Goal: Task Accomplishment & Management: Manage account settings

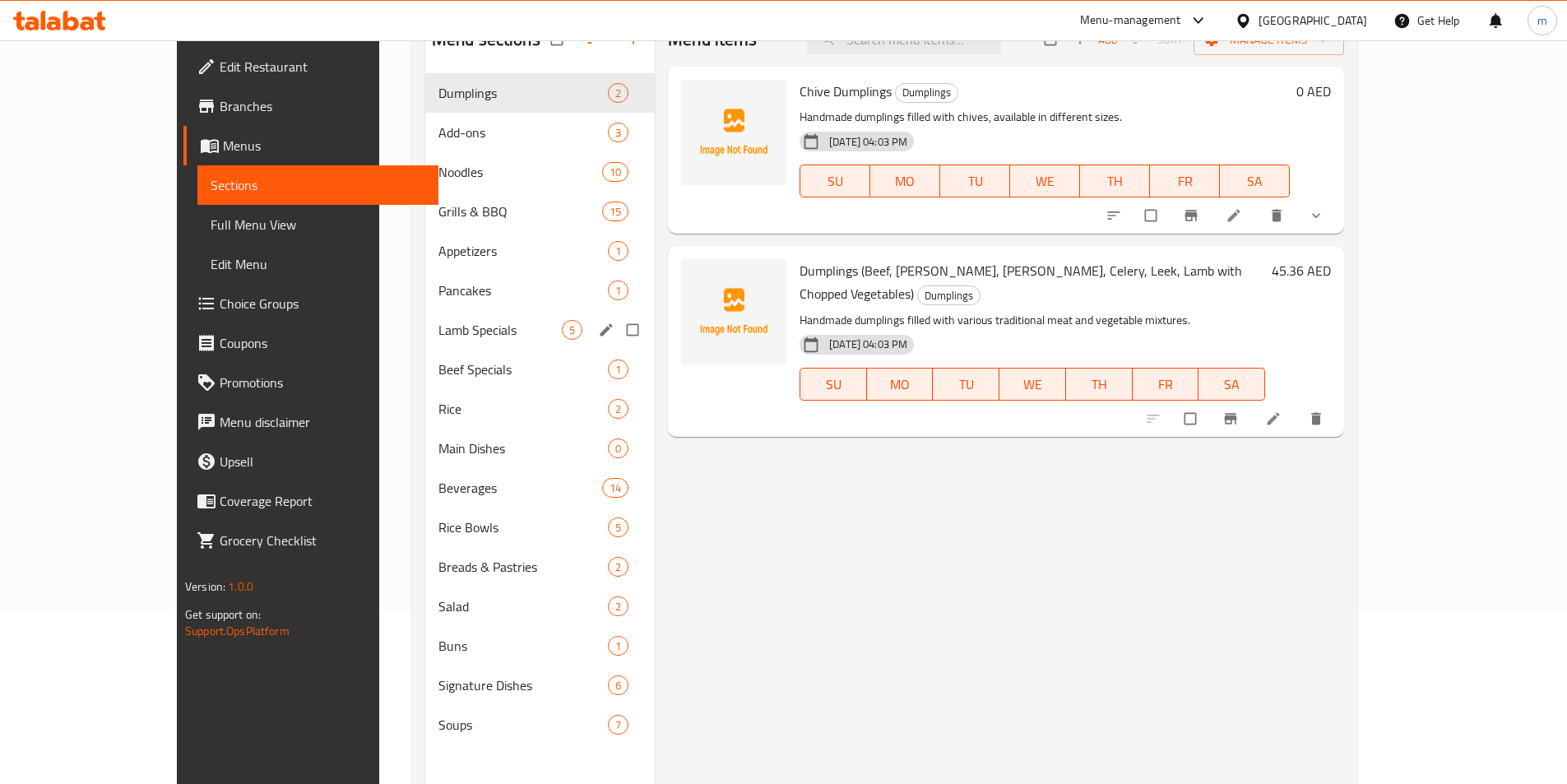
scroll to position [230, 0]
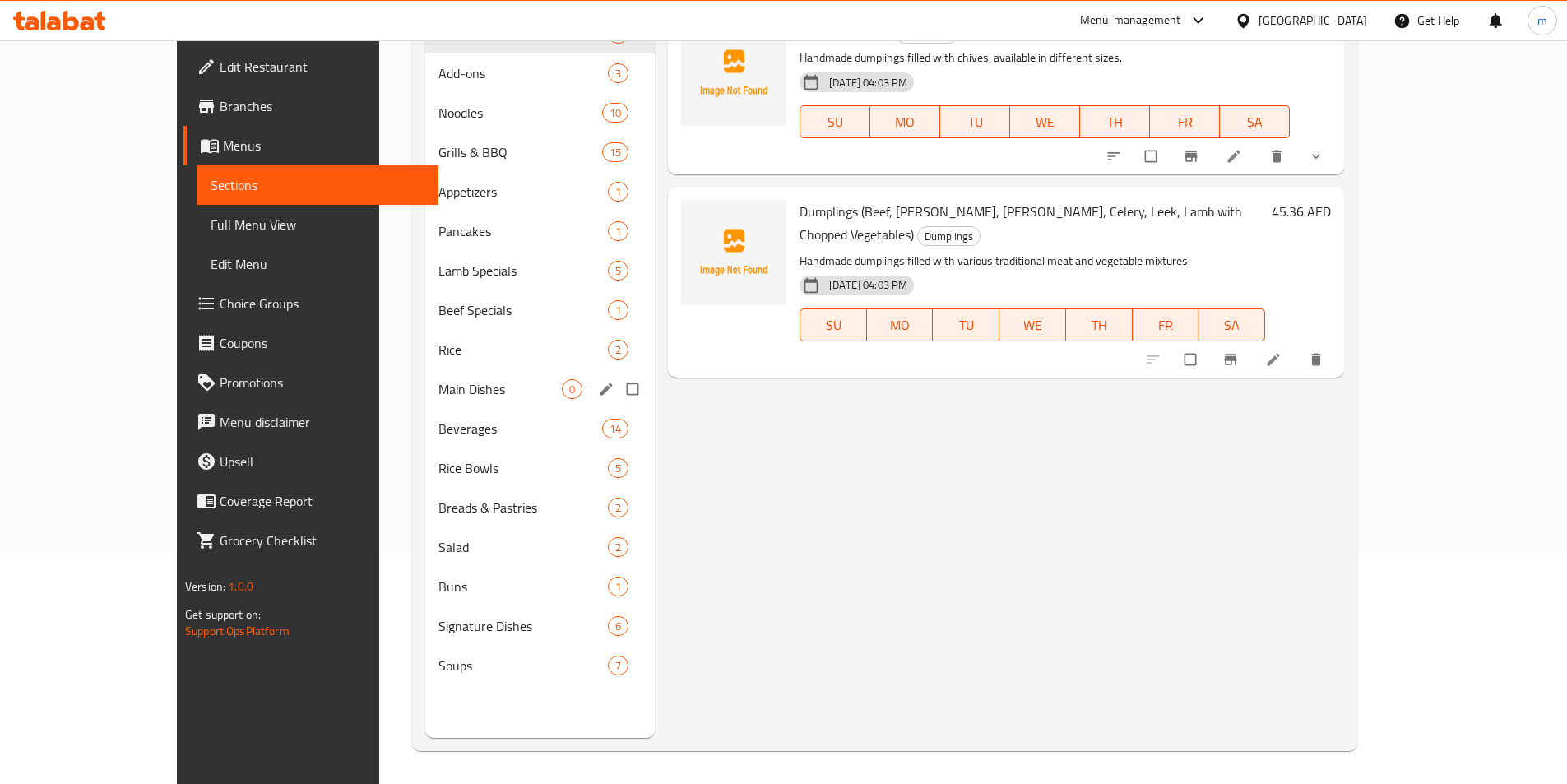
click at [617, 388] on input "Menu sections" at bounding box center [635, 389] width 35 height 31
checkbox input "true"
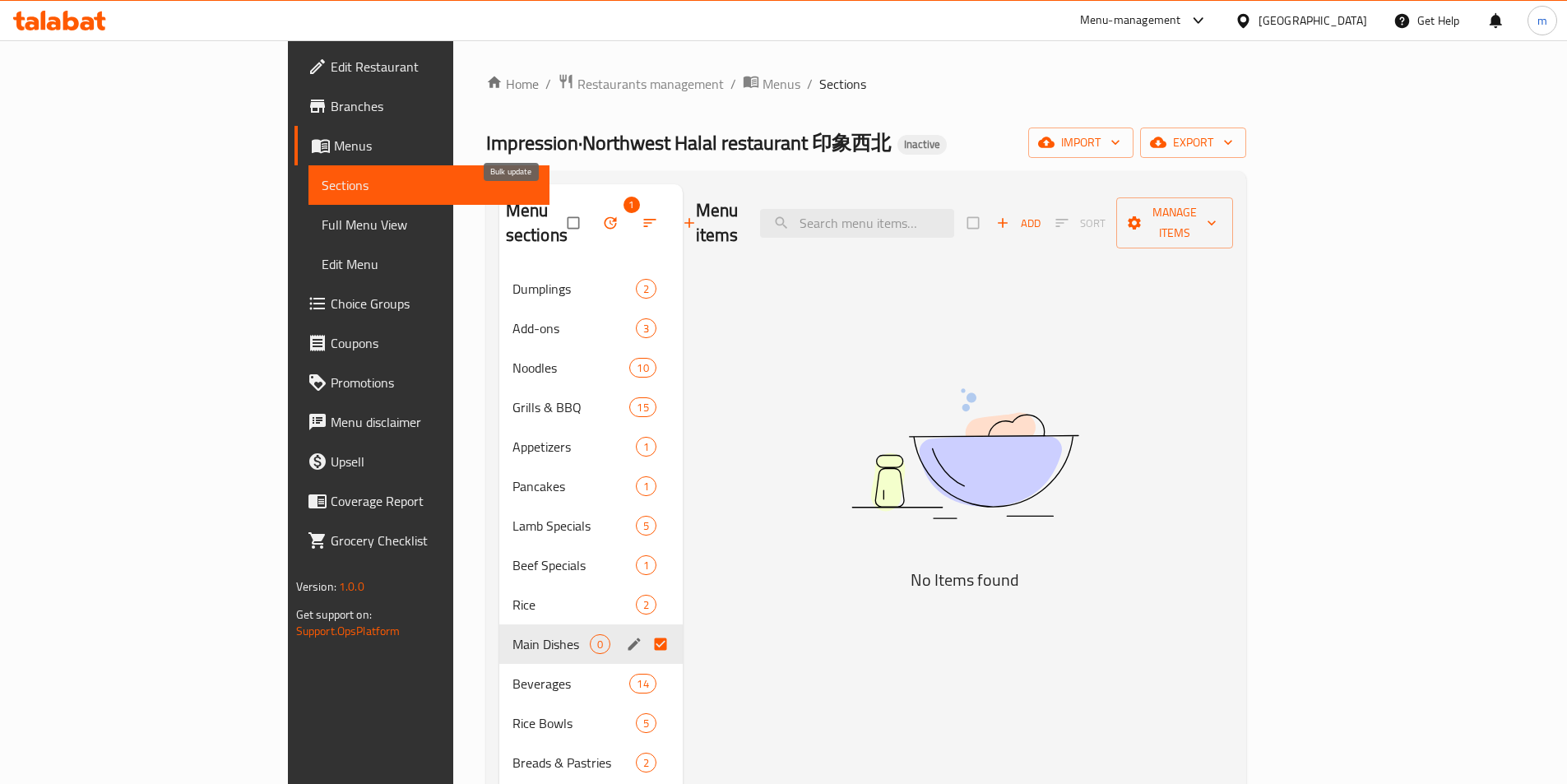
click at [603, 217] on icon "button" at bounding box center [610, 222] width 17 height 17
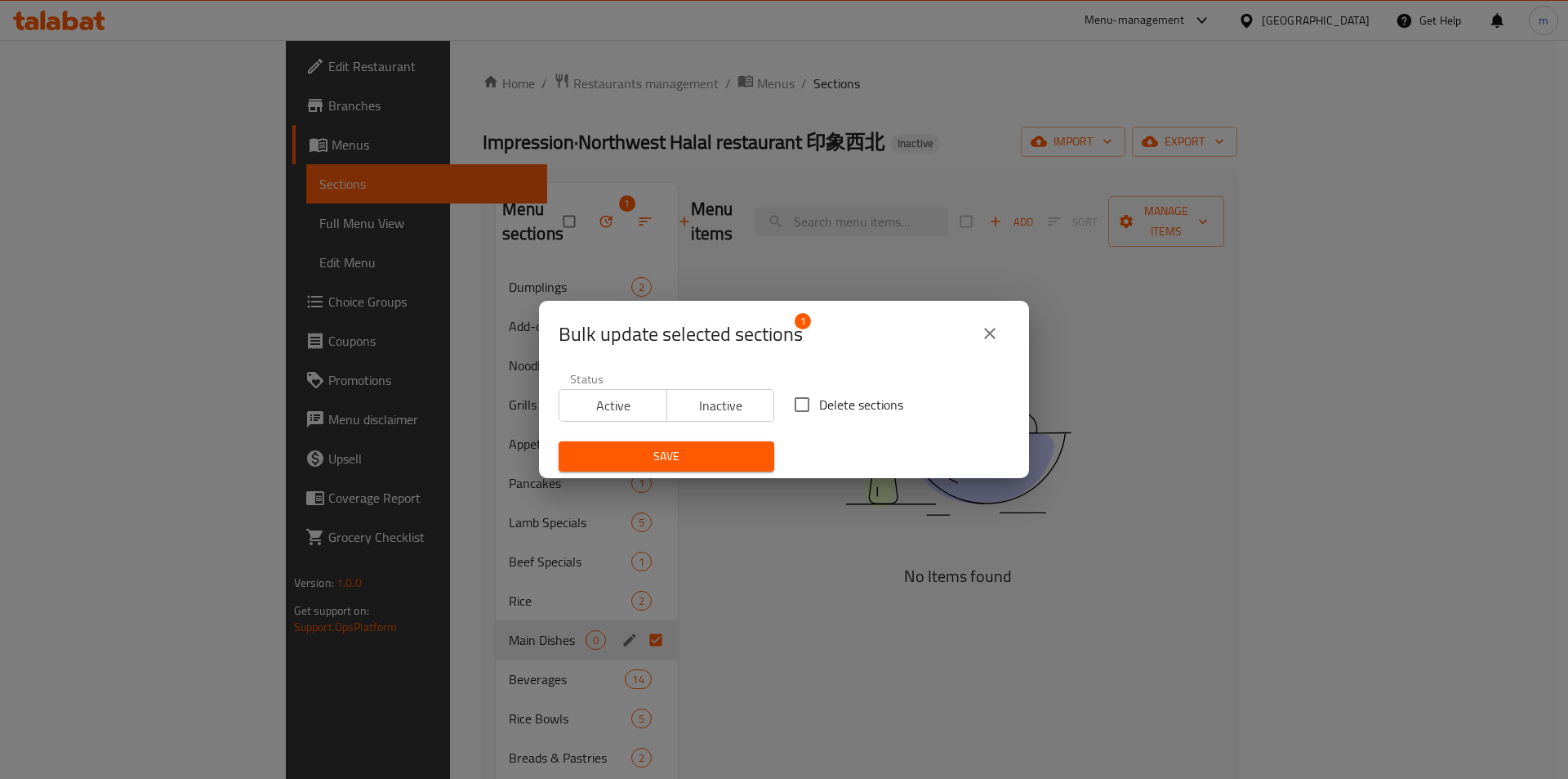
click at [753, 452] on span "Save" at bounding box center [666, 456] width 189 height 20
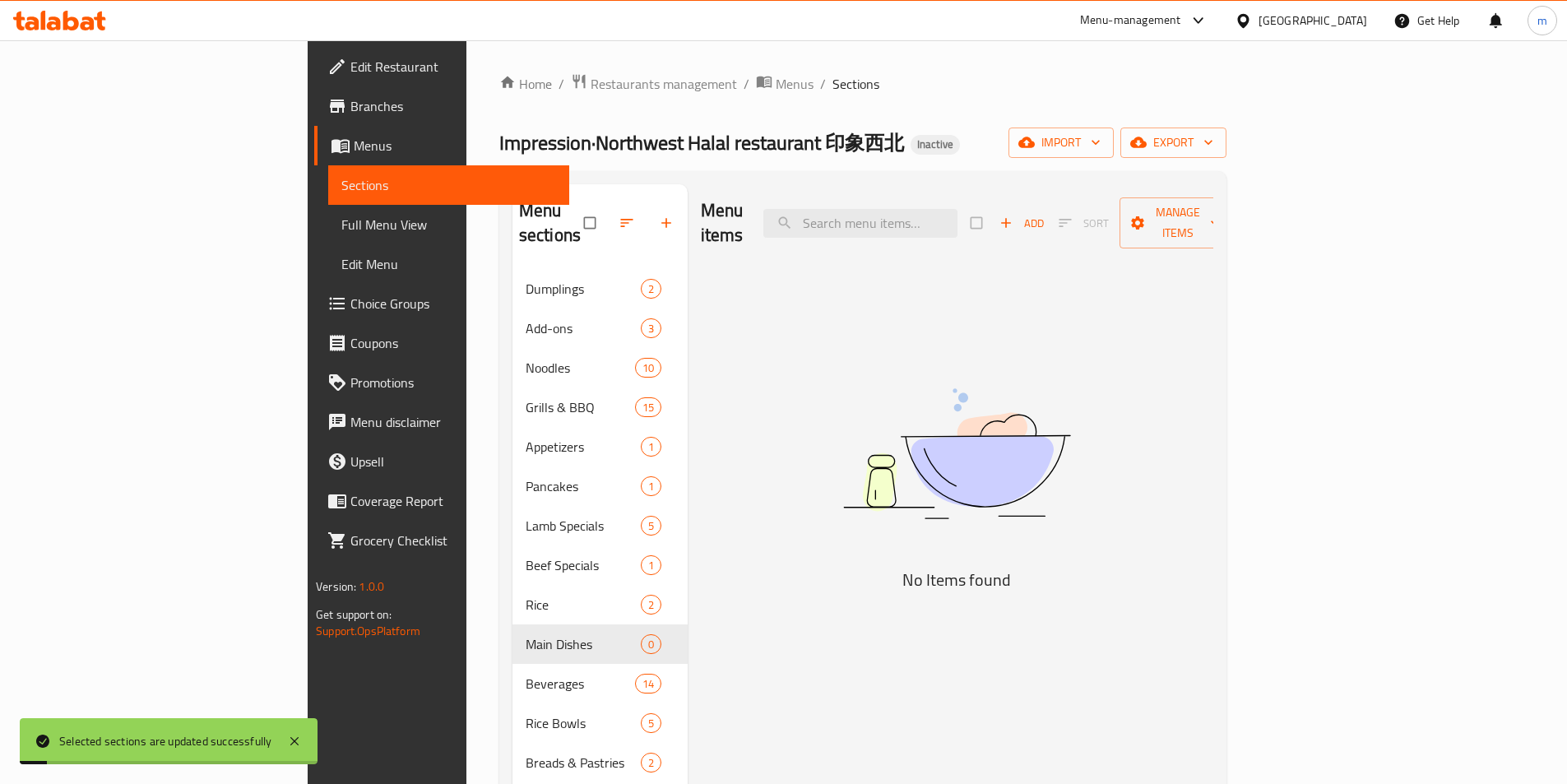
click at [817, 514] on div "Menu items Add Sort Manage items No Items found" at bounding box center [951, 576] width 526 height 784
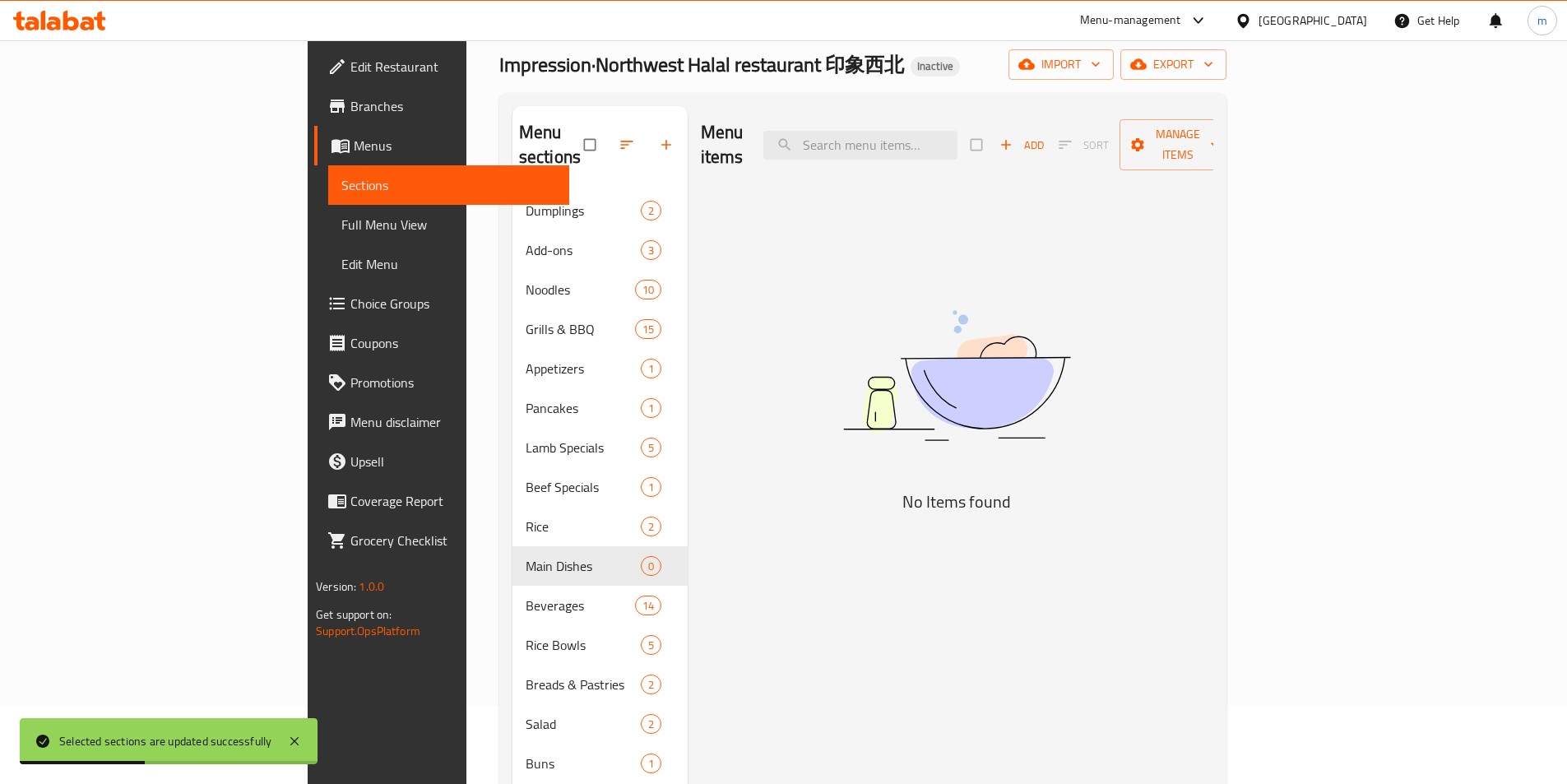
scroll to position [164, 0]
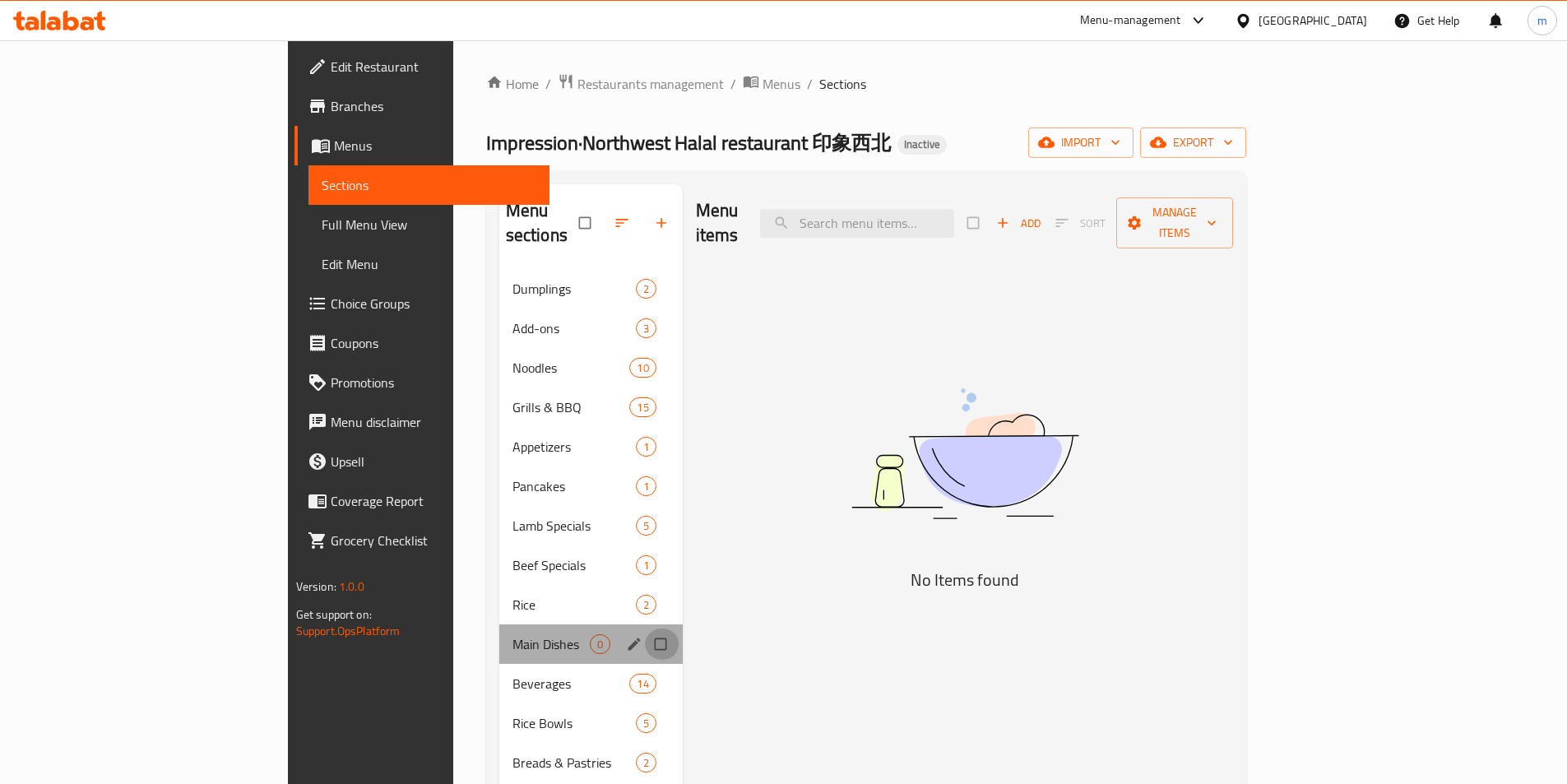
click at [645, 629] on input "Menu sections" at bounding box center [663, 644] width 35 height 31
checkbox input "true"
click at [603, 215] on span "button" at bounding box center [612, 222] width 19 height 17
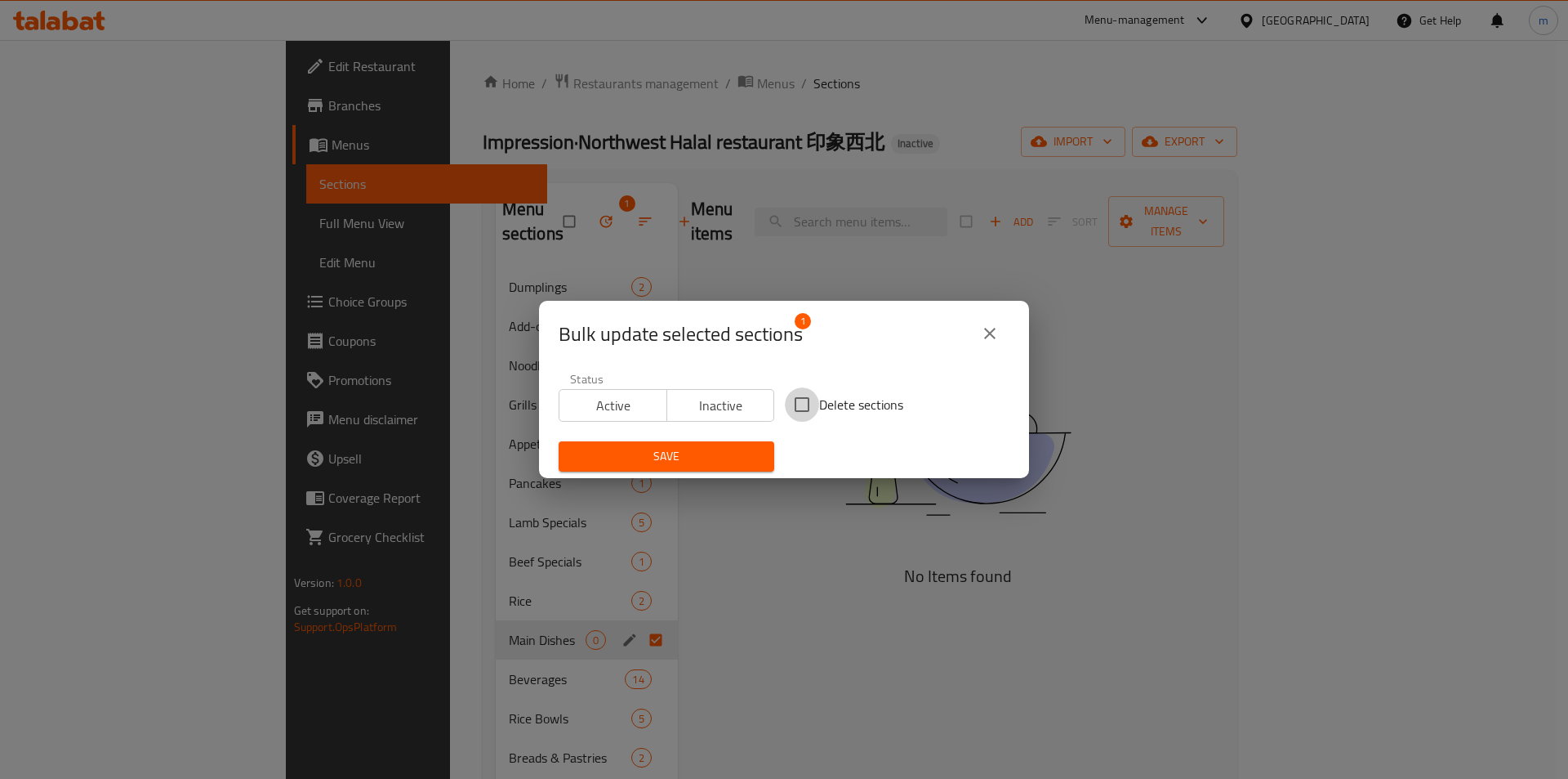
click at [792, 401] on input "Delete sections" at bounding box center [802, 404] width 35 height 35
checkbox input "true"
click at [742, 442] on button "Save" at bounding box center [666, 456] width 215 height 30
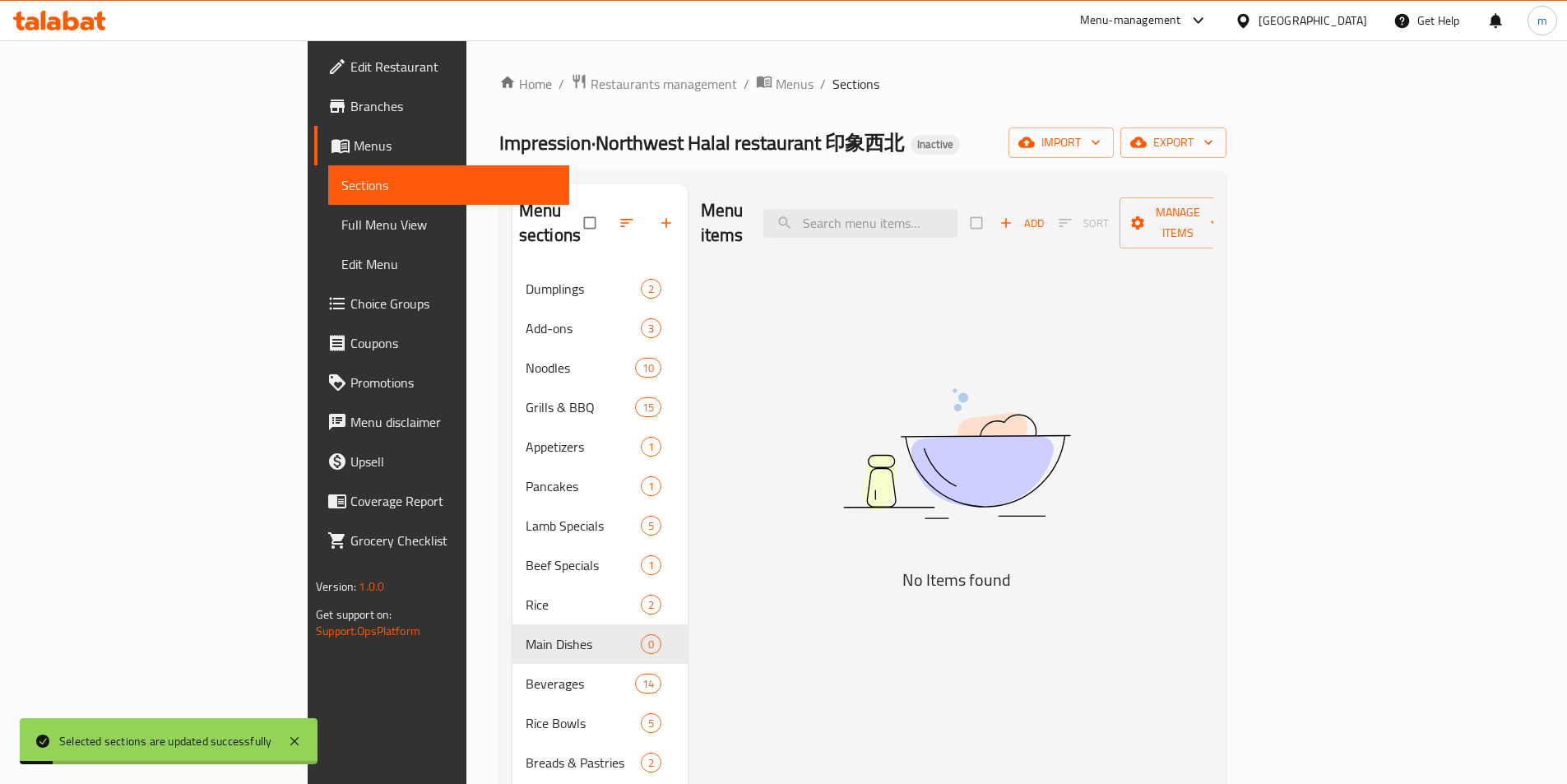
click at [723, 447] on div "Menu items Add Sort Manage items No Items found" at bounding box center [951, 576] width 526 height 784
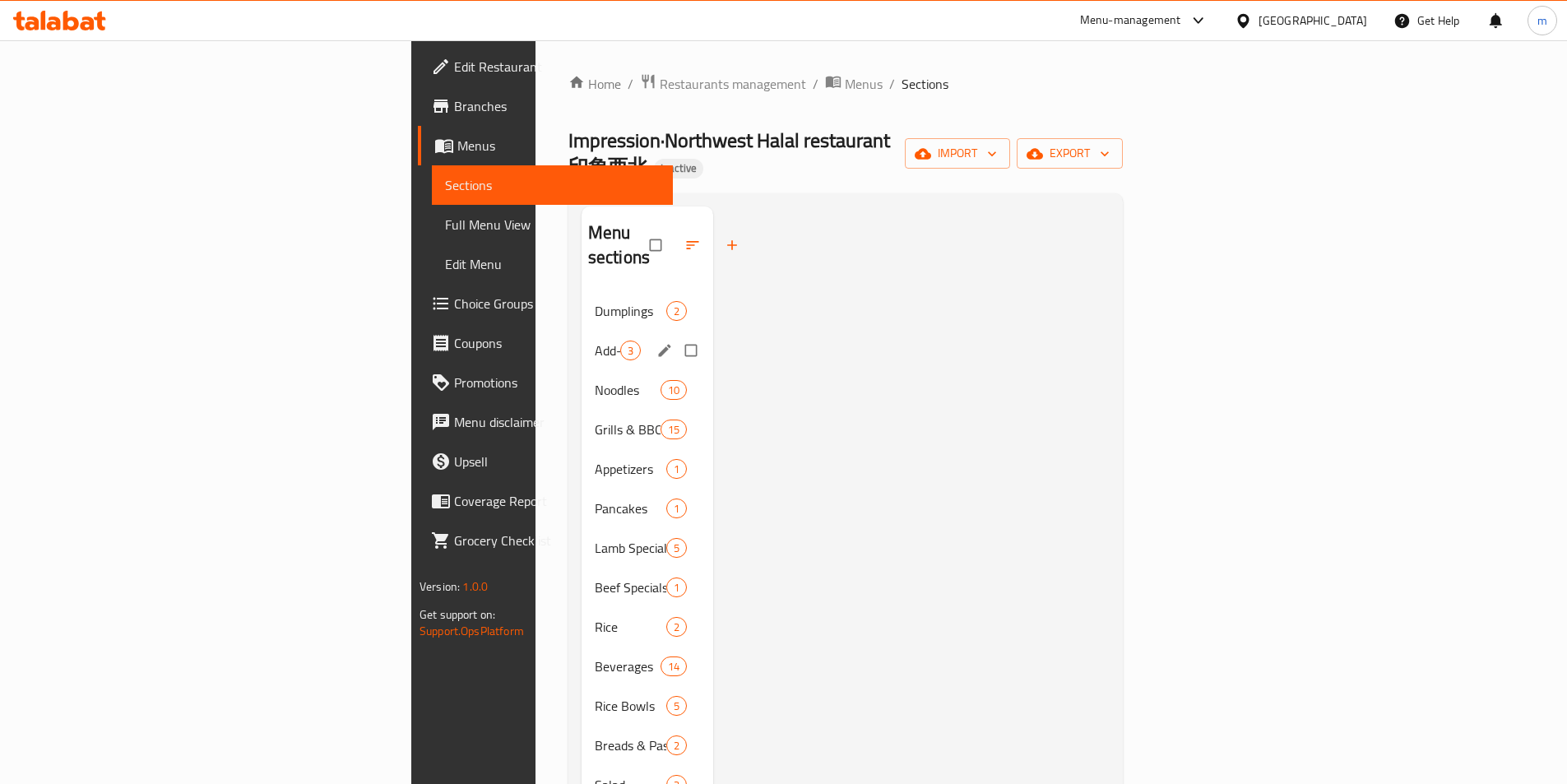
click at [676, 334] on input "Menu sections" at bounding box center [693, 350] width 35 height 31
checkbox input "true"
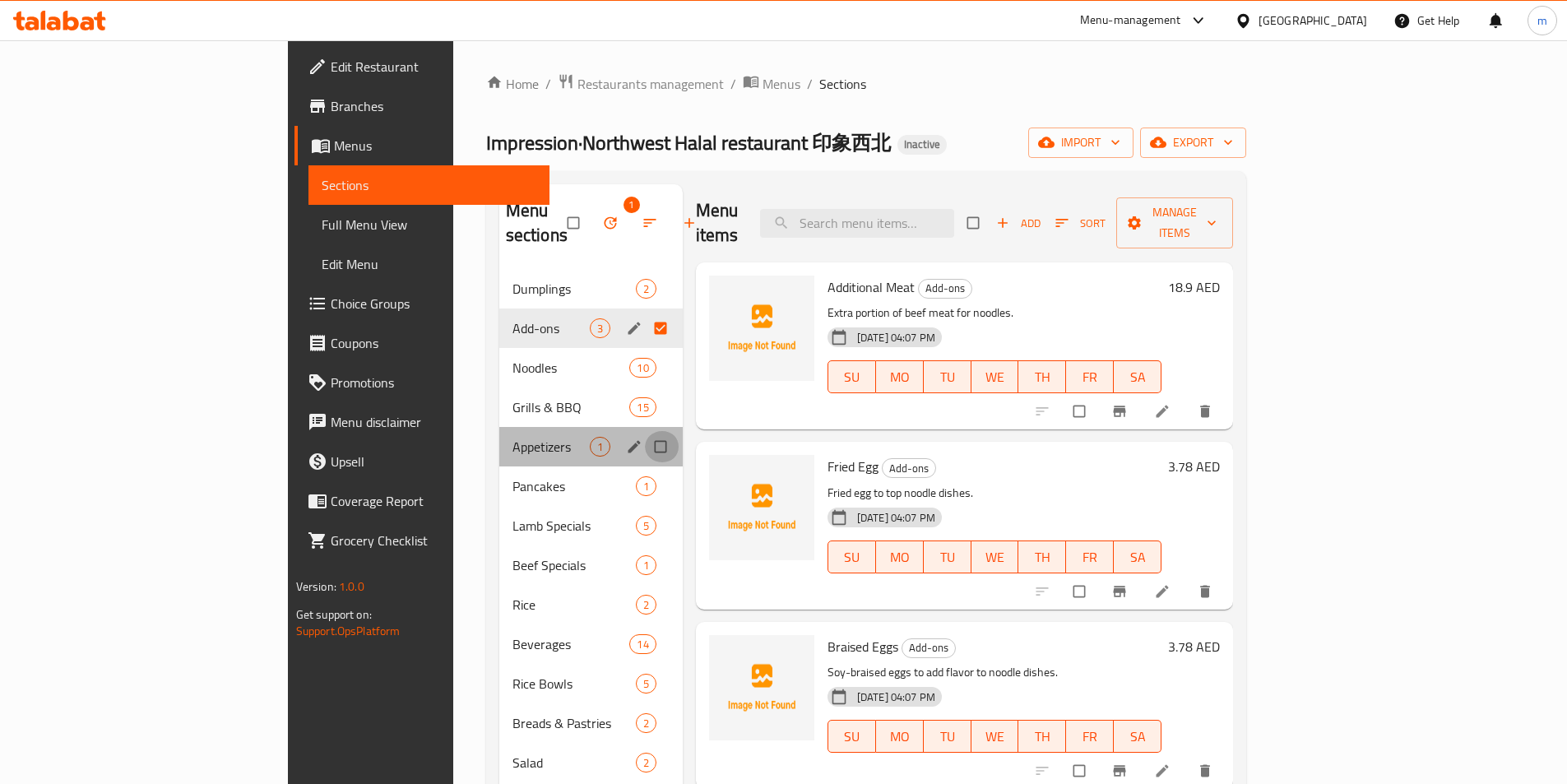
click at [645, 430] on input "Menu sections" at bounding box center [663, 446] width 35 height 31
checkbox input "true"
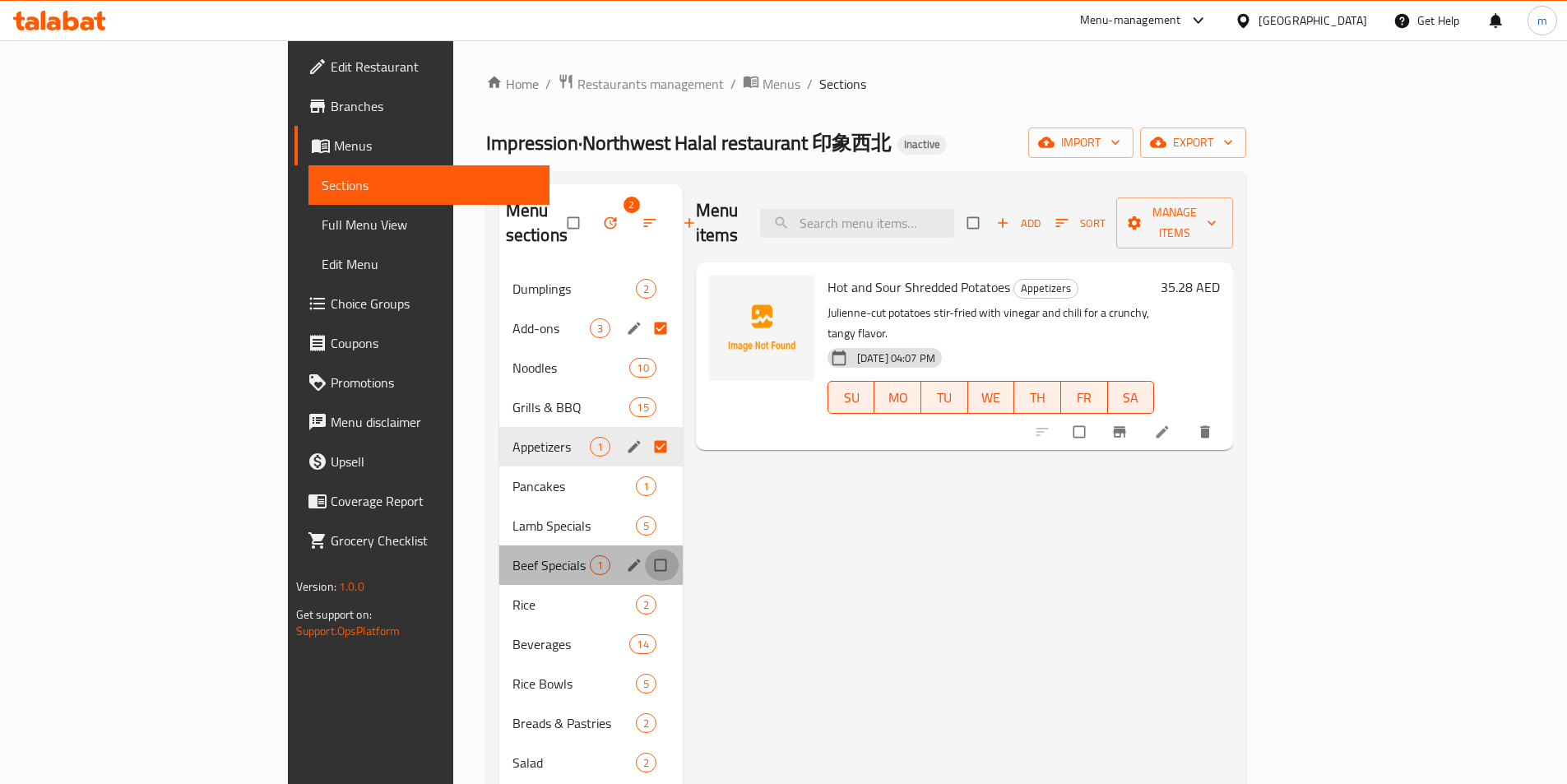
click at [645, 549] on input "Menu sections" at bounding box center [663, 564] width 35 height 31
checkbox input "true"
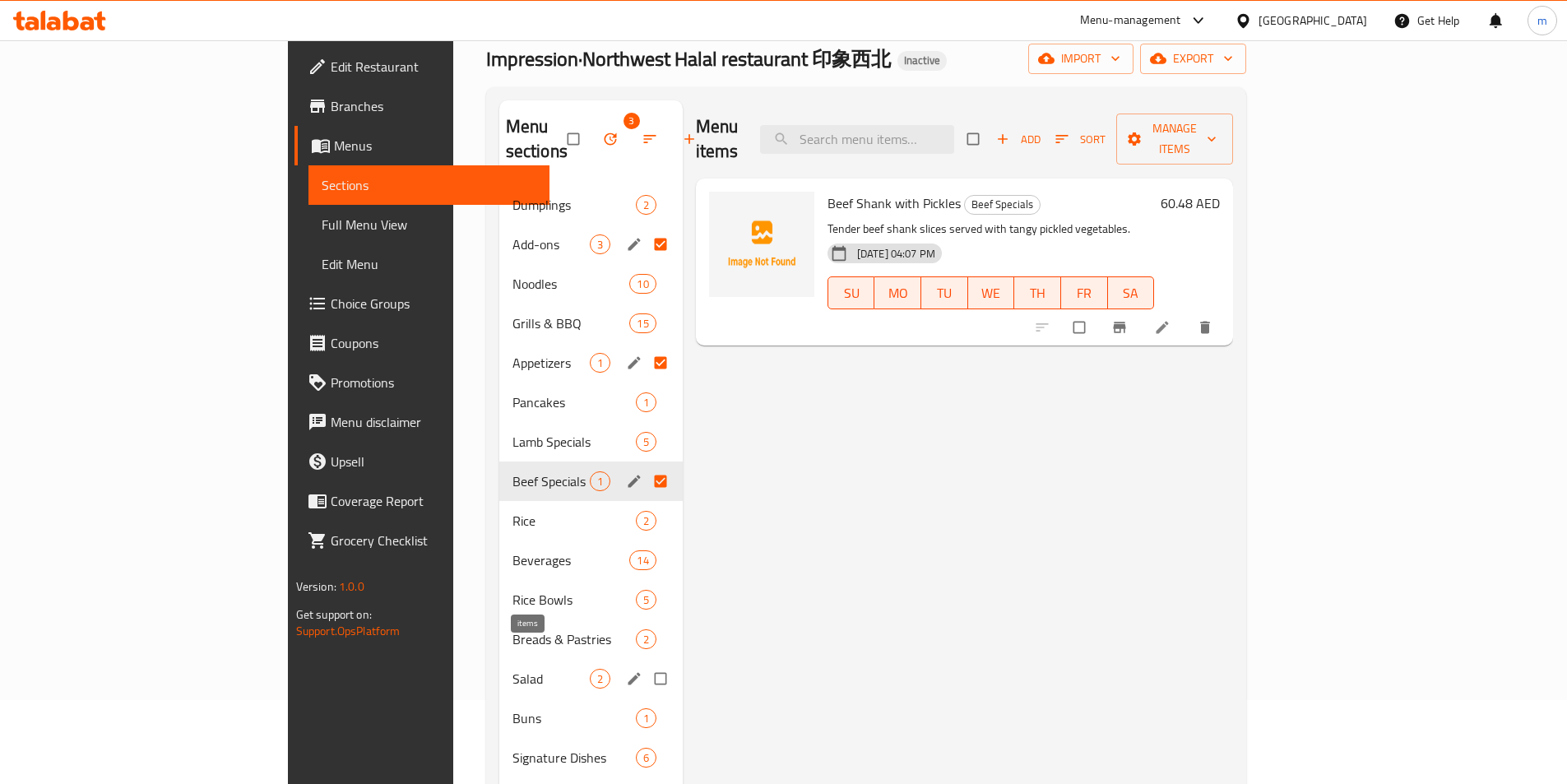
scroll to position [164, 0]
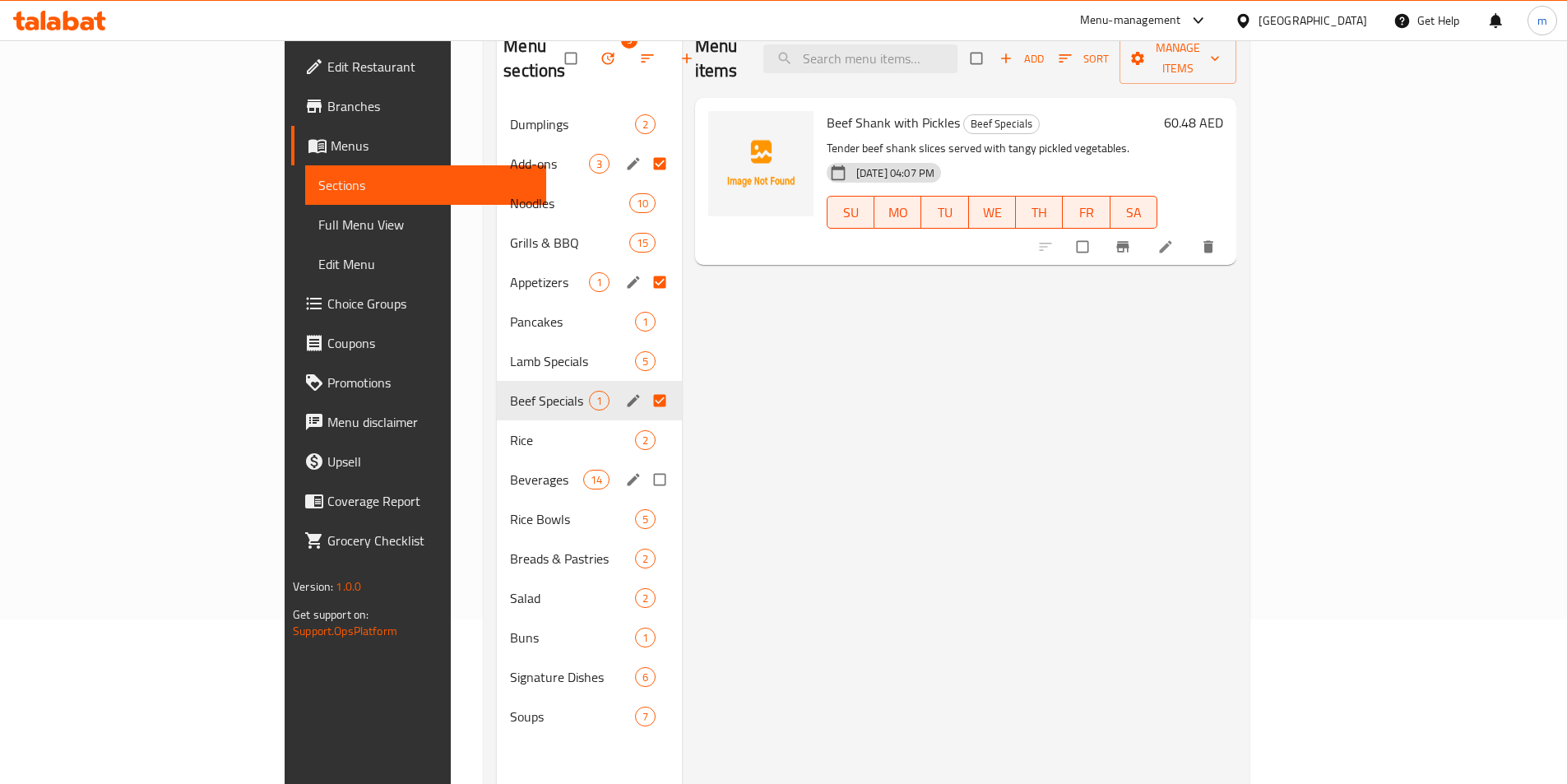
click at [644, 463] on input "Menu sections" at bounding box center [662, 479] width 35 height 31
checkbox input "true"
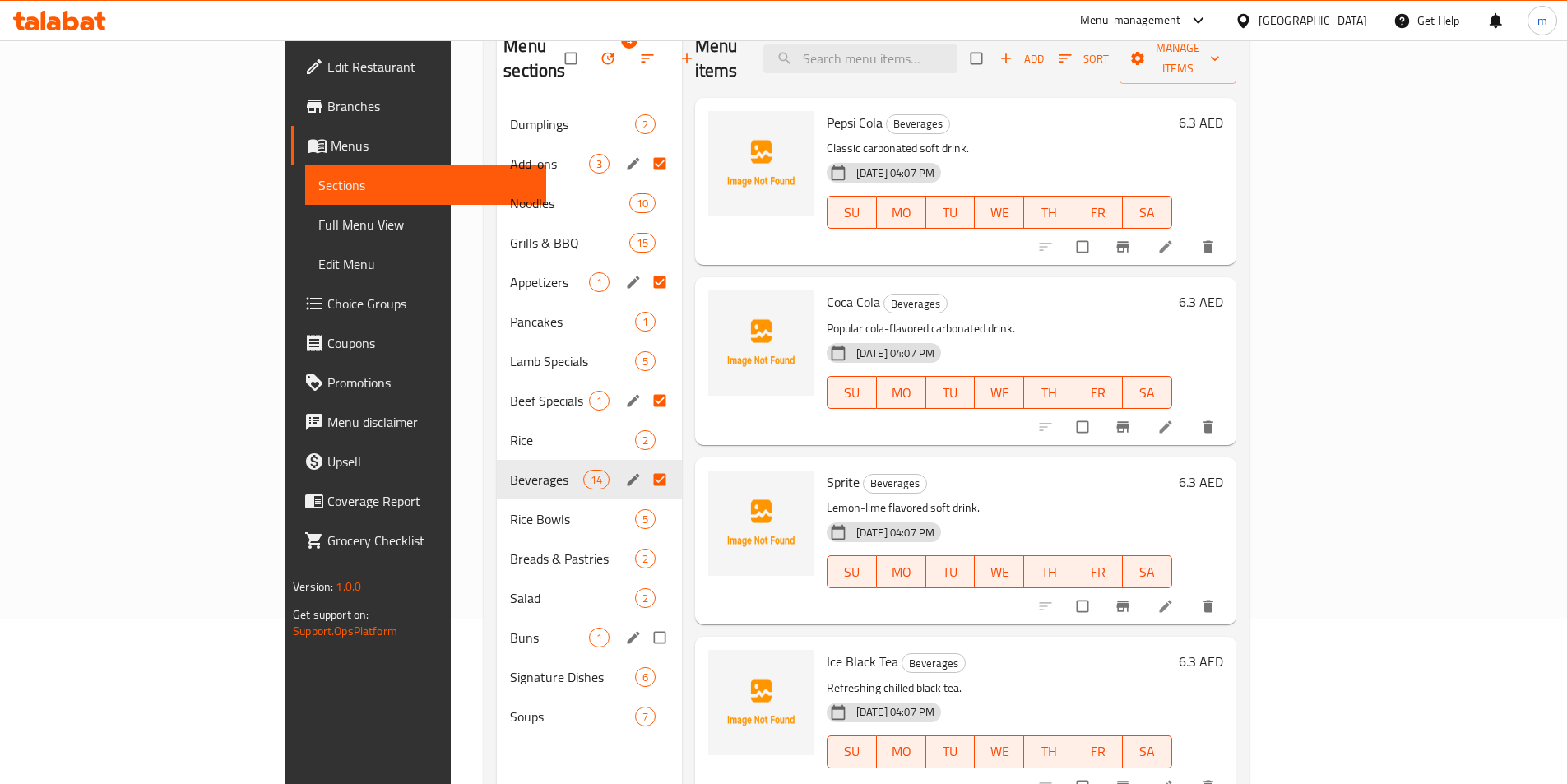
click at [644, 622] on input "Menu sections" at bounding box center [662, 637] width 35 height 31
checkbox input "true"
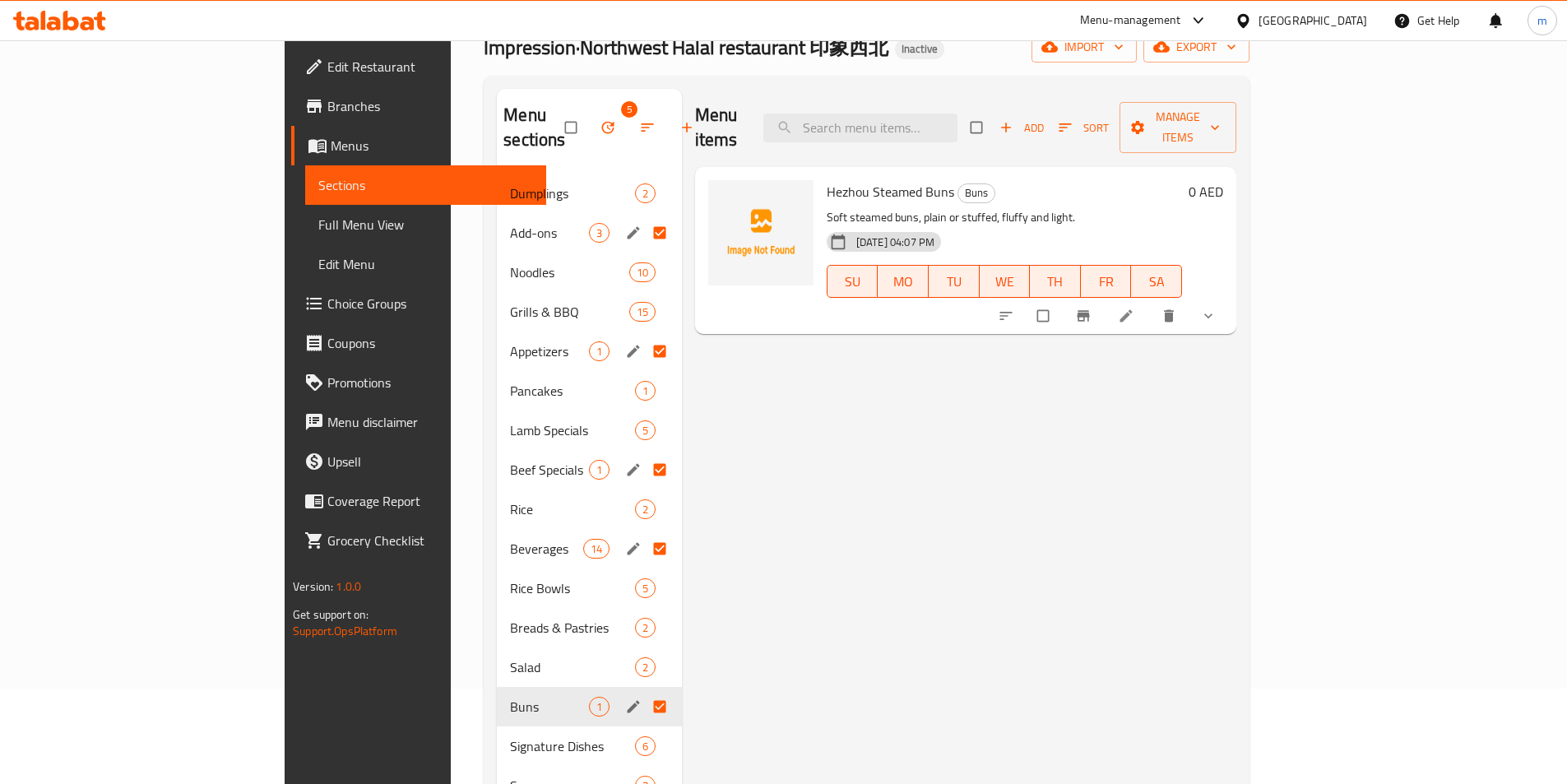
scroll to position [66, 0]
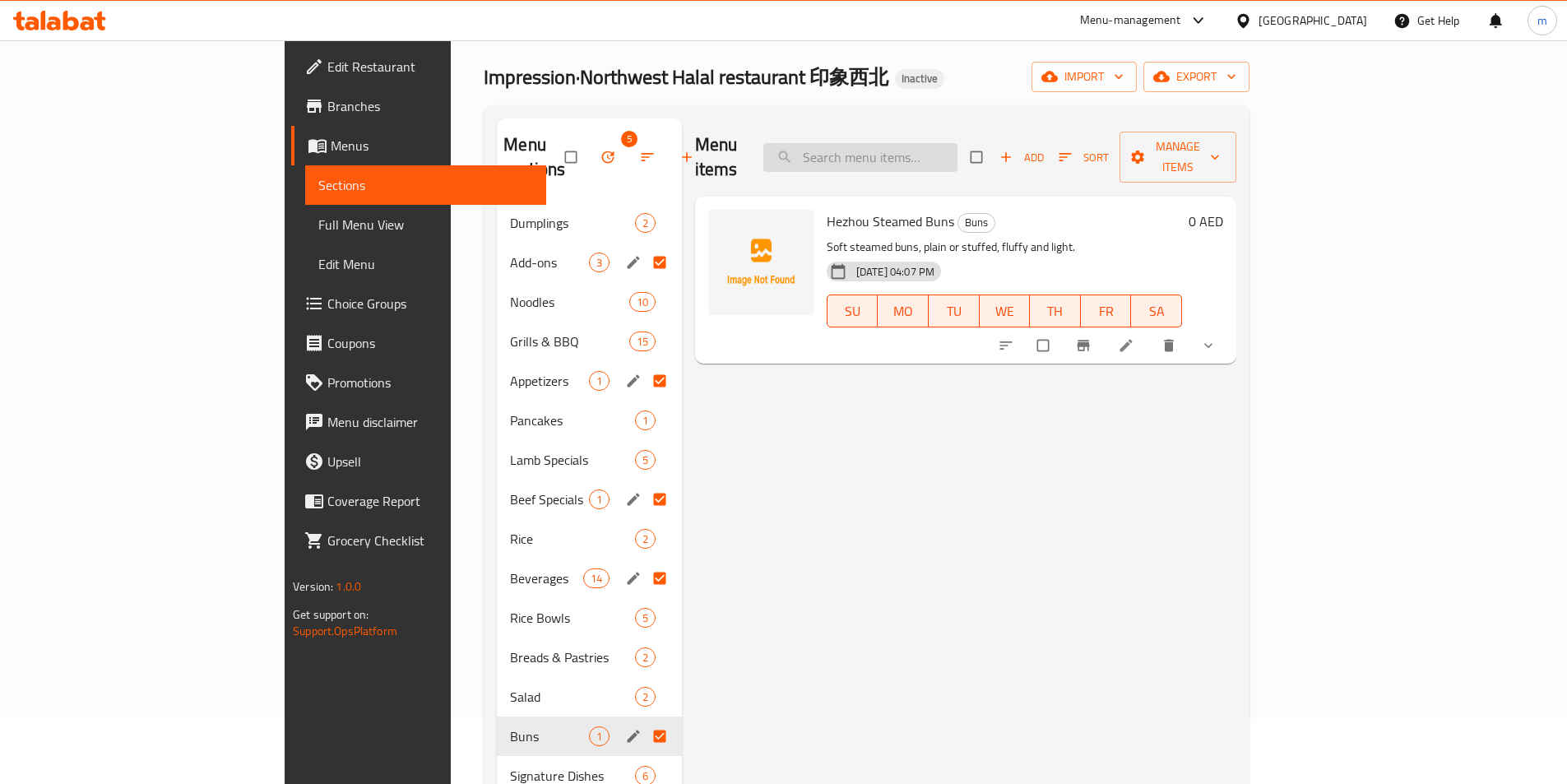
click at [958, 153] on input "search" at bounding box center [860, 157] width 194 height 29
paste input "Cold Appetizers"
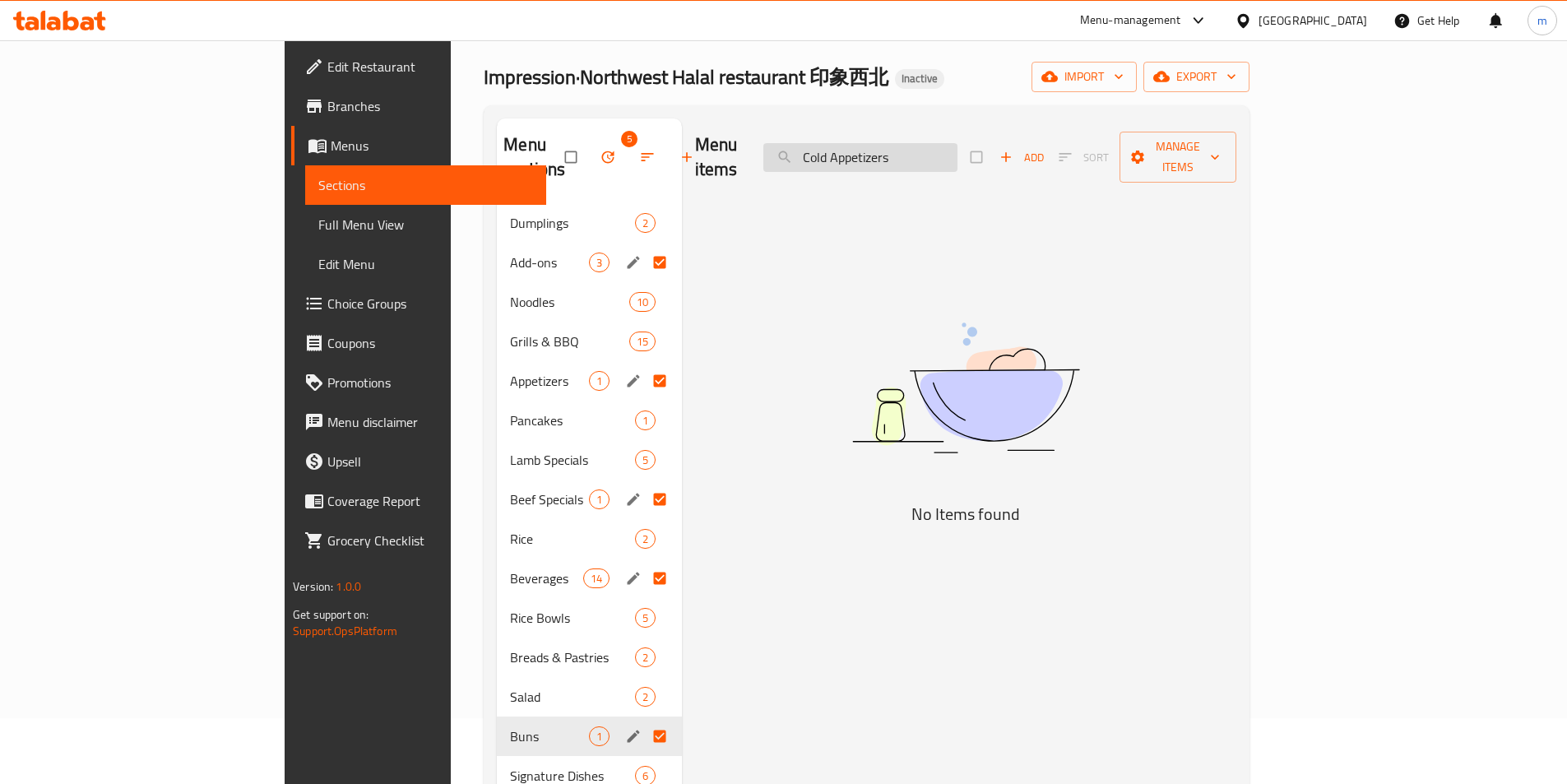
click at [958, 154] on input "Cold Appetizers" at bounding box center [860, 157] width 194 height 29
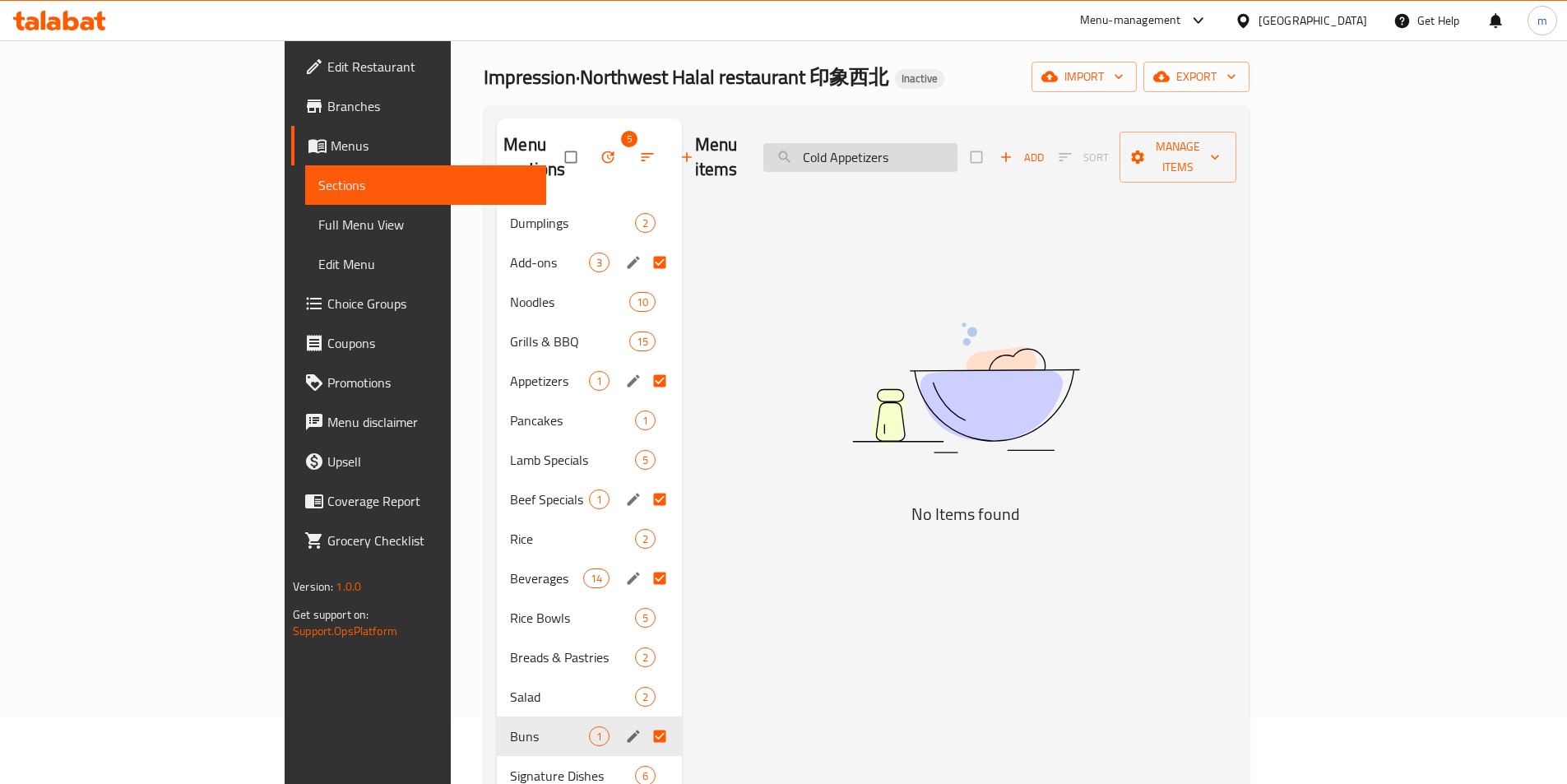
paste input "Bun"
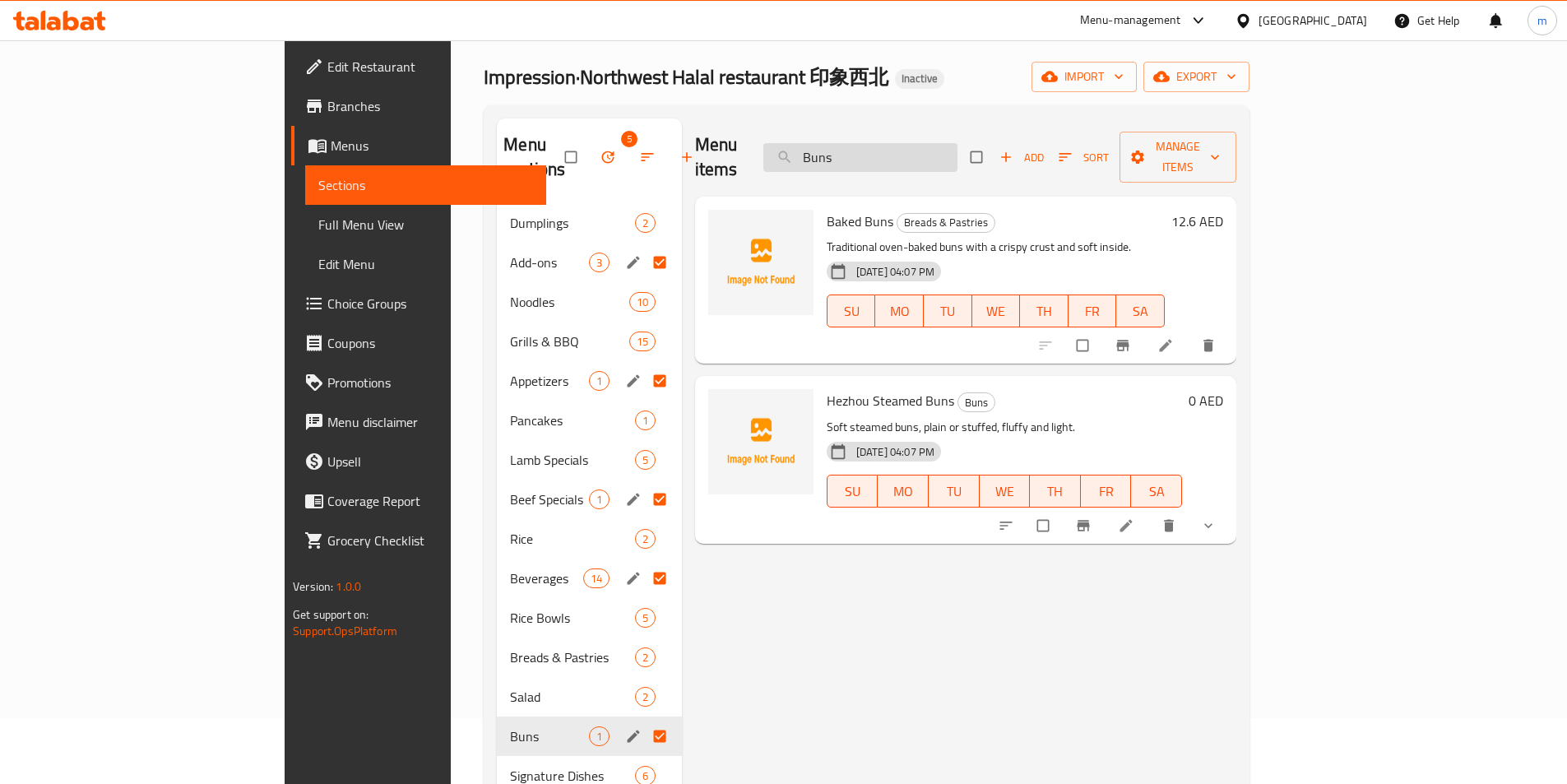
click at [915, 153] on input "Buns" at bounding box center [860, 157] width 194 height 29
paste input "reads & Pastrie"
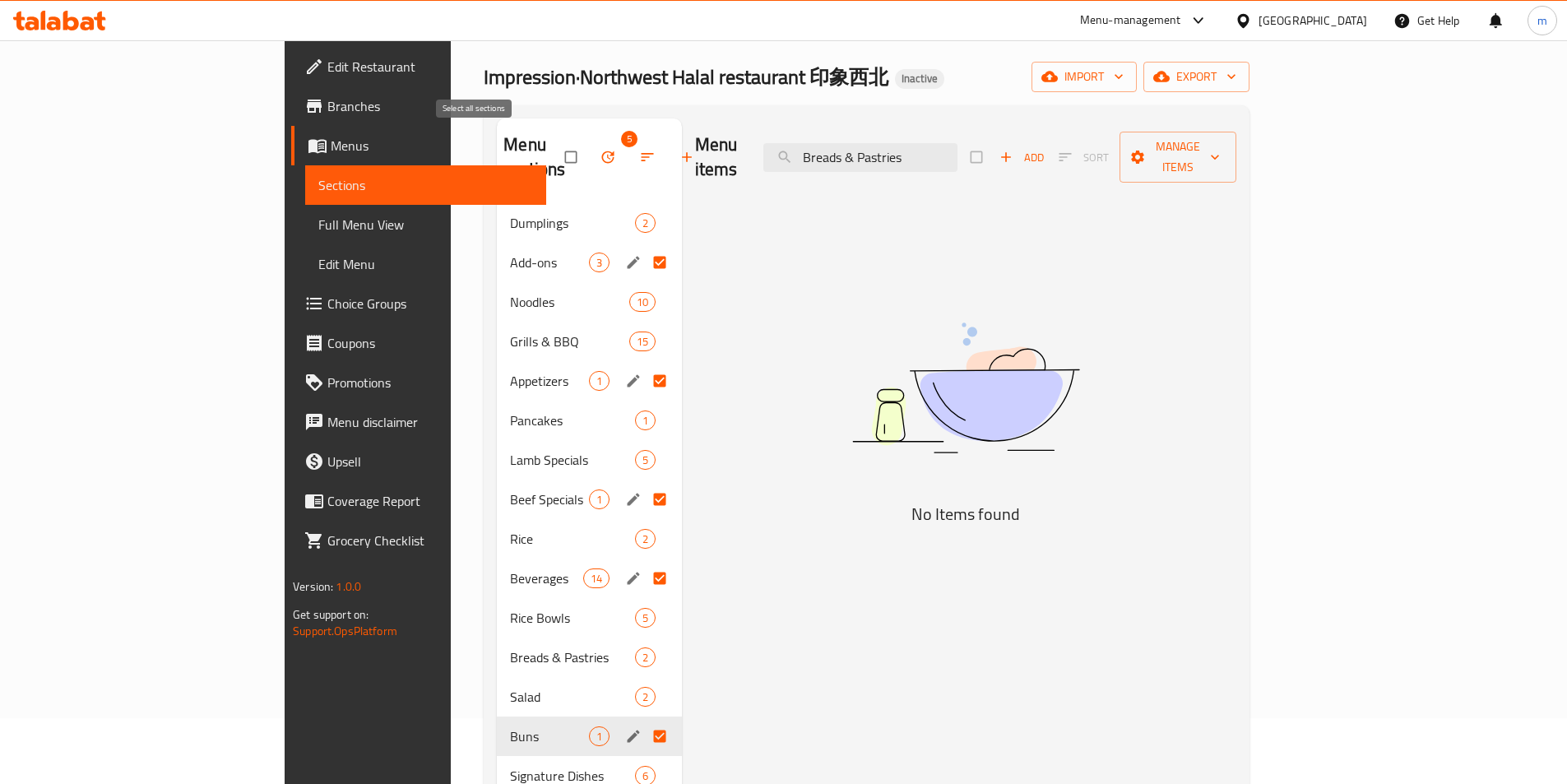
type input "Breads & Pastries"
click at [555, 142] on input "checkbox" at bounding box center [573, 157] width 35 height 31
checkbox input "false"
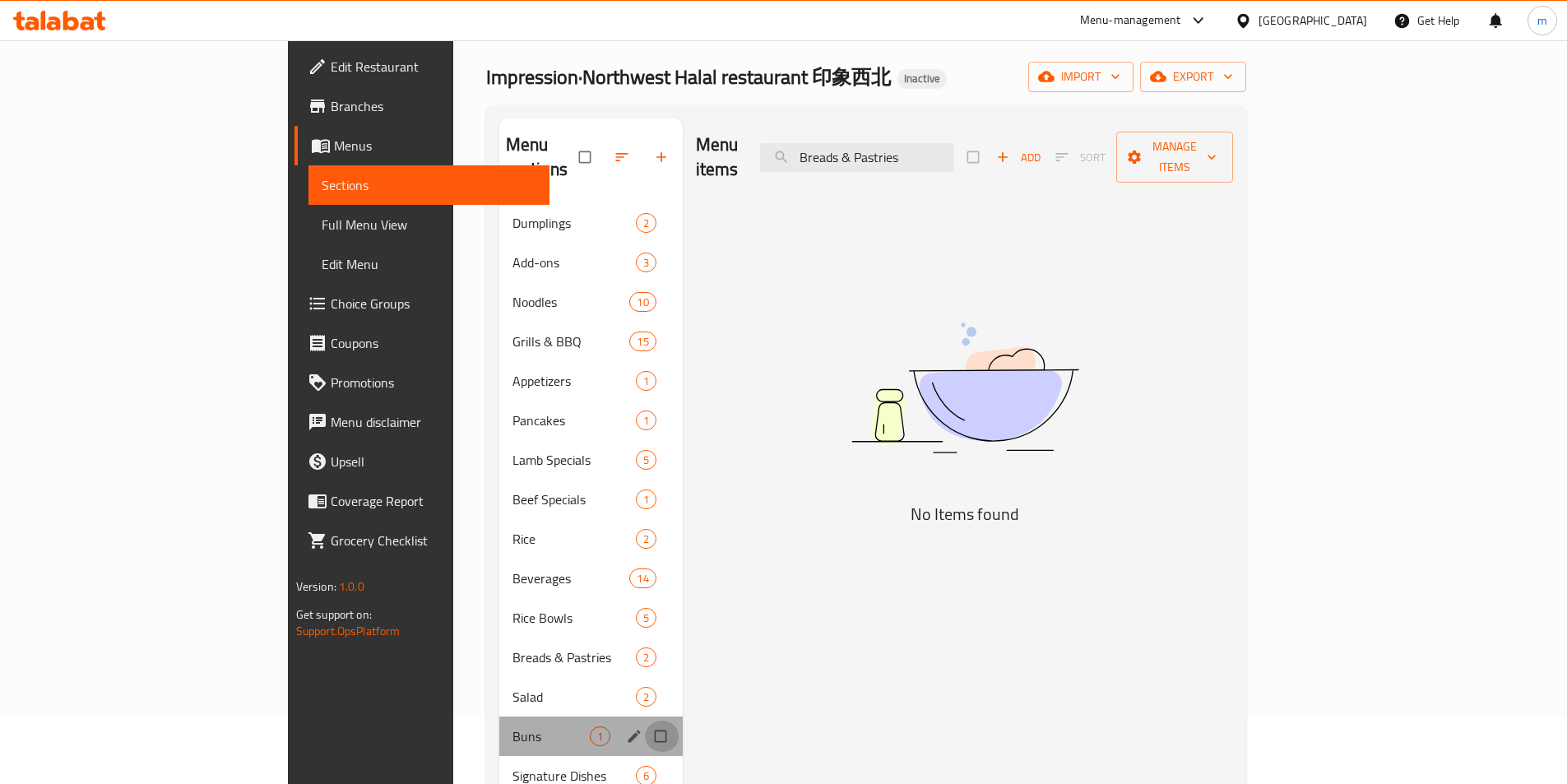
click at [645, 720] on input "Menu sections" at bounding box center [663, 735] width 35 height 31
checkbox input "true"
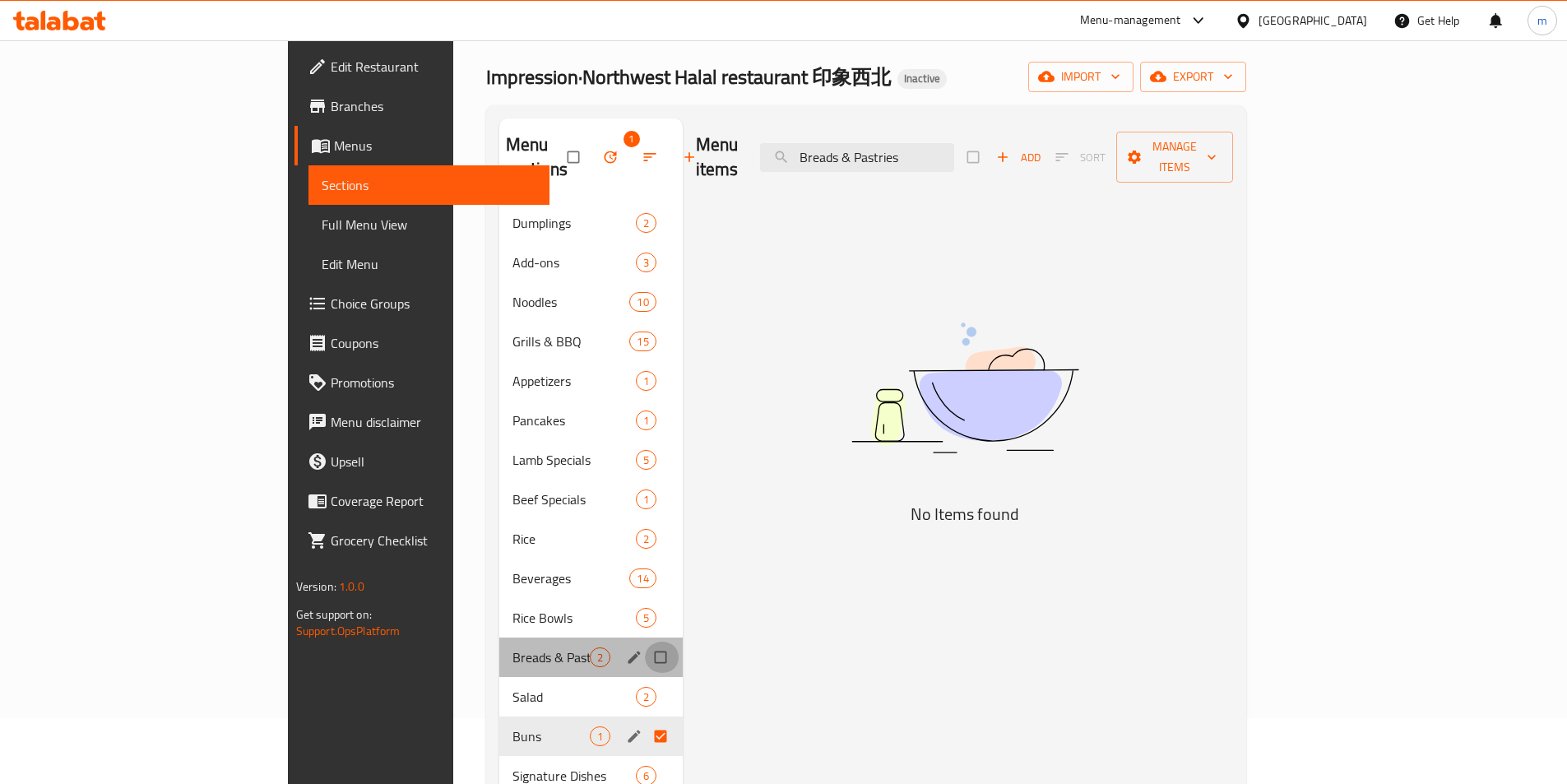
click at [645, 641] on input "Menu sections" at bounding box center [663, 657] width 35 height 31
checkbox input "true"
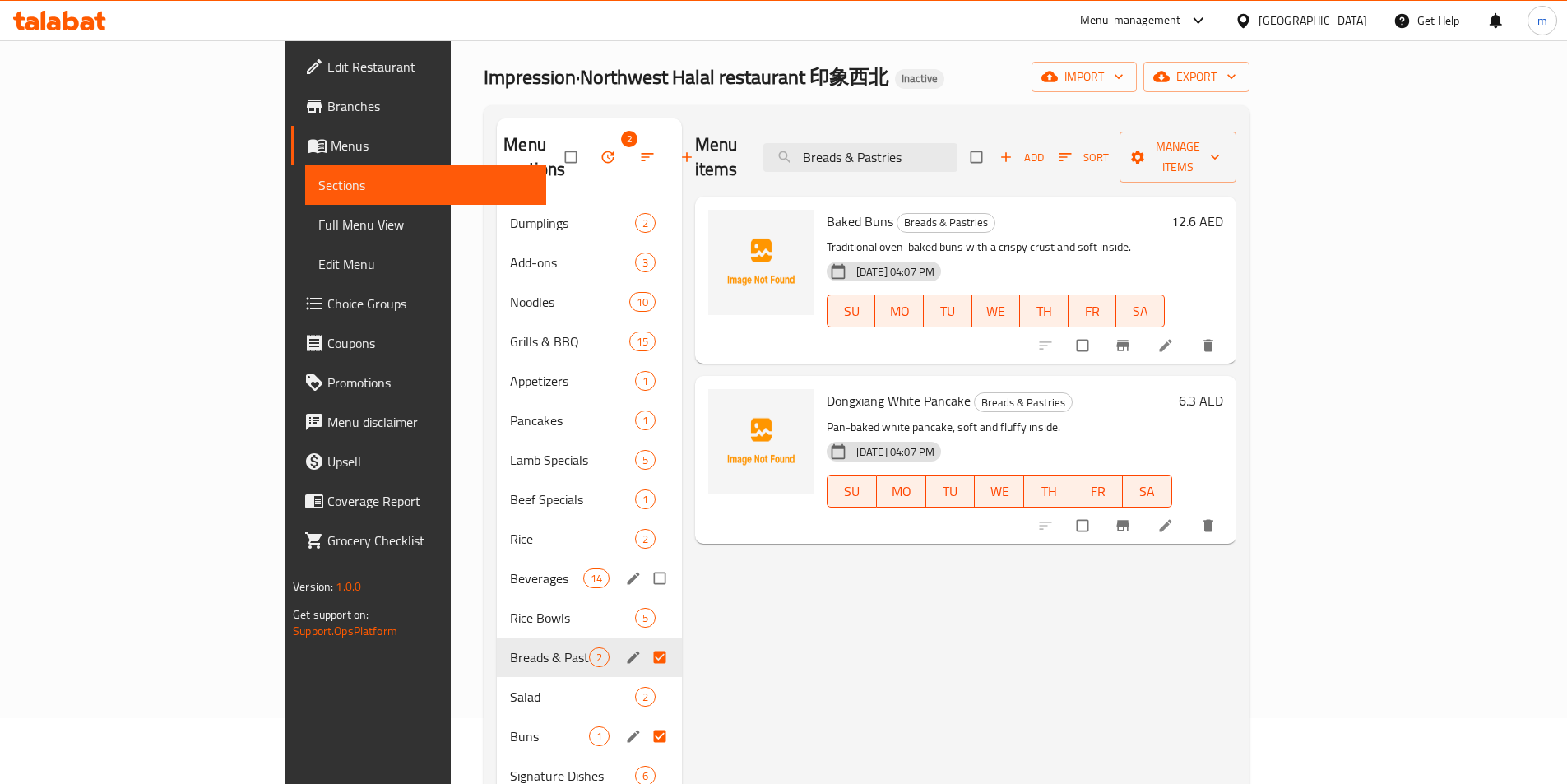
click at [644, 562] on input "Menu sections" at bounding box center [662, 578] width 35 height 31
checkbox input "true"
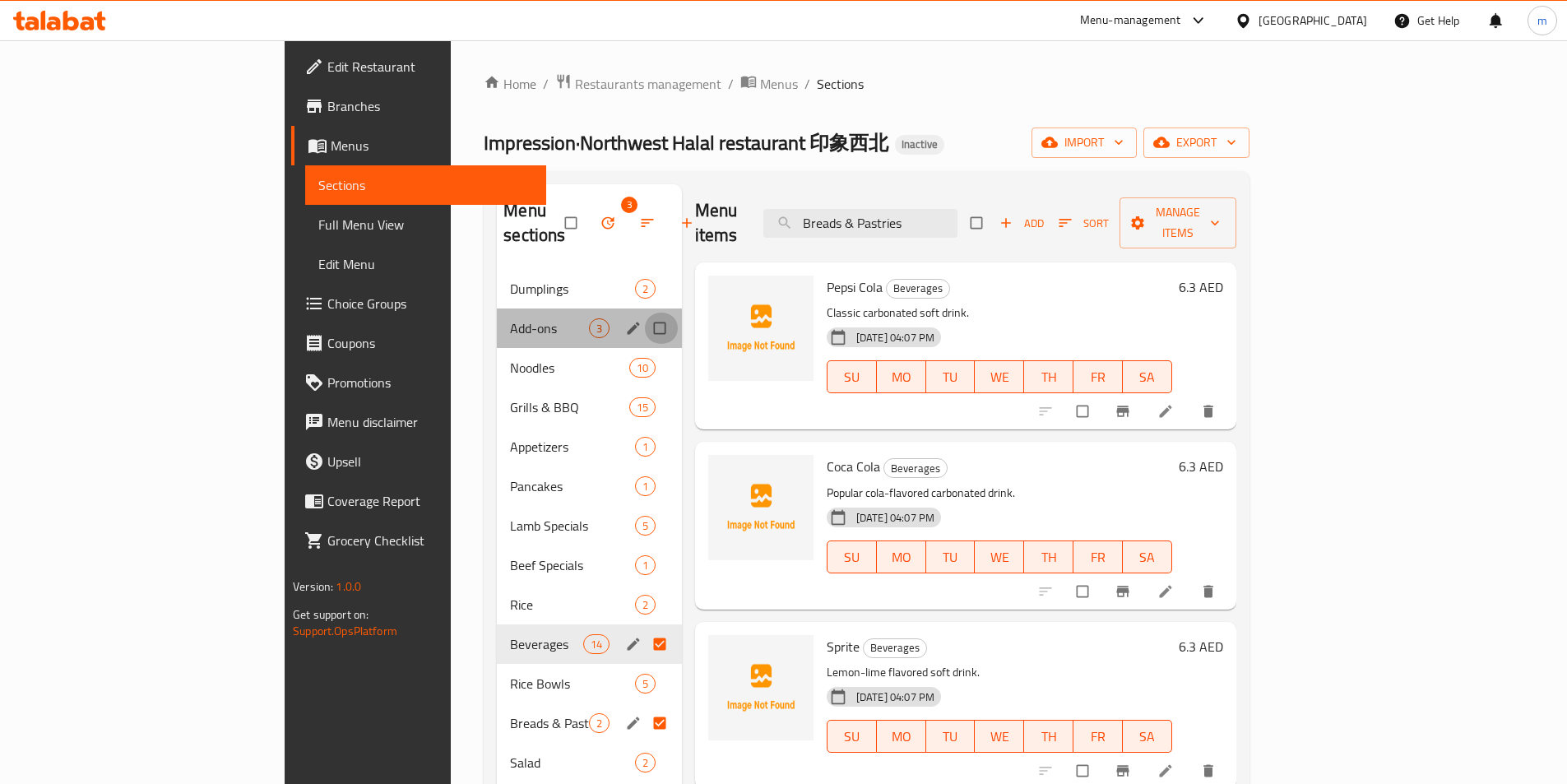
click at [644, 313] on input "Menu sections" at bounding box center [662, 328] width 35 height 31
checkbox input "true"
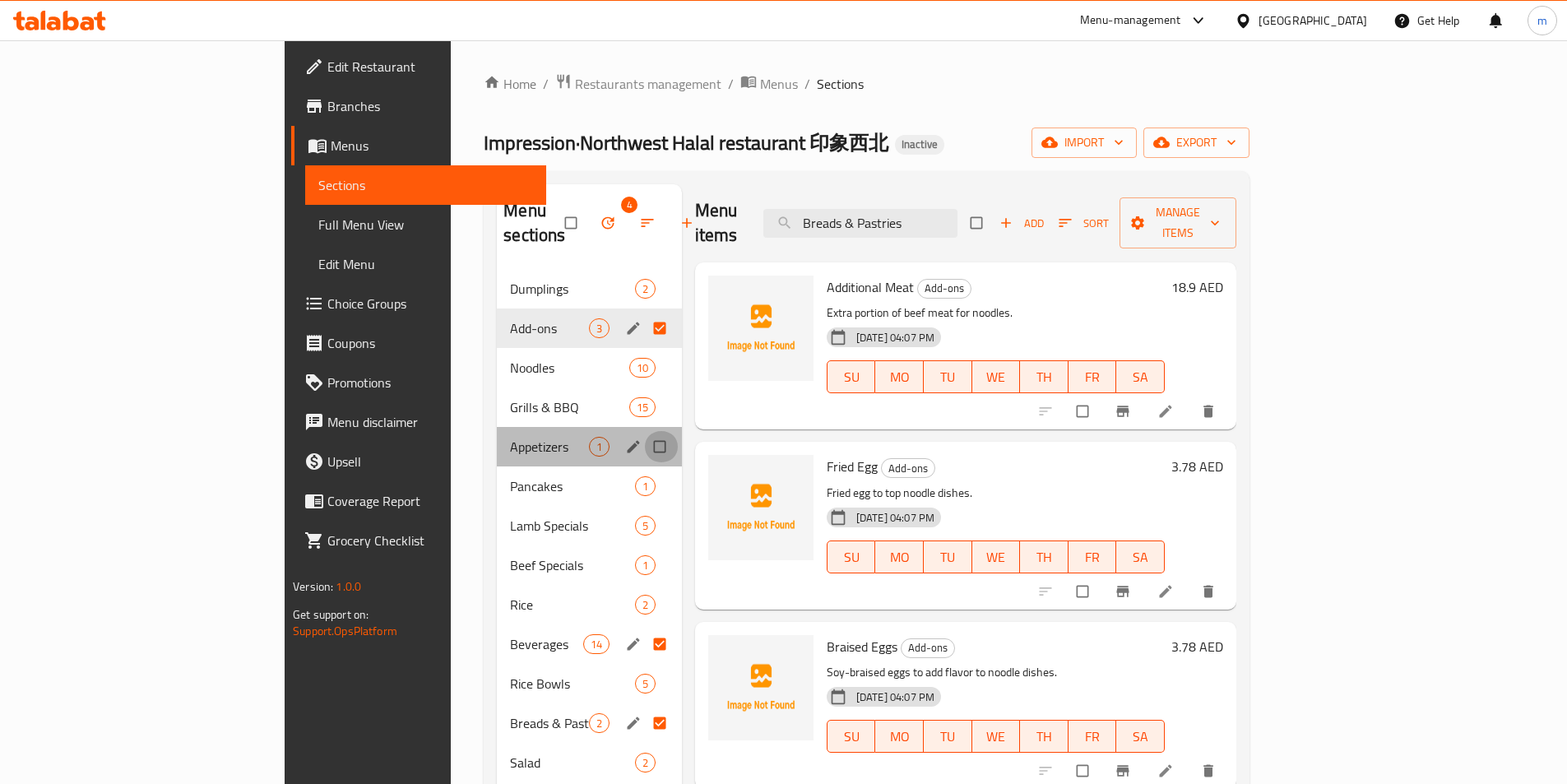
click at [644, 430] on input "Menu sections" at bounding box center [662, 446] width 35 height 31
checkbox input "true"
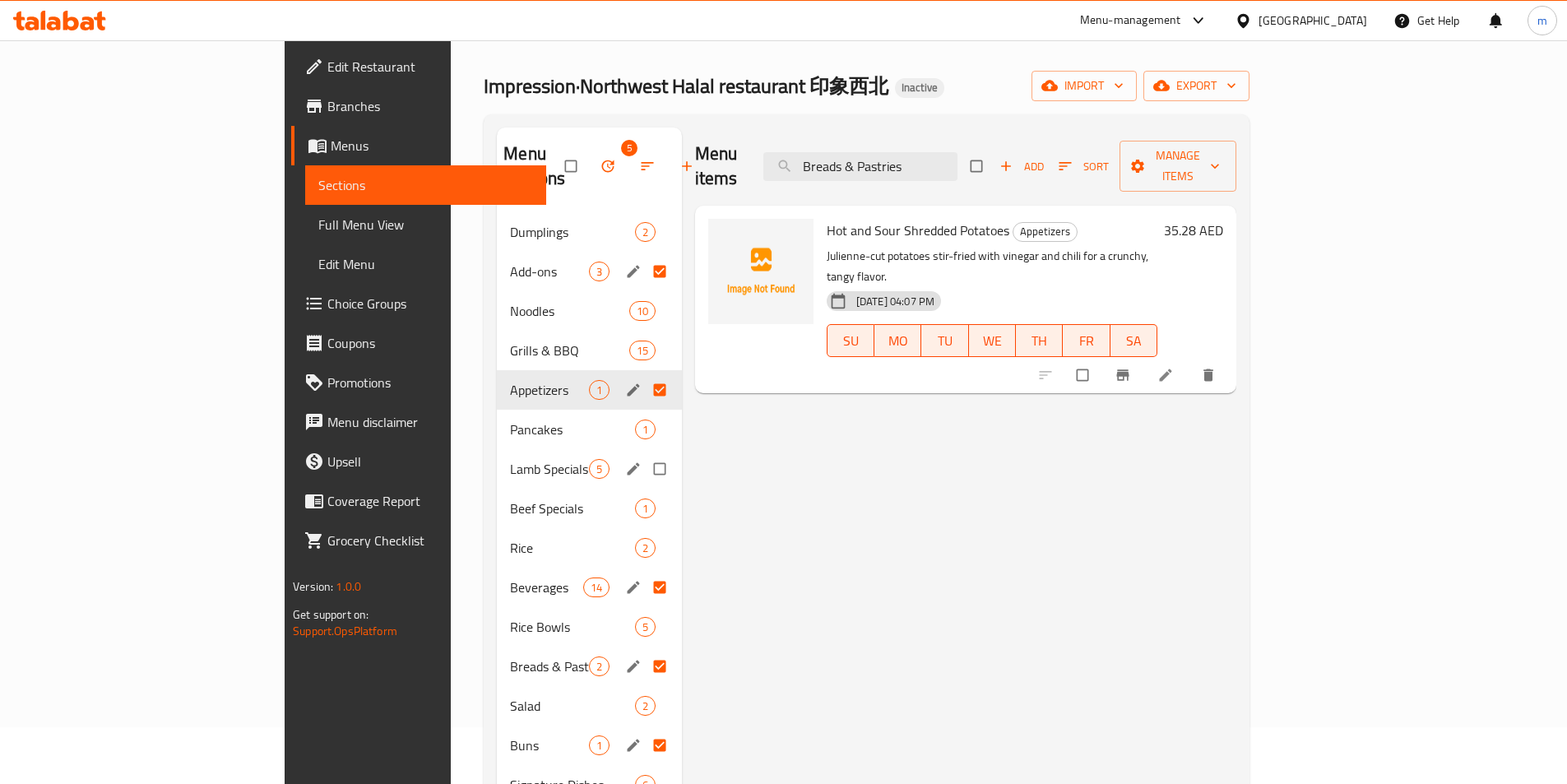
scroll to position [83, 0]
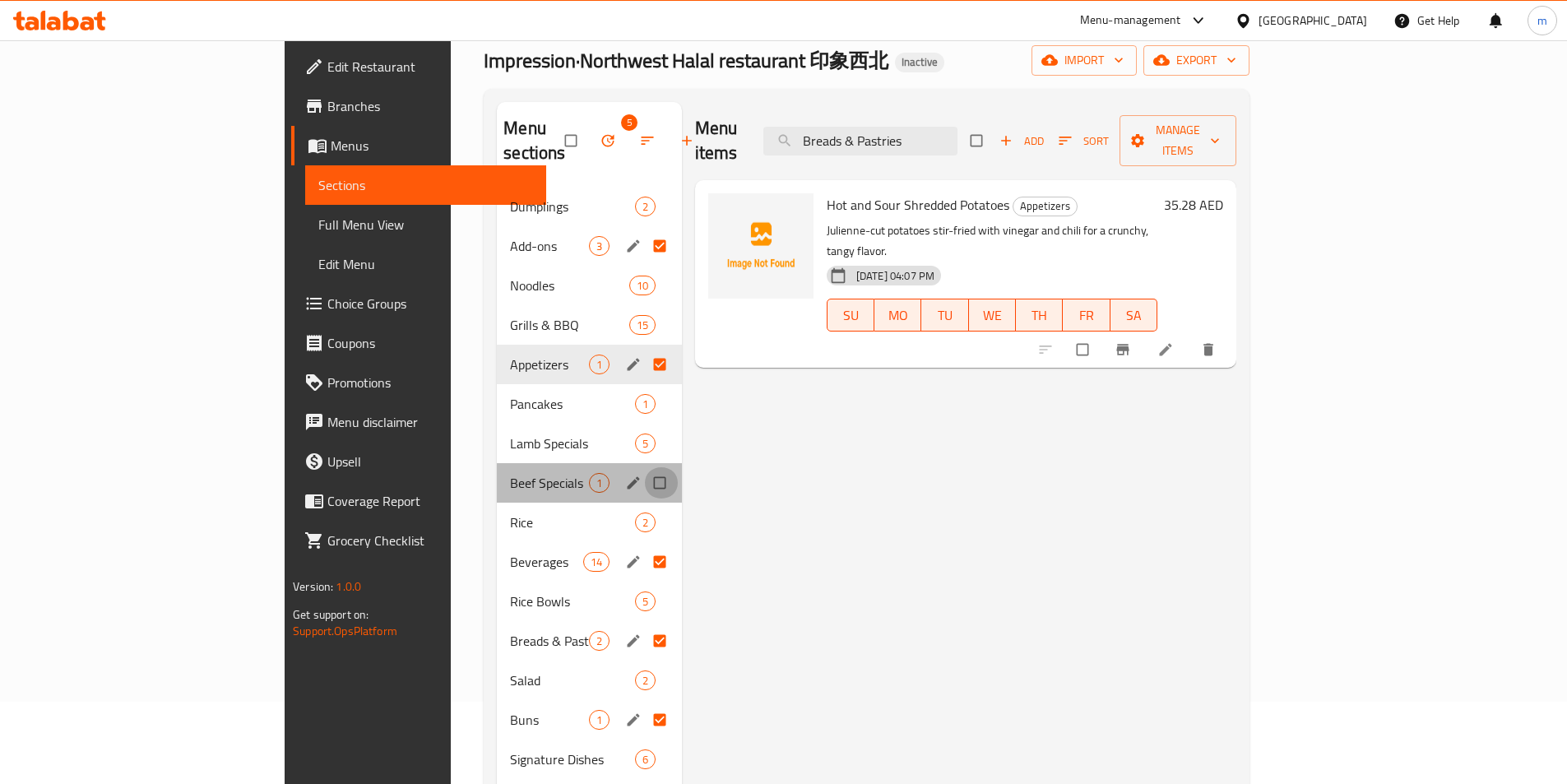
click at [644, 467] on input "Menu sections" at bounding box center [662, 483] width 35 height 31
checkbox input "true"
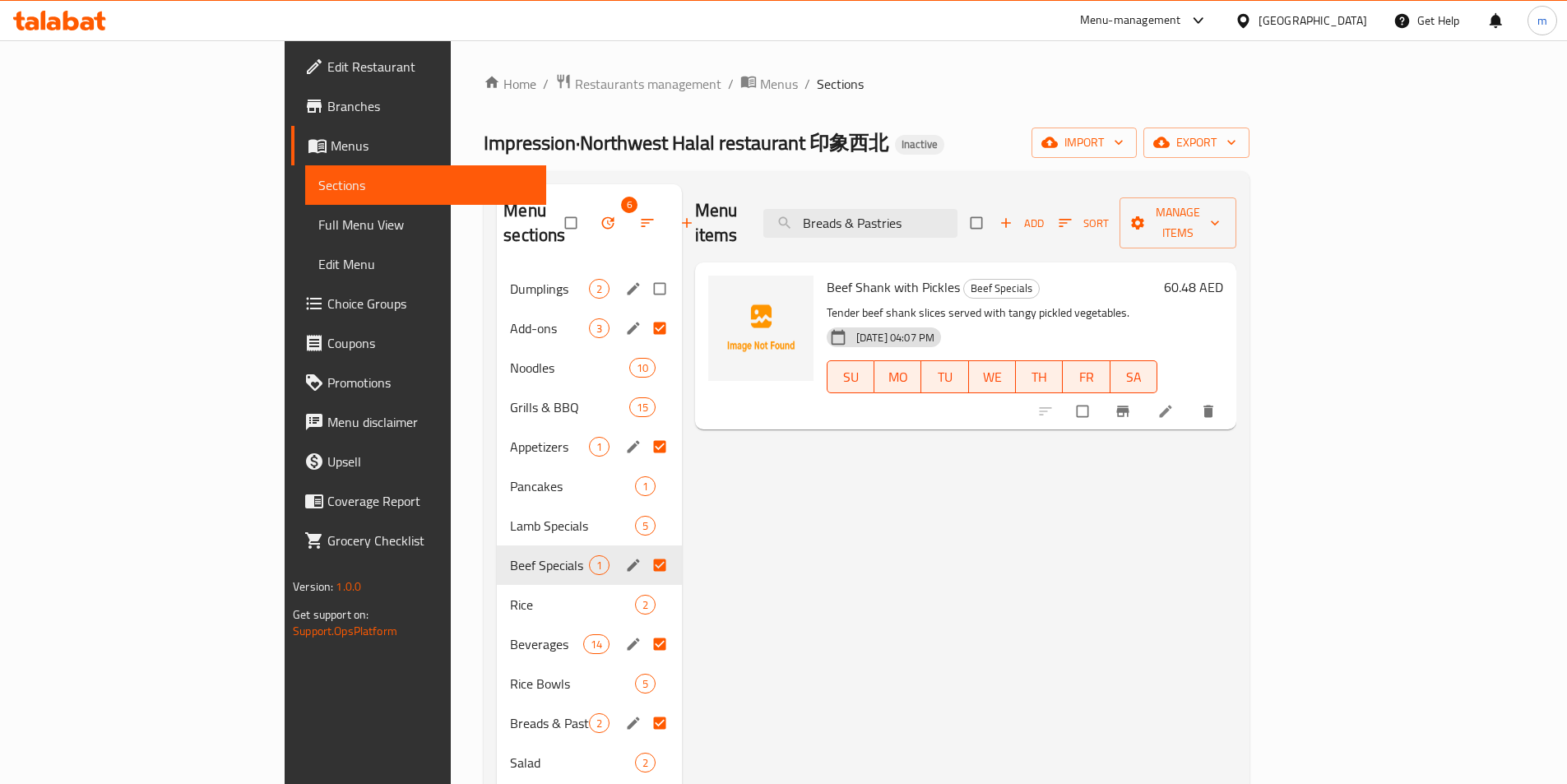
drag, startPoint x: 585, startPoint y: 273, endPoint x: 613, endPoint y: 281, distance: 29.1
click at [644, 273] on input "Menu sections" at bounding box center [662, 289] width 35 height 31
checkbox input "true"
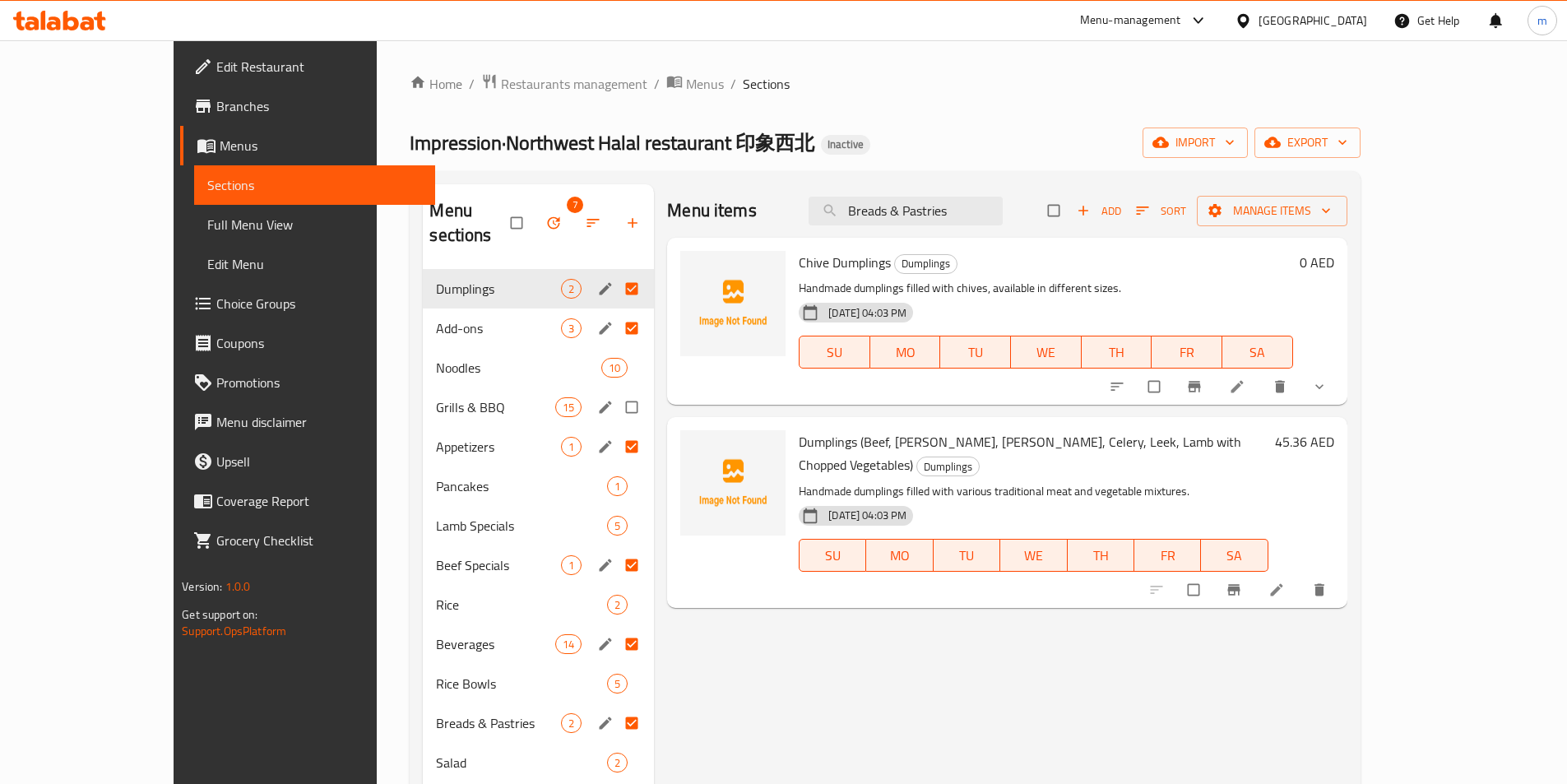
click at [616, 392] on input "Menu sections" at bounding box center [634, 407] width 35 height 31
checkbox input "true"
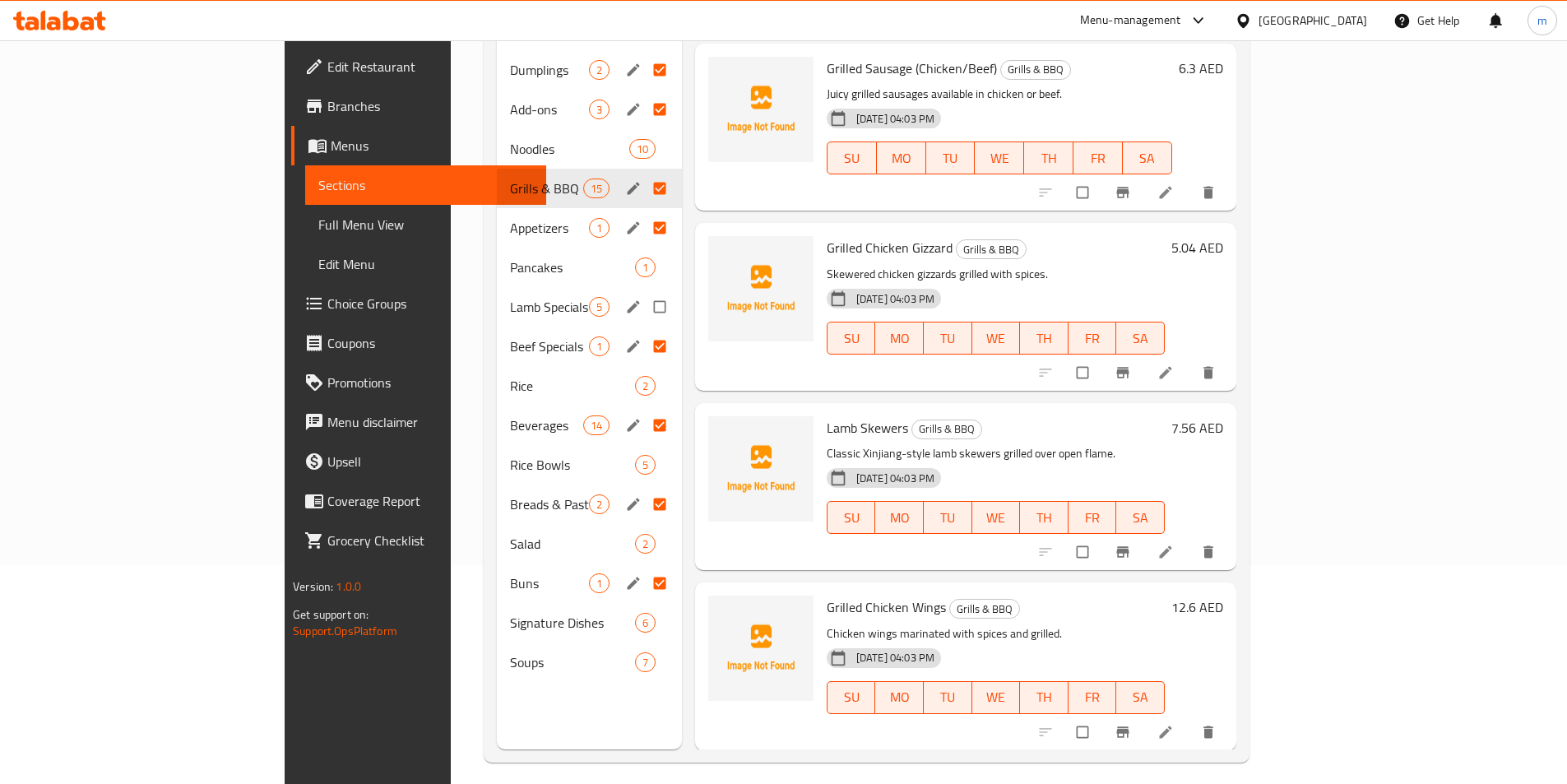
scroll to position [230, 0]
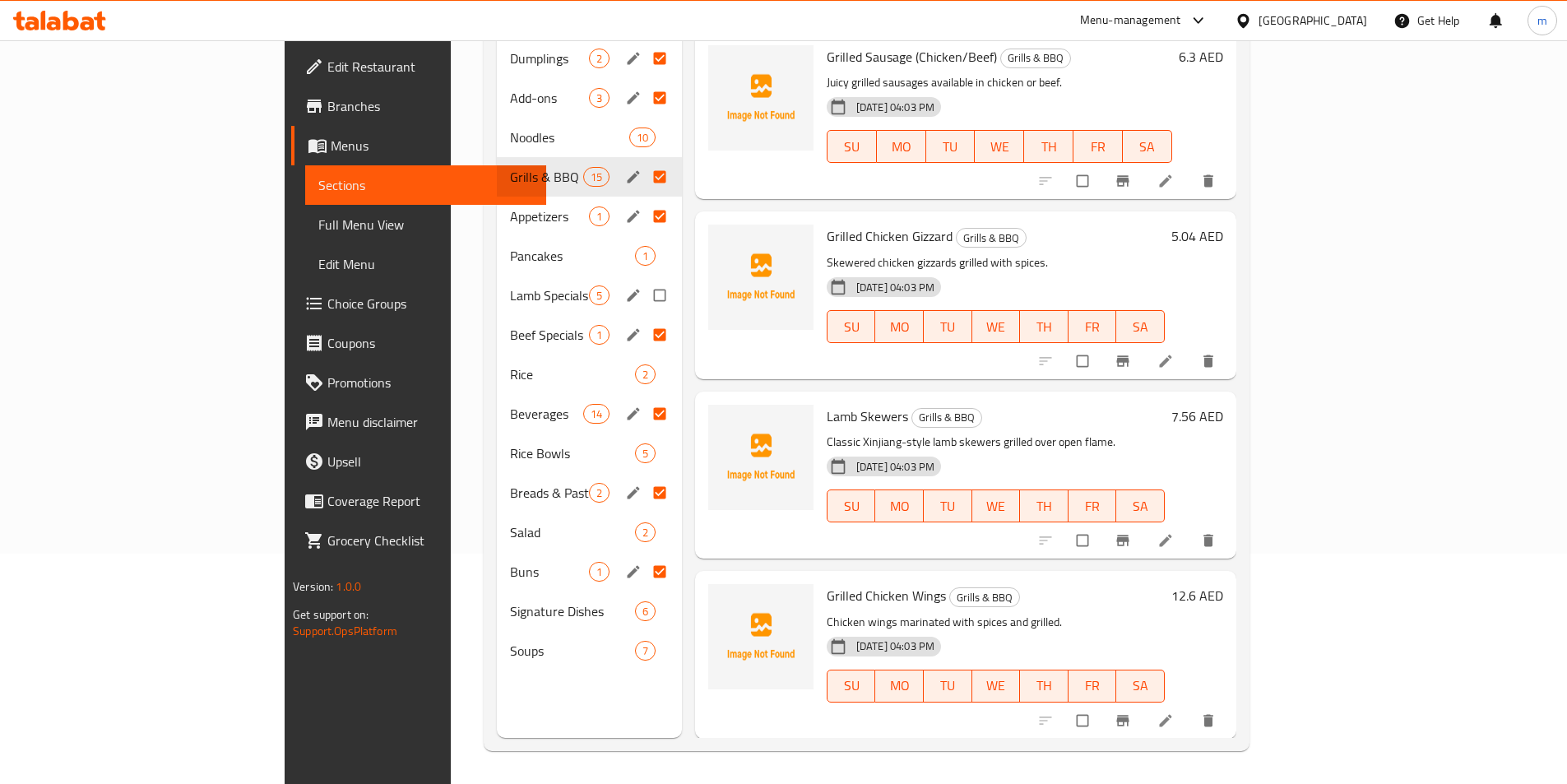
click at [644, 280] on input "Menu sections" at bounding box center [662, 295] width 35 height 31
checkbox input "true"
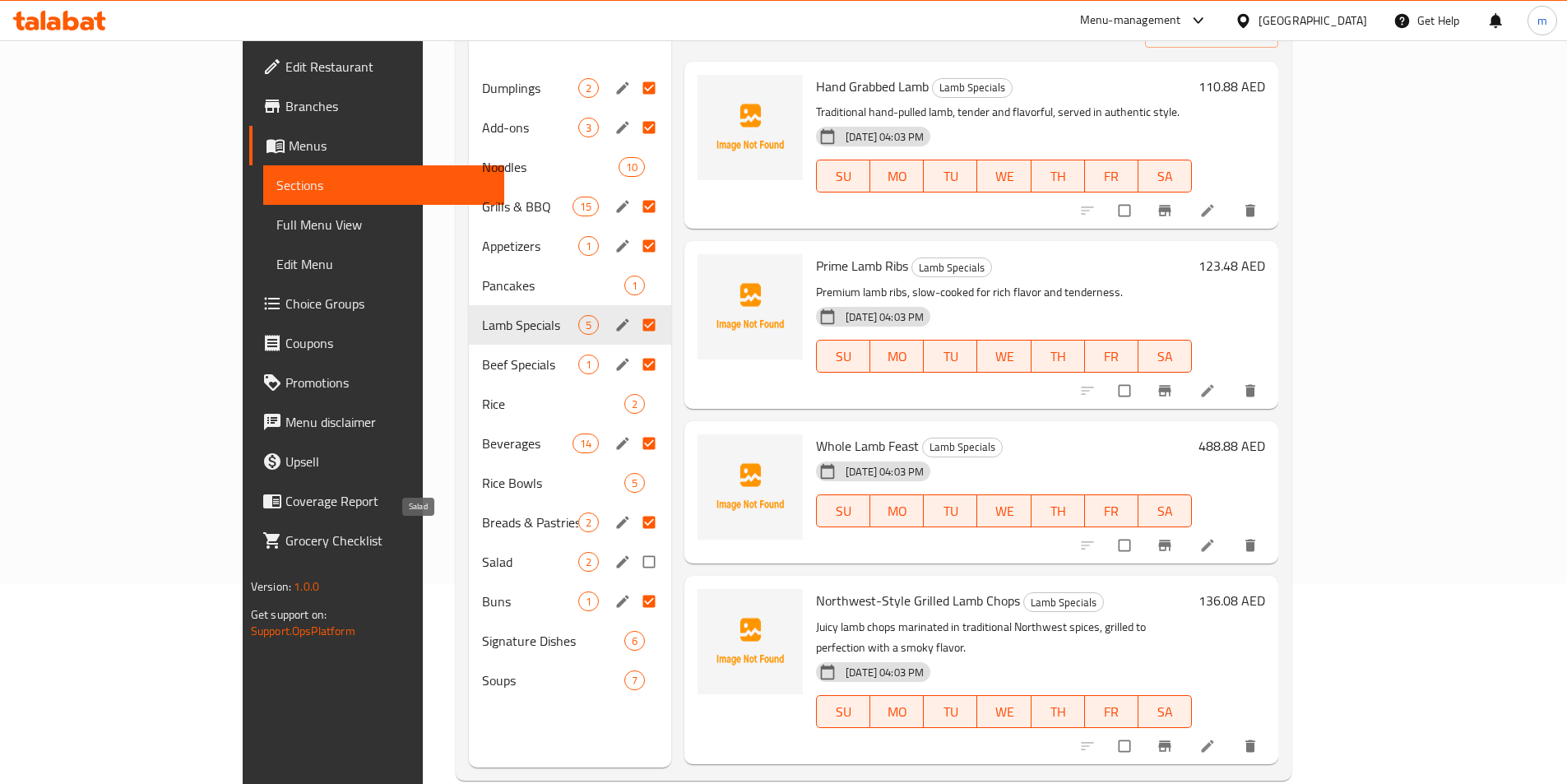
scroll to position [230, 0]
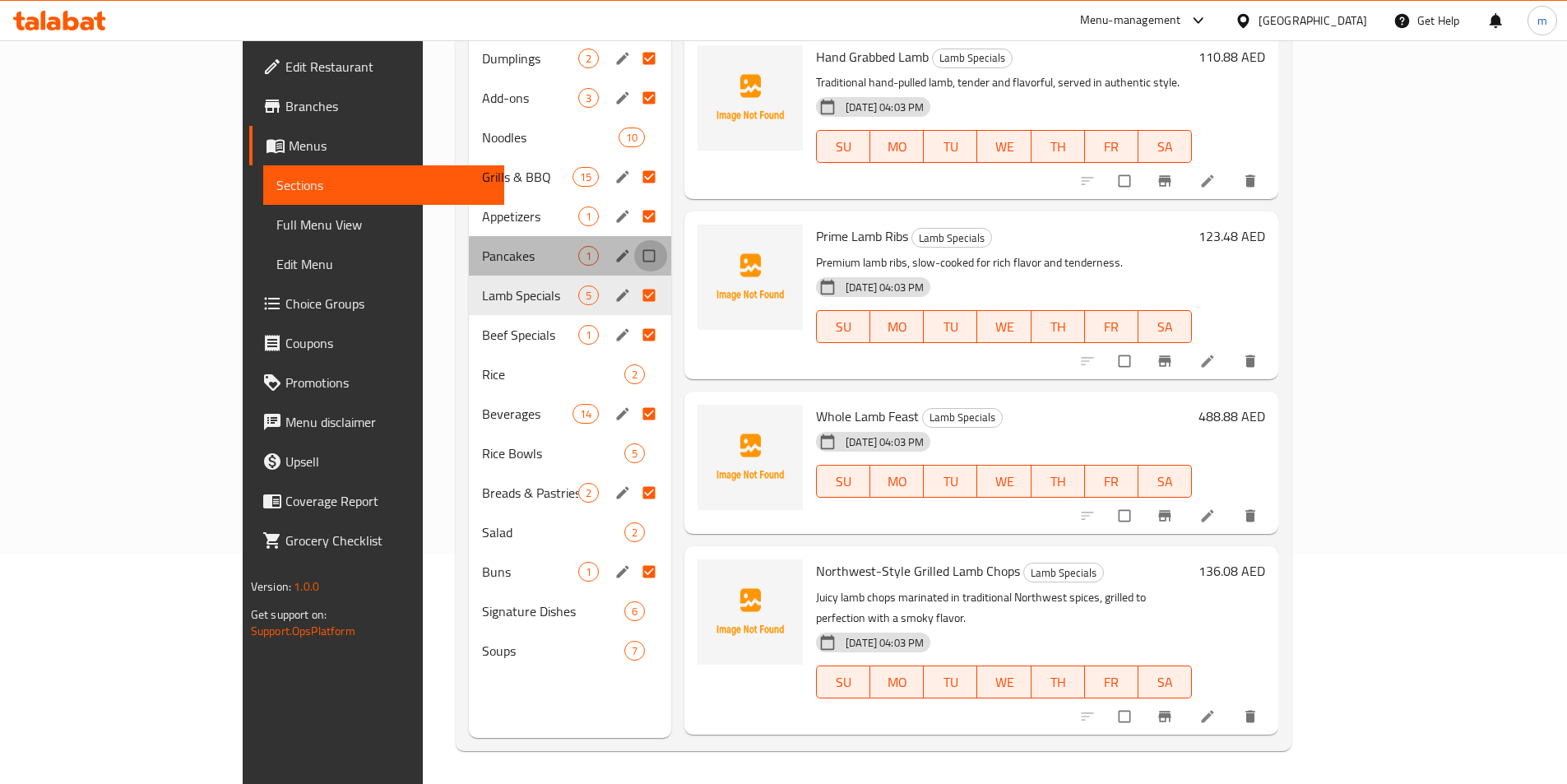
click at [634, 240] on input "Menu sections" at bounding box center [651, 256] width 35 height 31
checkbox input "true"
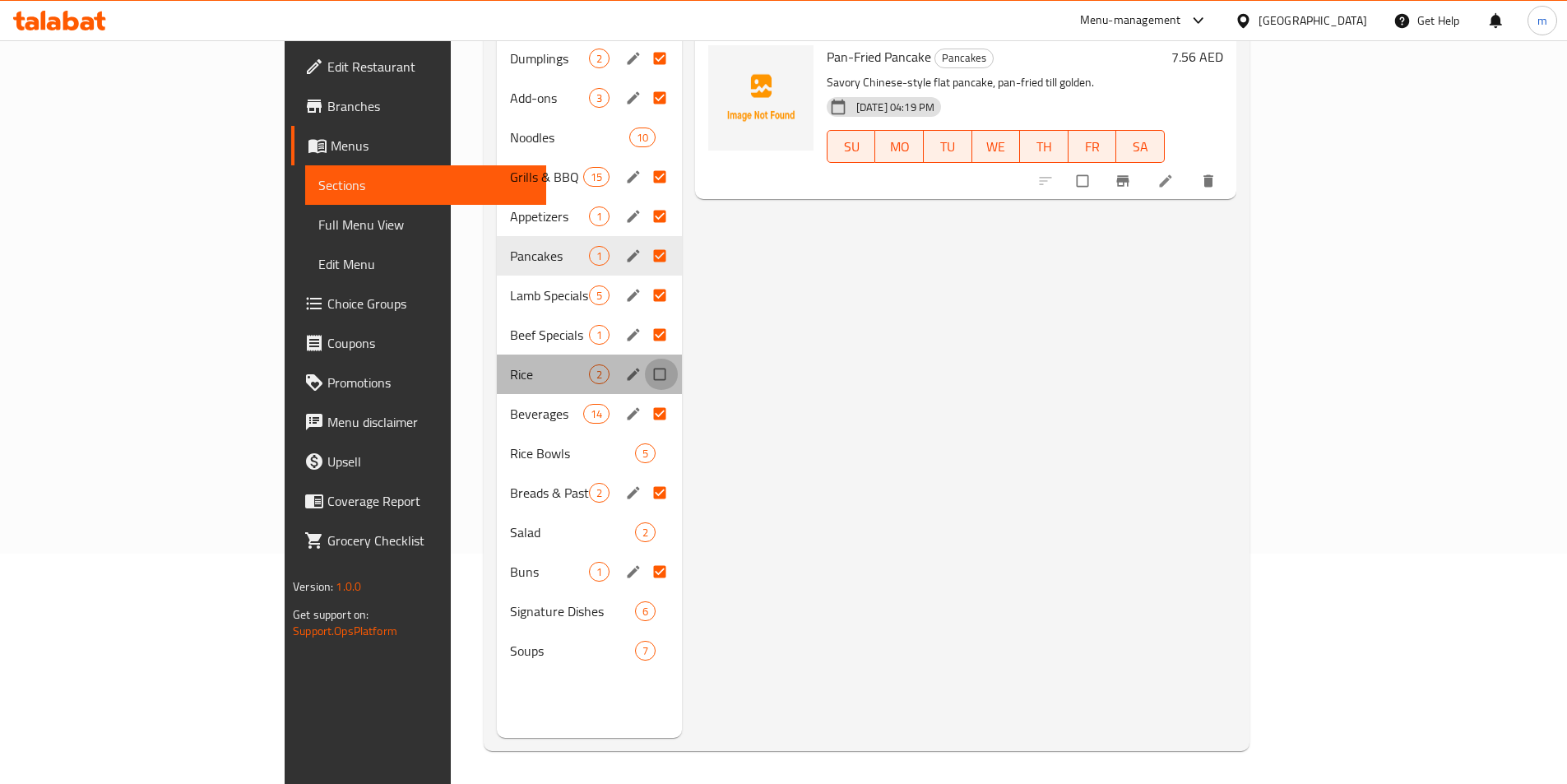
click at [644, 358] on input "Menu sections" at bounding box center [662, 374] width 35 height 31
checkbox input "true"
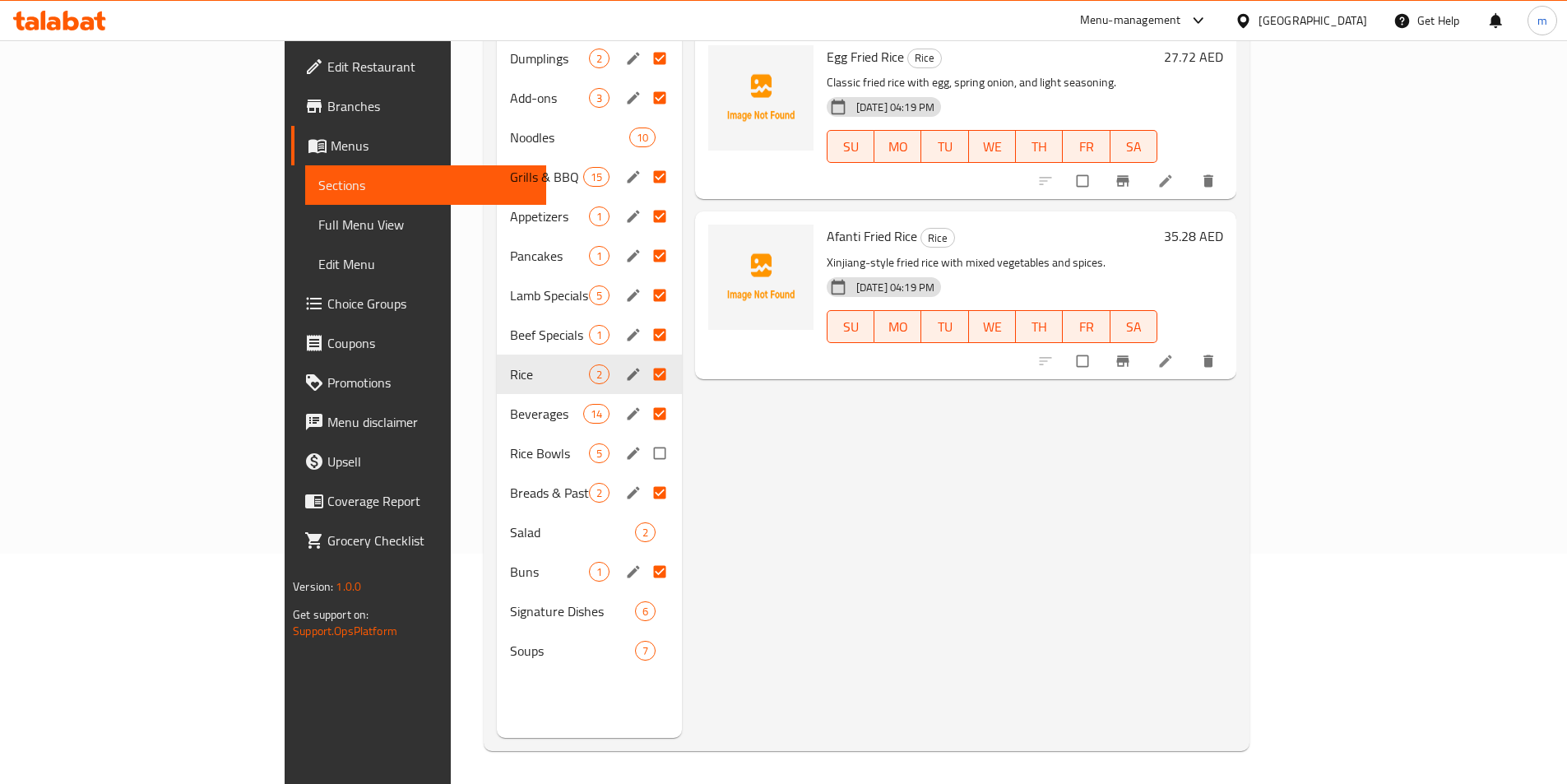
click at [644, 437] on input "Menu sections" at bounding box center [662, 453] width 35 height 31
checkbox input "true"
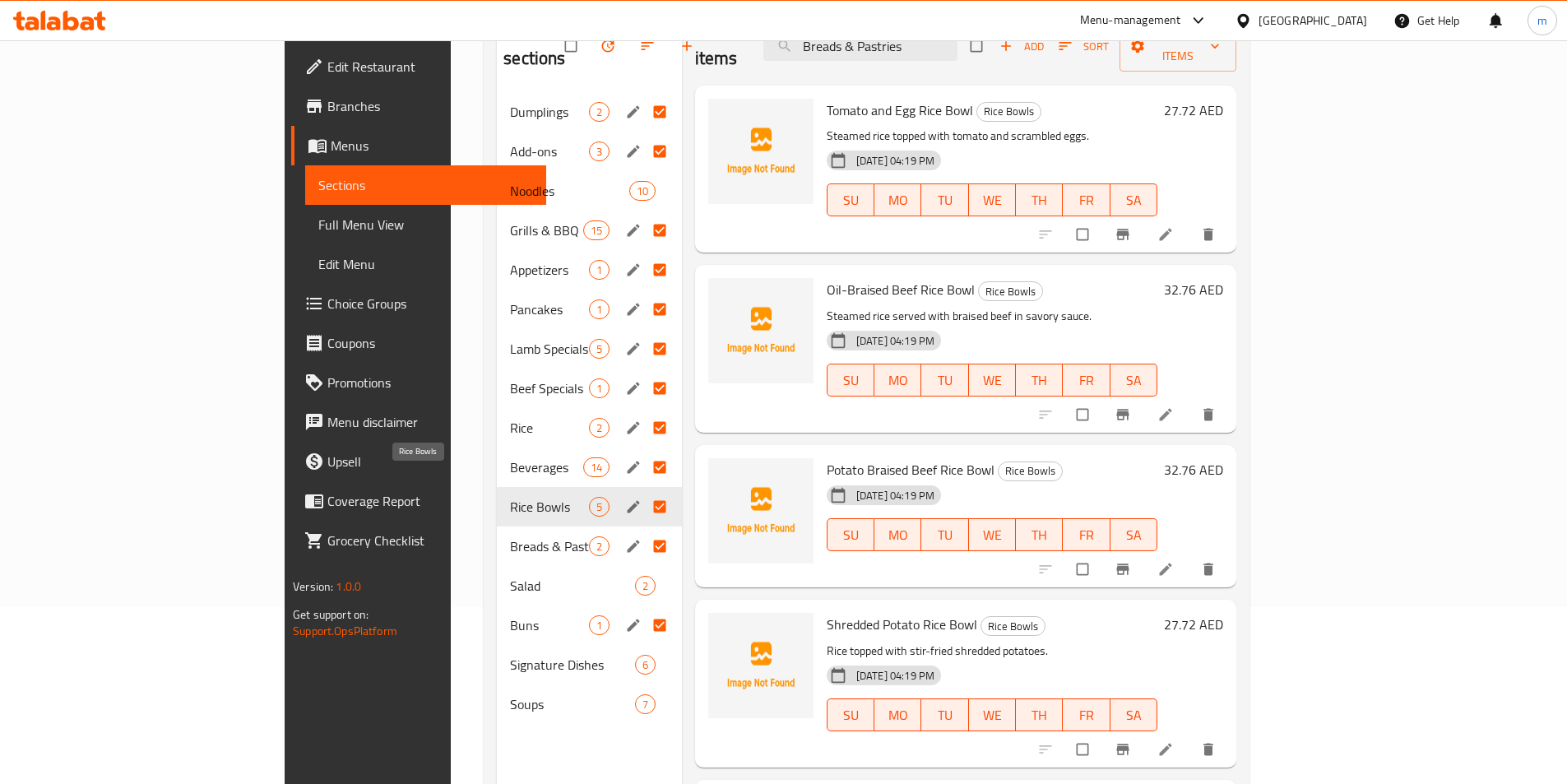
scroll to position [148, 0]
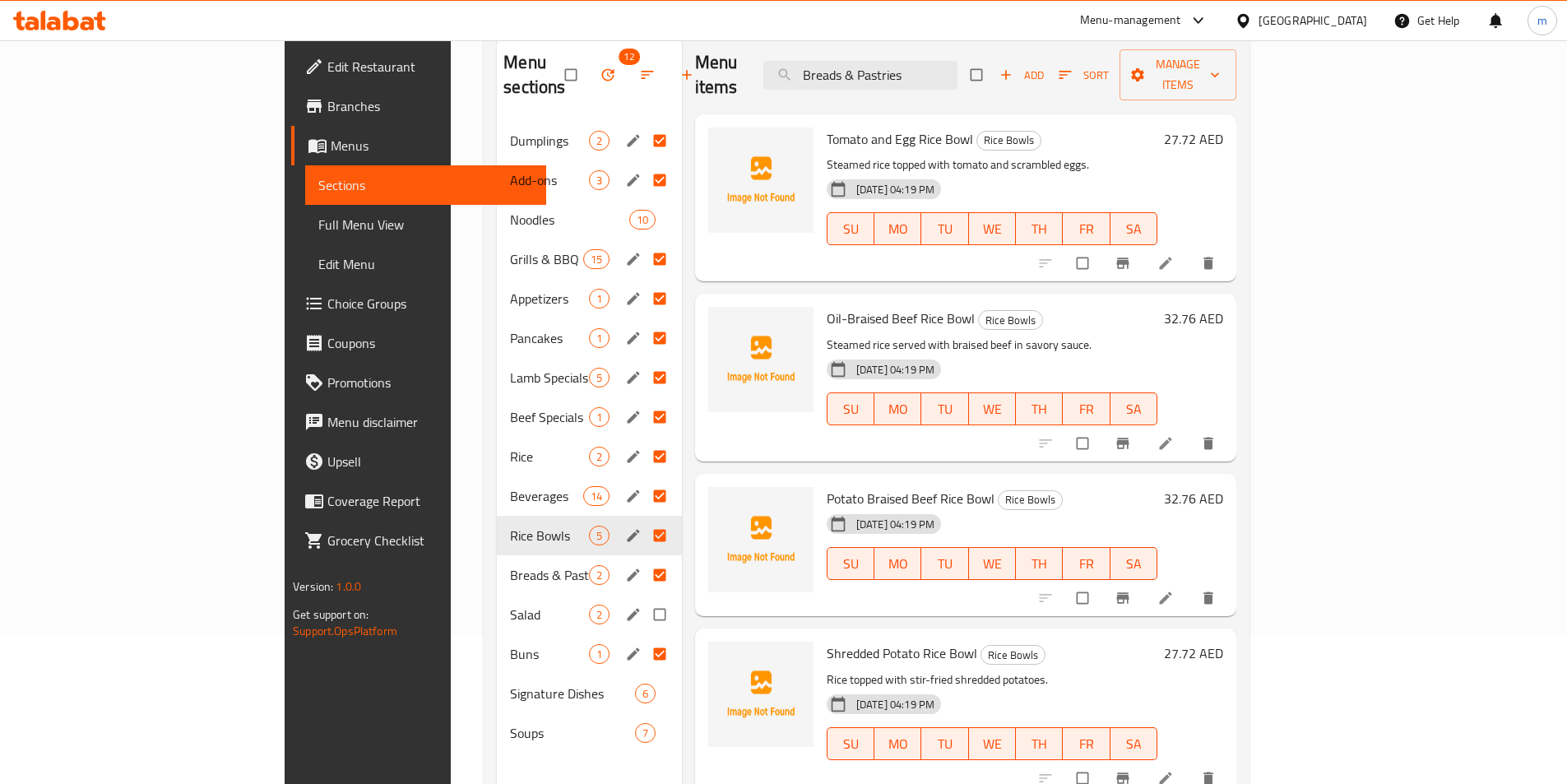
click at [644, 598] on input "Menu sections" at bounding box center [662, 614] width 35 height 31
checkbox input "true"
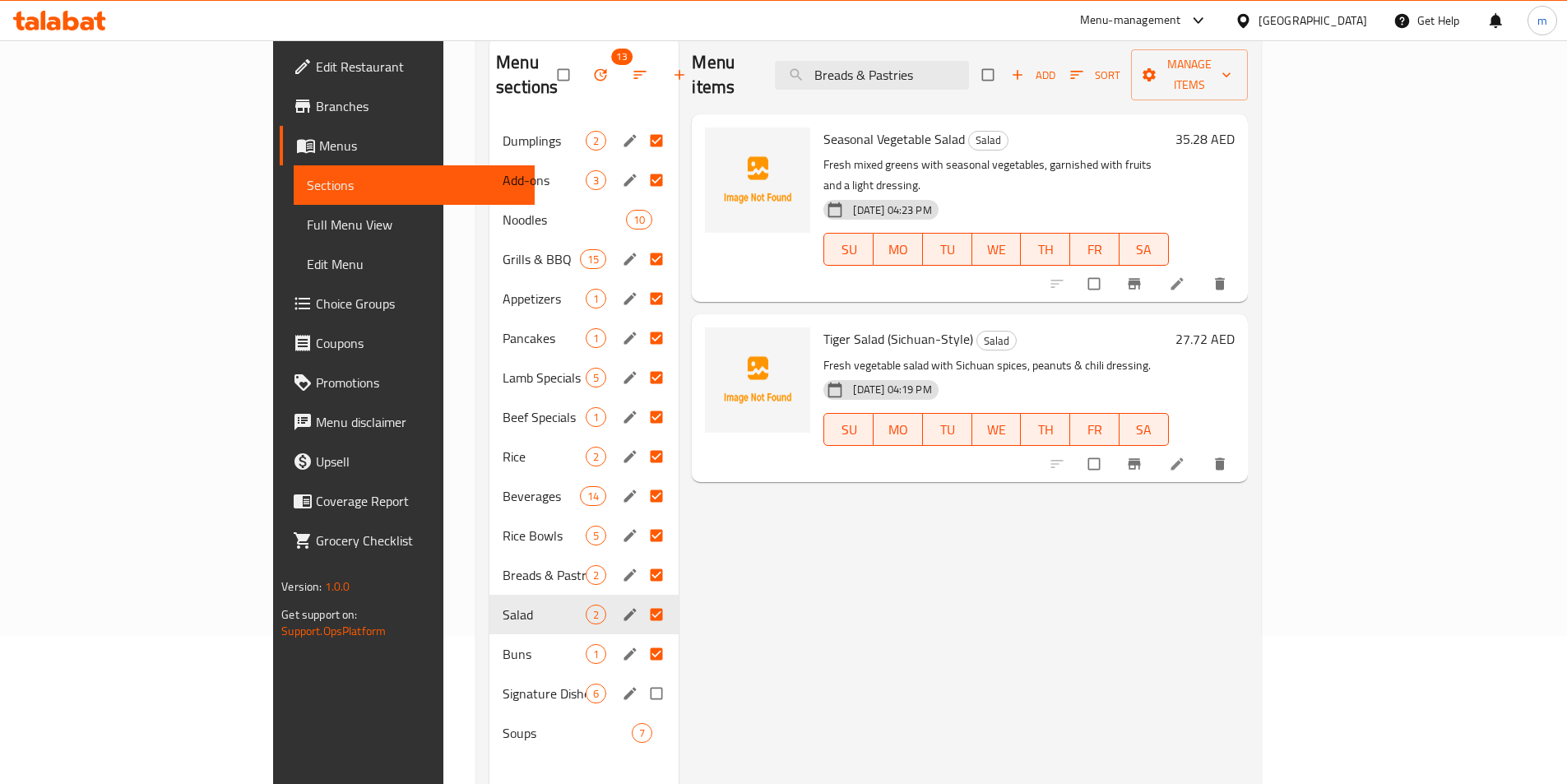
click at [641, 677] on input "Menu sections" at bounding box center [658, 693] width 35 height 31
checkbox input "true"
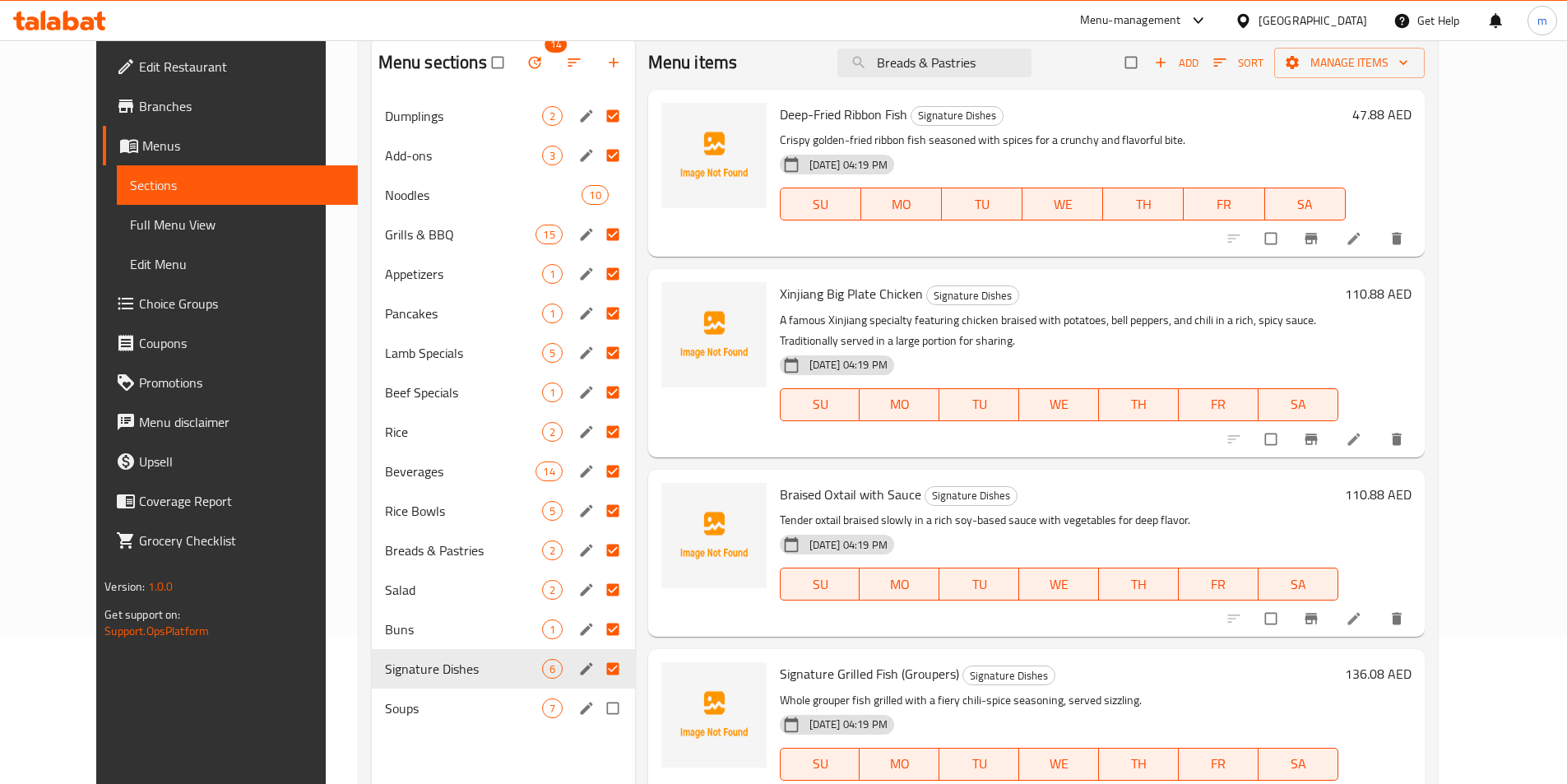
click at [597, 710] on input "Menu sections" at bounding box center [614, 708] width 35 height 31
checkbox input "true"
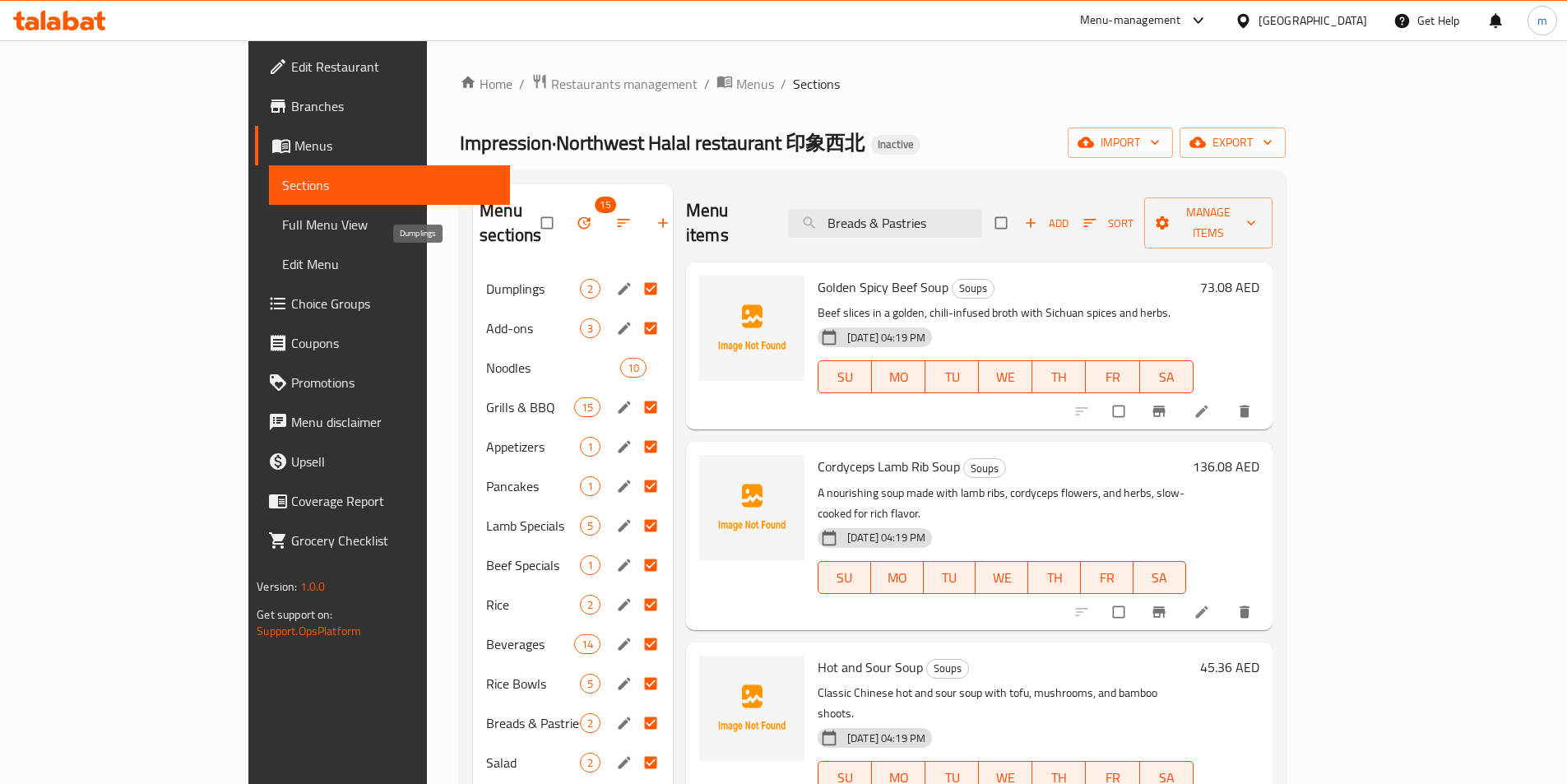
drag, startPoint x: 430, startPoint y: 263, endPoint x: 385, endPoint y: 276, distance: 46.8
click at [473, 276] on div "Dumplings 2" at bounding box center [574, 289] width 200 height 40
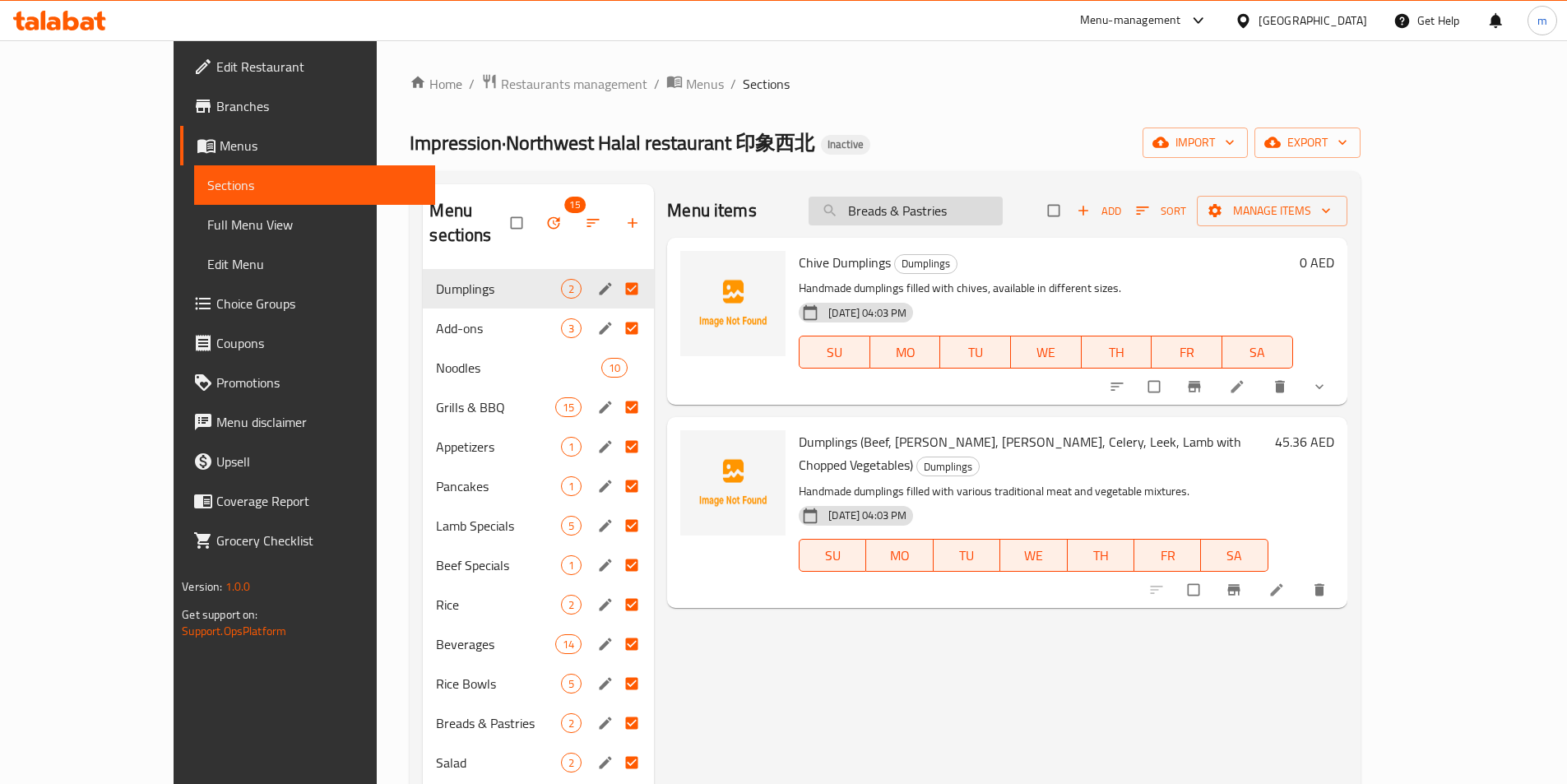
click at [950, 217] on input "Breads & Pastries" at bounding box center [906, 211] width 194 height 29
paste input "Grilled Chili Pepper"
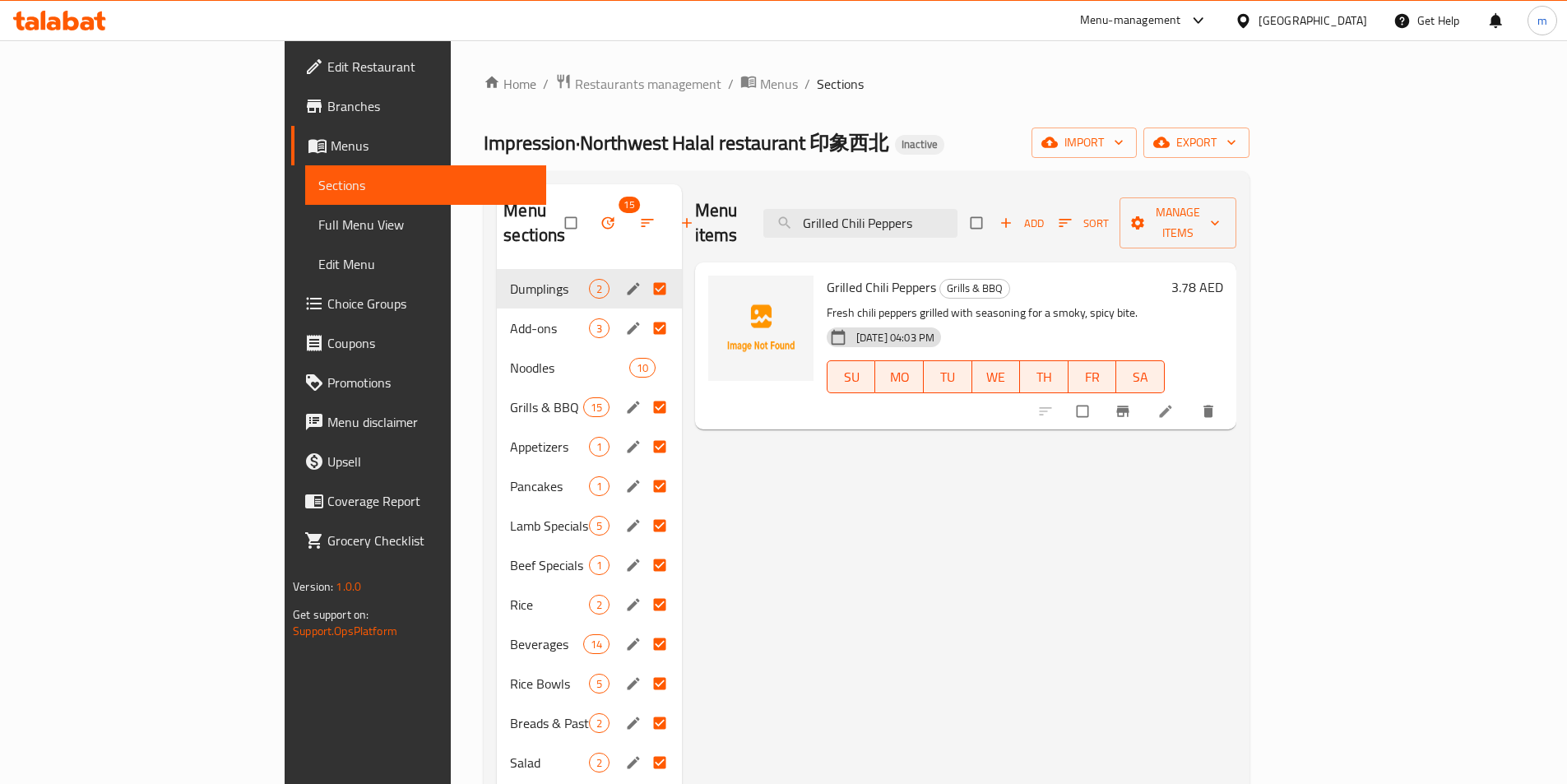
click at [961, 227] on div "Menu items Grilled Chili Peppers Add Sort Manage items" at bounding box center [965, 223] width 541 height 78
click at [958, 215] on input "Grilled Chili Peppers" at bounding box center [860, 223] width 194 height 29
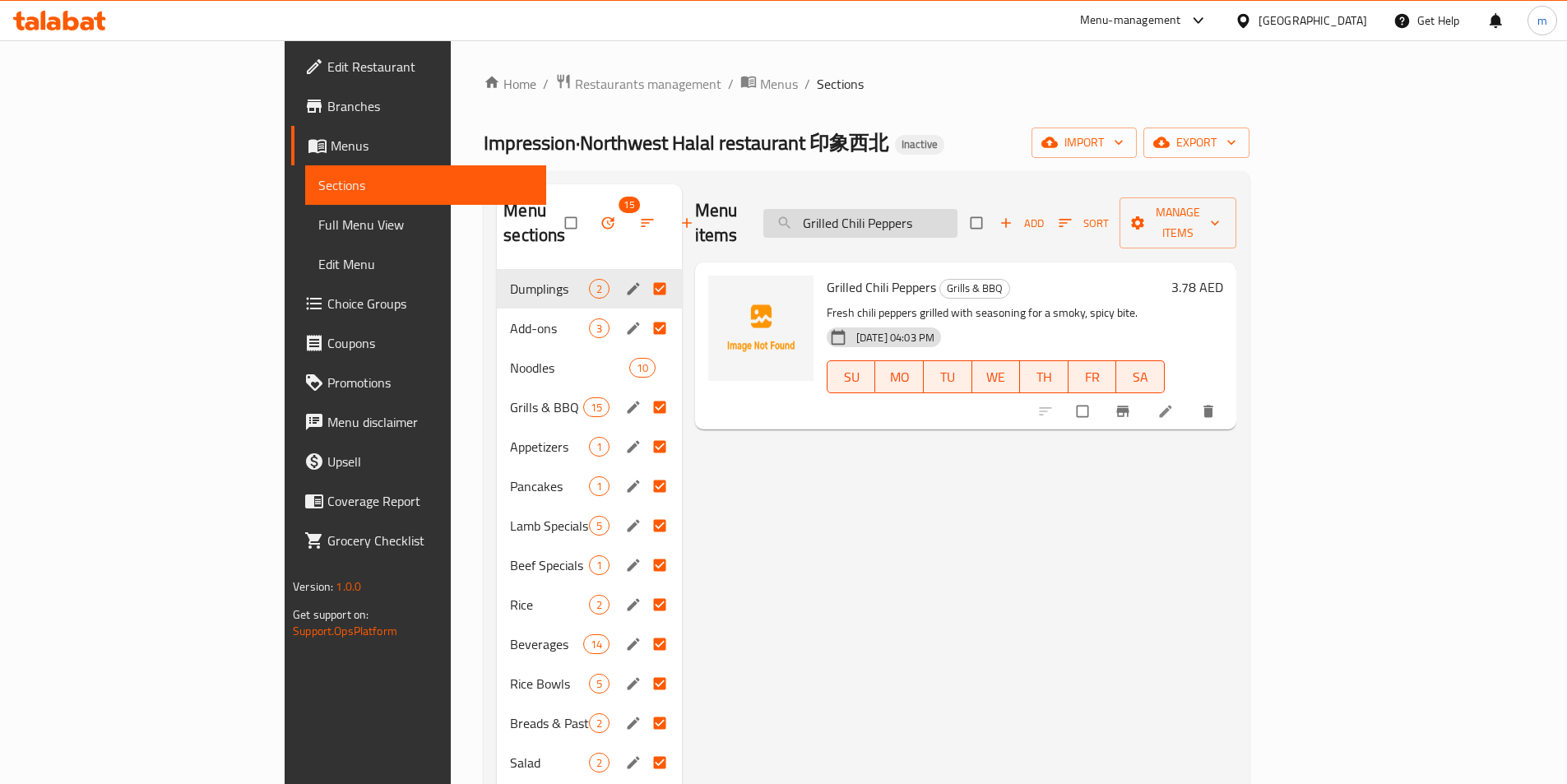
paste input "Lamb Kidney"
click at [941, 220] on input "Grilled Lamb Kidney" at bounding box center [860, 223] width 194 height 29
click at [942, 220] on input "Grilled Lamb Kidney" at bounding box center [860, 223] width 194 height 29
paste input "Whole Lamb Feast"
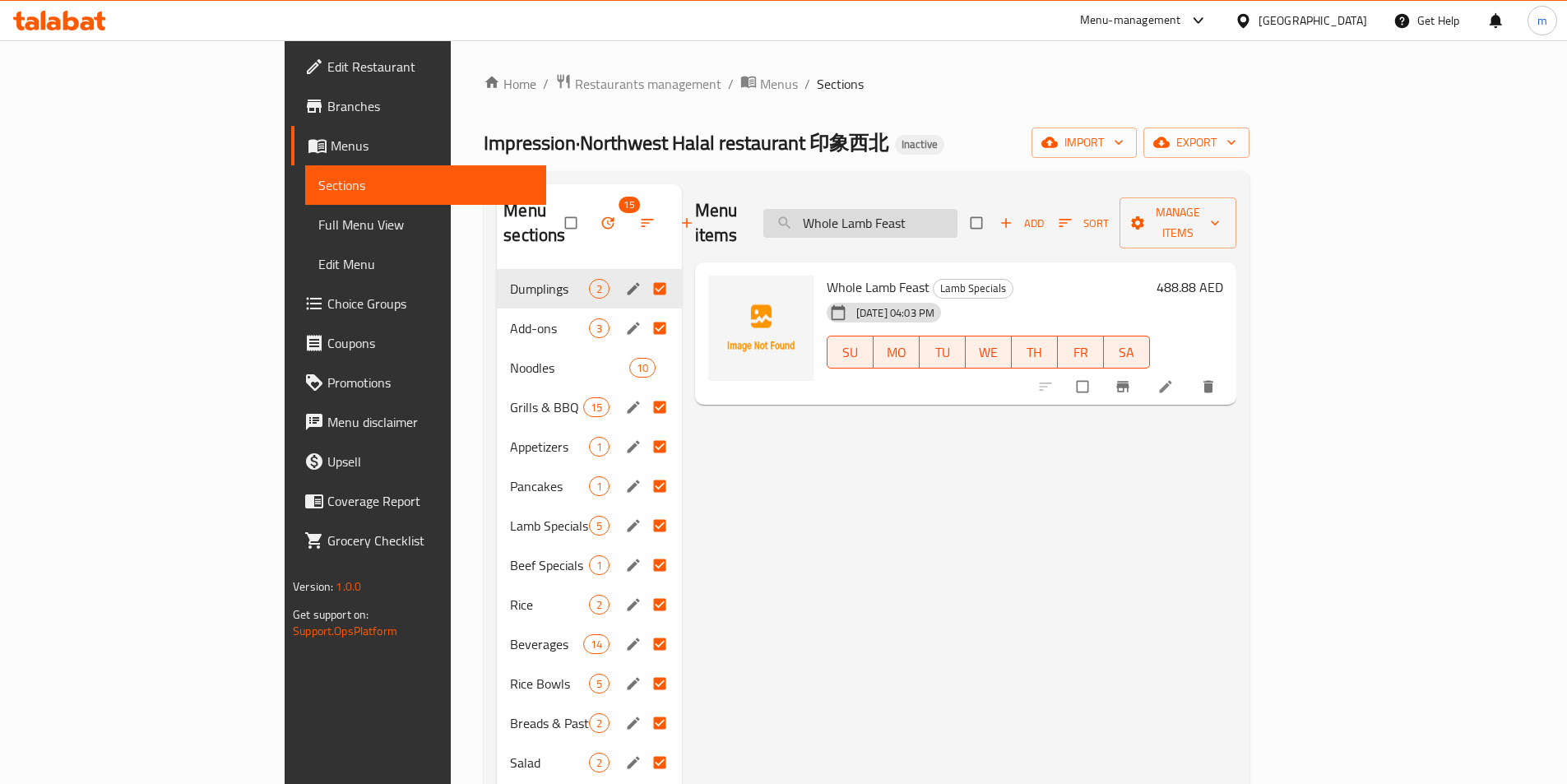
click at [913, 213] on input "Whole Lamb Feast" at bounding box center [860, 223] width 194 height 29
paste input "Spicy & Sour Shredded Lamb Tripe"
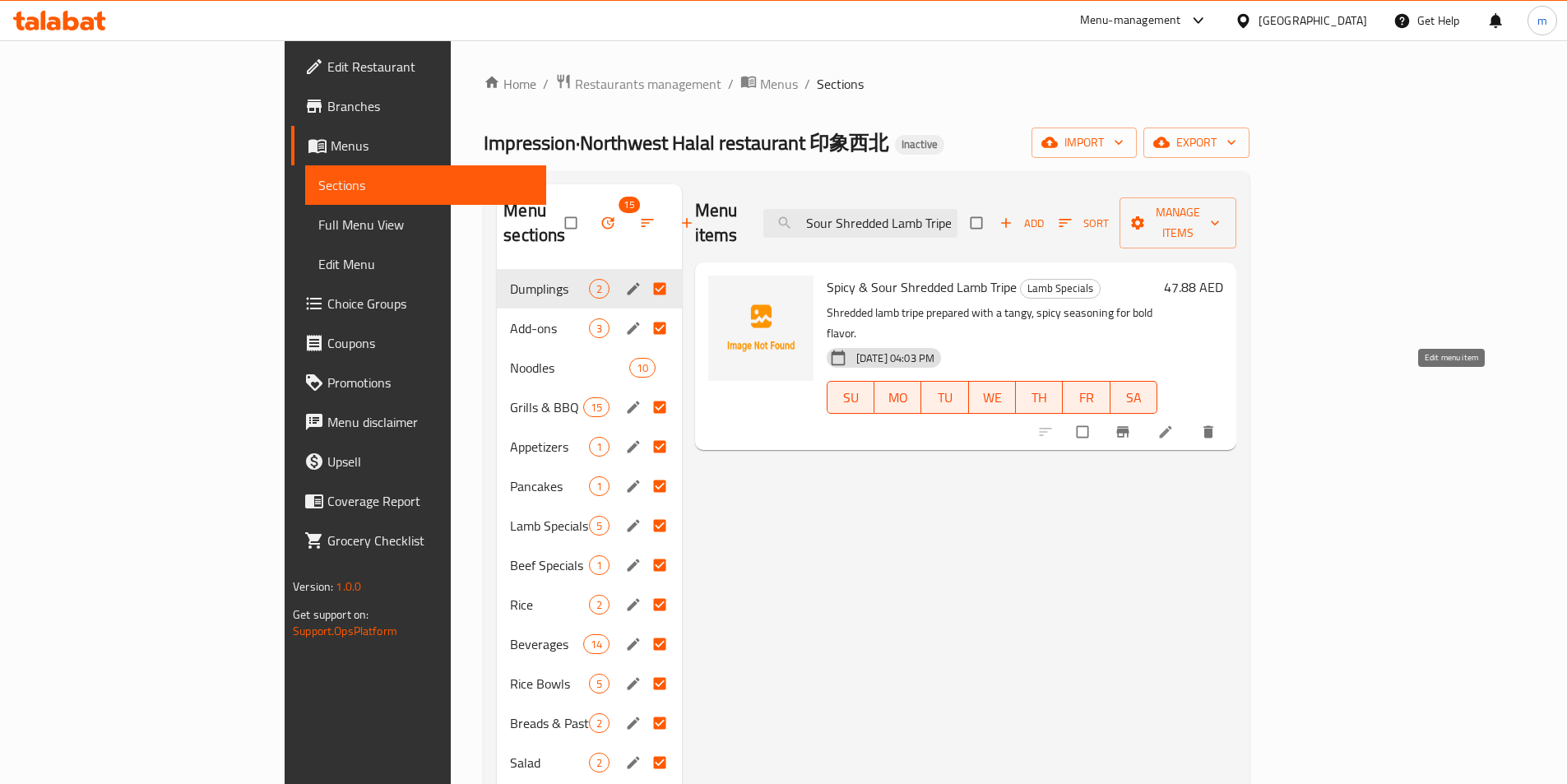
type input "Spicy & Sour Shredded Lamb Tripe"
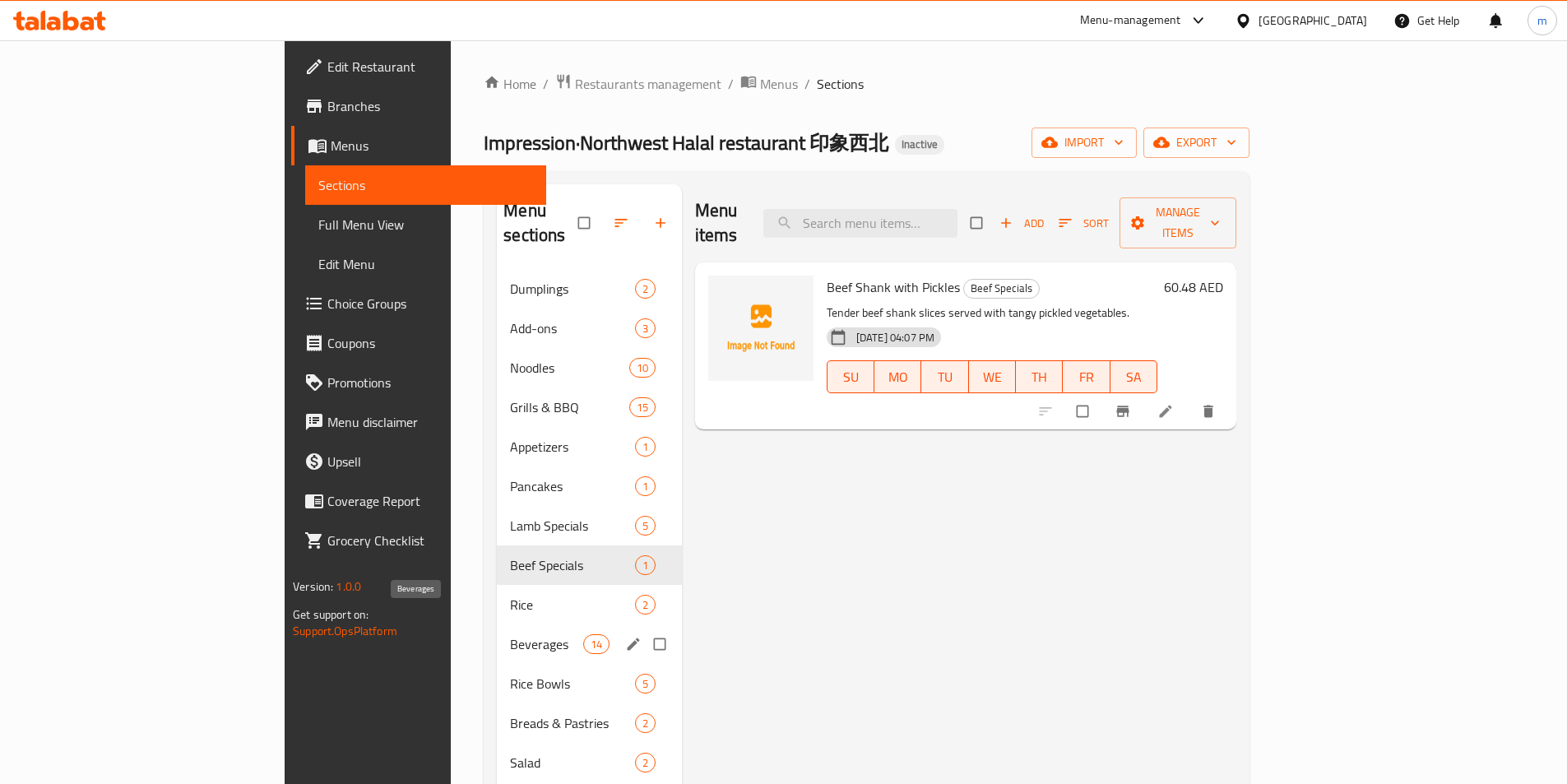
click at [510, 634] on span "Beverages" at bounding box center [546, 644] width 72 height 19
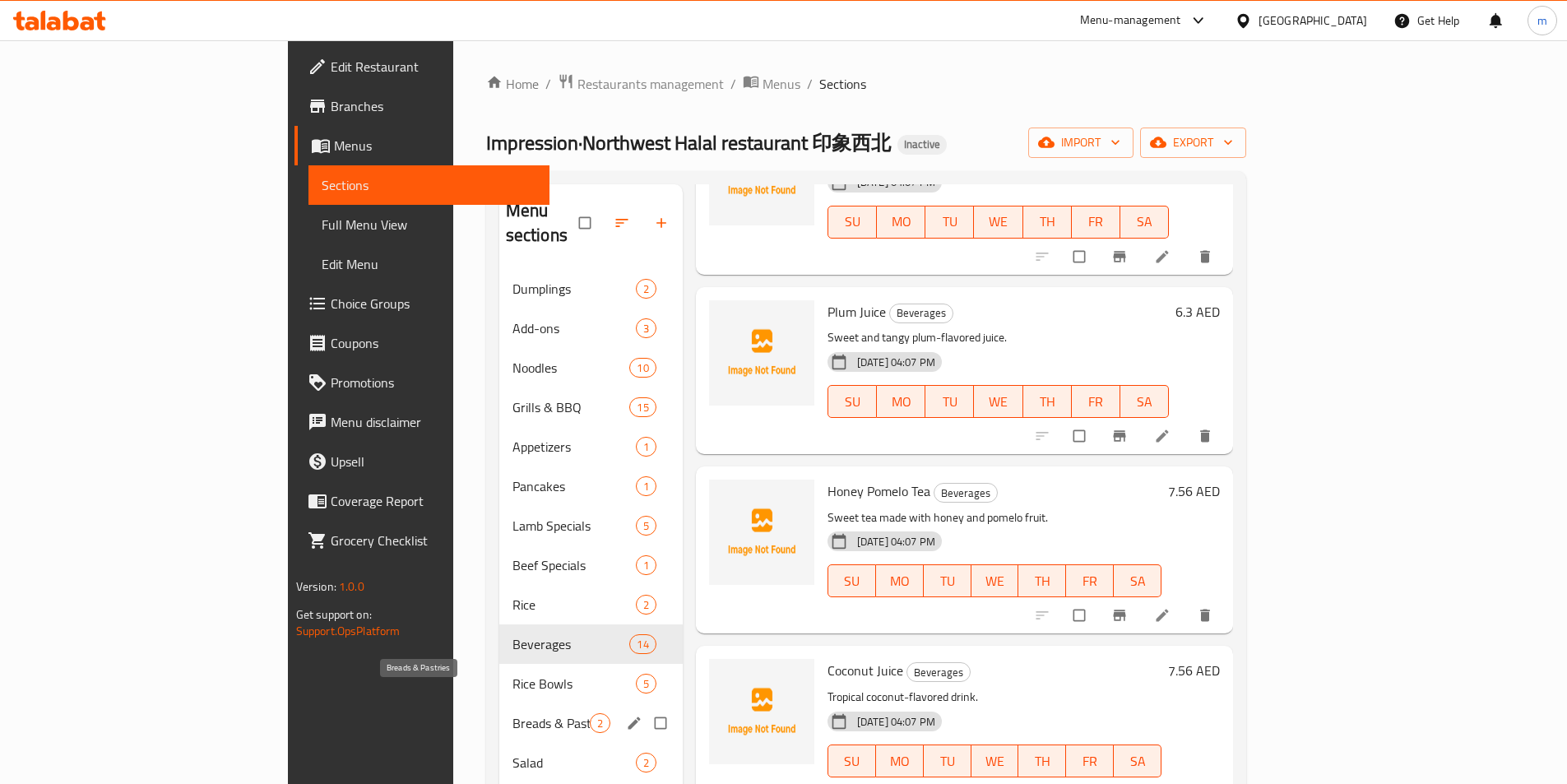
click at [512, 713] on span "Breads & Pastries" at bounding box center [551, 723] width 78 height 19
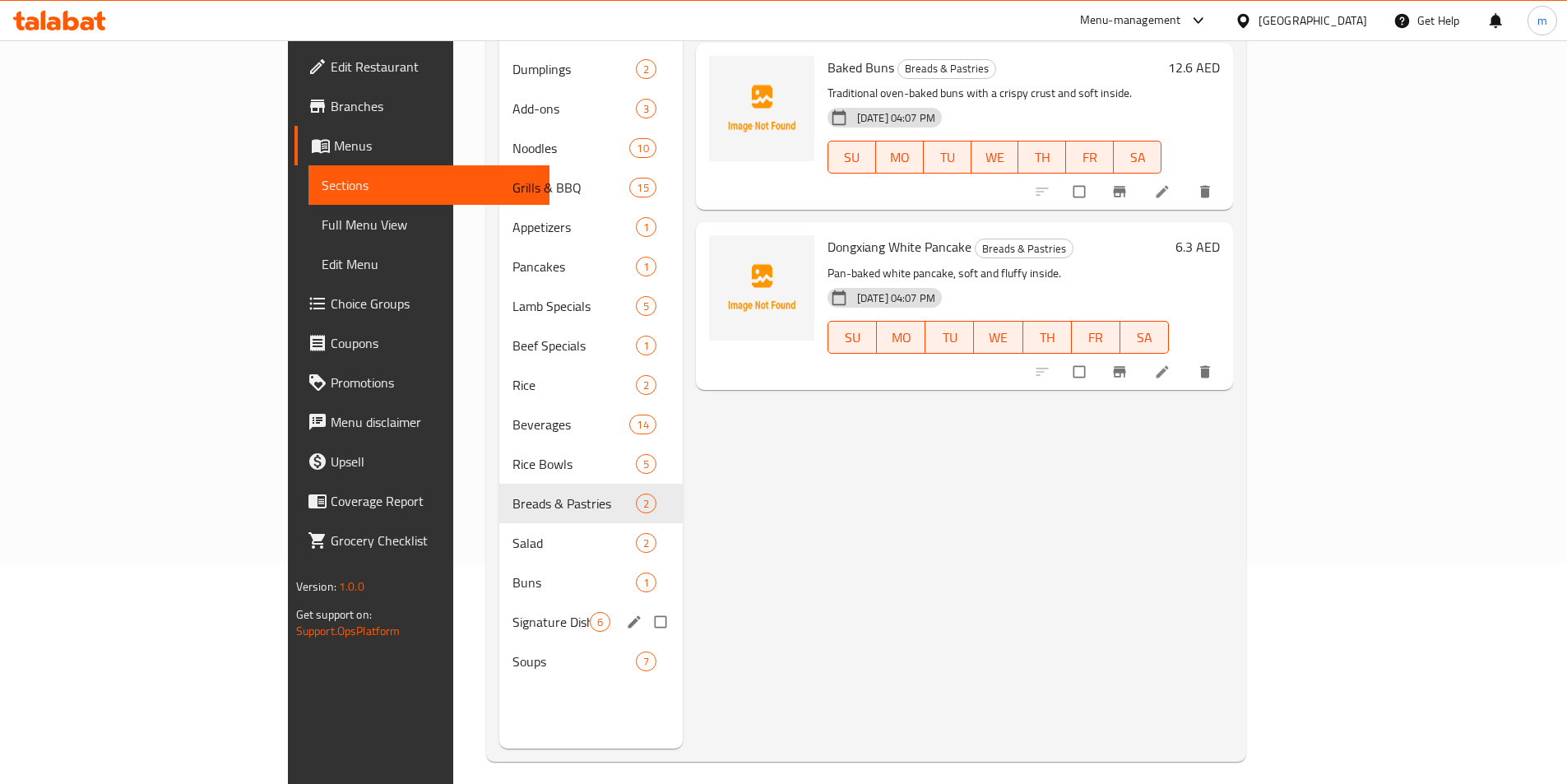
scroll to position [230, 0]
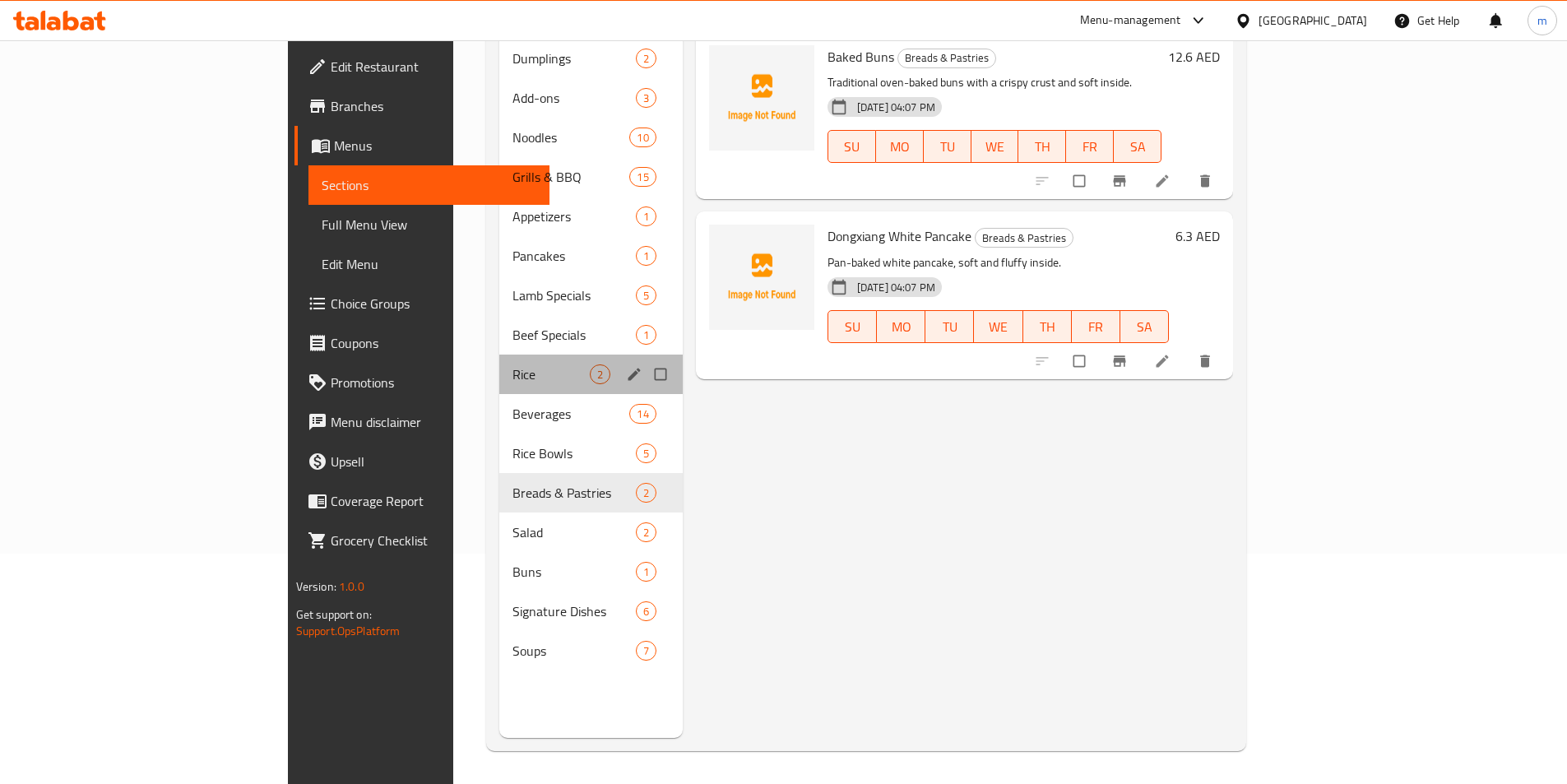
click at [500, 360] on div "Rice 2" at bounding box center [591, 374] width 184 height 40
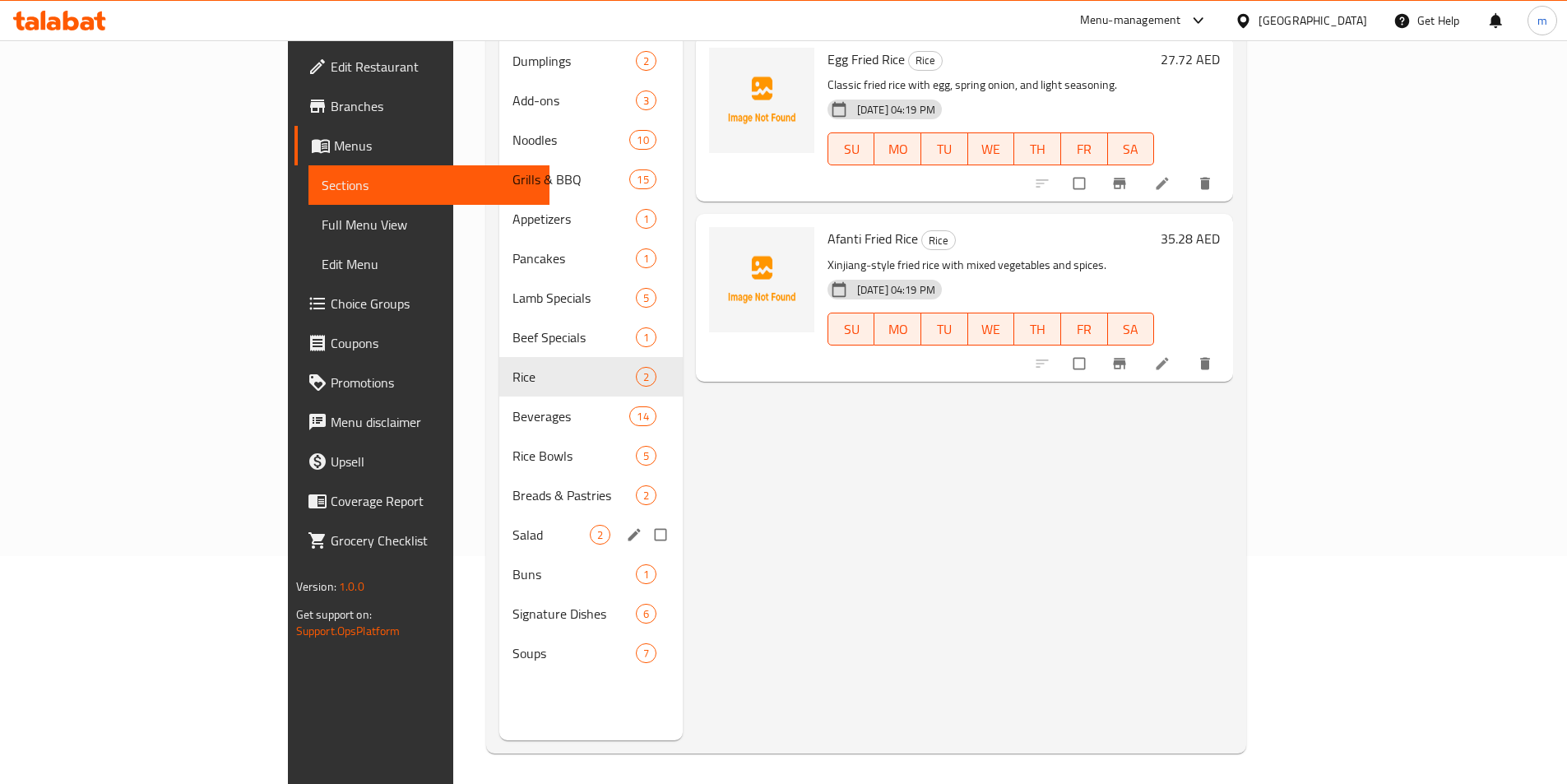
scroll to position [230, 0]
click at [512, 522] on span "Salad" at bounding box center [551, 531] width 78 height 19
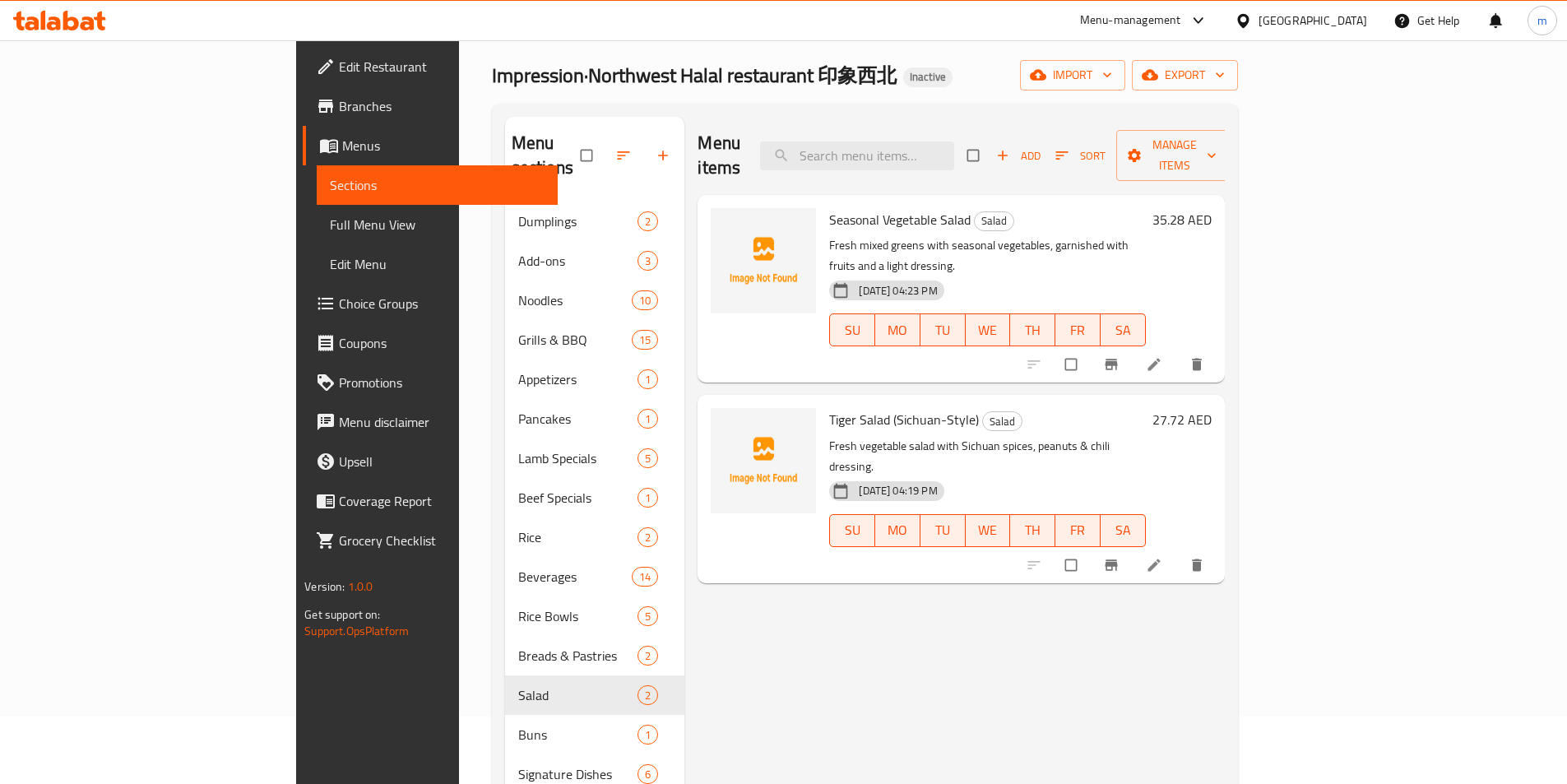
scroll to position [66, 0]
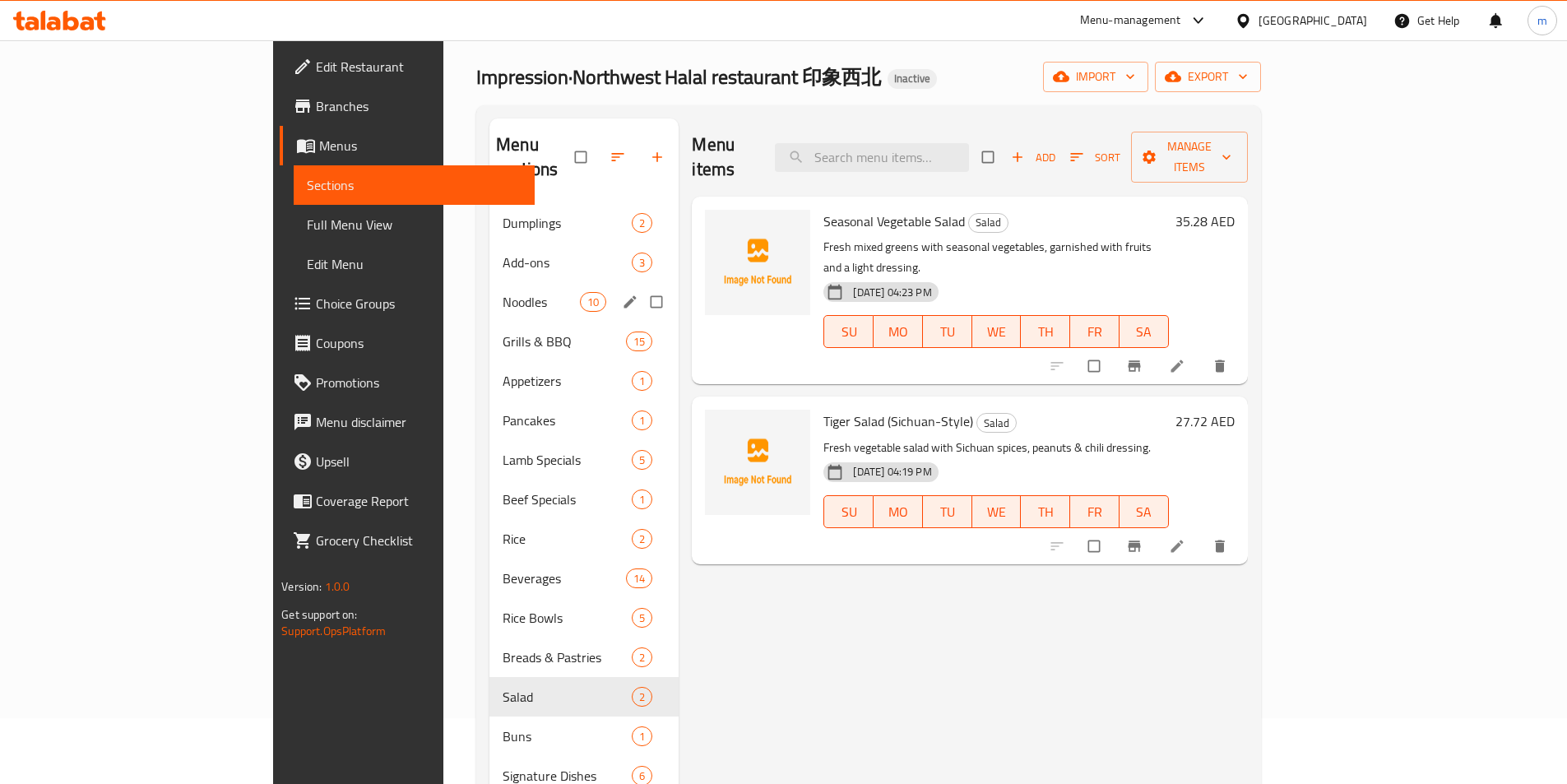
click at [490, 282] on div "Noodles 10" at bounding box center [584, 301] width 190 height 40
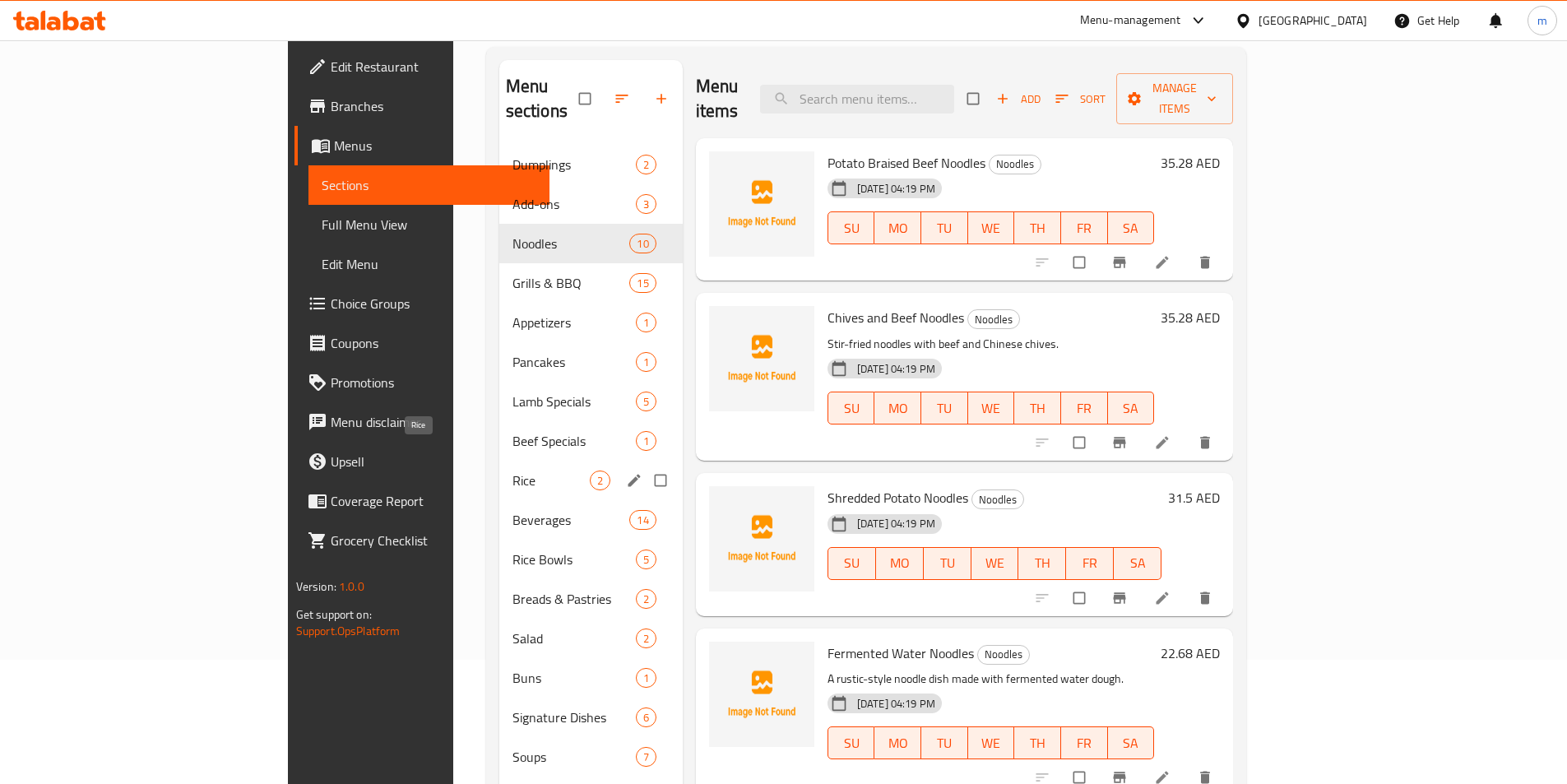
scroll to position [164, 0]
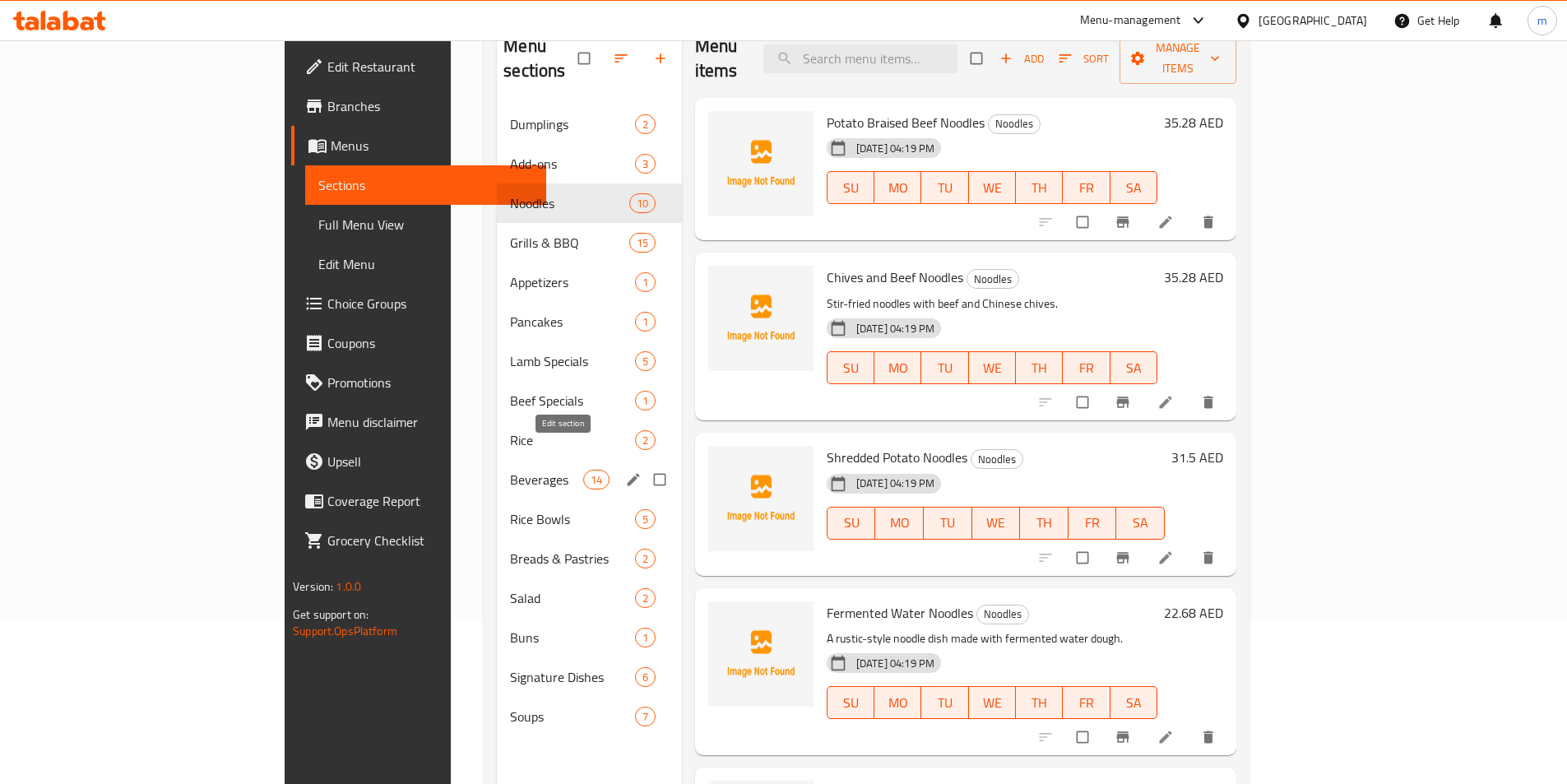
click at [625, 471] on icon "edit" at bounding box center [633, 479] width 17 height 17
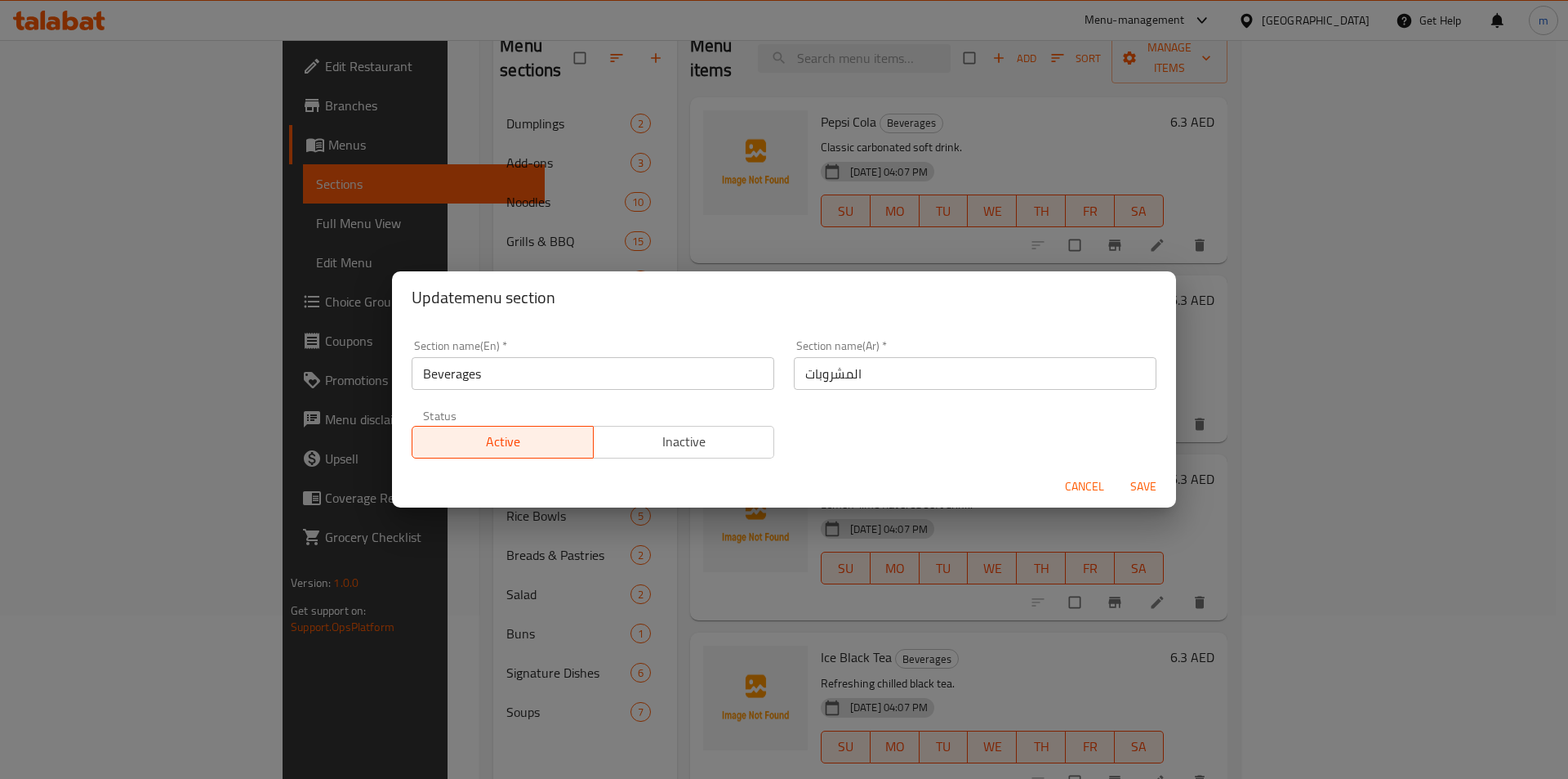
click at [735, 480] on div "Cancel Save" at bounding box center [784, 487] width 784 height 43
click at [1076, 497] on button "Cancel" at bounding box center [1085, 486] width 52 height 30
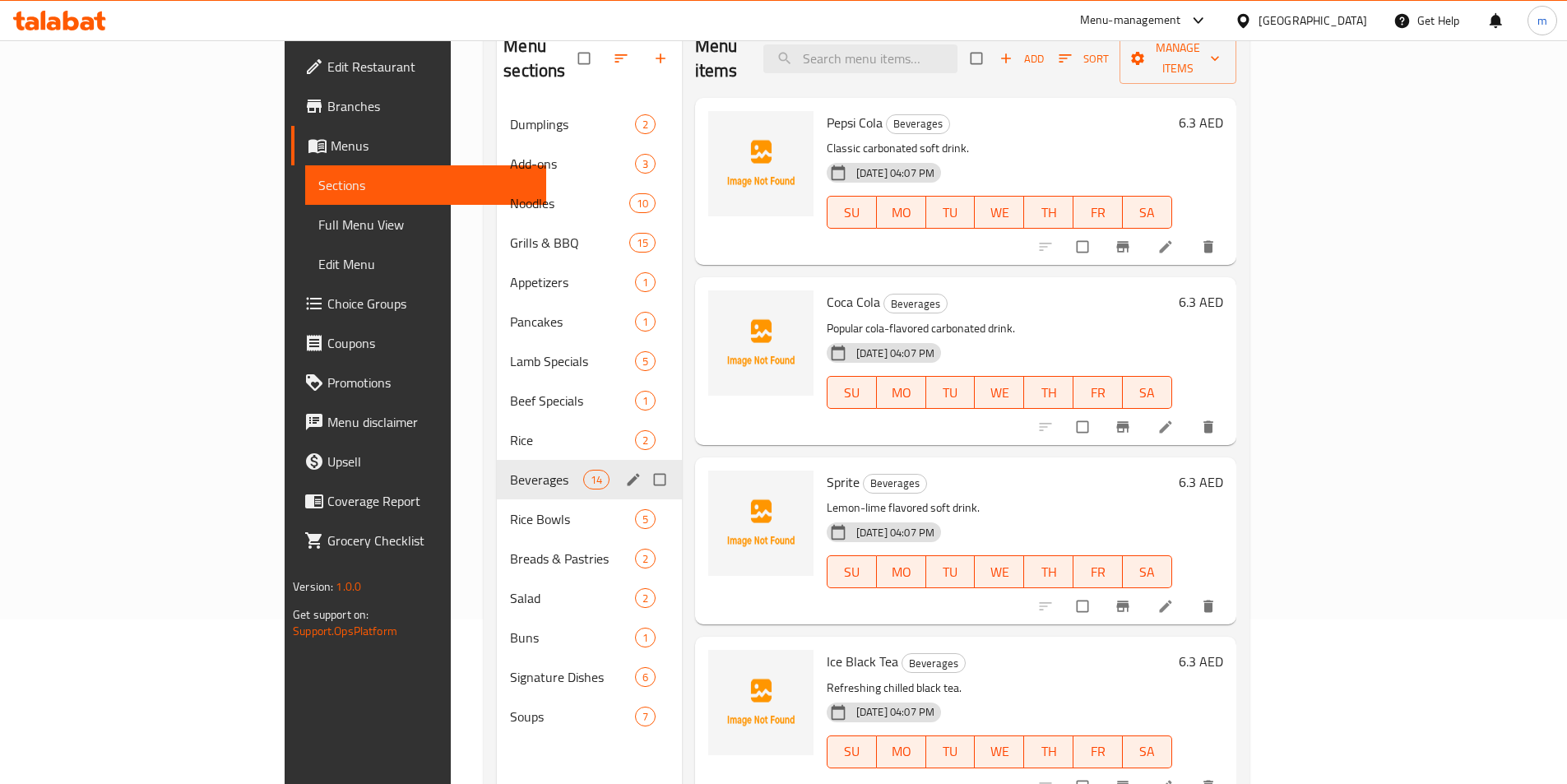
click at [510, 469] on span "Beverages" at bounding box center [546, 479] width 72 height 19
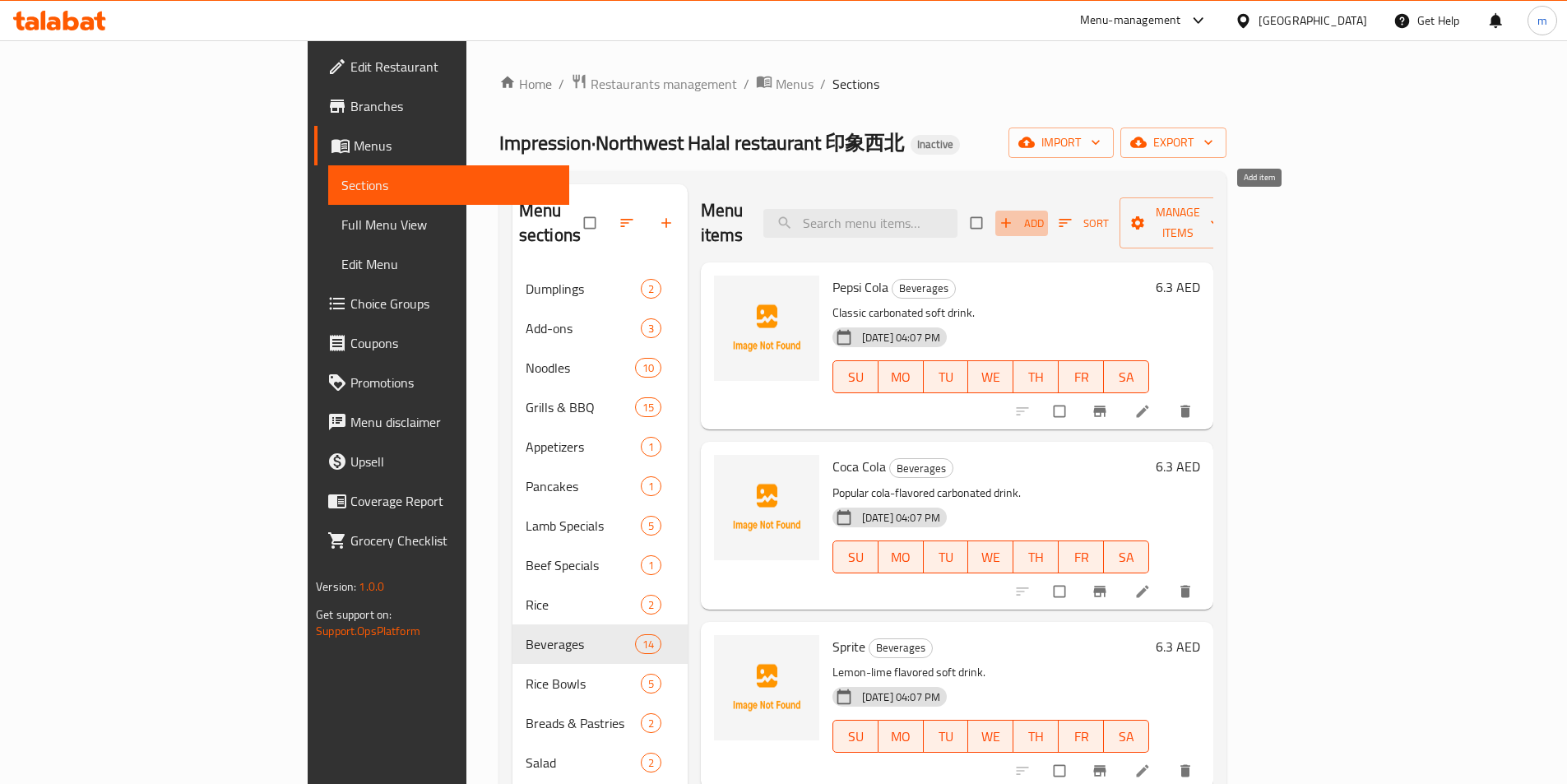
click at [1018, 215] on span "button" at bounding box center [1008, 222] width 19 height 17
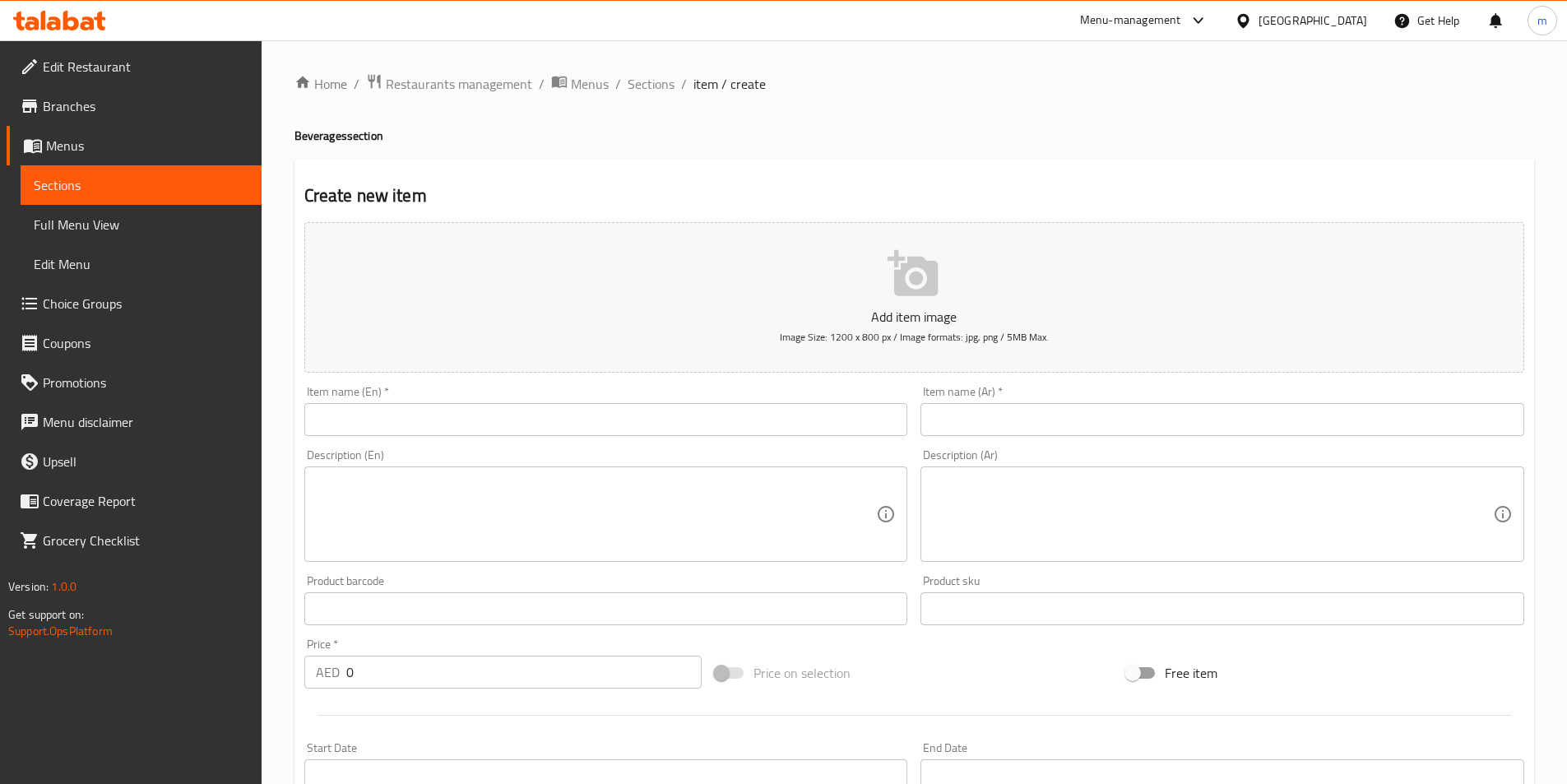
click at [801, 431] on input "text" at bounding box center [606, 420] width 604 height 33
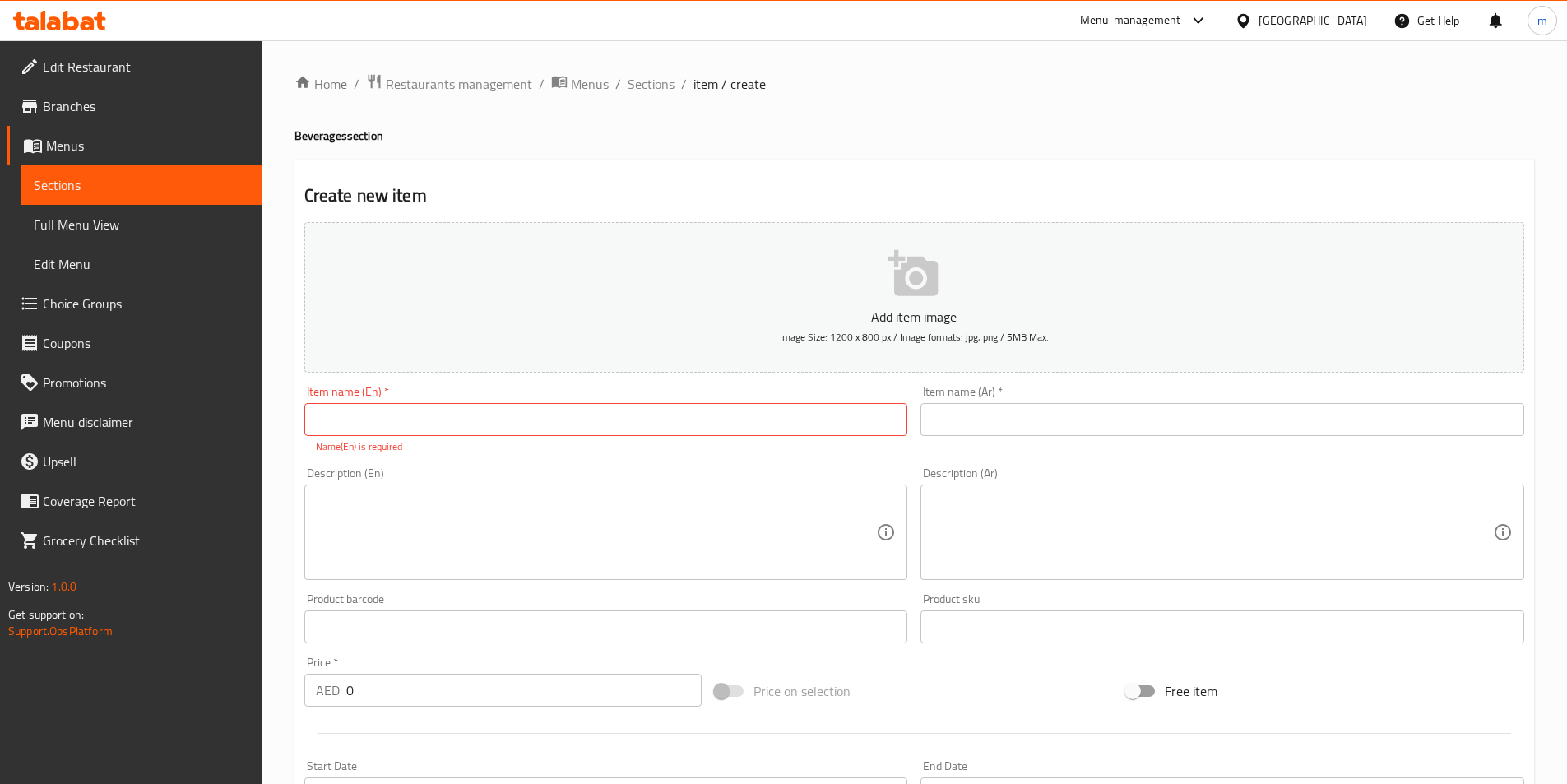
click at [522, 423] on input "text" at bounding box center [606, 420] width 604 height 33
paste input "Surf (Dew)"
type input "Surf (Dew)"
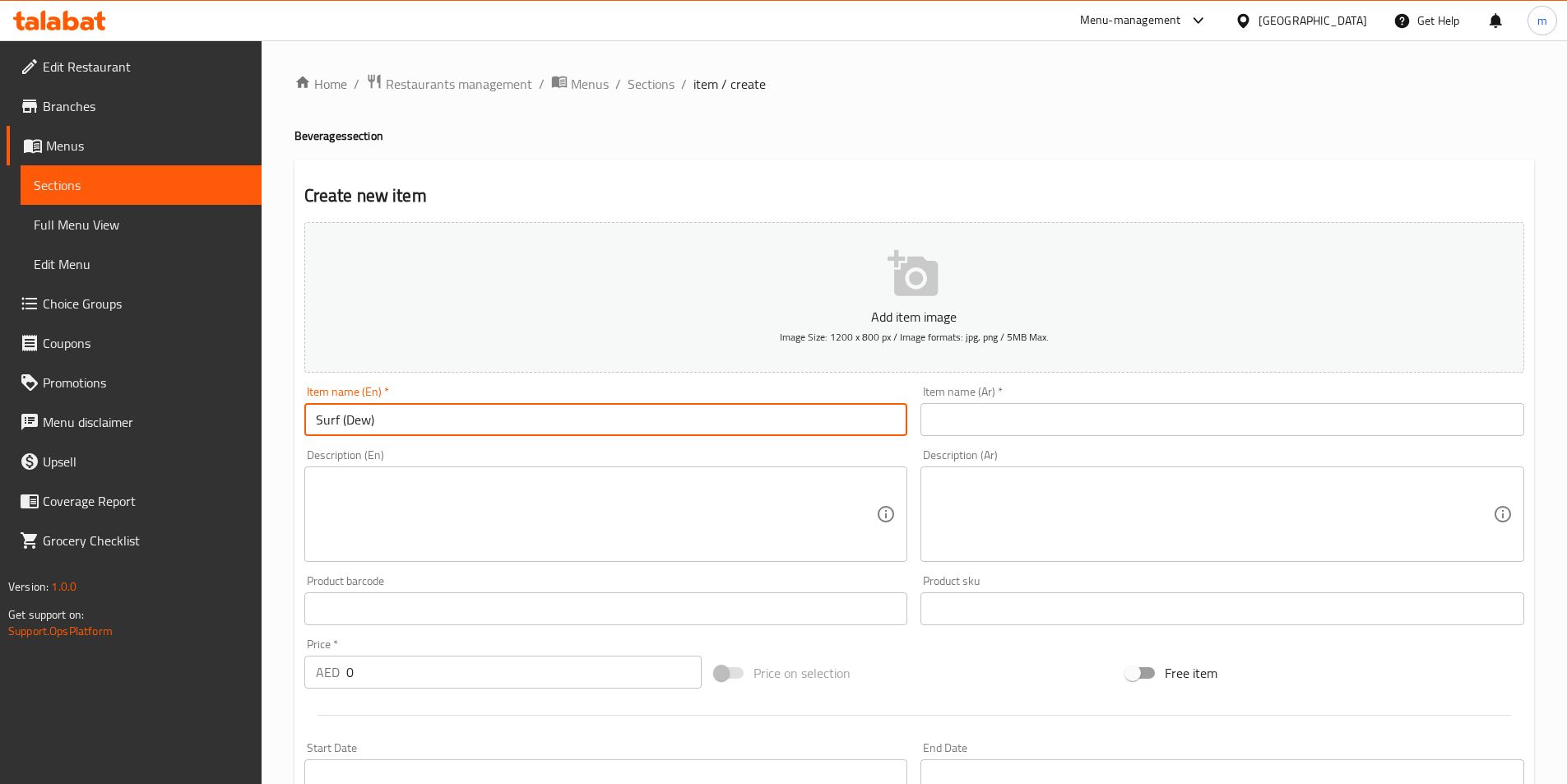
click at [1004, 419] on input "text" at bounding box center [1222, 420] width 604 height 33
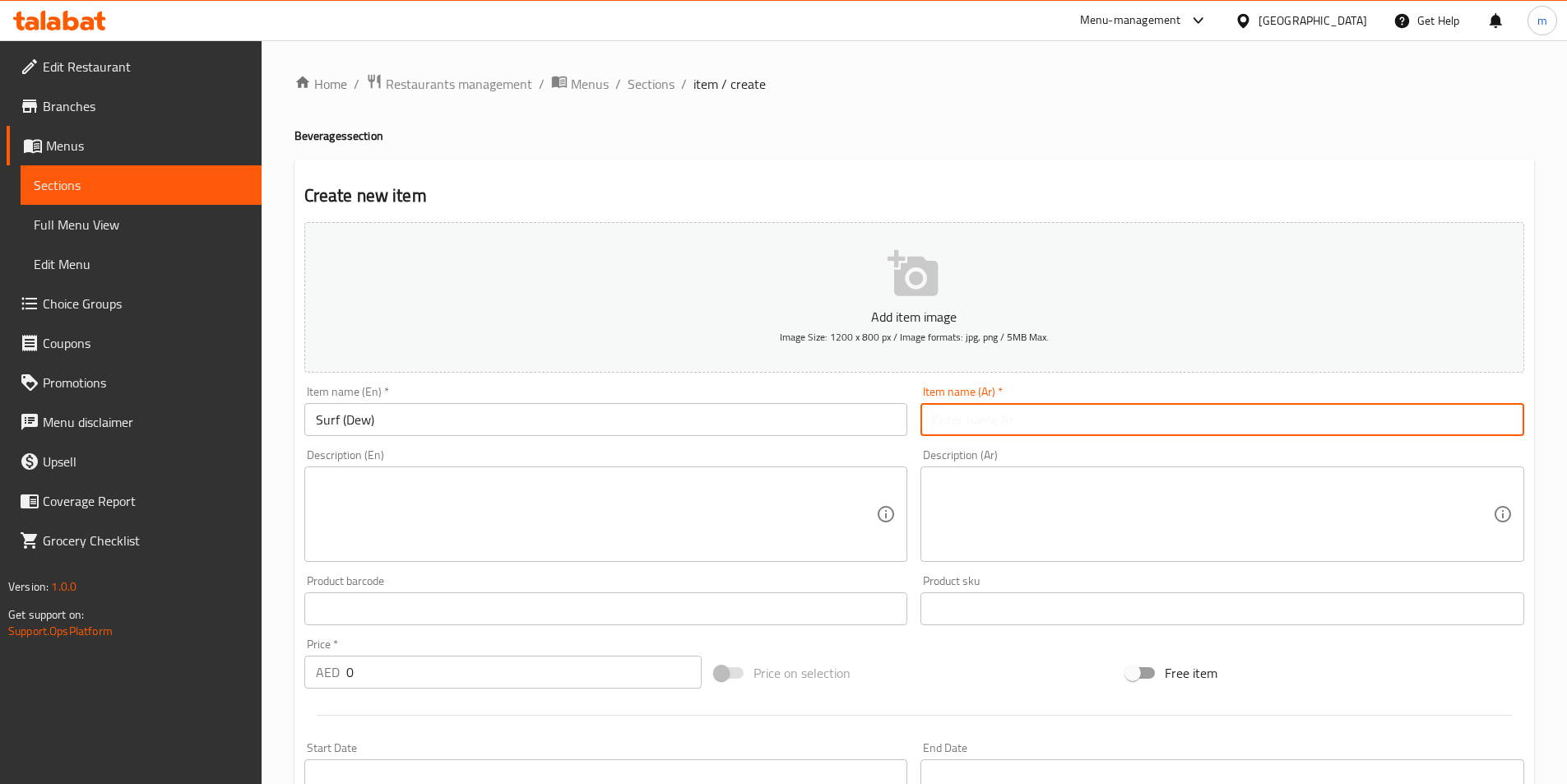
paste input "Surf (Dew)"
click at [1218, 426] on input "Surf (Dew)" at bounding box center [1222, 420] width 604 height 33
click at [958, 413] on input "Surf (Dew)" at bounding box center [1222, 420] width 604 height 33
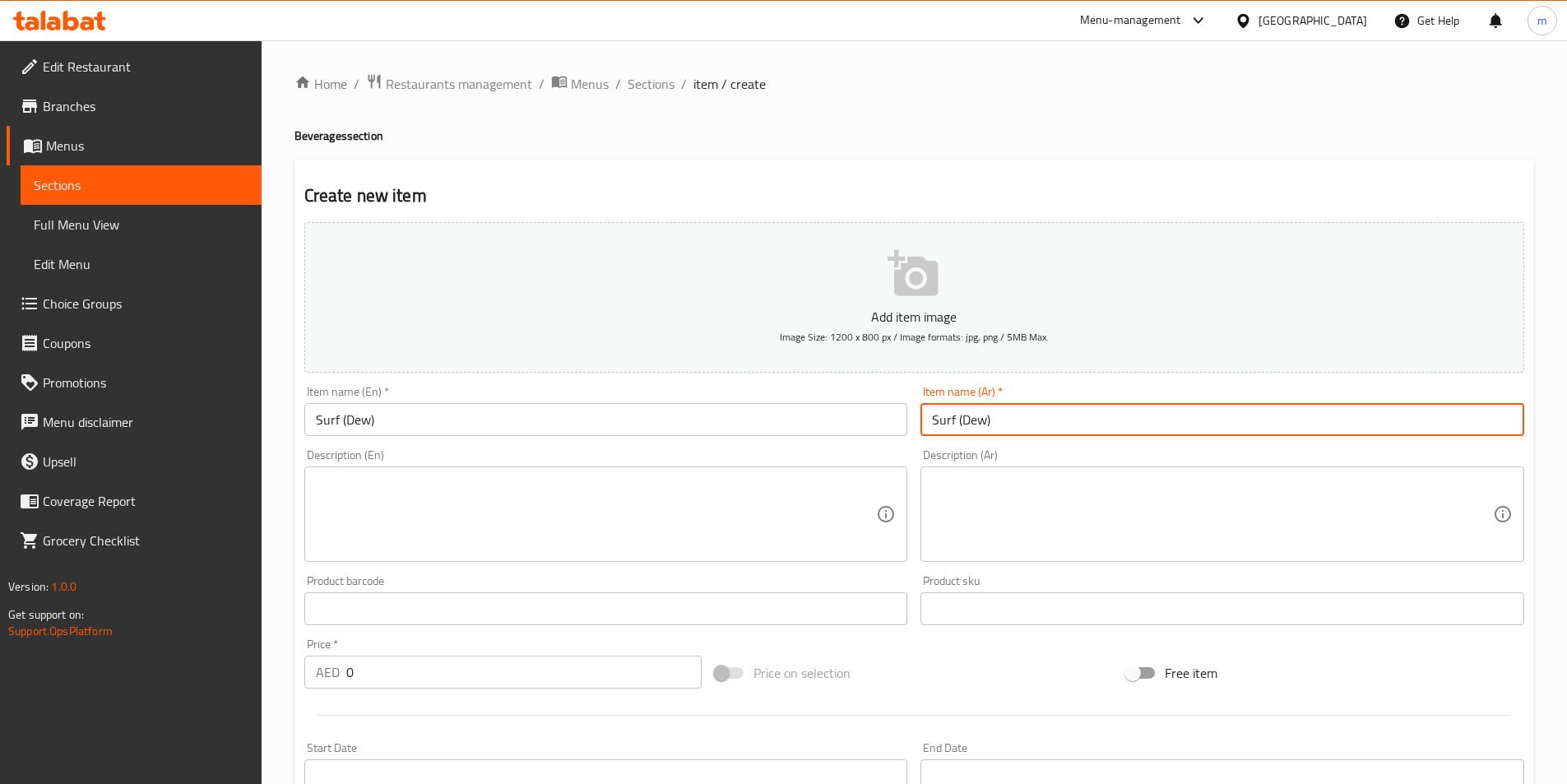
click at [956, 415] on input "Surf (Dew)" at bounding box center [1222, 420] width 604 height 33
drag, startPoint x: 956, startPoint y: 416, endPoint x: 919, endPoint y: 425, distance: 38.1
click at [919, 425] on div "Item name (Ar)   * Surf (Dew) Item name (Ar) *" at bounding box center [1222, 410] width 617 height 63
type input "Surf (Dew)"
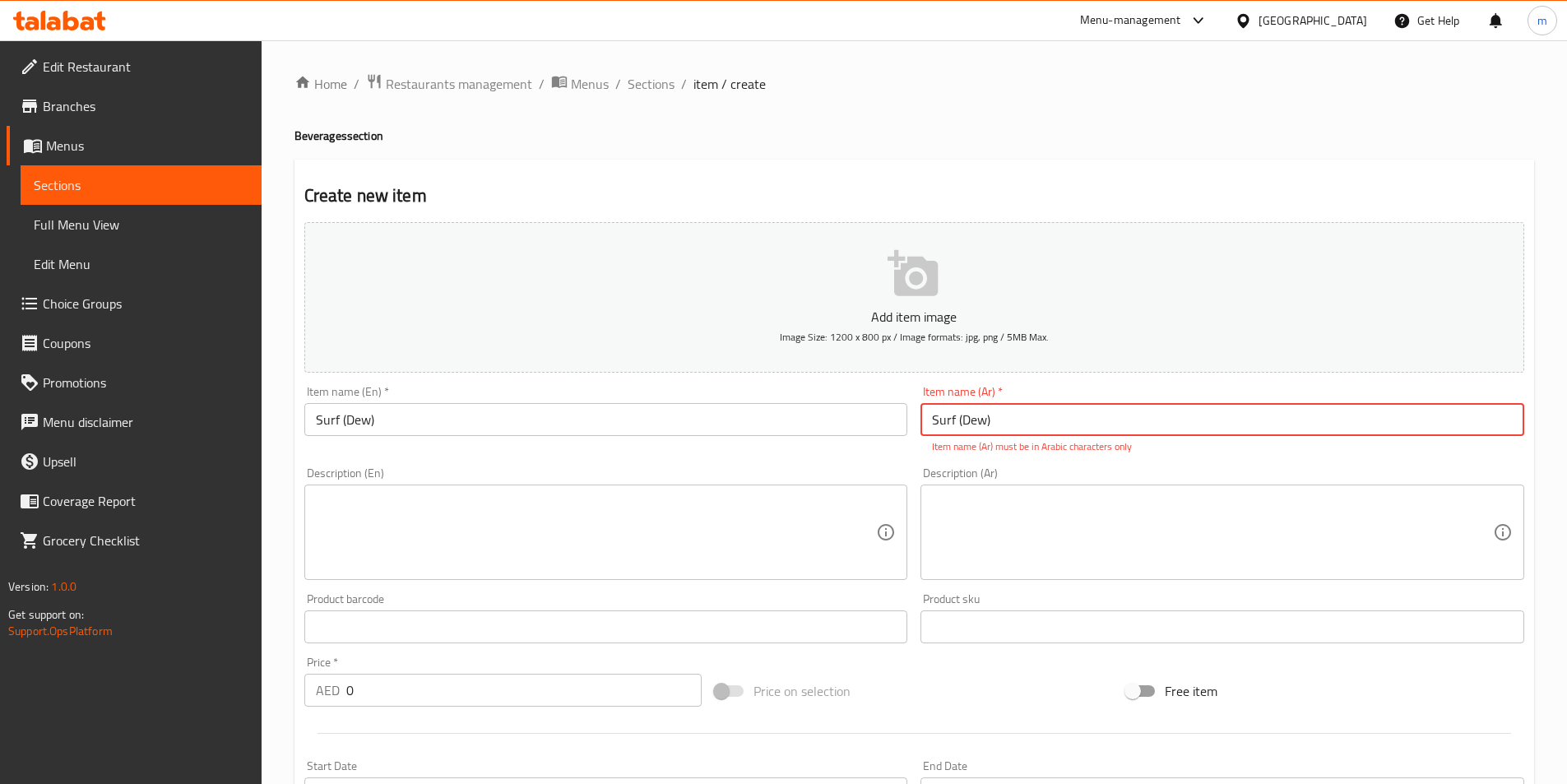
click at [1027, 419] on input "Surf (Dew)" at bounding box center [1222, 420] width 604 height 33
click at [758, 411] on input "Surf (Dew)" at bounding box center [606, 420] width 604 height 33
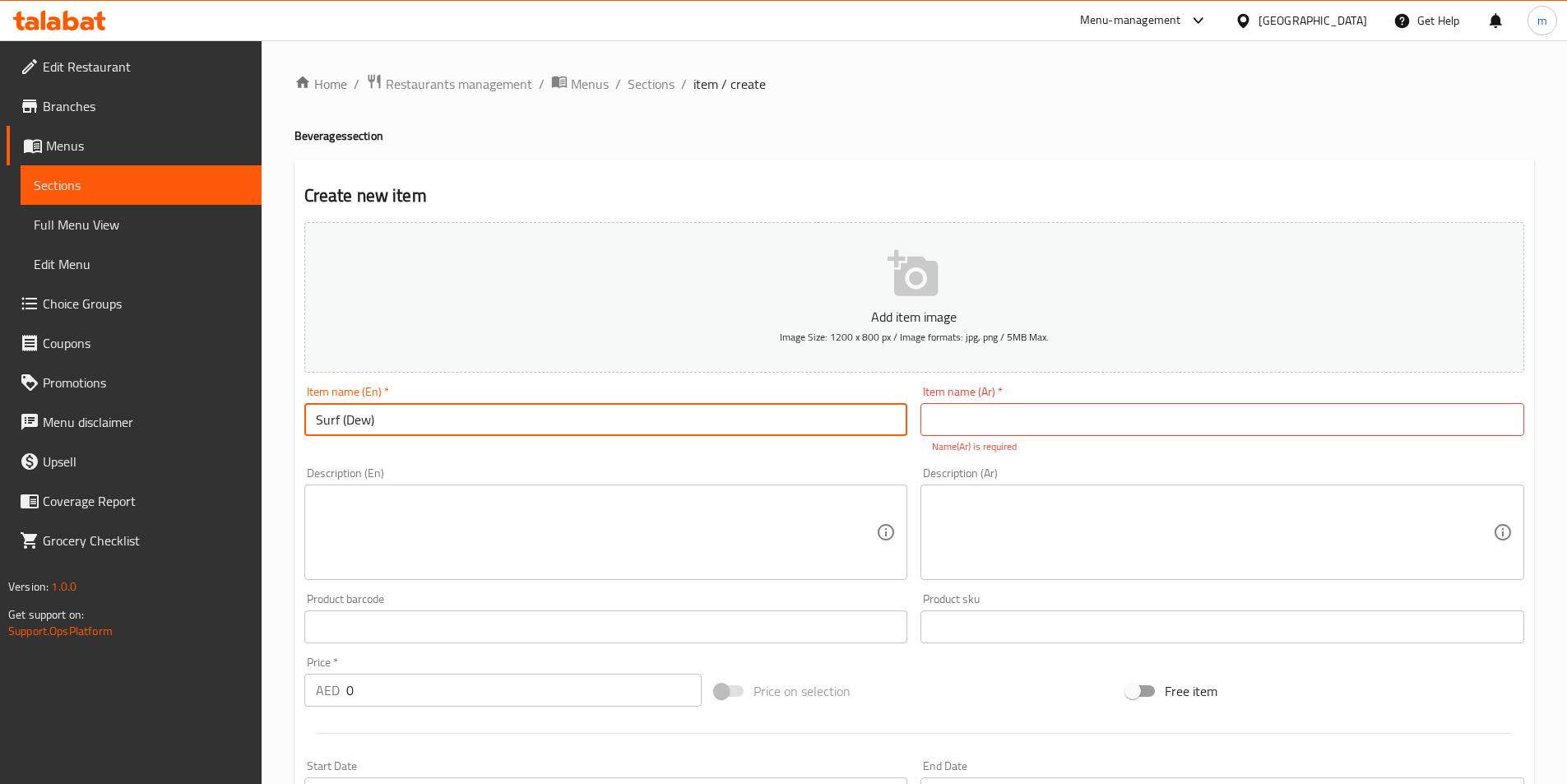
click at [758, 411] on input "Surf (Dew)" at bounding box center [606, 420] width 604 height 33
click at [1280, 420] on input "text" at bounding box center [1222, 420] width 604 height 33
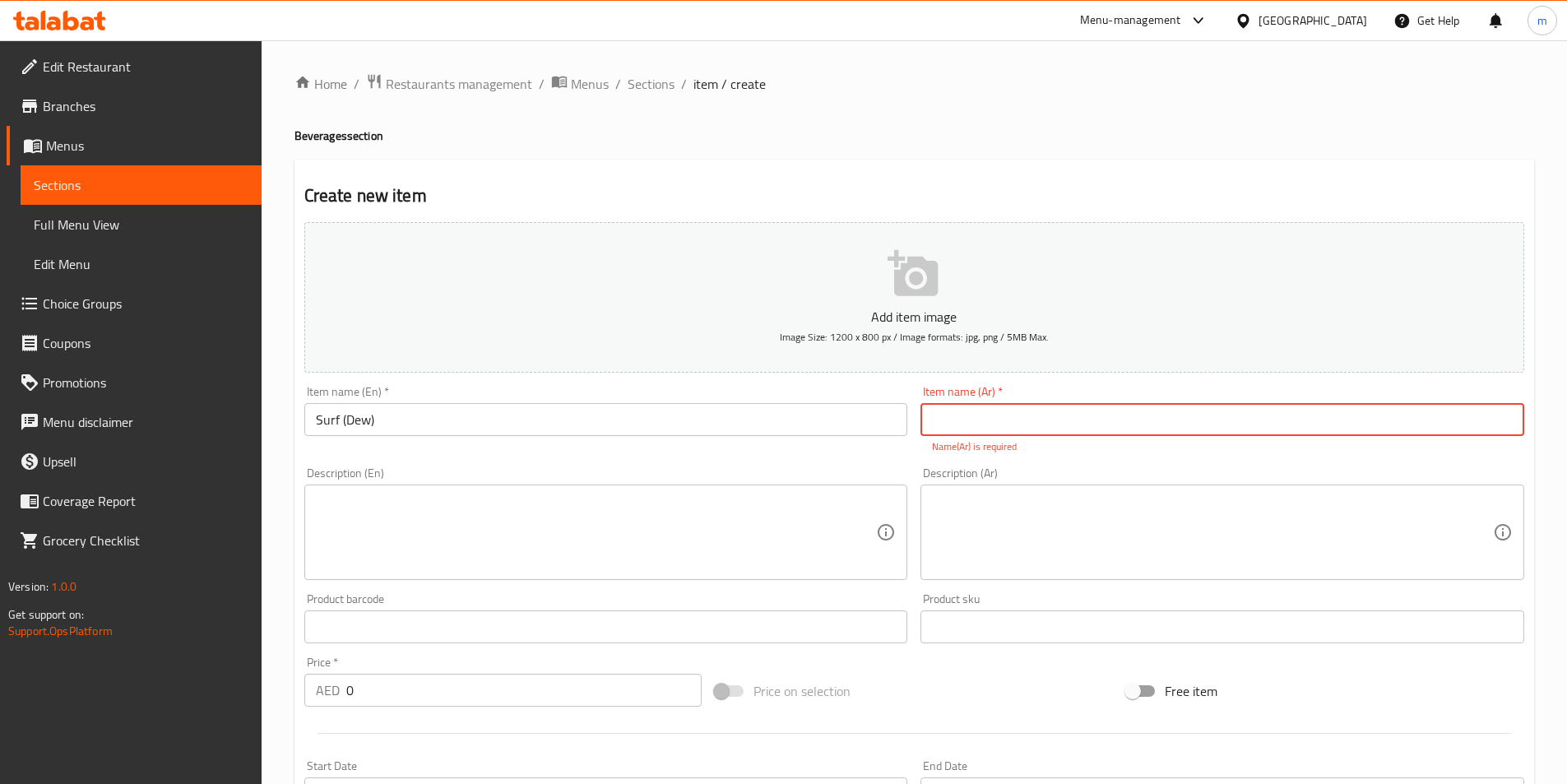
type input "S"
type input "سرف (ديو)"
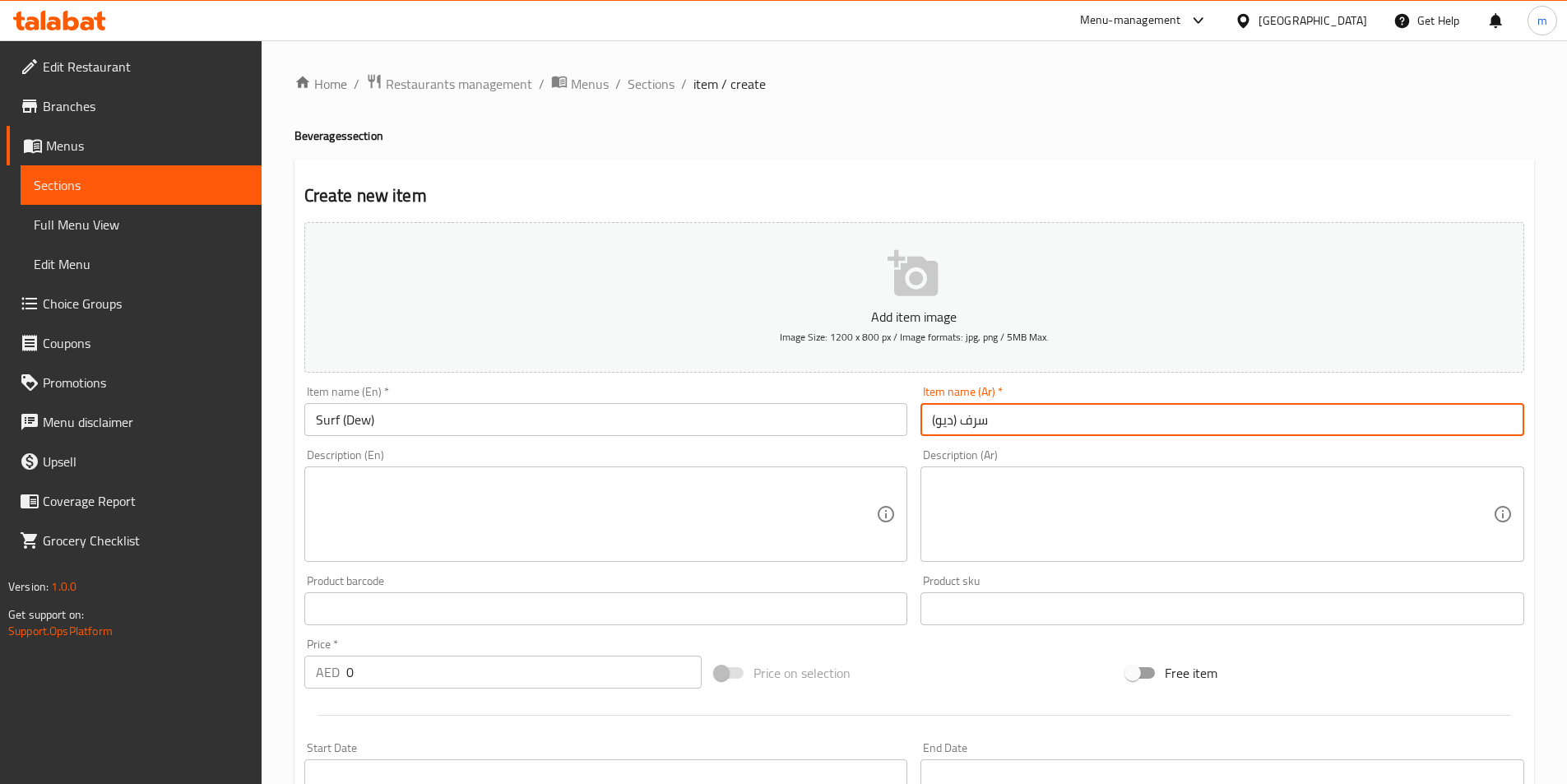
drag, startPoint x: 1024, startPoint y: 419, endPoint x: 964, endPoint y: 424, distance: 60.2
click at [964, 424] on input "سرف (ديو)" at bounding box center [1222, 420] width 604 height 33
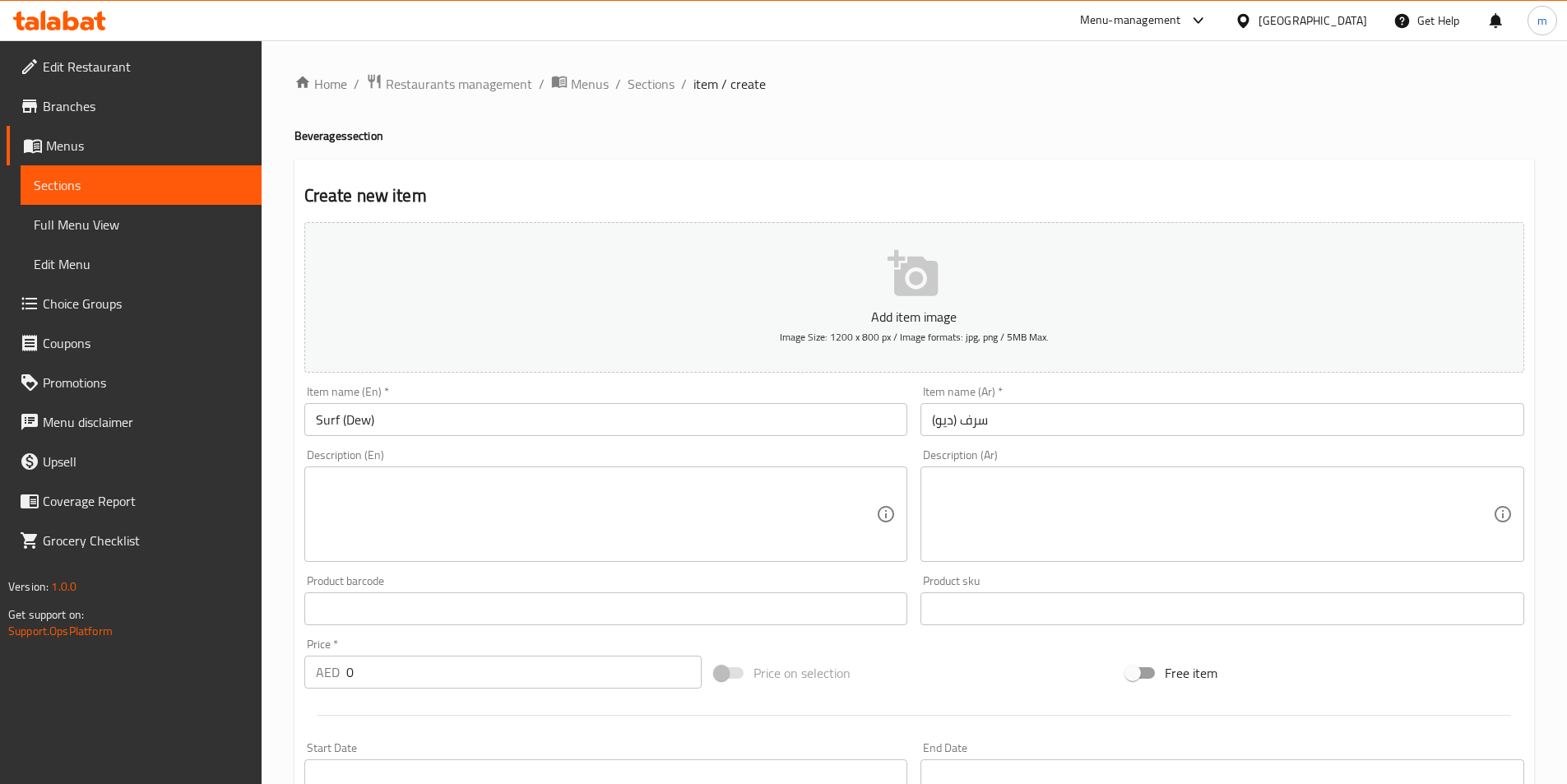
click at [436, 518] on textarea at bounding box center [596, 514] width 561 height 78
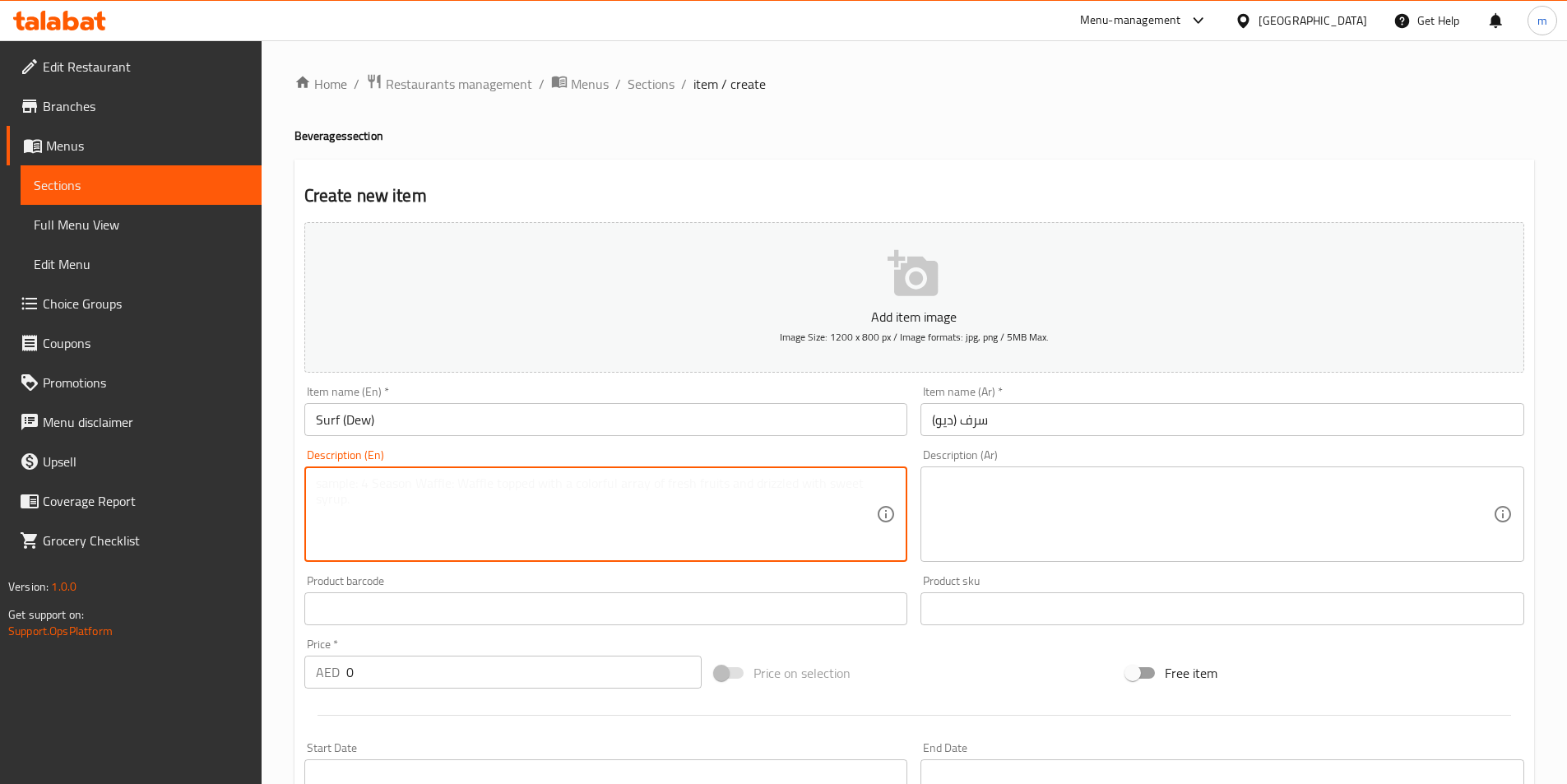
paste textarea "Citrus-flavored soft drink (like Mountain Dew)."
type textarea "Citrus-flavored soft drink (like Mountain Dew)."
click at [1083, 477] on textarea at bounding box center [1212, 514] width 561 height 78
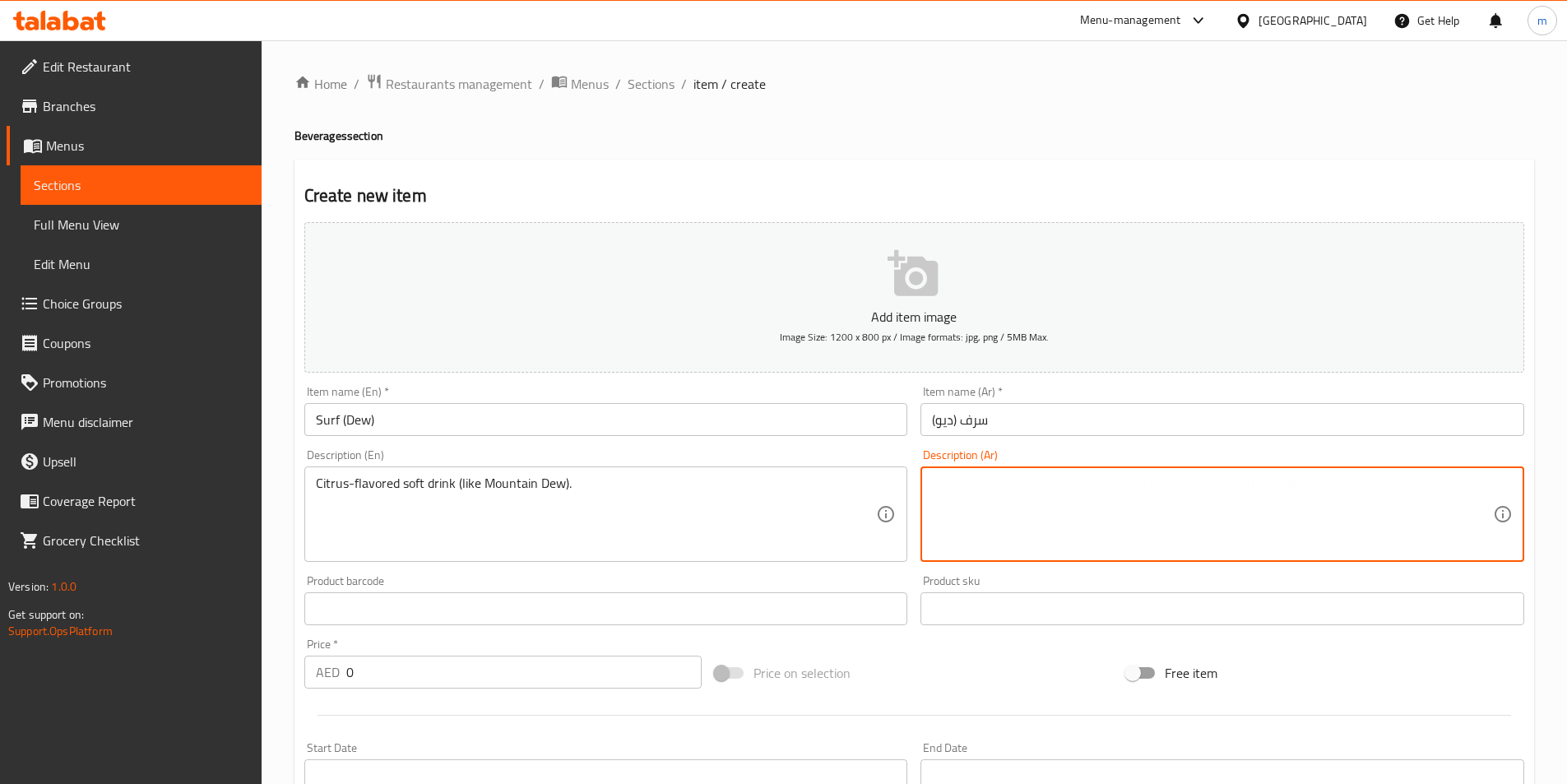
paste textarea "مشروب غازي بنكهة الحمضيات (مثل ماونتن ديو)."
click at [1199, 541] on textarea "مشروب غازي بنكهة الحمضيات (مثل ماونتن ديو)." at bounding box center [1212, 514] width 561 height 78
type textarea "مشروب غازي بنكهة الحمضيات (مثل ماونتن ديو)."
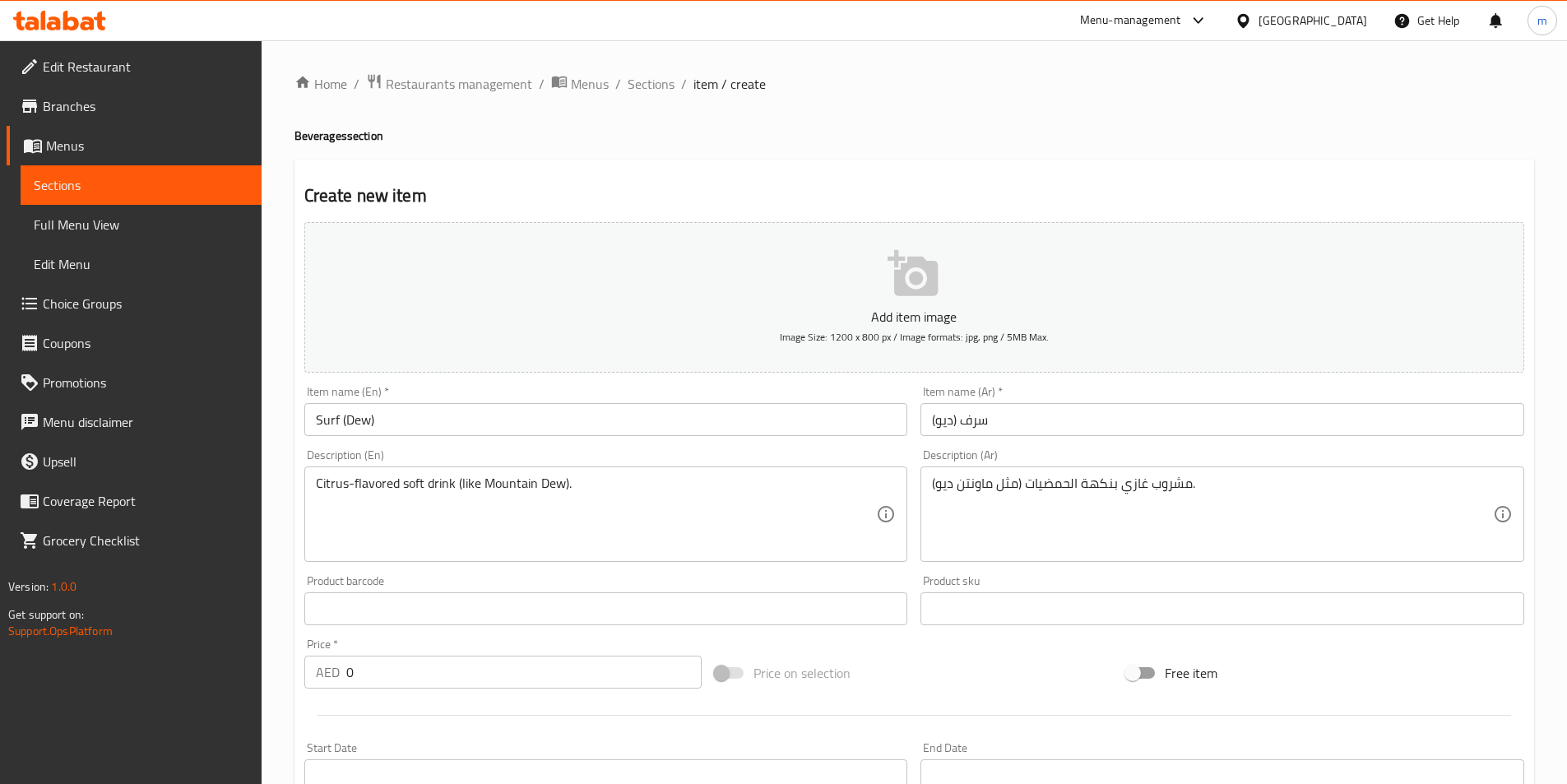
click at [1202, 585] on div "Product sku Product sku" at bounding box center [1222, 600] width 604 height 51
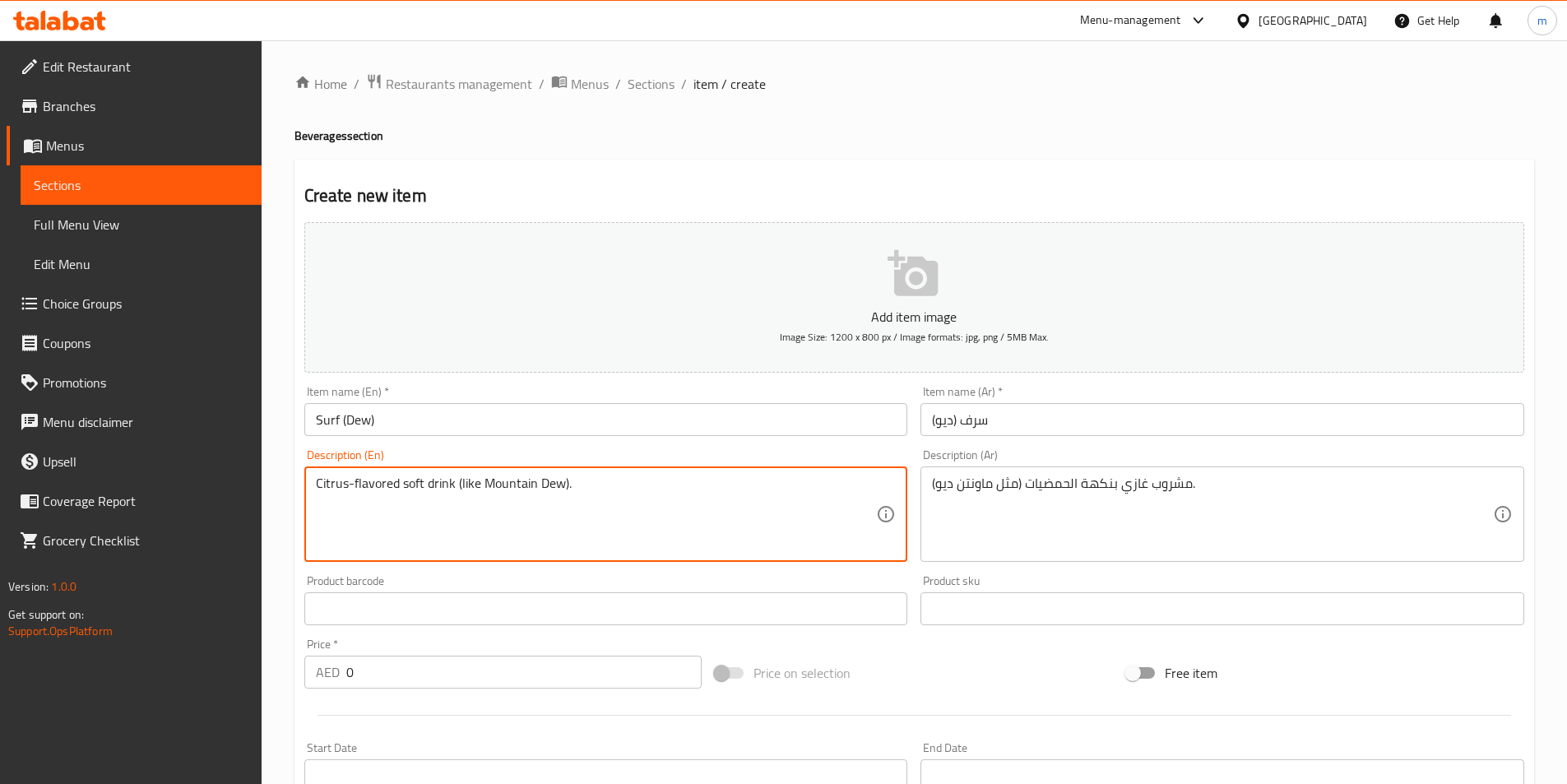
drag, startPoint x: 345, startPoint y: 475, endPoint x: 311, endPoint y: 489, distance: 36.8
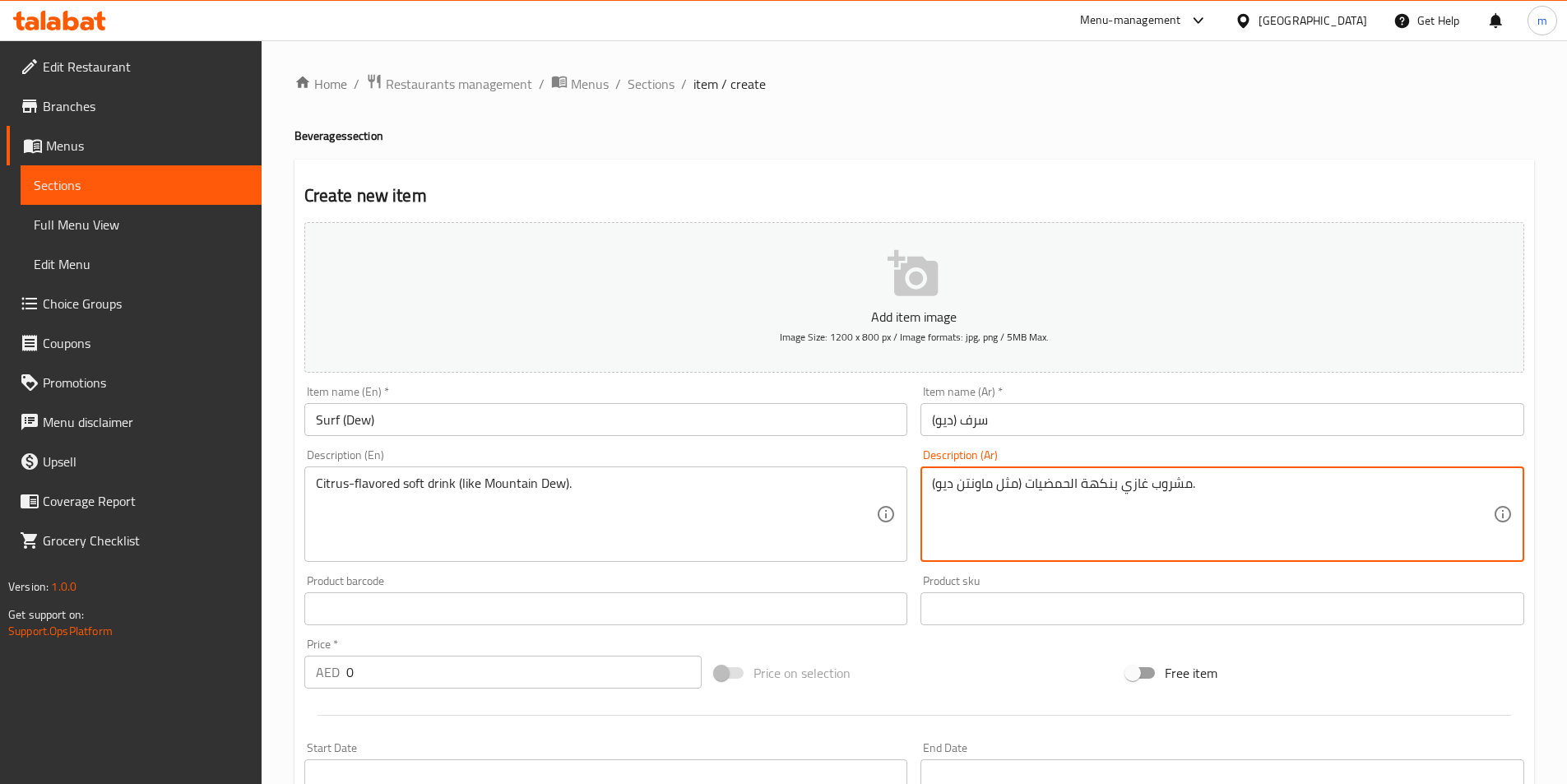
drag, startPoint x: 1241, startPoint y: 490, endPoint x: 1236, endPoint y: 518, distance: 28.4
click at [1236, 518] on textarea "مشروب غازي بنكهة الحمضيات (مثل ماونتن ديو)." at bounding box center [1212, 514] width 561 height 78
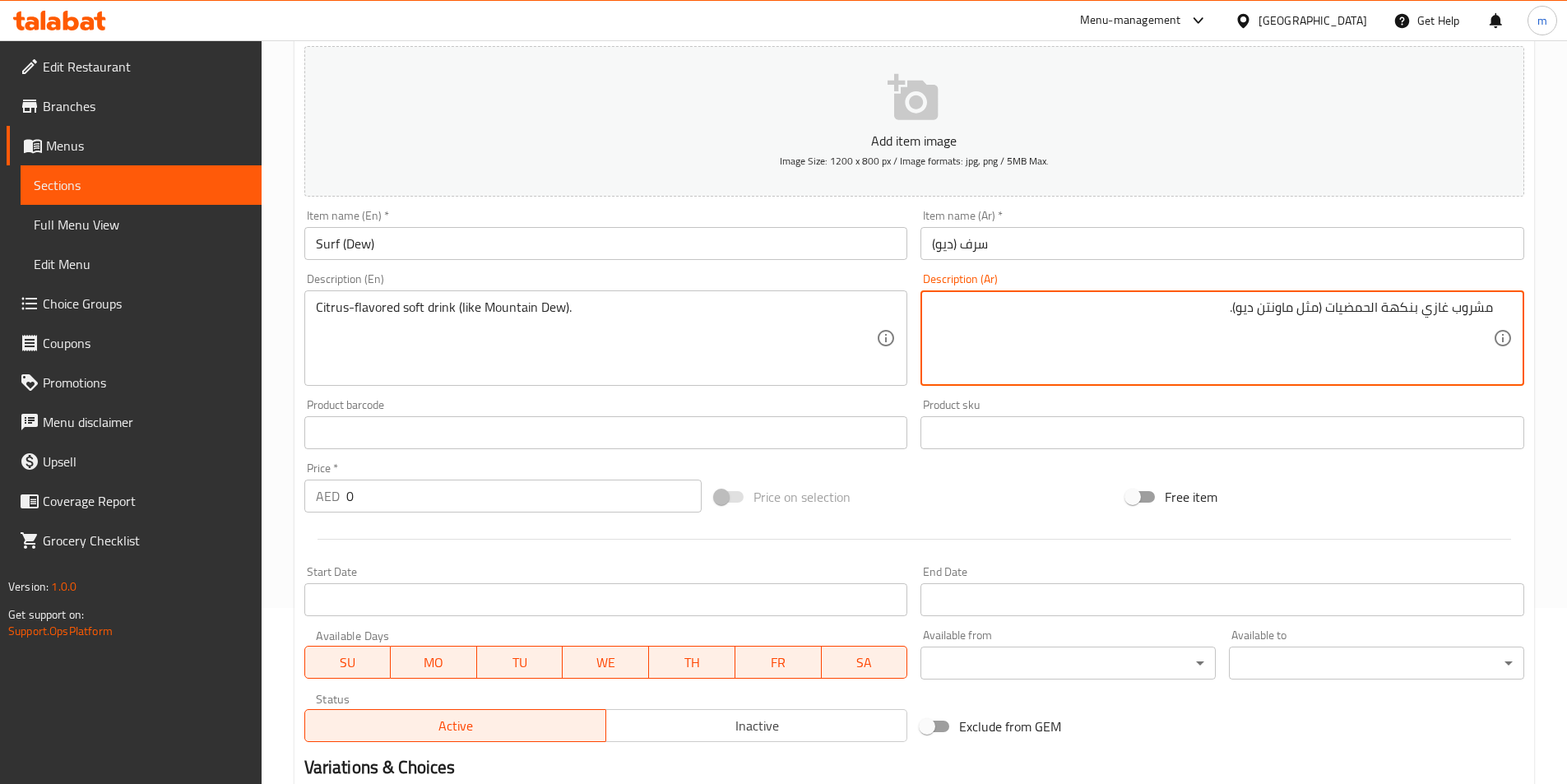
scroll to position [378, 0]
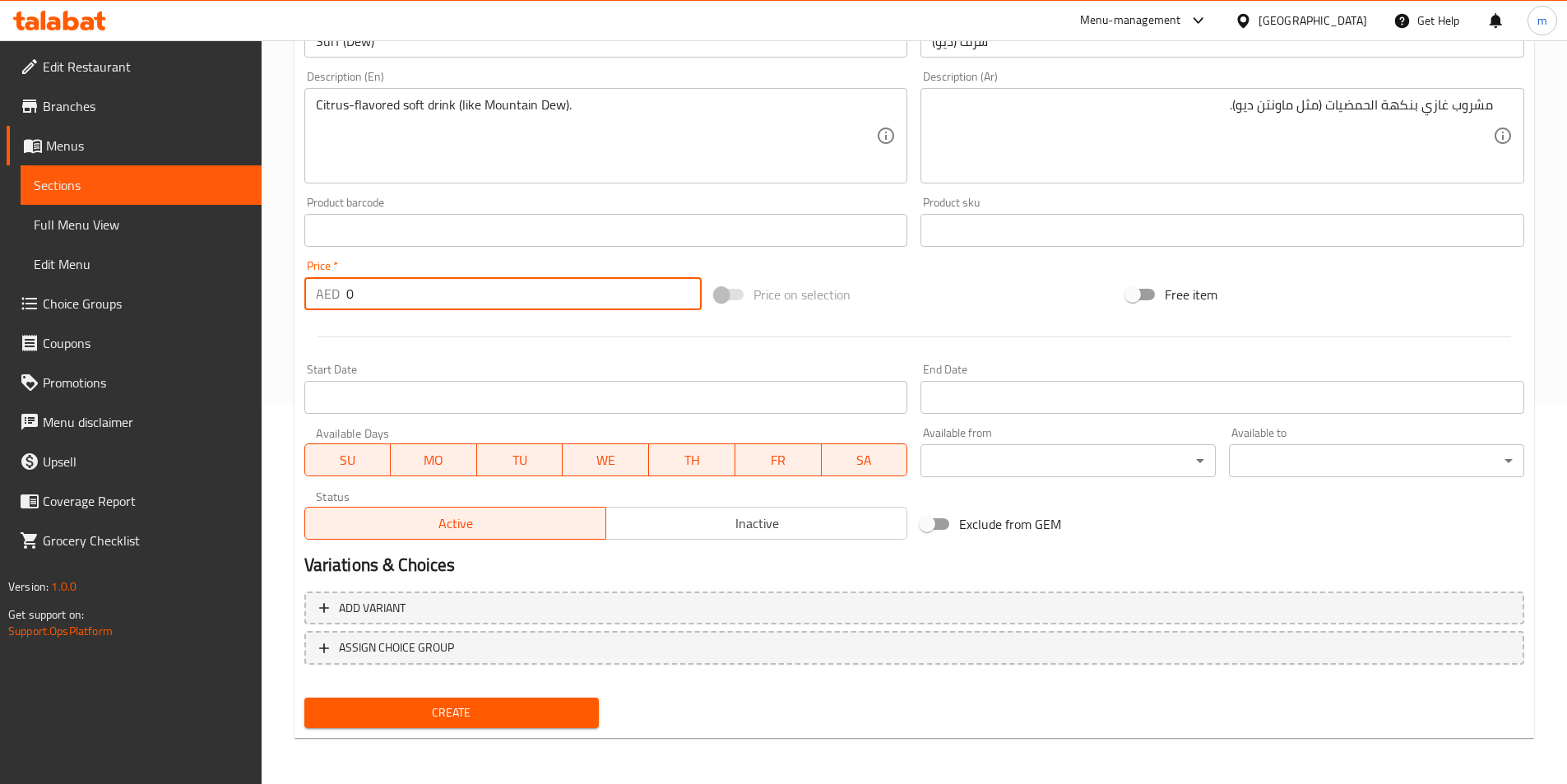
drag, startPoint x: 542, startPoint y: 287, endPoint x: 331, endPoint y: 314, distance: 212.7
click at [331, 314] on div "Price   * AED 0 Price *" at bounding box center [503, 285] width 411 height 63
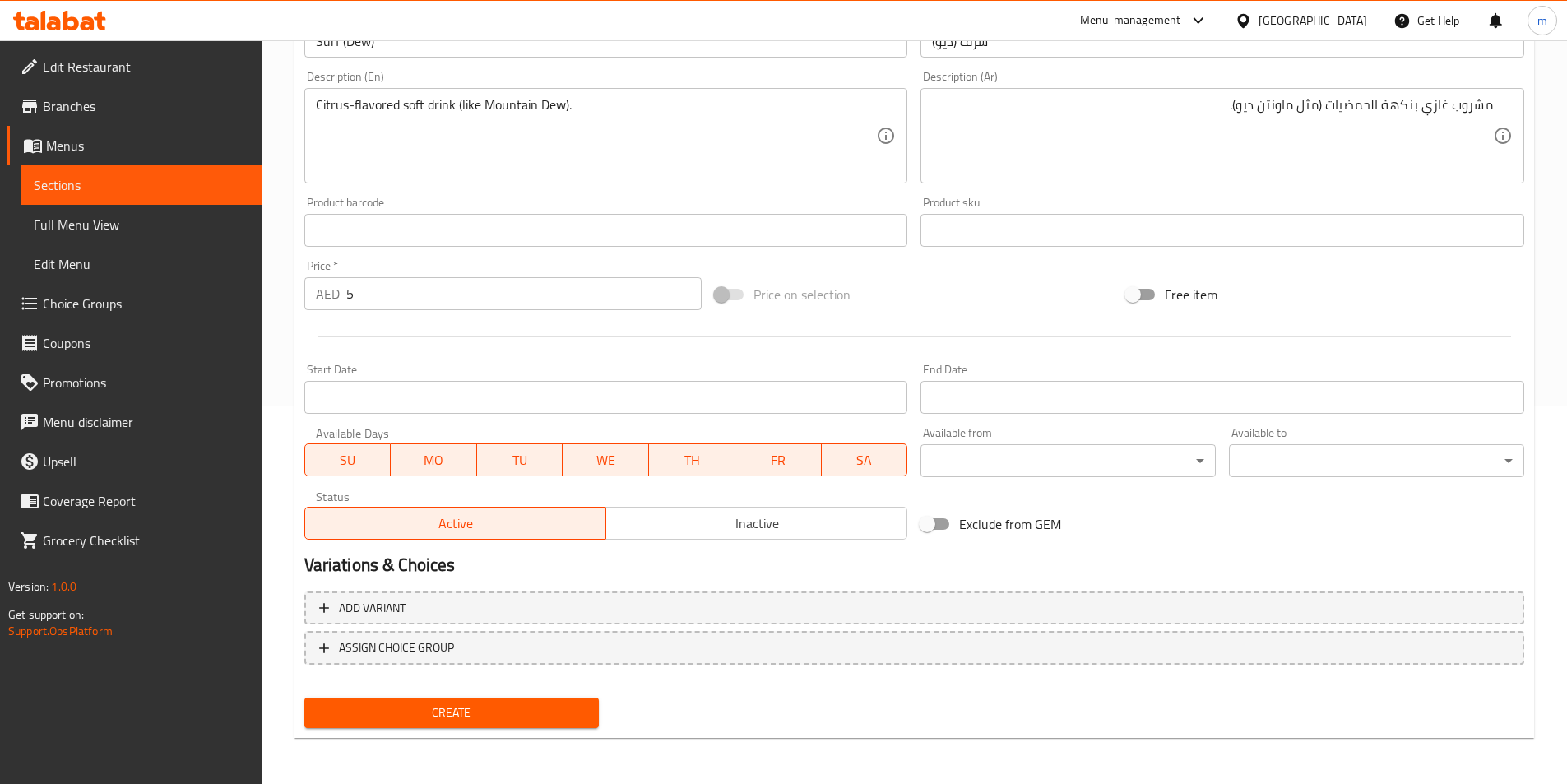
click at [561, 377] on div "Start Date Start Date" at bounding box center [606, 389] width 604 height 51
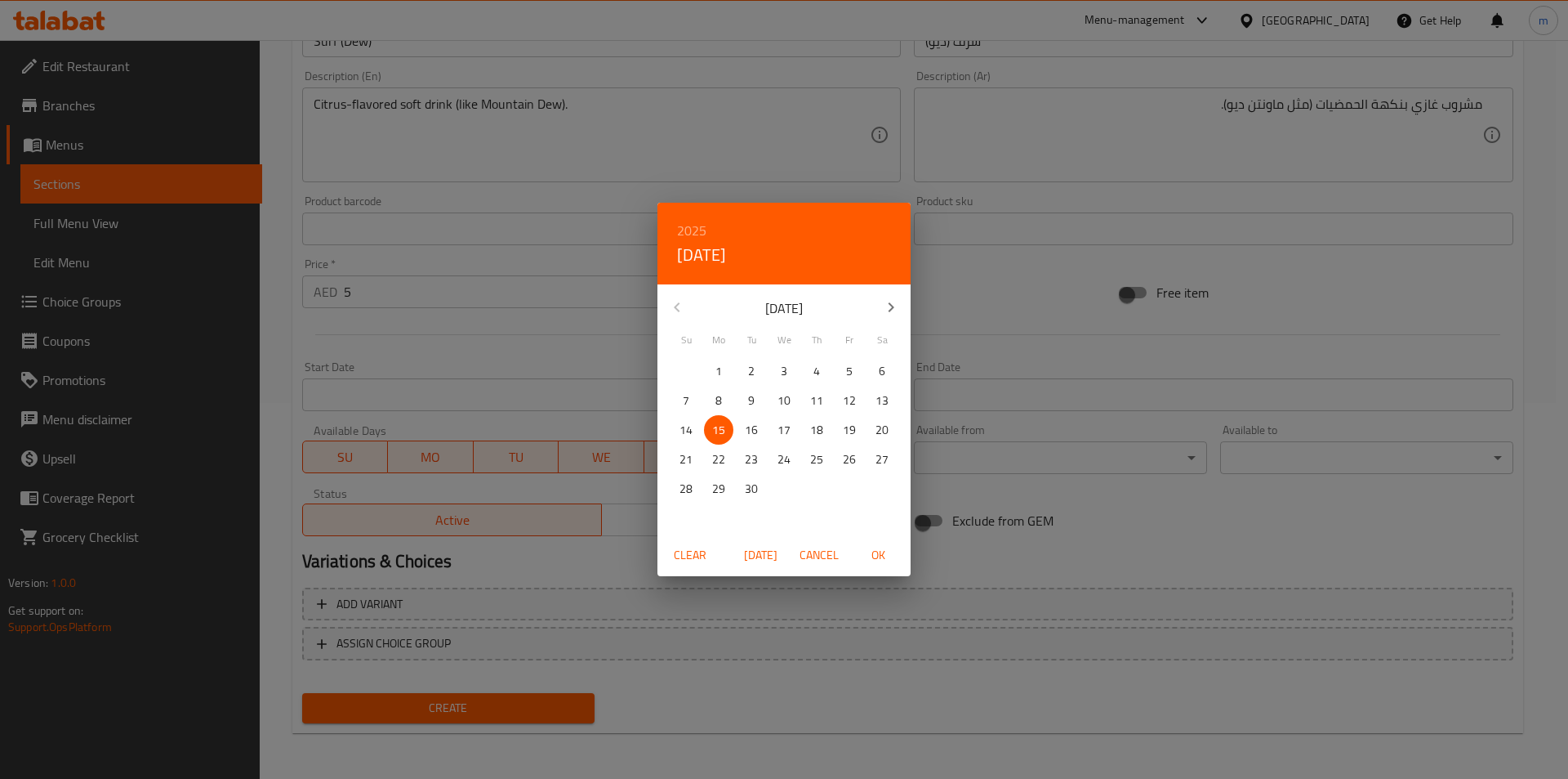
click at [580, 341] on div "2025 Mon, Sep 15 September 2025 Su Mo Tu We Th Fr Sa 31 1 2 3 4 5 6 7 8 9 10 11…" at bounding box center [784, 389] width 1568 height 779
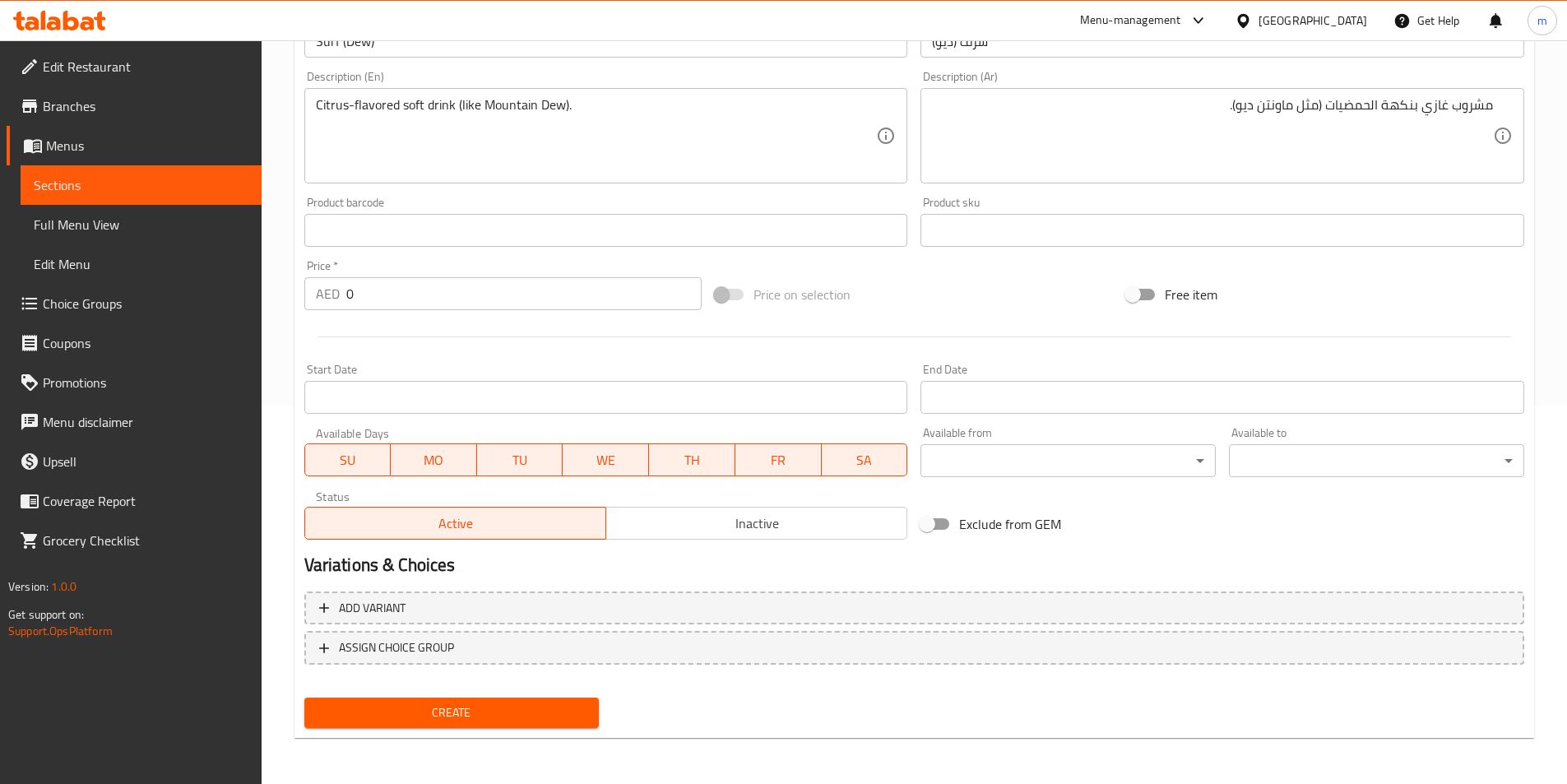
click at [776, 321] on div at bounding box center [914, 336] width 1234 height 40
click at [566, 300] on input "0" at bounding box center [524, 293] width 356 height 33
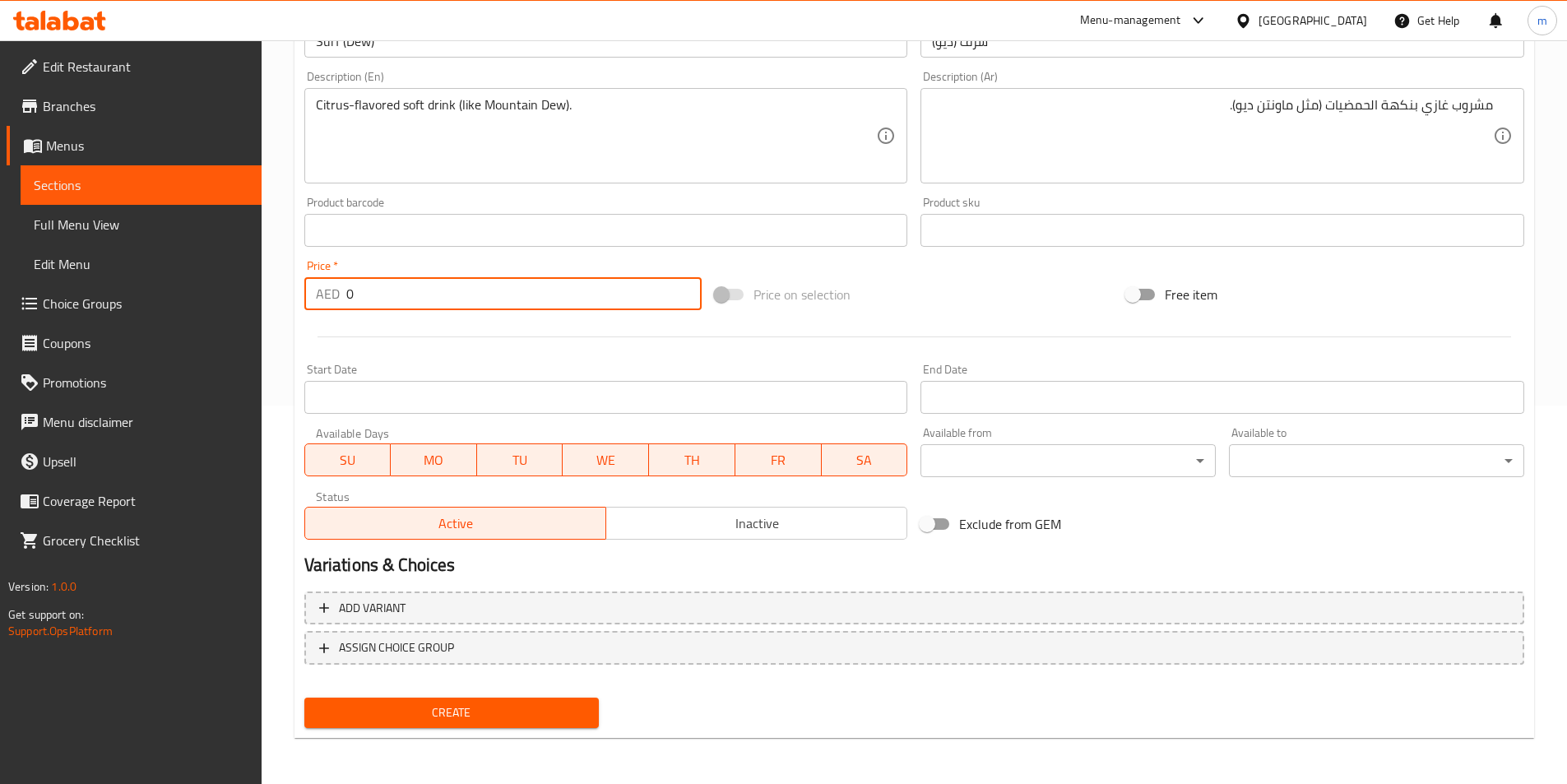
click at [517, 288] on input "0" at bounding box center [524, 293] width 356 height 33
type input "5"
click at [568, 710] on span "Create" at bounding box center [452, 712] width 269 height 20
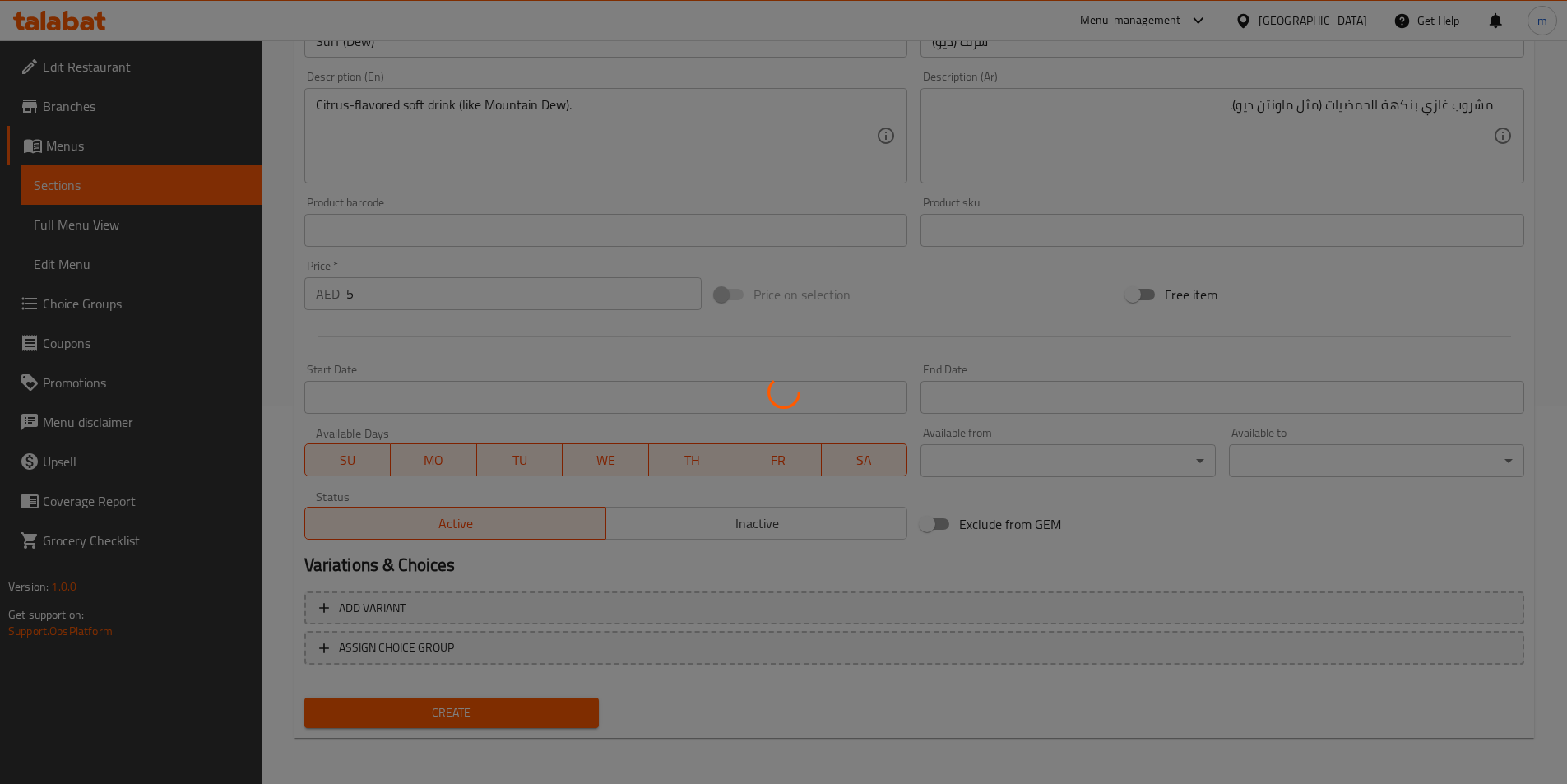
type input "0"
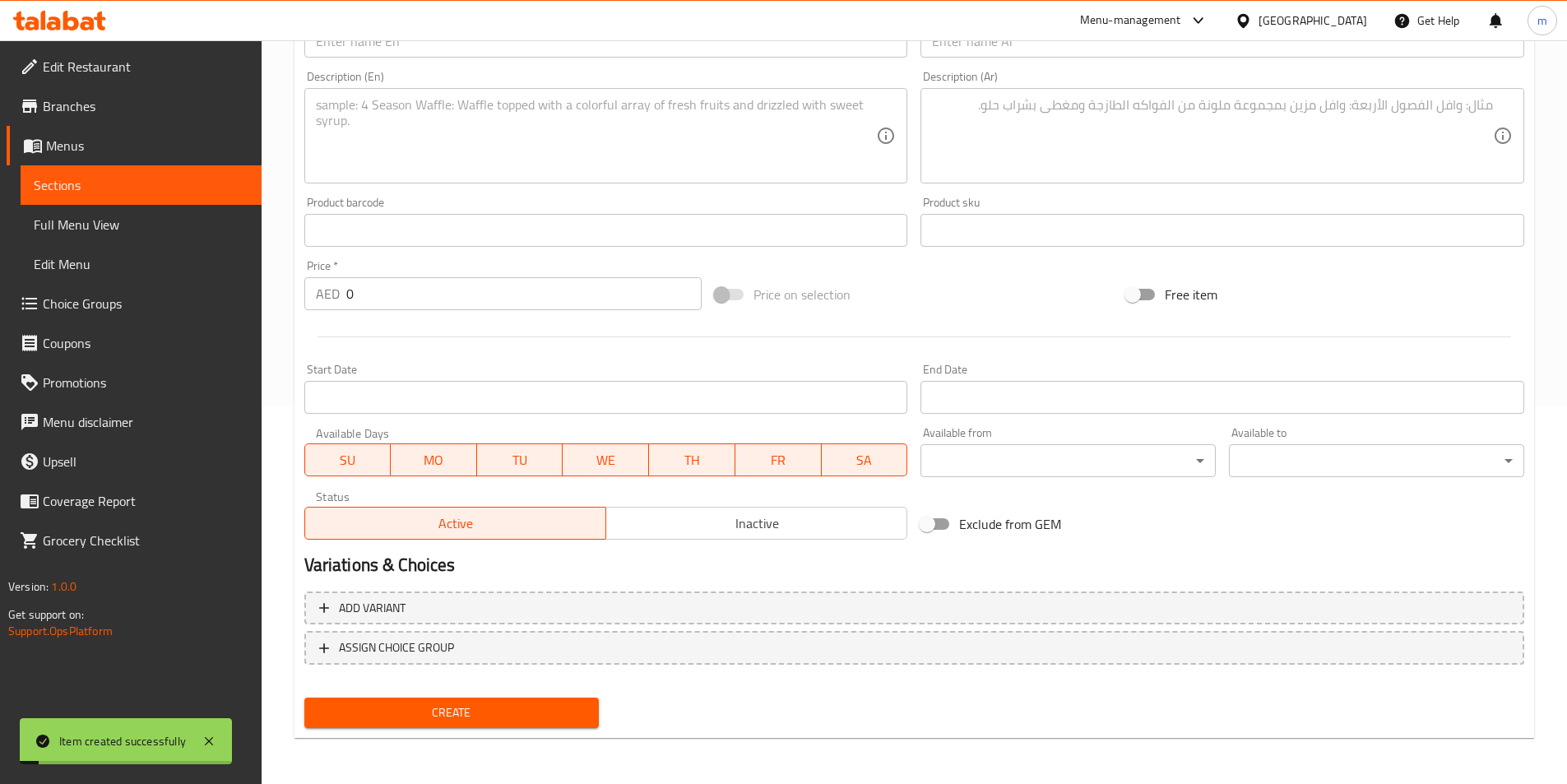
scroll to position [214, 0]
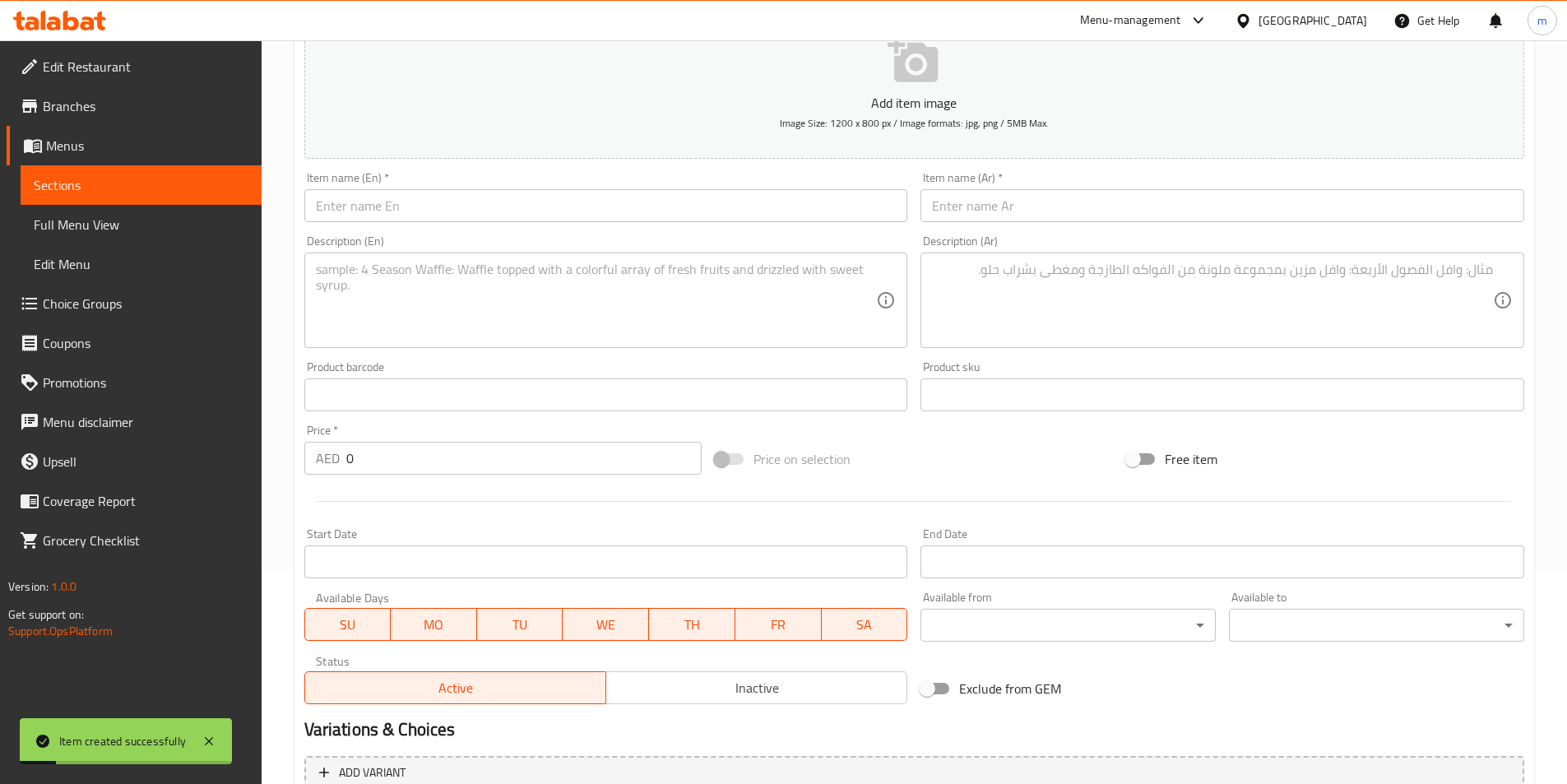
click at [200, 195] on link "Sections" at bounding box center [141, 185] width 241 height 40
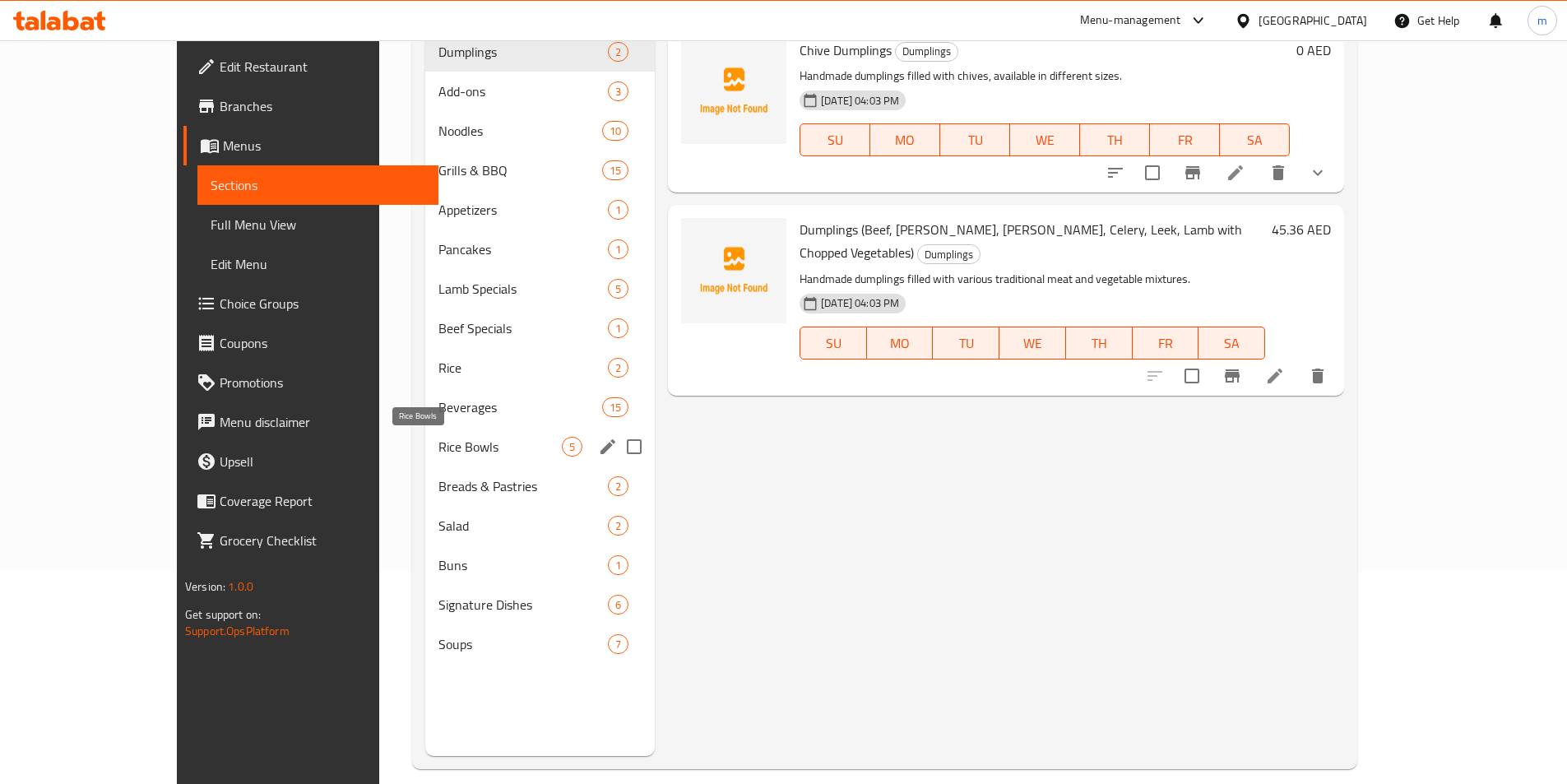
scroll to position [214, 0]
click at [451, 473] on div "Breads & Pastries 2" at bounding box center [540, 484] width 229 height 40
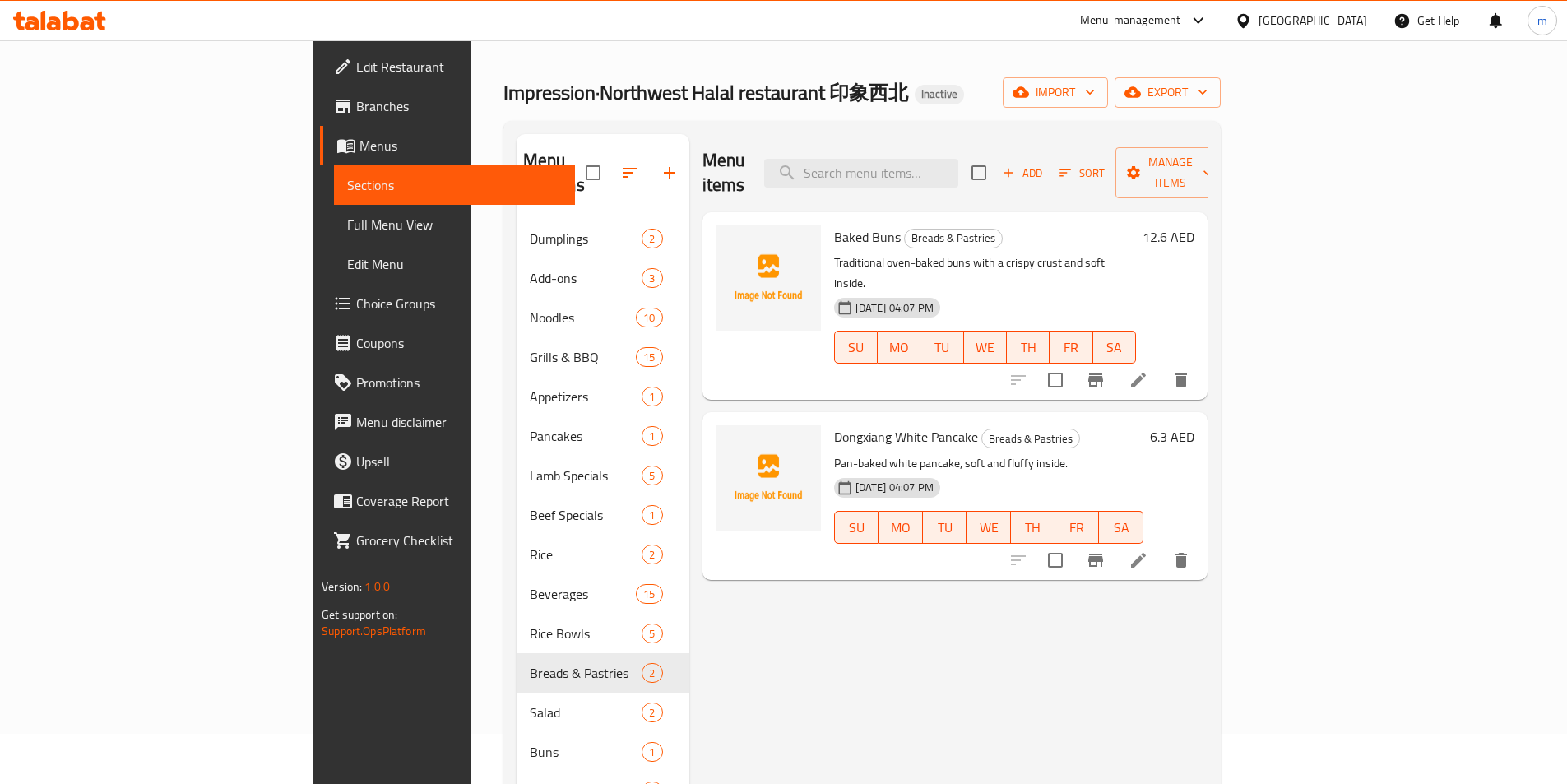
scroll to position [50, 0]
click at [1045, 166] on span "Add" at bounding box center [1023, 173] width 45 height 18
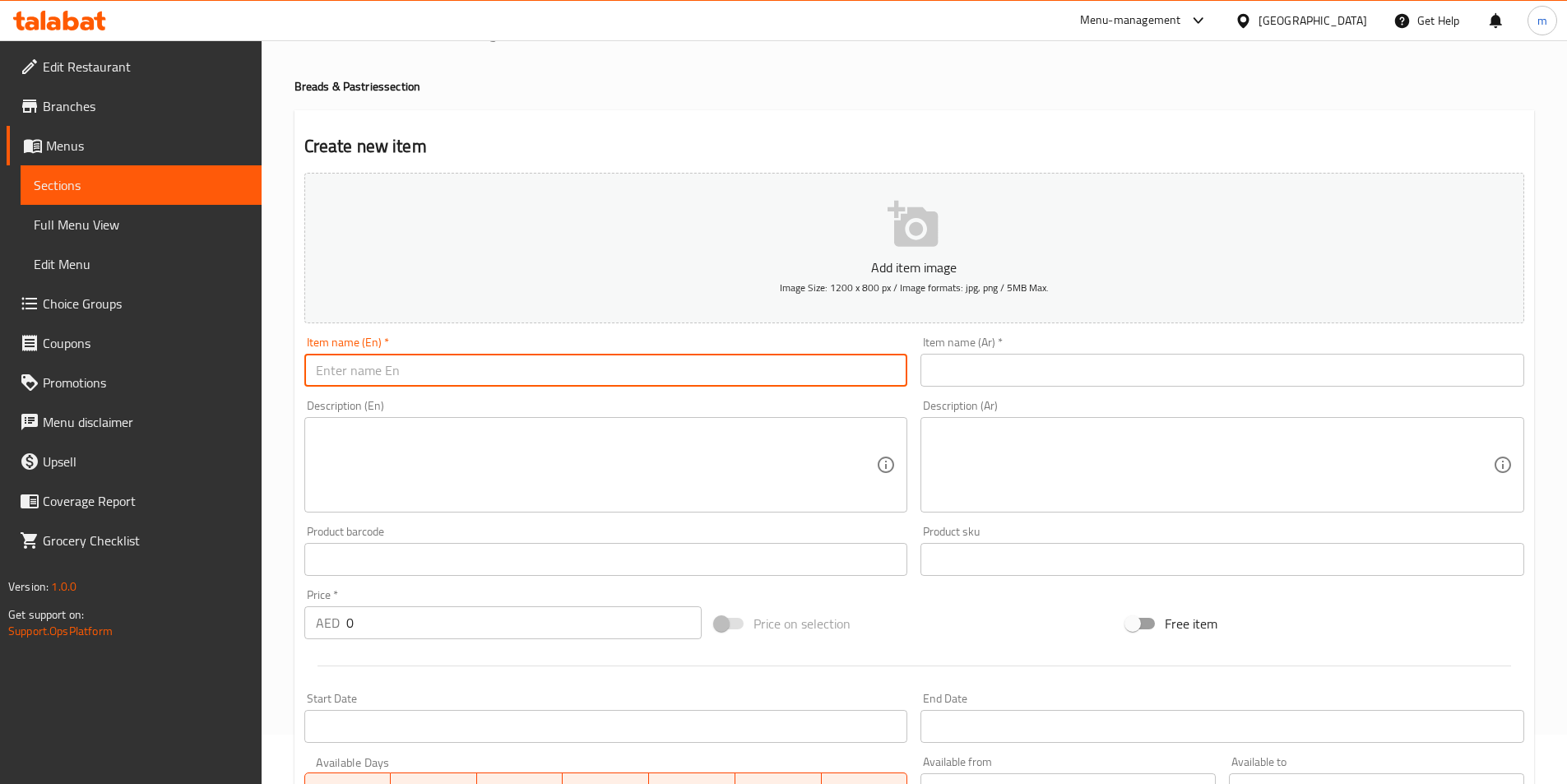
click at [687, 364] on input "text" at bounding box center [606, 370] width 604 height 33
paste input "Ethnic Oil Fragrance"
type input "Ethnic Oil Fragrance"
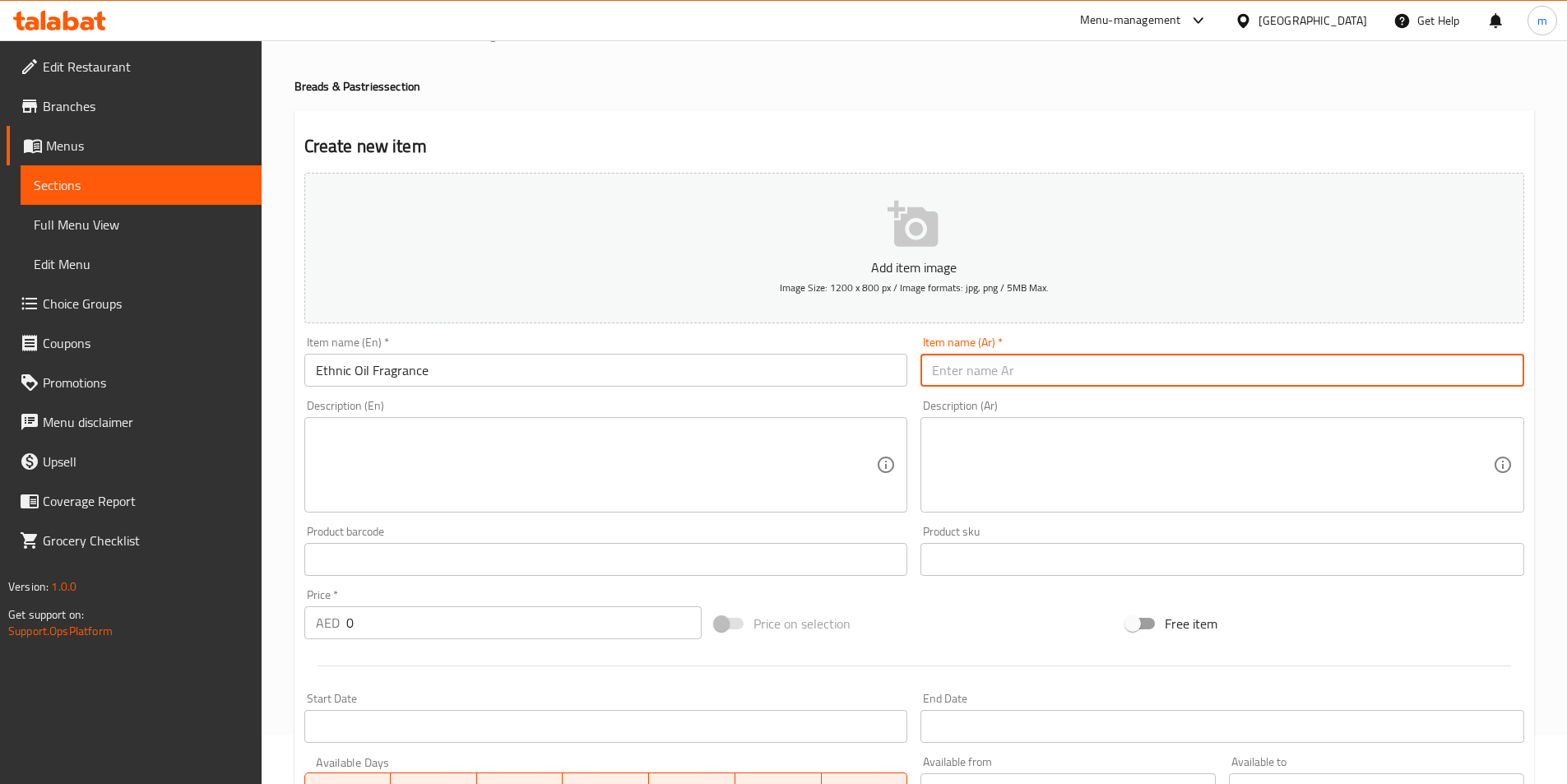
click at [1156, 361] on input "text" at bounding box center [1222, 370] width 604 height 33
paste input "عطر الزيت العرقي"
type input "عطر الزيت العرقي"
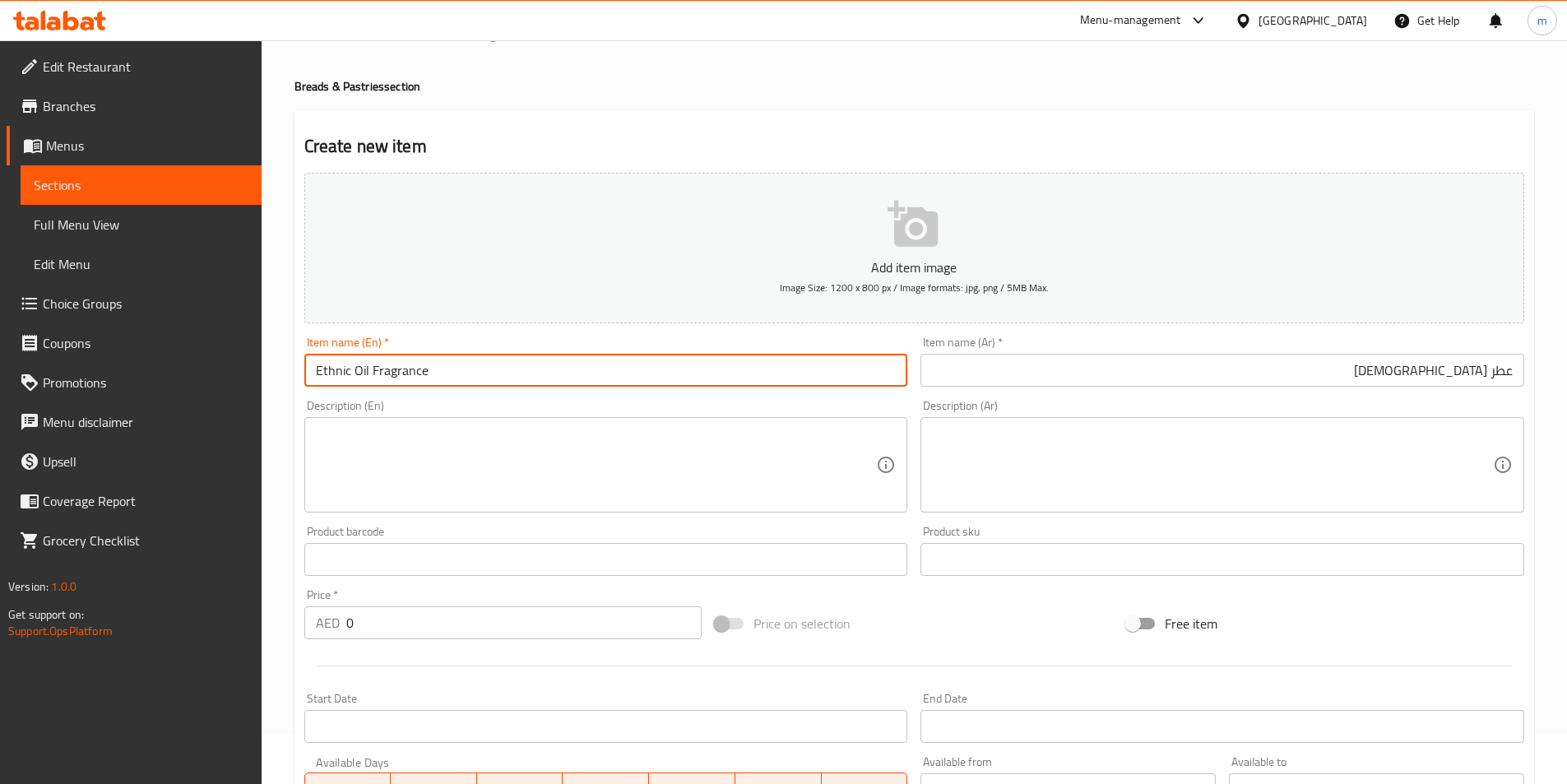
drag, startPoint x: 350, startPoint y: 366, endPoint x: 292, endPoint y: 398, distance: 66.2
click at [297, 393] on div "Add item image Image Size: 1200 x 800 px / Image formats: jpg, png / 5MB Max. I…" at bounding box center [914, 521] width 1234 height 709
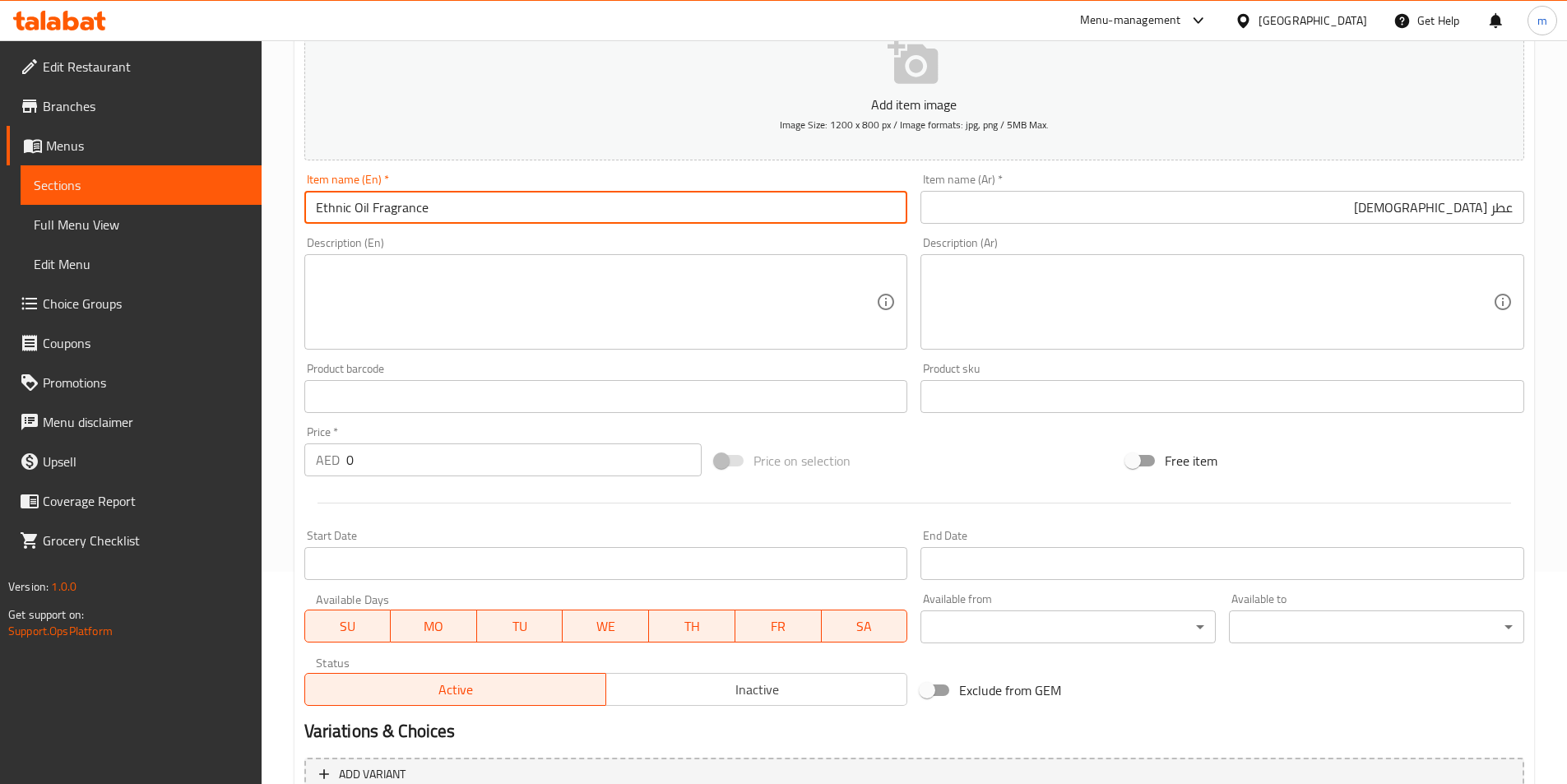
scroll to position [214, 0]
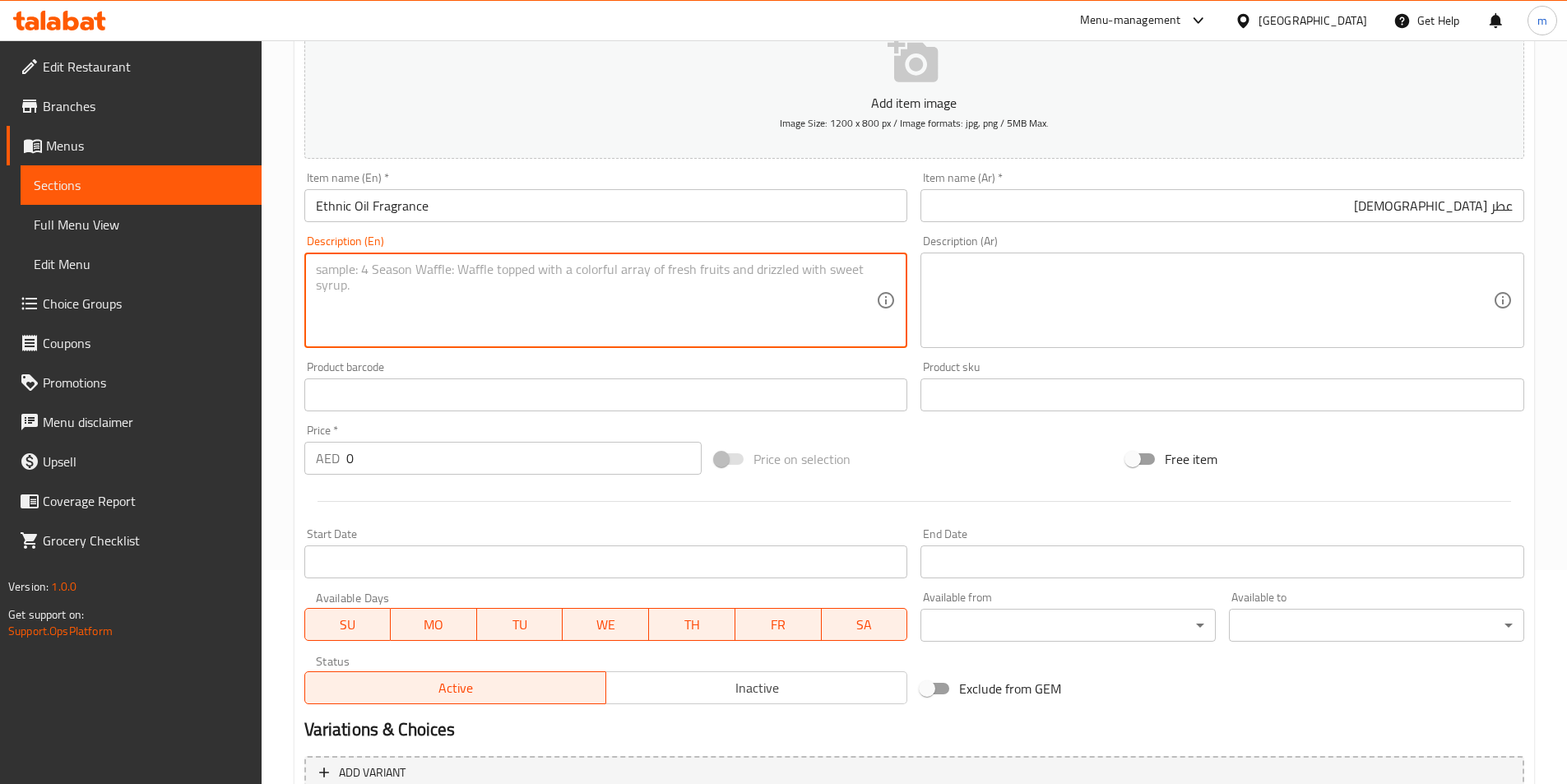
click at [603, 277] on textarea at bounding box center [596, 300] width 561 height 78
paste textarea "Traditional Xinjiang-style fried bread with a crispy, fragrant finish."
type textarea "Traditional Xinjiang-style fried bread with a crispy, fragrant finish."
click at [1102, 323] on textarea at bounding box center [1212, 300] width 561 height 78
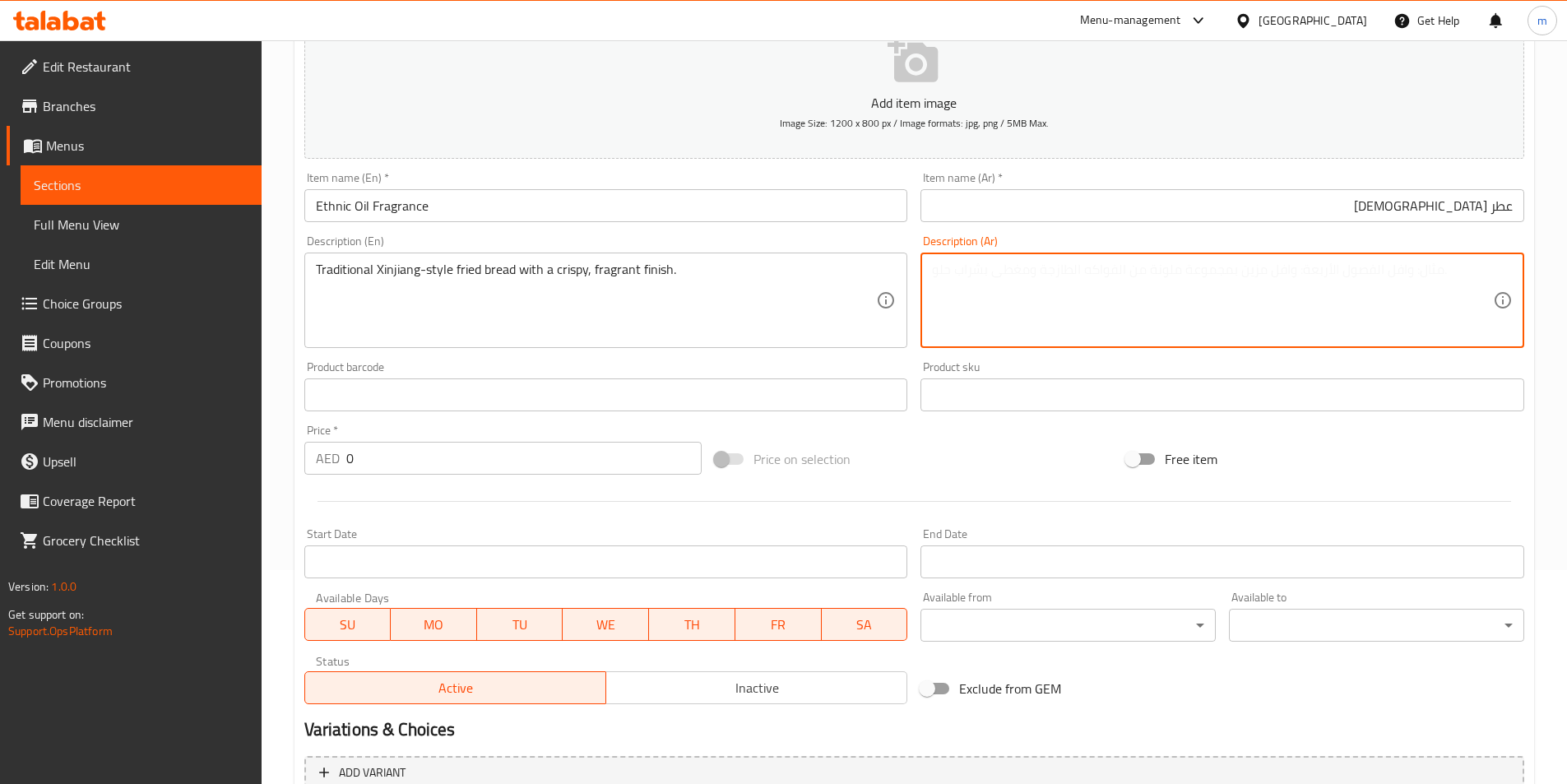
paste textarea "خبز مقلي على الطريقة التقليدية في شينجيانج مع لمسة مقرمشة ورائحة عطرية."
drag, startPoint x: 1409, startPoint y: 295, endPoint x: 1432, endPoint y: 287, distance: 24.4
click at [1432, 287] on textarea "خبز مقلي على الطريقة التقليدية في شينجيانج مع لمسة مقرمشة ورائحة عطرية." at bounding box center [1212, 300] width 561 height 78
click at [1143, 290] on textarea "خبز مقلي على الطريقة التقليدية في شينجيانج مع لمسة مقرمشة ورائحة عطرية." at bounding box center [1212, 300] width 561 height 78
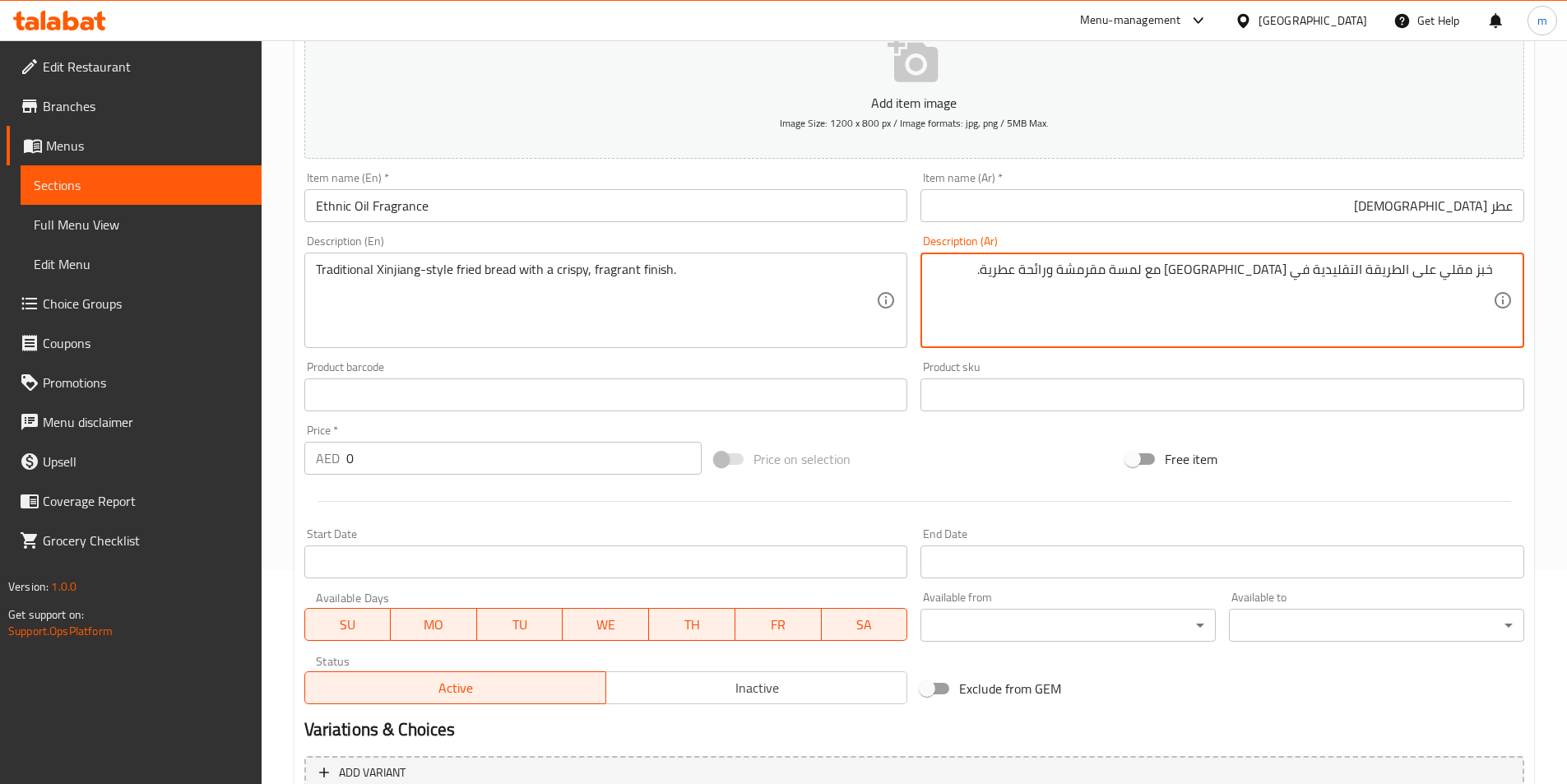
click at [1100, 274] on textarea "خبز مقلي على الطريقة التقليدية في شينجيانج مع لمسة مقرمشة ورائحة عطرية." at bounding box center [1212, 300] width 561 height 78
click at [1035, 274] on textarea "خبز مقلي على الطريقة التقليدية في شينجيانج مع لمسة مقرمشة ورائحة عطرية." at bounding box center [1212, 300] width 561 height 78
type textarea "خبز مقلي على الطريقة التقليدية في شينجيانج مع لمسة مقرمشة ورائحة عطرية."
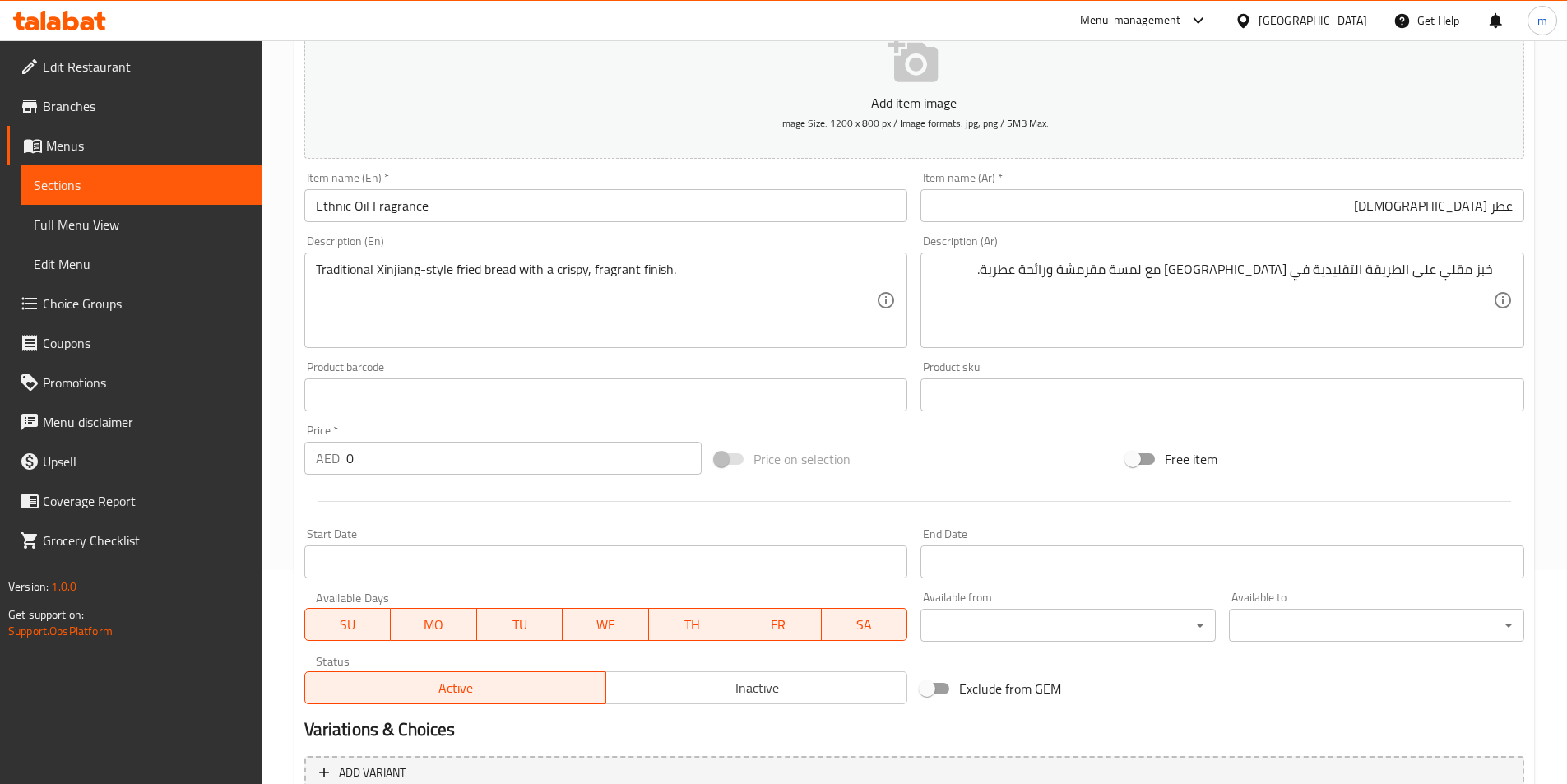
click at [174, 180] on span "Sections" at bounding box center [141, 185] width 215 height 19
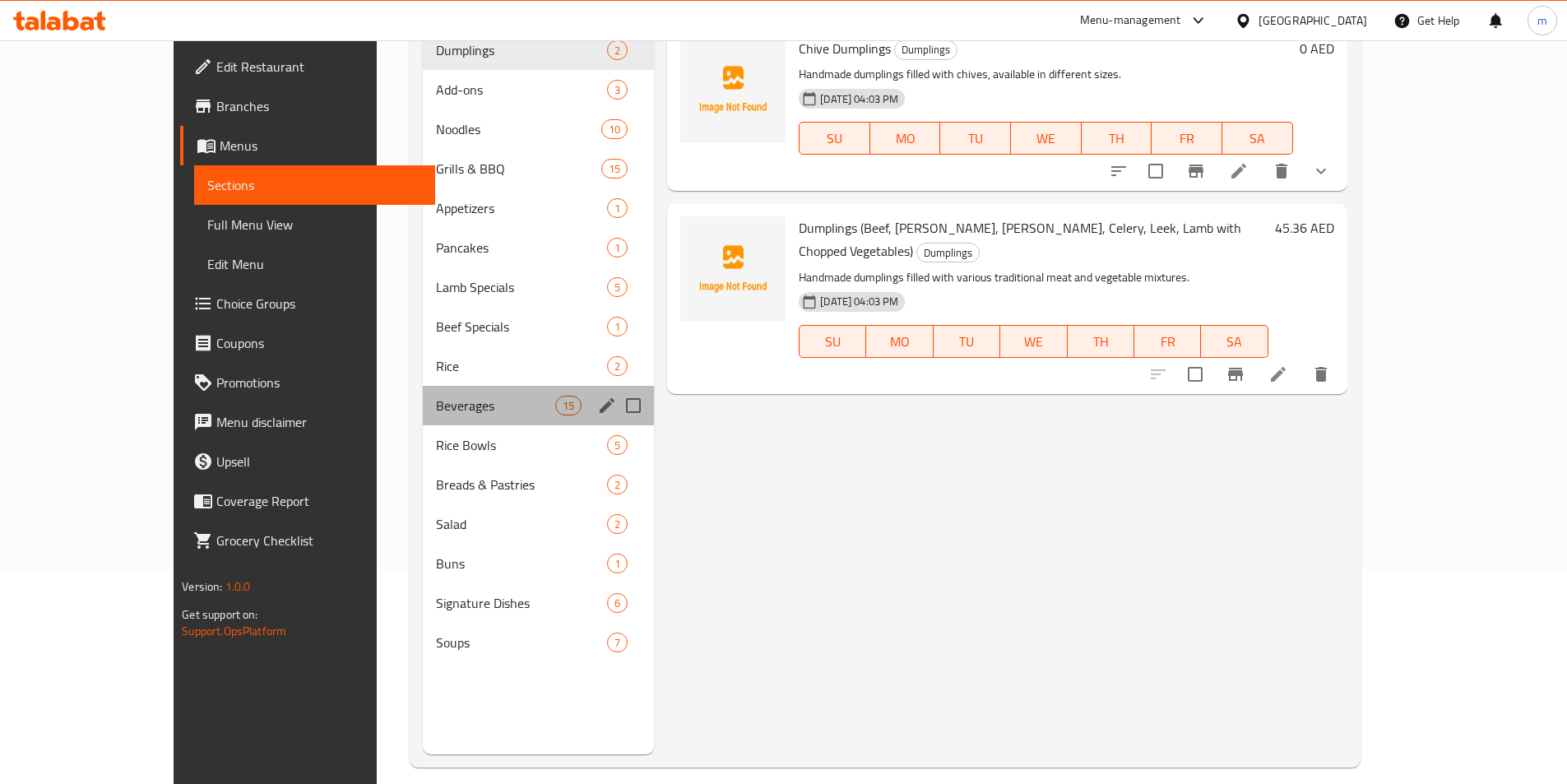
click at [423, 415] on div "Beverages 15" at bounding box center [539, 405] width 231 height 40
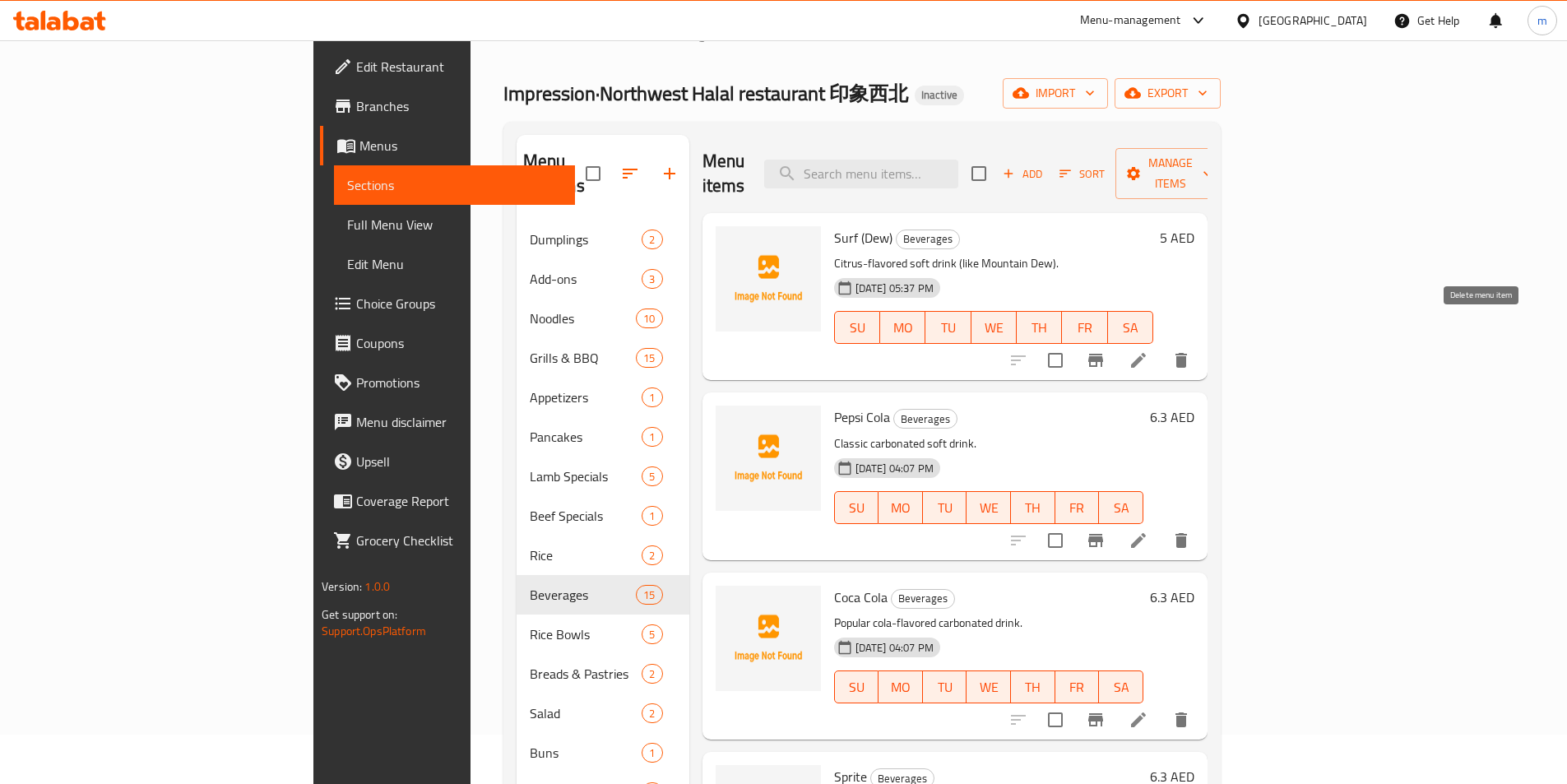
click at [1187, 353] on icon "delete" at bounding box center [1181, 359] width 12 height 15
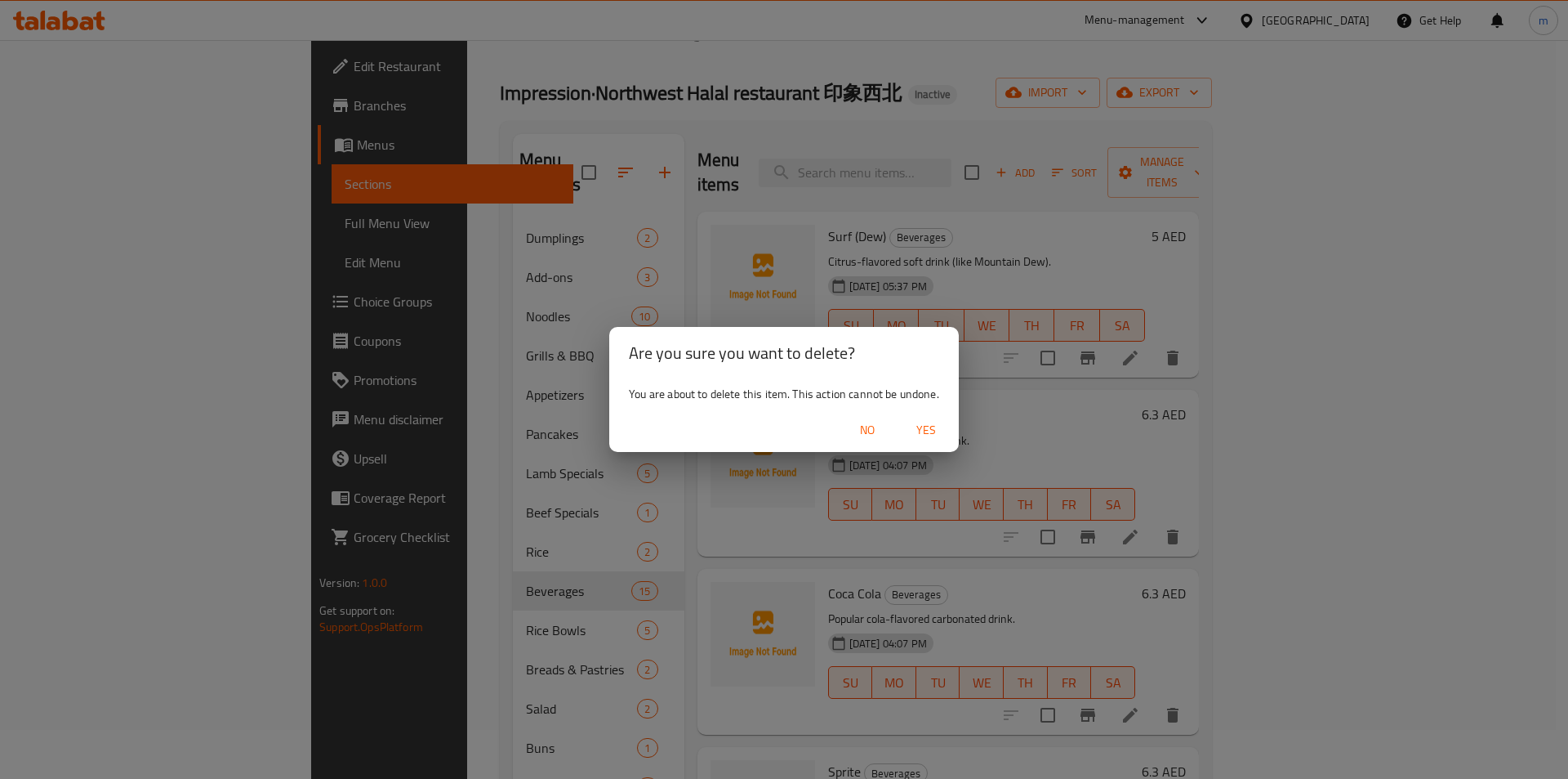
click at [912, 427] on span "Yes" at bounding box center [925, 430] width 40 height 20
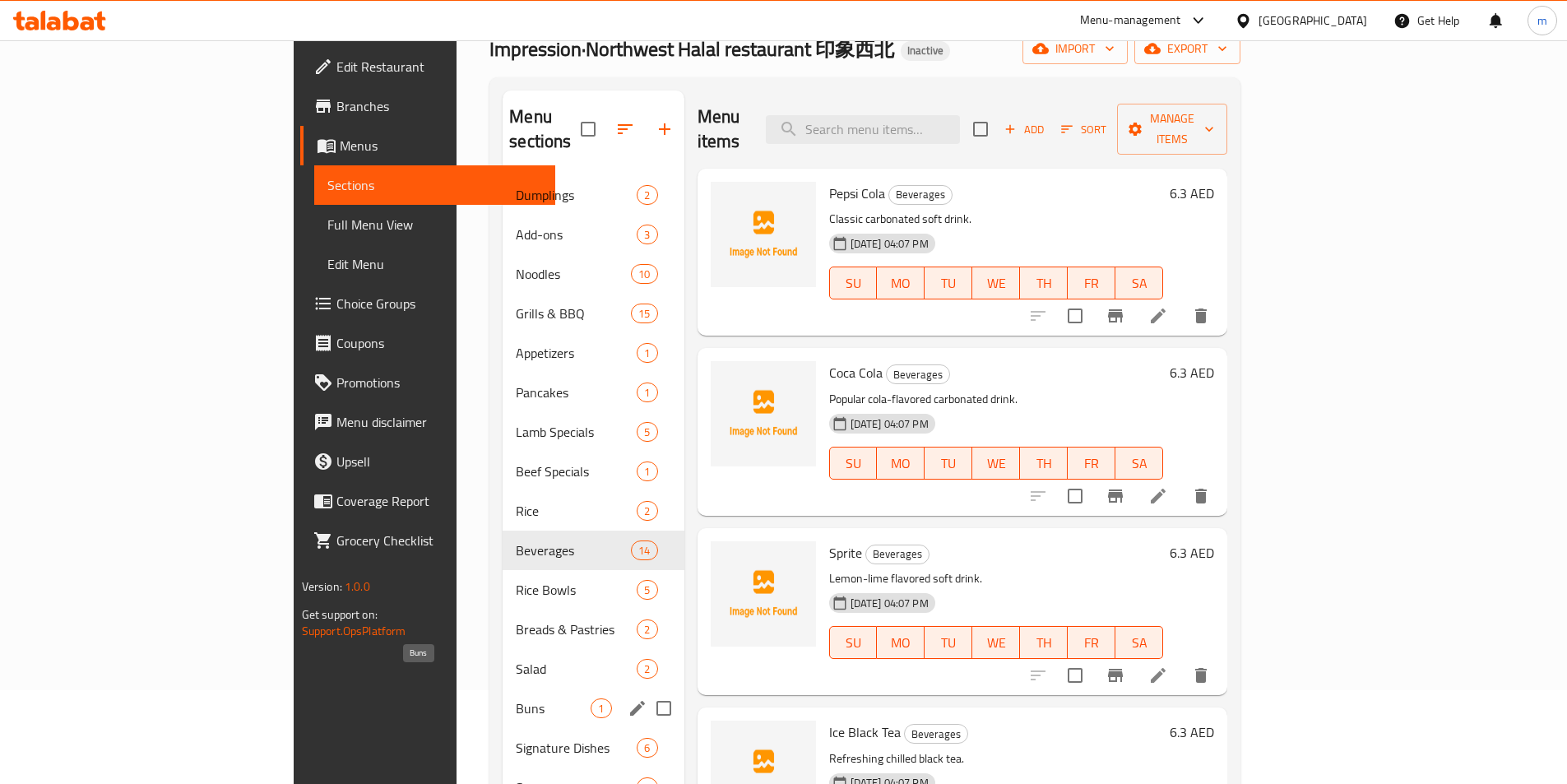
scroll to position [66, 0]
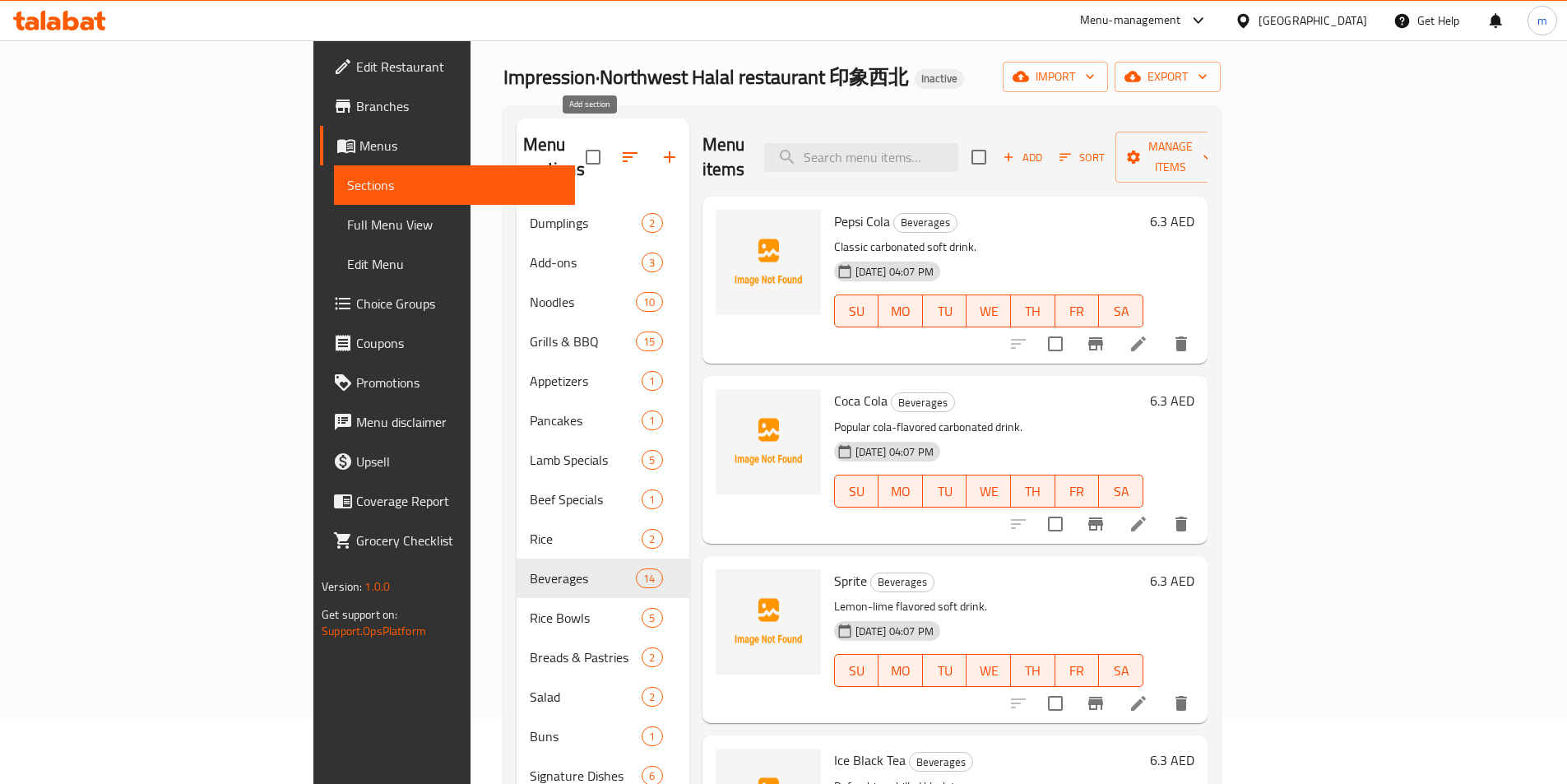
click at [660, 153] on icon "button" at bounding box center [670, 157] width 19 height 19
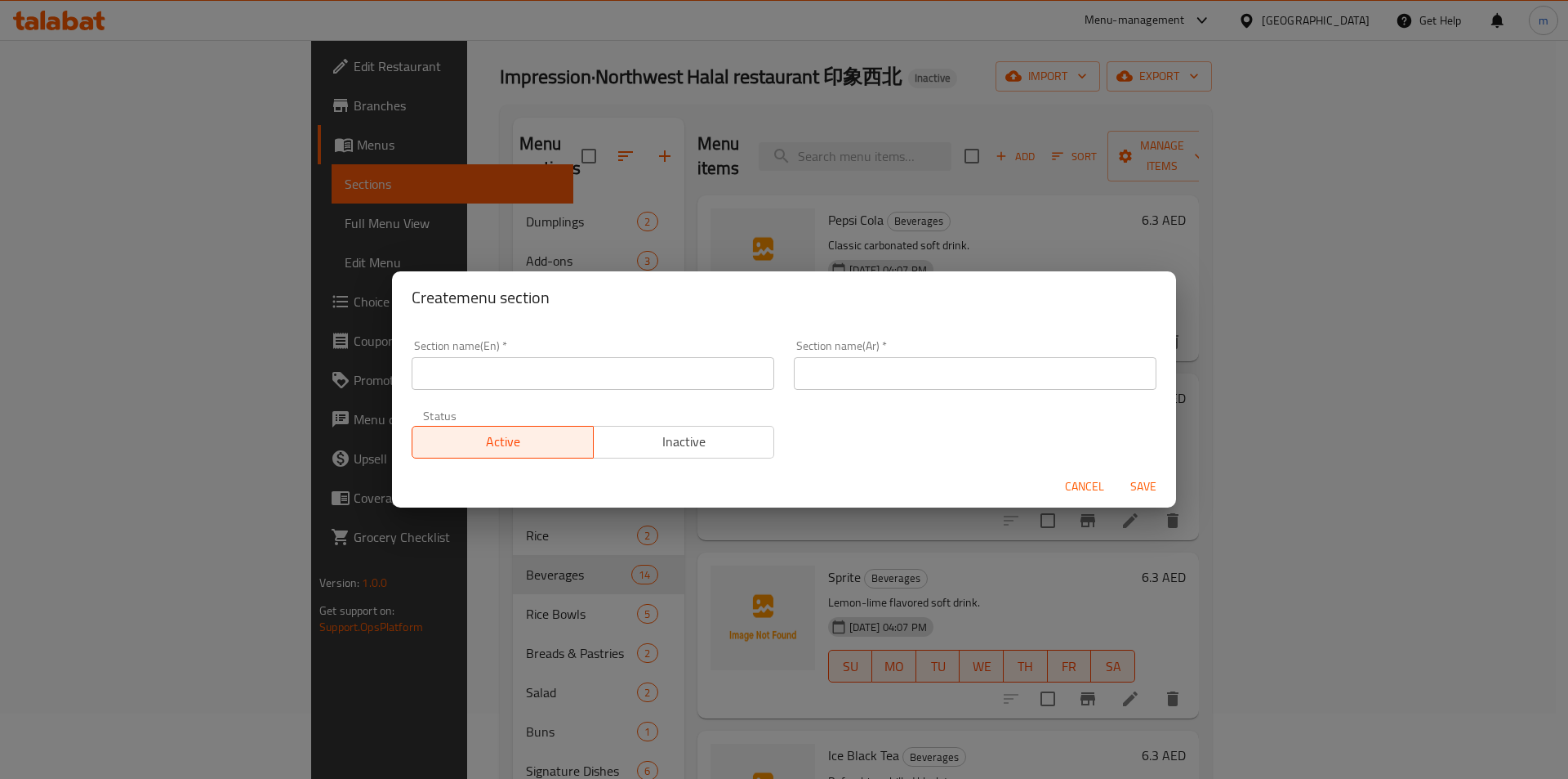
click at [651, 383] on input "text" at bounding box center [593, 374] width 363 height 33
paste input "Cold Appetizers"
type input "Cold Appetizers"
click at [927, 379] on input "text" at bounding box center [976, 374] width 363 height 33
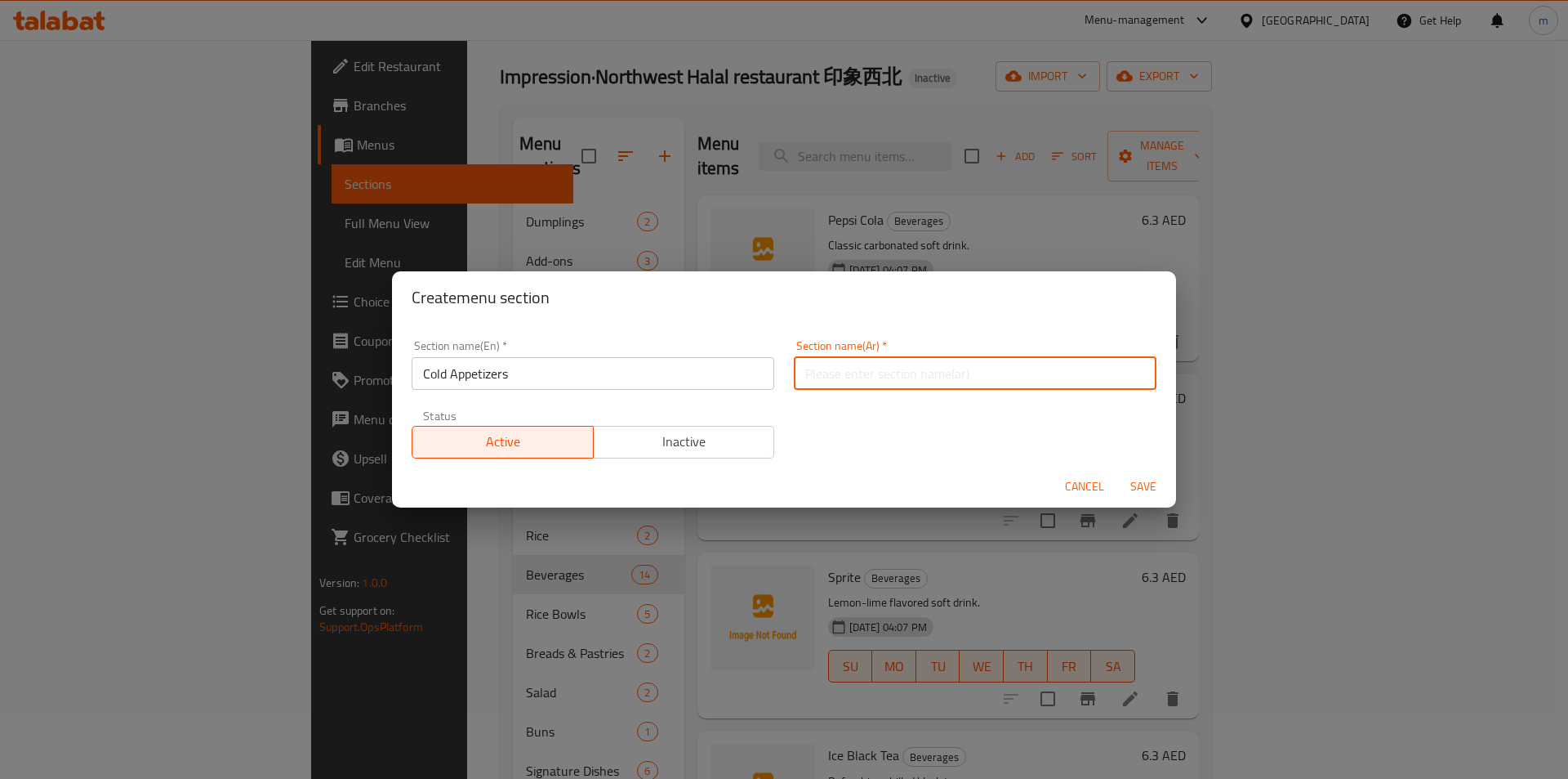
paste input "المقبلات الباردة"
type input "المقبلات الباردة"
click at [1132, 484] on span "Save" at bounding box center [1143, 486] width 40 height 20
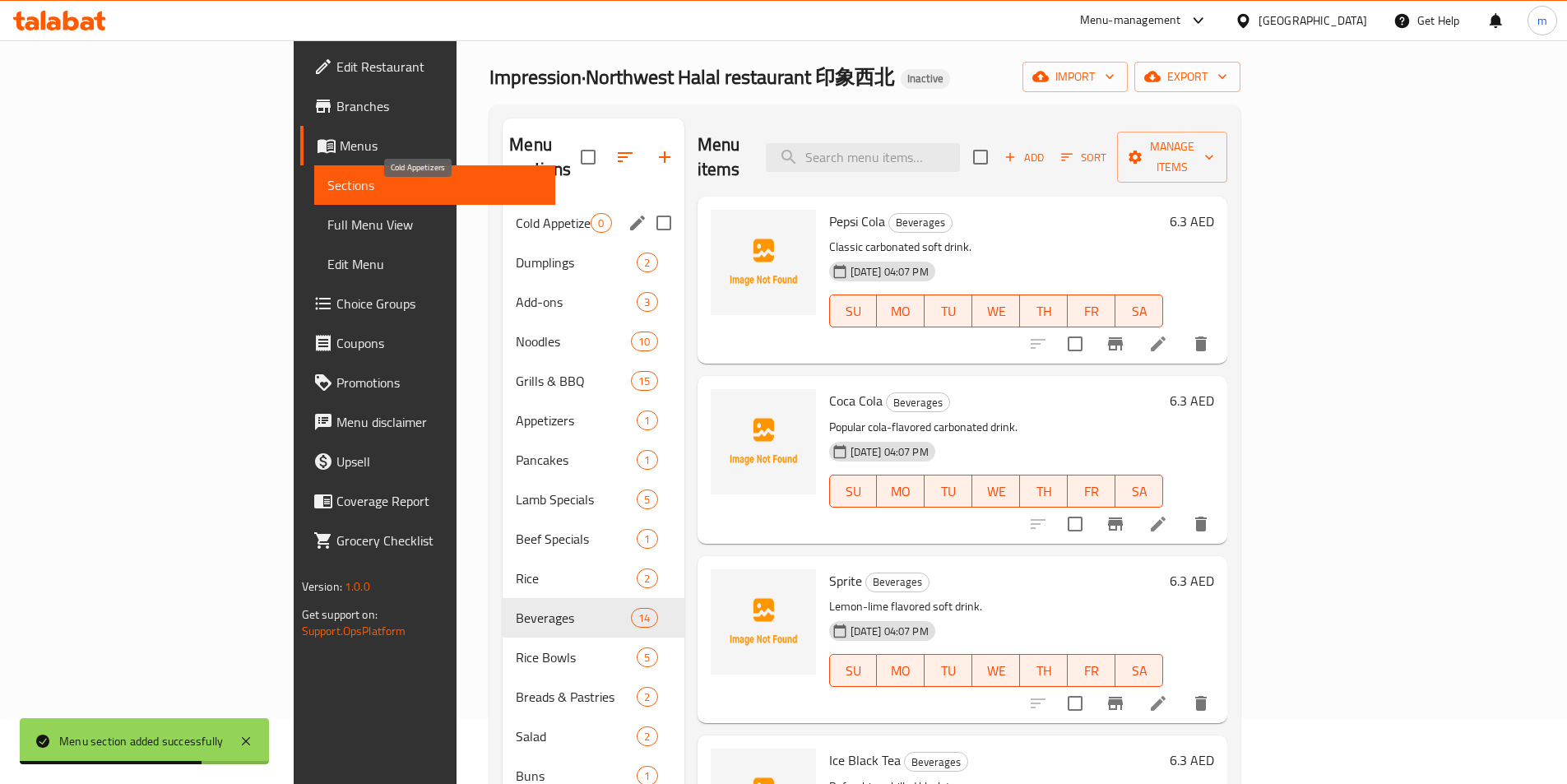
click at [516, 213] on span "Cold Appetizers" at bounding box center [553, 222] width 75 height 19
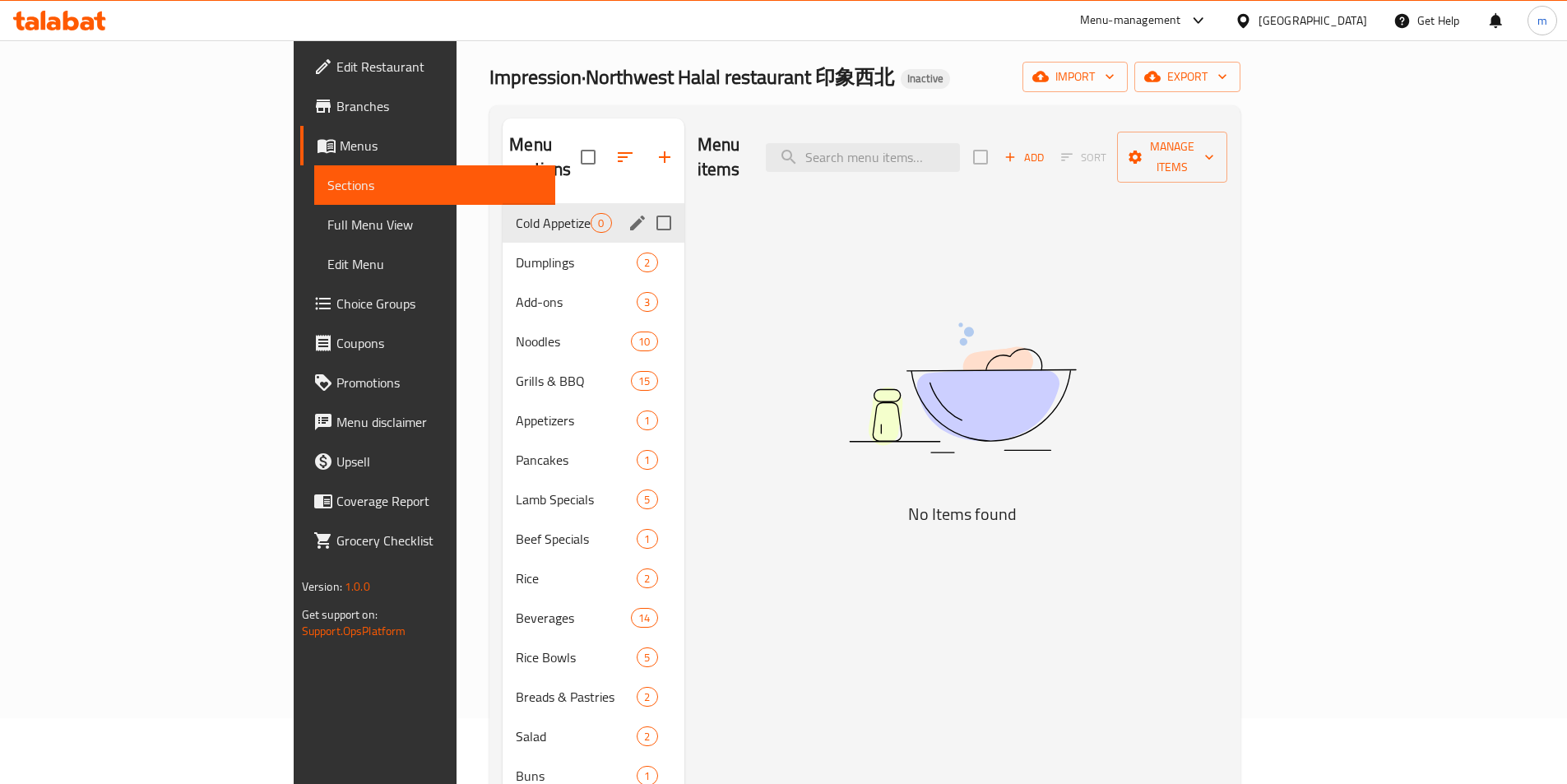
click at [646, 206] on input "Menu sections" at bounding box center [664, 223] width 35 height 35
checkbox input "true"
click at [606, 148] on icon "button" at bounding box center [615, 157] width 19 height 19
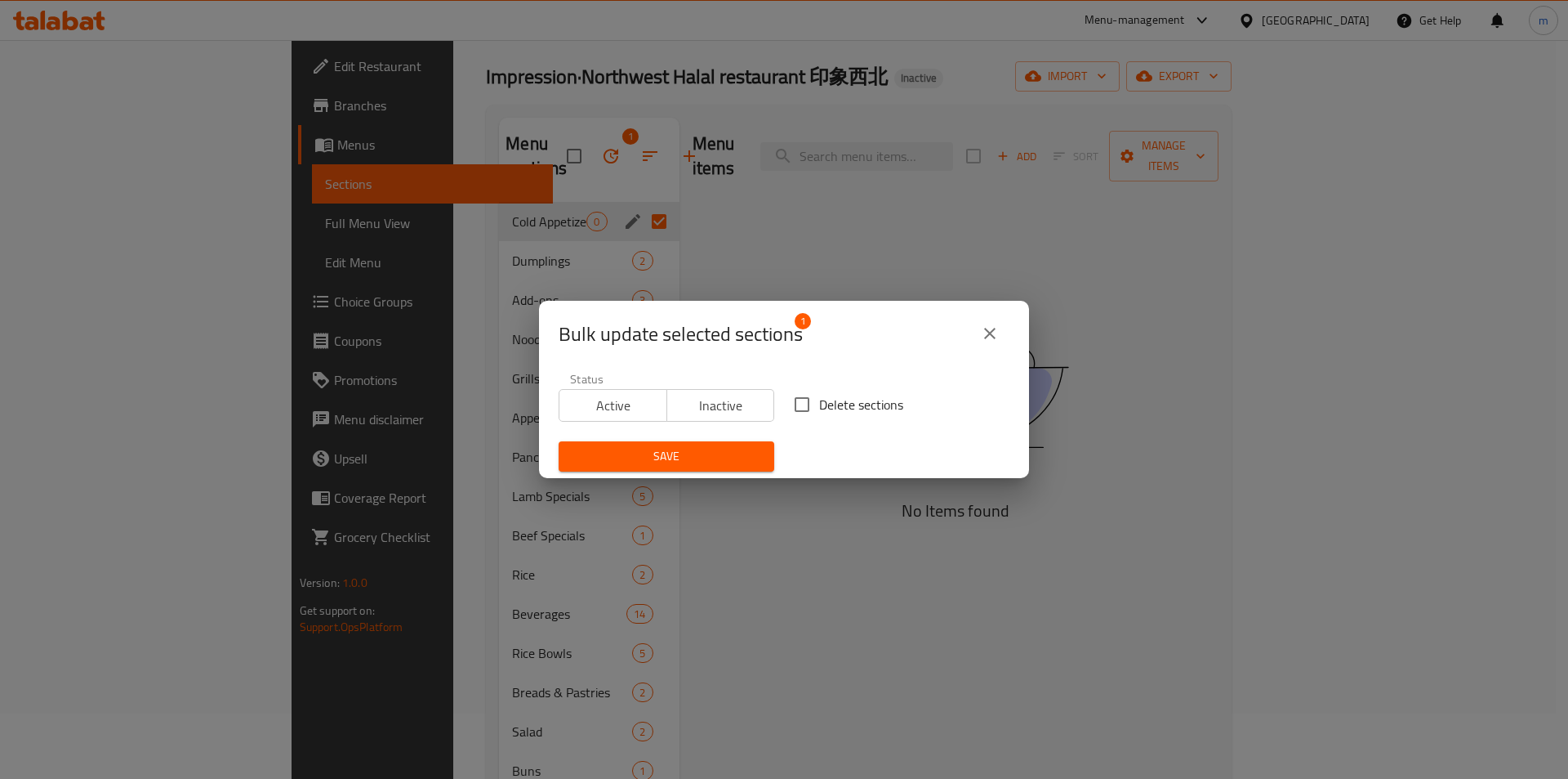
click at [819, 398] on span "Delete sections" at bounding box center [861, 404] width 84 height 19
click at [818, 398] on input "Delete sections" at bounding box center [802, 404] width 35 height 35
checkbox input "true"
click at [765, 459] on button "Save" at bounding box center [666, 456] width 215 height 30
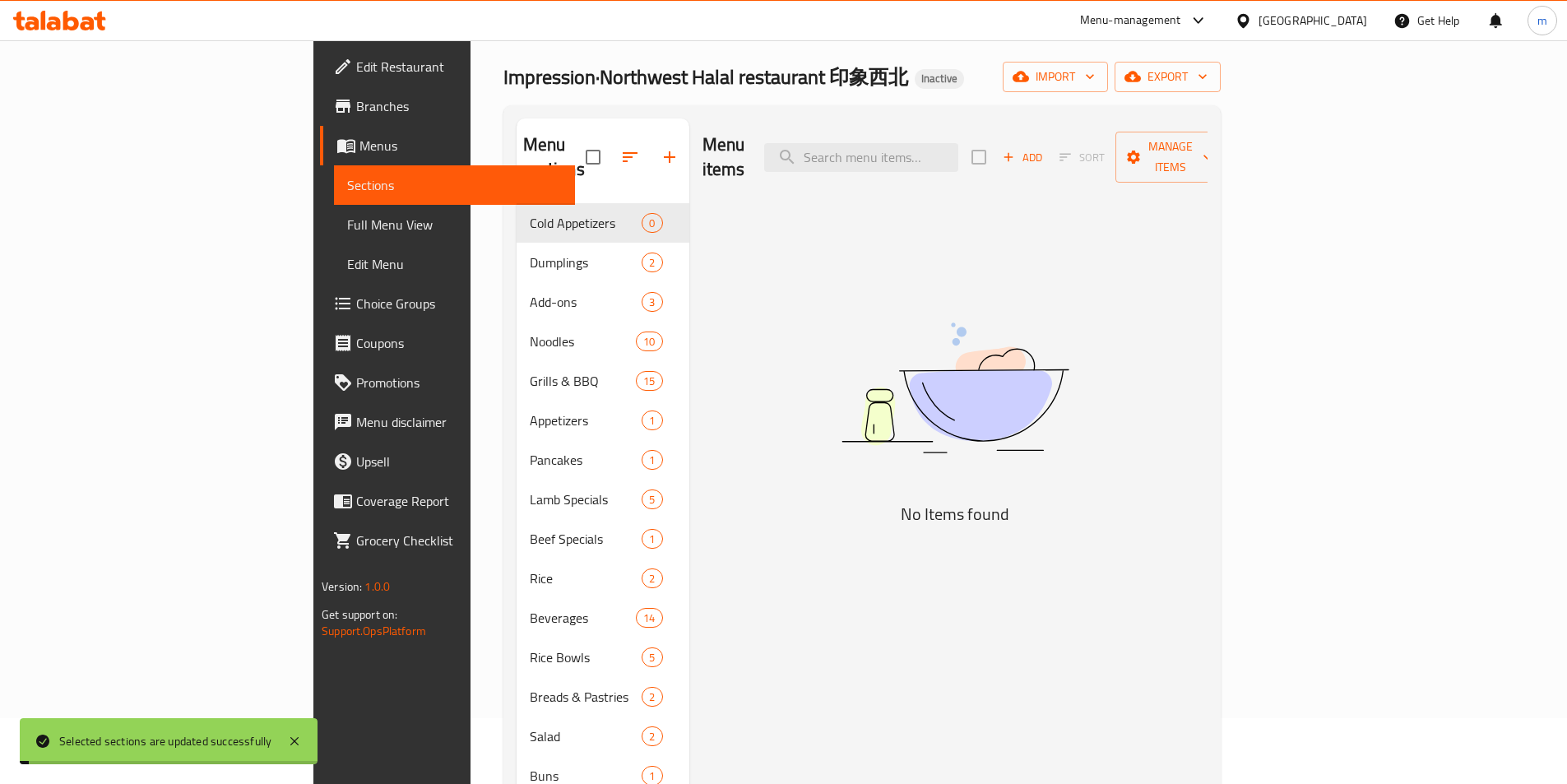
click at [841, 393] on div "Menu items Add Sort Manage items No Items found" at bounding box center [948, 510] width 518 height 784
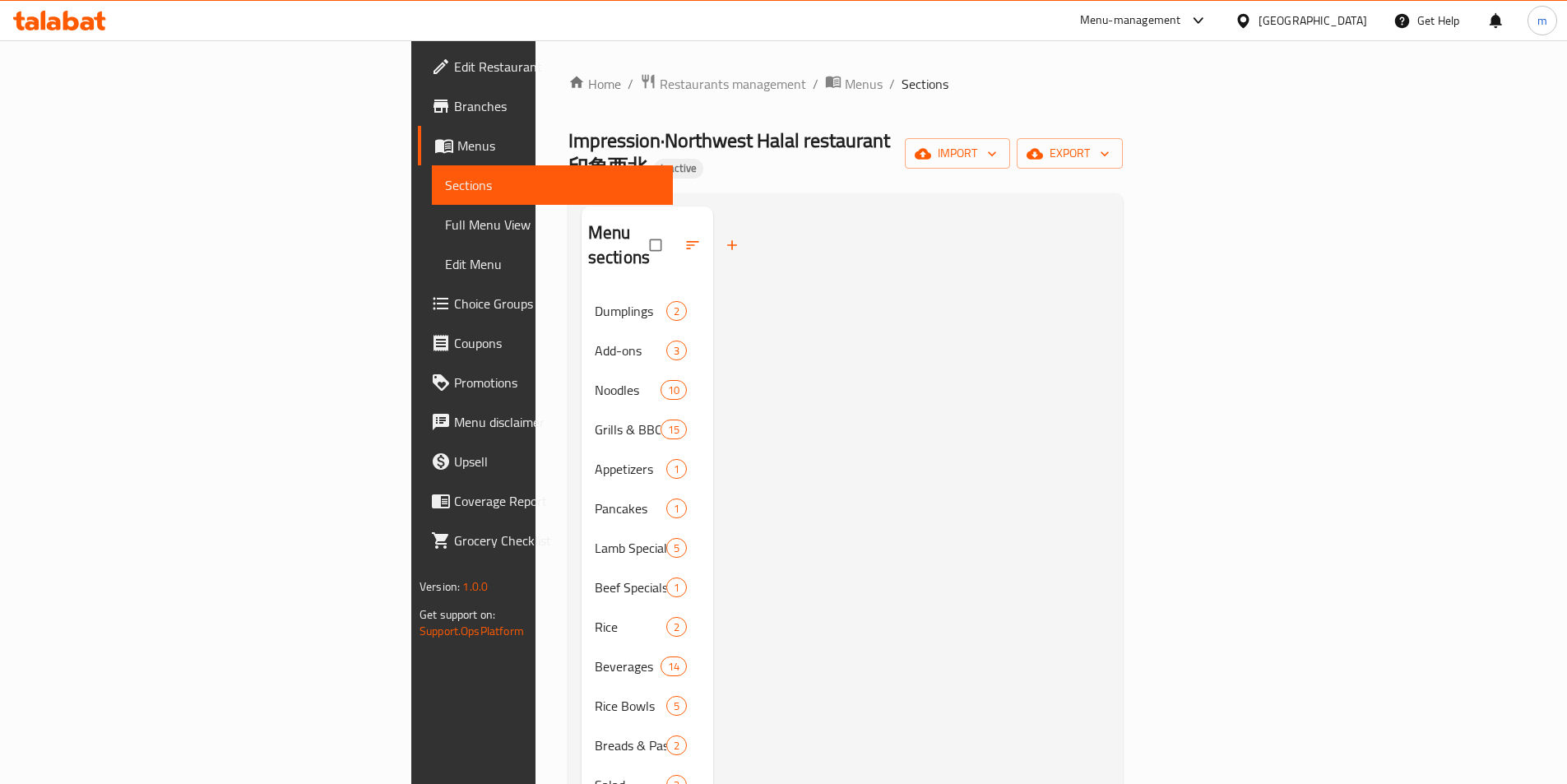
drag, startPoint x: 131, startPoint y: 219, endPoint x: 139, endPoint y: 230, distance: 13.6
click at [445, 219] on span "Full Menu View" at bounding box center [552, 224] width 215 height 19
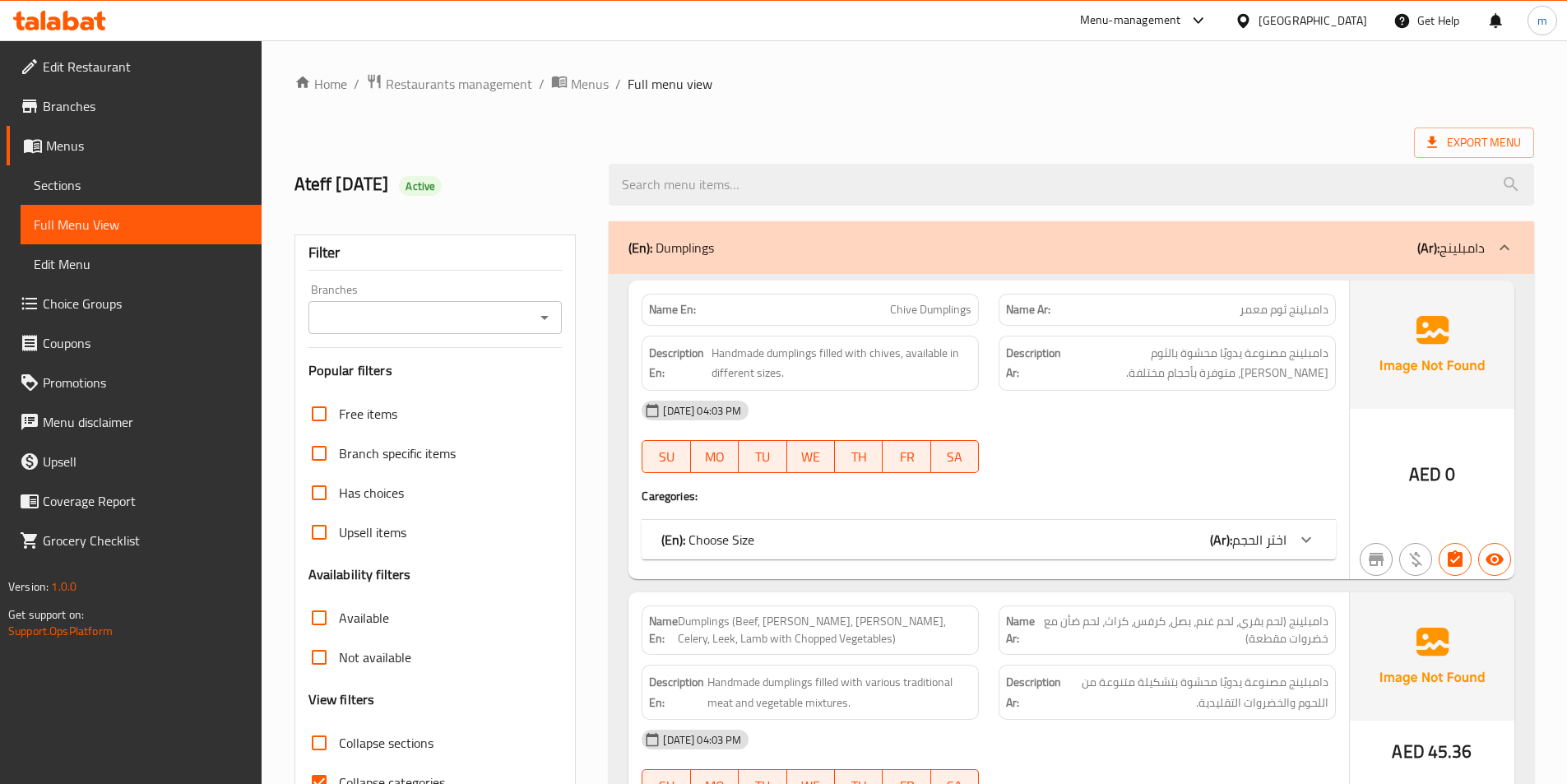
click at [1106, 531] on div "(En): Choose Size (Ar): اختر الحجم" at bounding box center [973, 539] width 625 height 19
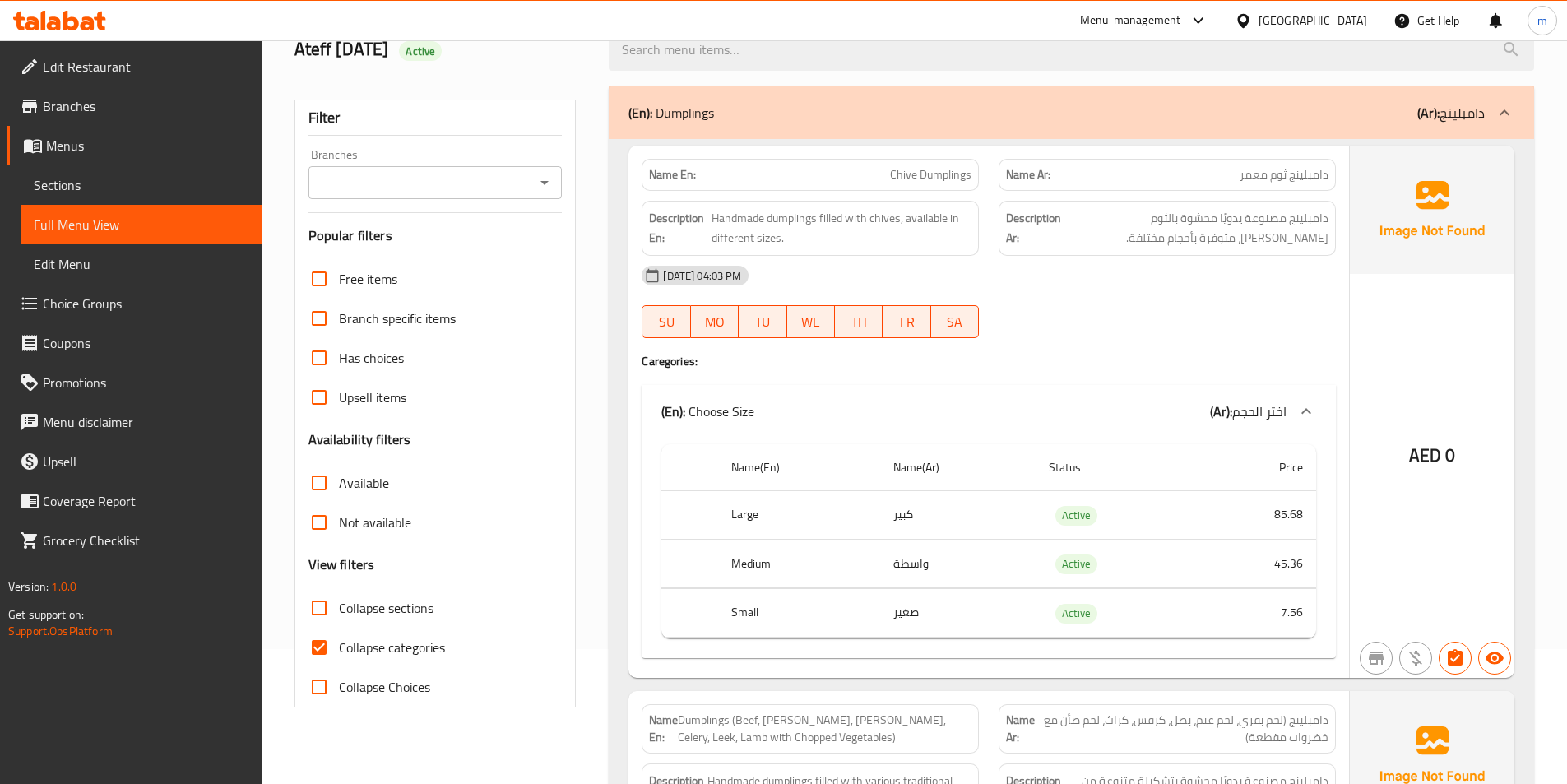
scroll to position [164, 0]
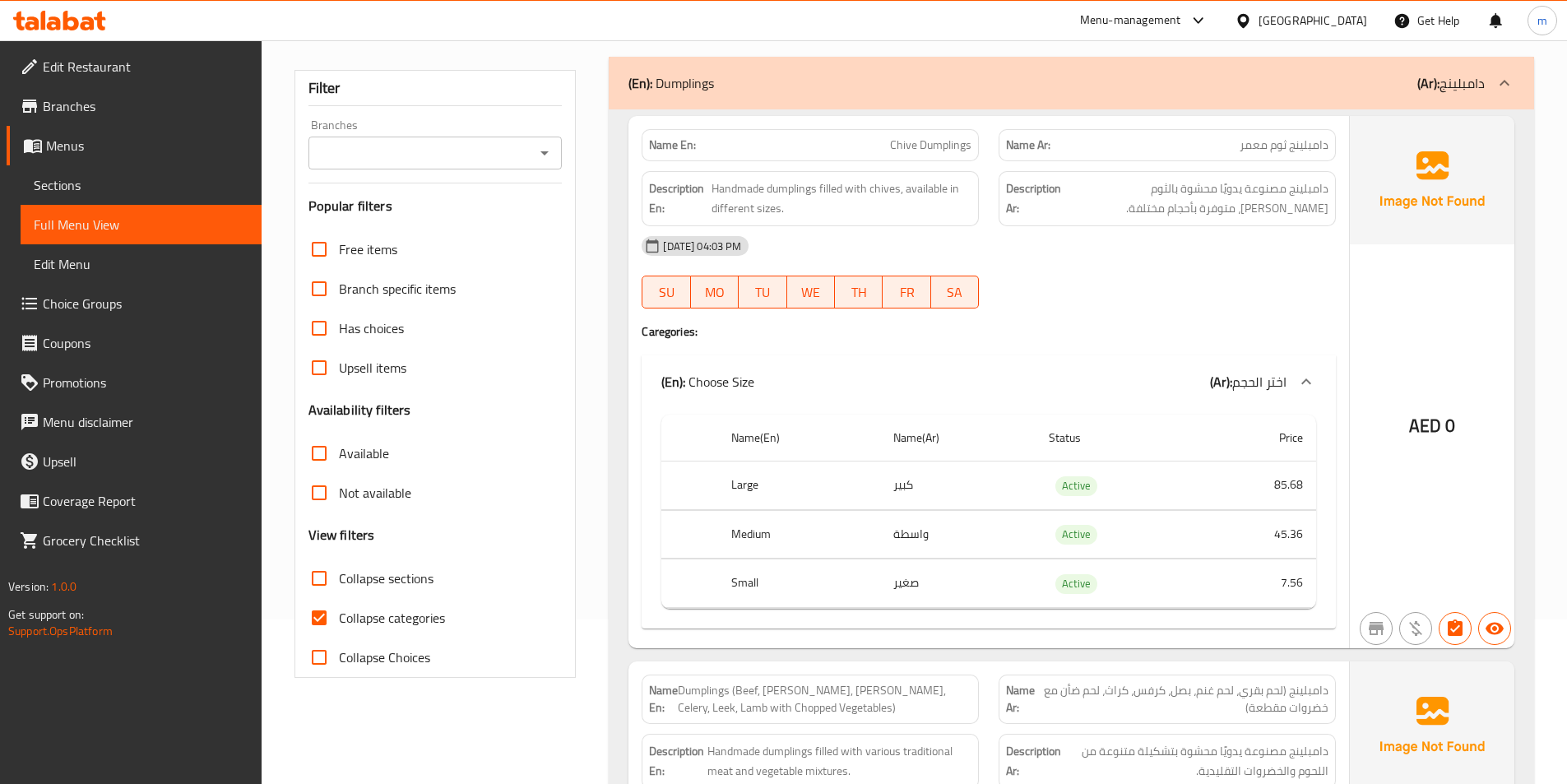
click at [1011, 249] on div "[DATE] 04:03 PM" at bounding box center [989, 246] width 714 height 40
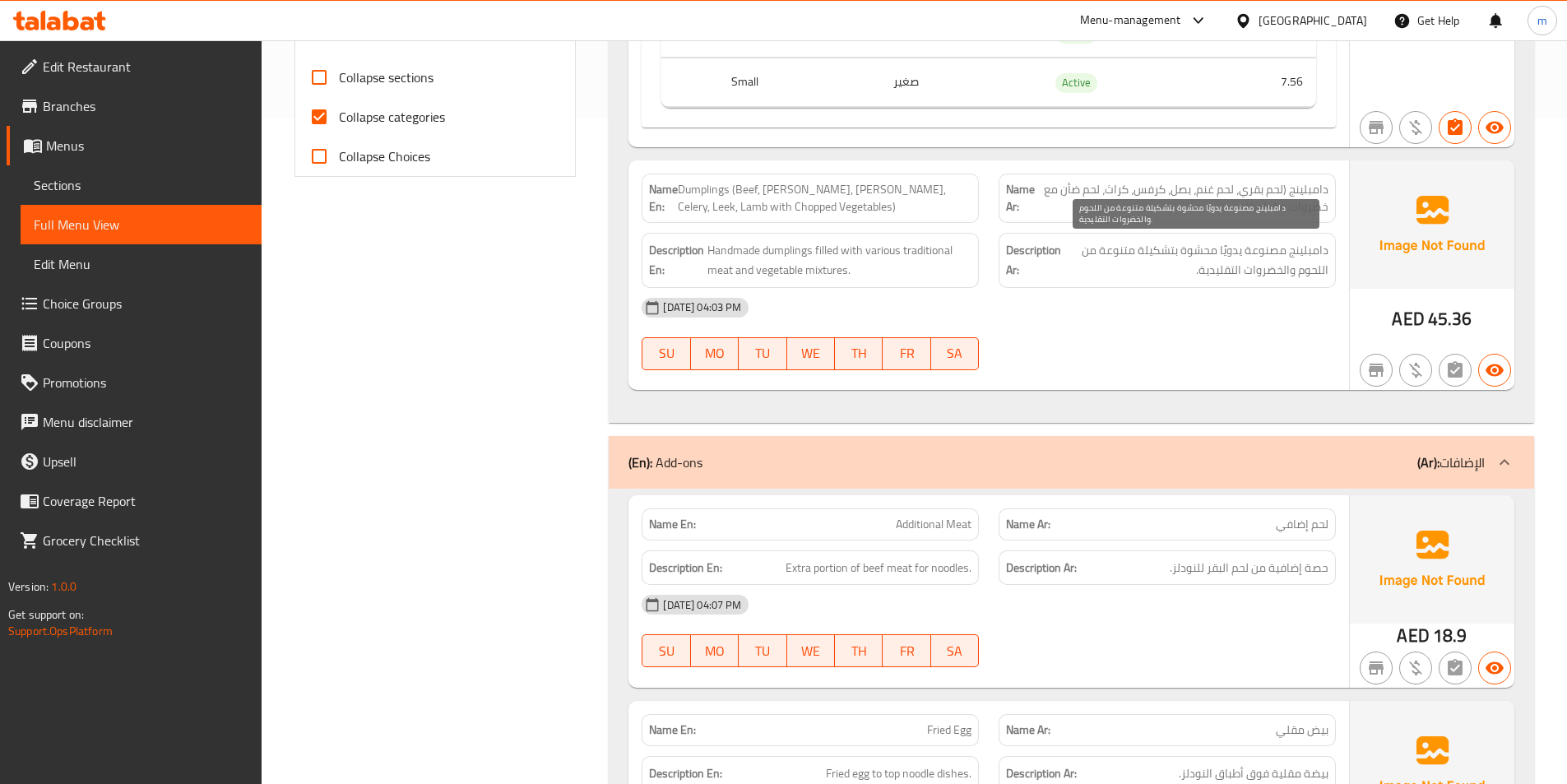
scroll to position [658, 0]
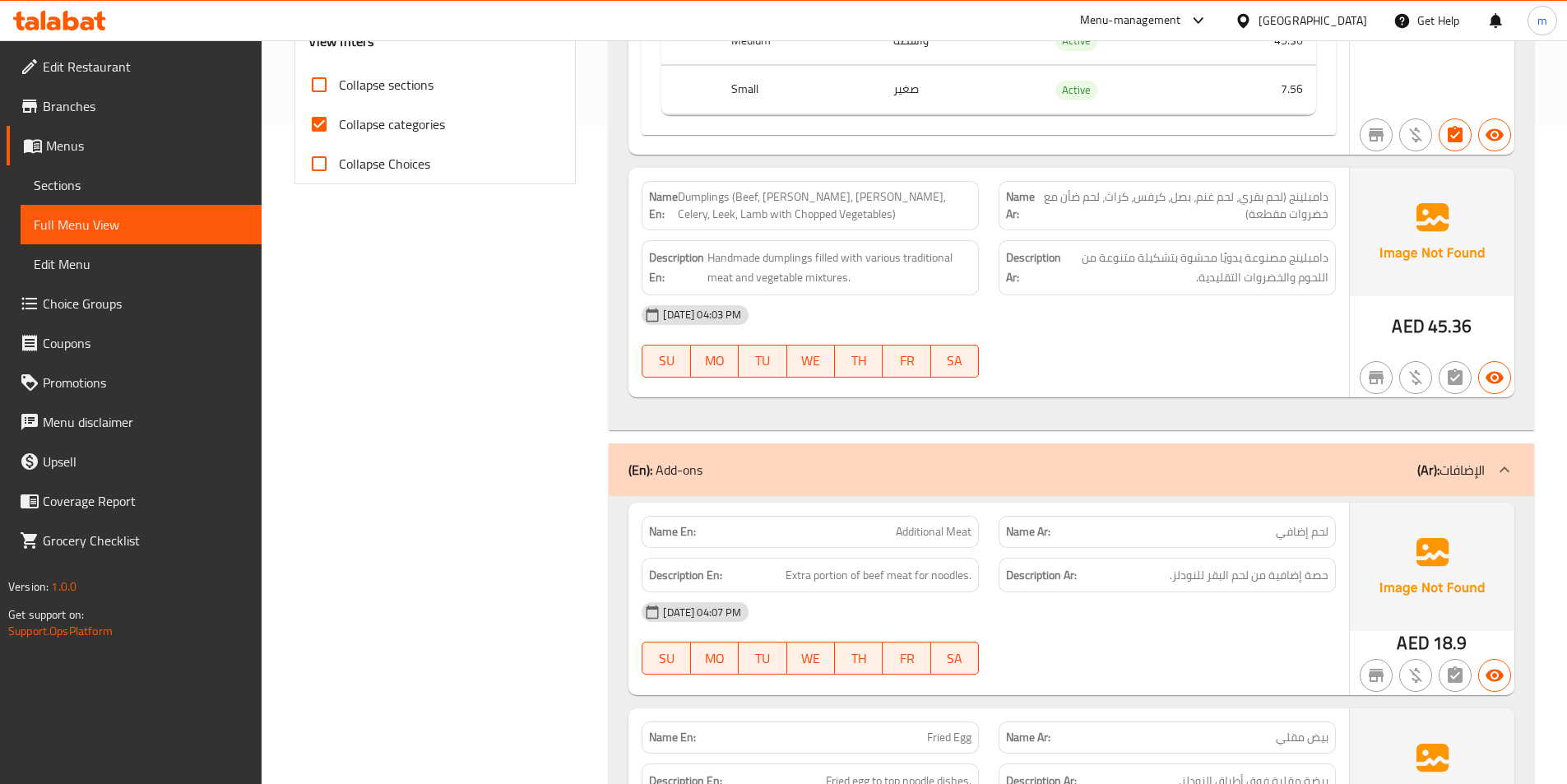
click at [1132, 460] on div "(En): Add-ons (Ar): الإضافات" at bounding box center [1057, 469] width 856 height 19
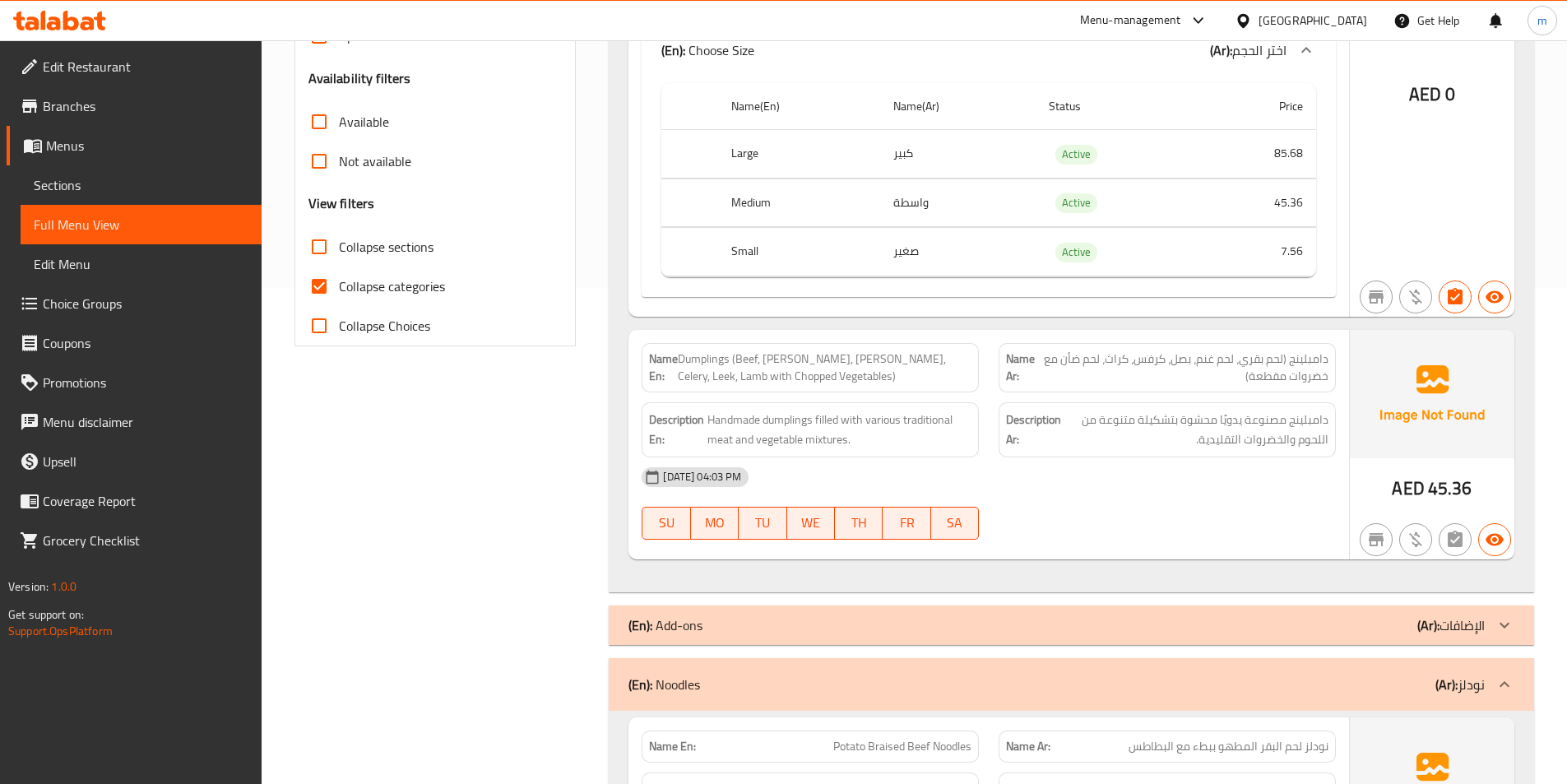
scroll to position [740, 0]
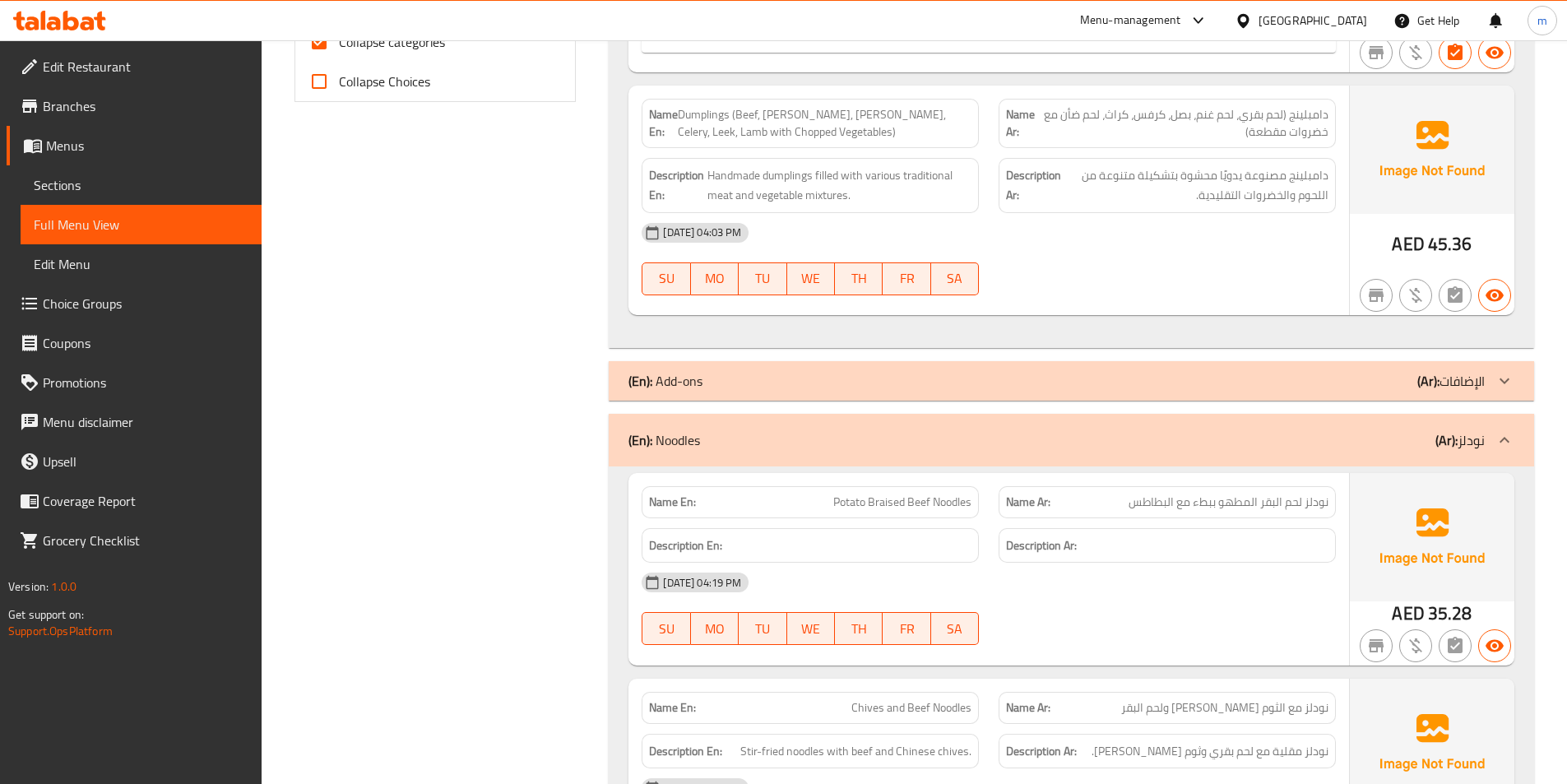
click at [1147, 446] on div "(En): Noodles (Ar): نودلز" at bounding box center [1057, 440] width 856 height 19
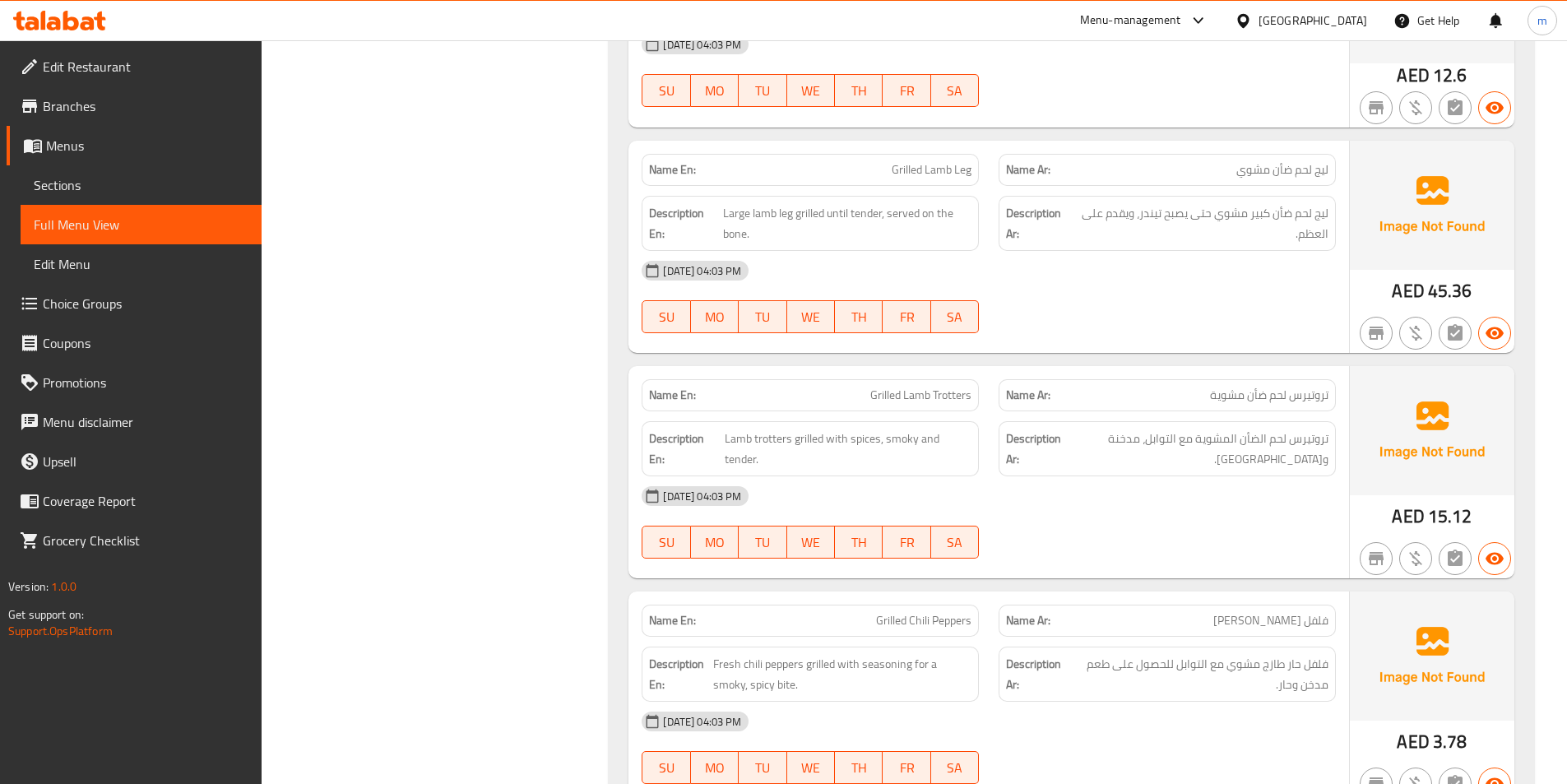
scroll to position [2056, 0]
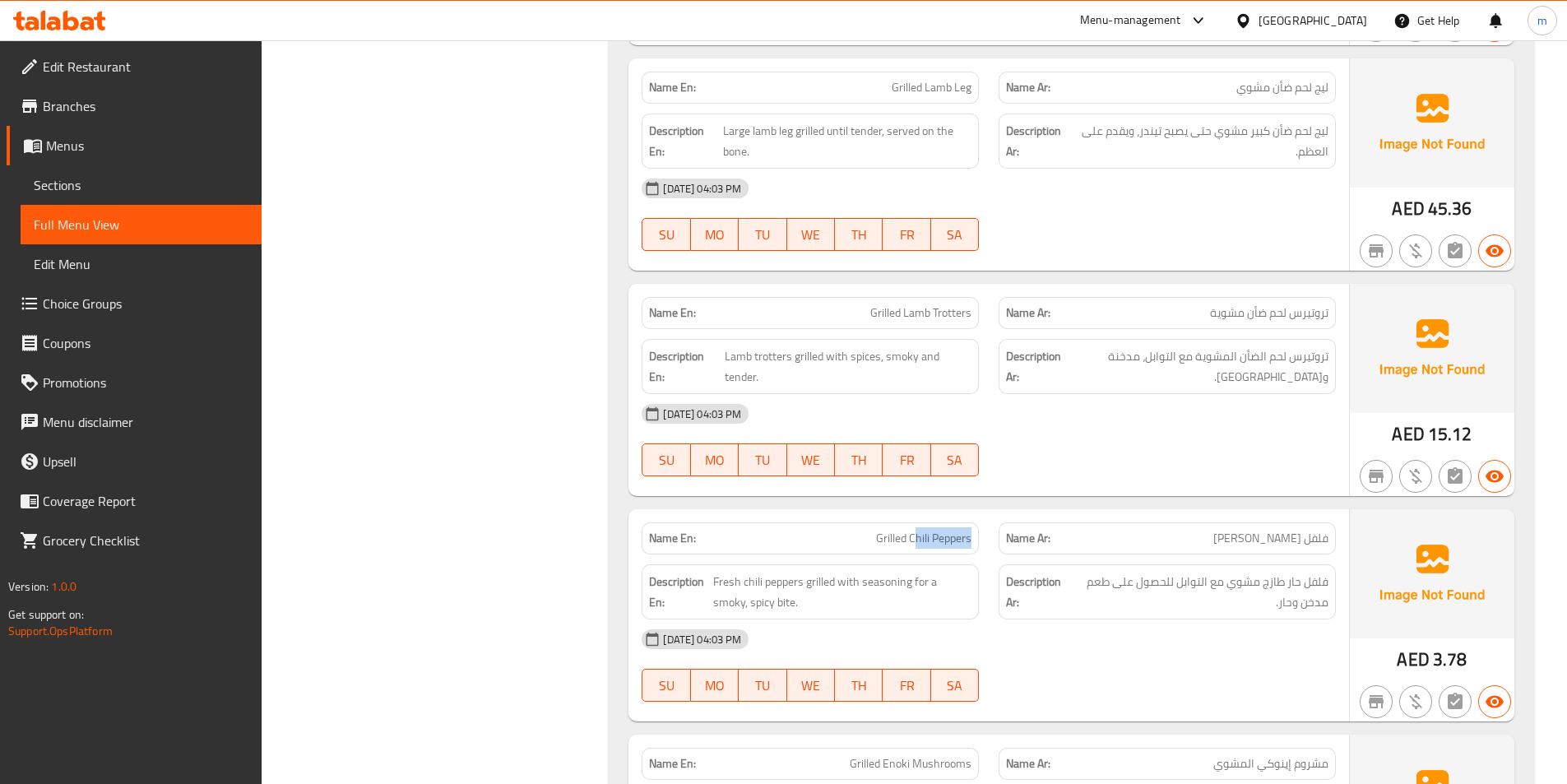
drag, startPoint x: 913, startPoint y: 517, endPoint x: 973, endPoint y: 513, distance: 60.1
click at [973, 522] on div "Name En: Grilled Chili Peppers" at bounding box center [810, 537] width 337 height 32
drag, startPoint x: 908, startPoint y: 517, endPoint x: 982, endPoint y: 526, distance: 74.5
click at [982, 526] on div "Name En: Grilled Chili Peppers" at bounding box center [810, 537] width 357 height 51
copy span "Chili Peppers"
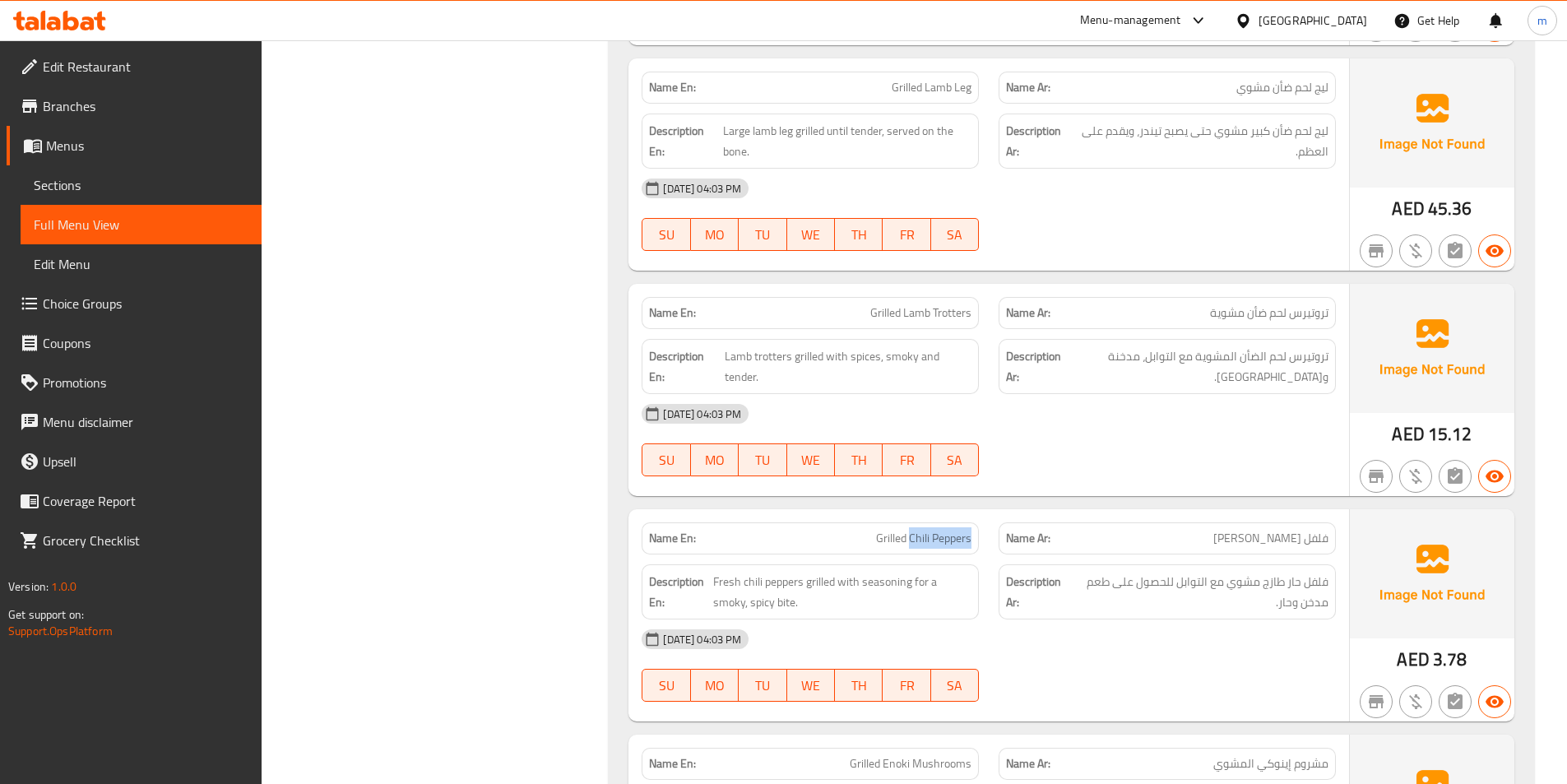
click at [934, 529] on span "Grilled Chili Peppers" at bounding box center [923, 538] width 95 height 17
drag, startPoint x: 934, startPoint y: 514, endPoint x: 976, endPoint y: 513, distance: 42.0
click at [976, 522] on div "Name En: Grilled Chili Peppers" at bounding box center [810, 537] width 337 height 32
copy span "Peppers"
drag, startPoint x: 752, startPoint y: 581, endPoint x: 795, endPoint y: 577, distance: 43.2
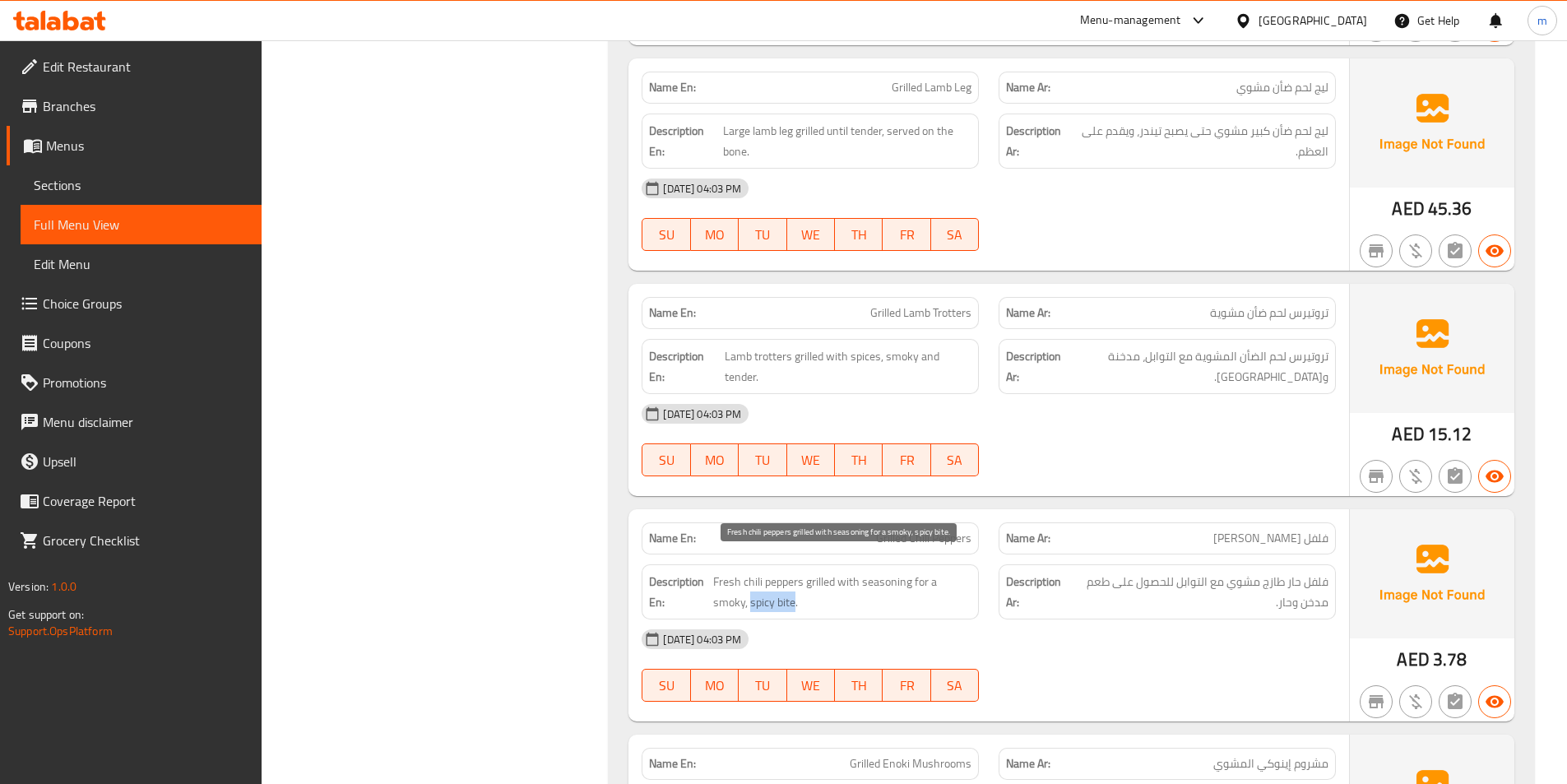
click at [795, 577] on span "Fresh chili peppers grilled with seasoning for a smoky, spicy bite." at bounding box center [843, 591] width 259 height 40
copy span "spicy bite"
drag, startPoint x: 861, startPoint y: 515, endPoint x: 1090, endPoint y: 531, distance: 229.6
click at [1090, 531] on div "Name En: Grilled Chili Peppers Name Ar: فلفل حار مشوي" at bounding box center [989, 537] width 714 height 51
drag, startPoint x: 970, startPoint y: 534, endPoint x: 955, endPoint y: 523, distance: 18.6
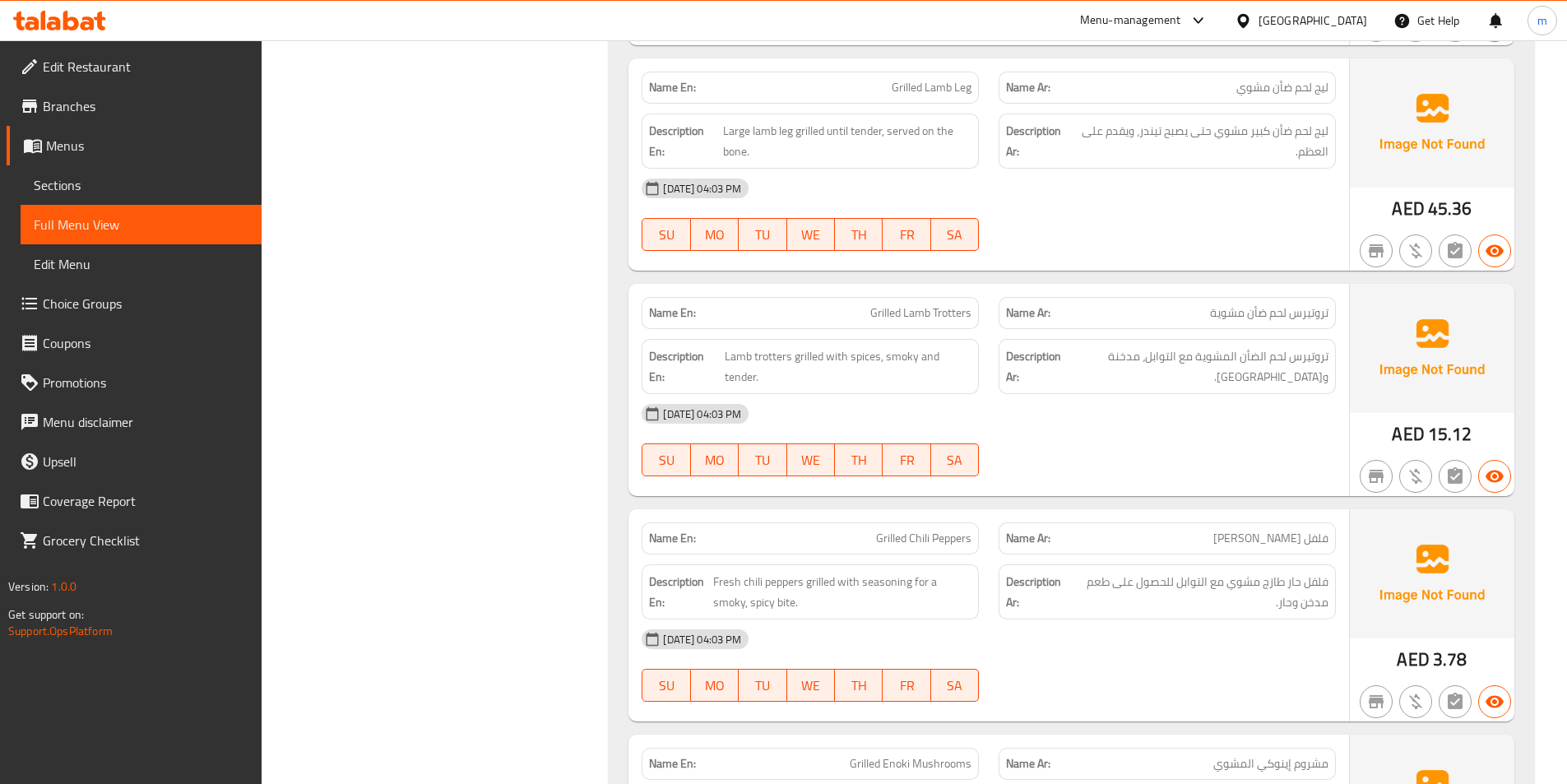
click at [970, 554] on div "Description En: Fresh chili peppers grilled with seasoning for a smoky, spicy b…" at bounding box center [810, 591] width 357 height 75
click at [881, 522] on div "Name En: Grilled Chili Peppers" at bounding box center [810, 537] width 337 height 32
click at [870, 529] on p "Name En: Grilled Chili Peppers" at bounding box center [811, 538] width 323 height 17
drag, startPoint x: 870, startPoint y: 515, endPoint x: 982, endPoint y: 523, distance: 112.3
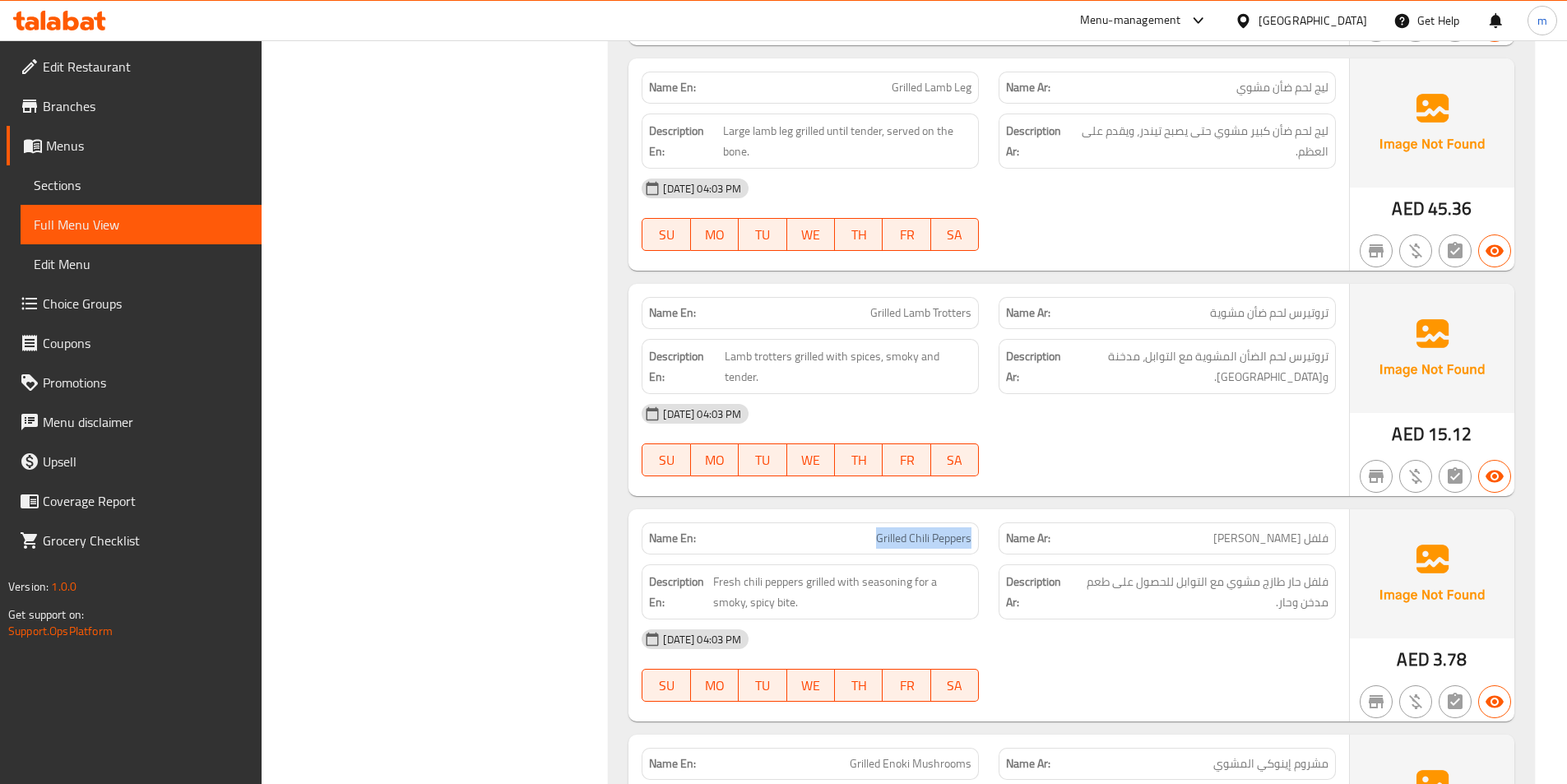
click at [982, 523] on div "Name En: Grilled Chili Peppers" at bounding box center [810, 537] width 357 height 51
copy span "Grilled Chili Peppers"
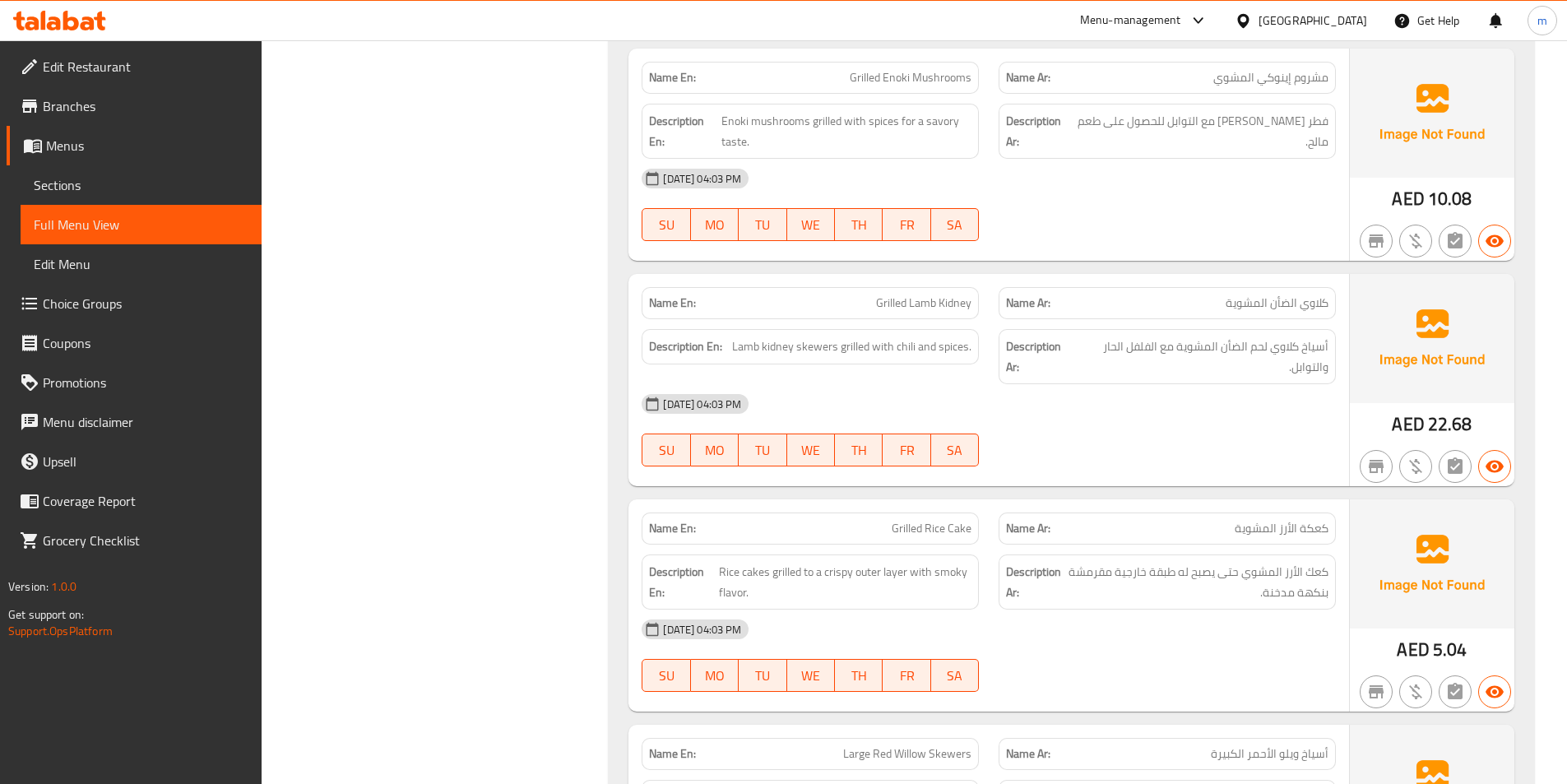
scroll to position [2713, 0]
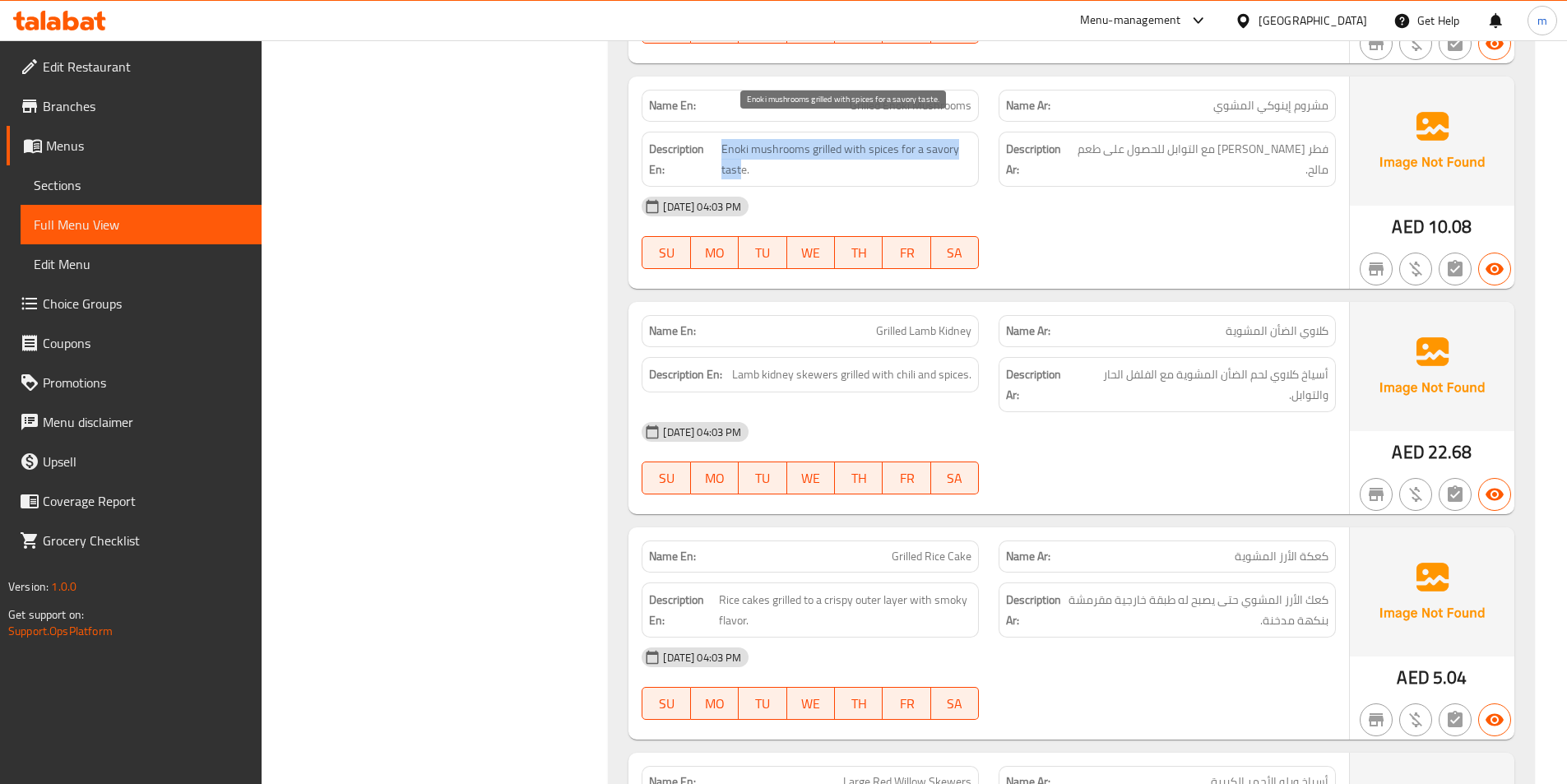
drag, startPoint x: 717, startPoint y: 148, endPoint x: 739, endPoint y: 148, distance: 22.0
click at [739, 148] on h6 "Description En: Enoki mushrooms grilled with spices for a savory taste." at bounding box center [811, 158] width 323 height 40
click at [739, 148] on span "Enoki mushrooms grilled with spices for a savory taste." at bounding box center [847, 158] width 251 height 40
drag, startPoint x: 745, startPoint y: 148, endPoint x: 720, endPoint y: 153, distance: 25.5
click at [721, 153] on span "Enoki mushrooms grilled with spices for a savory taste." at bounding box center [847, 158] width 251 height 40
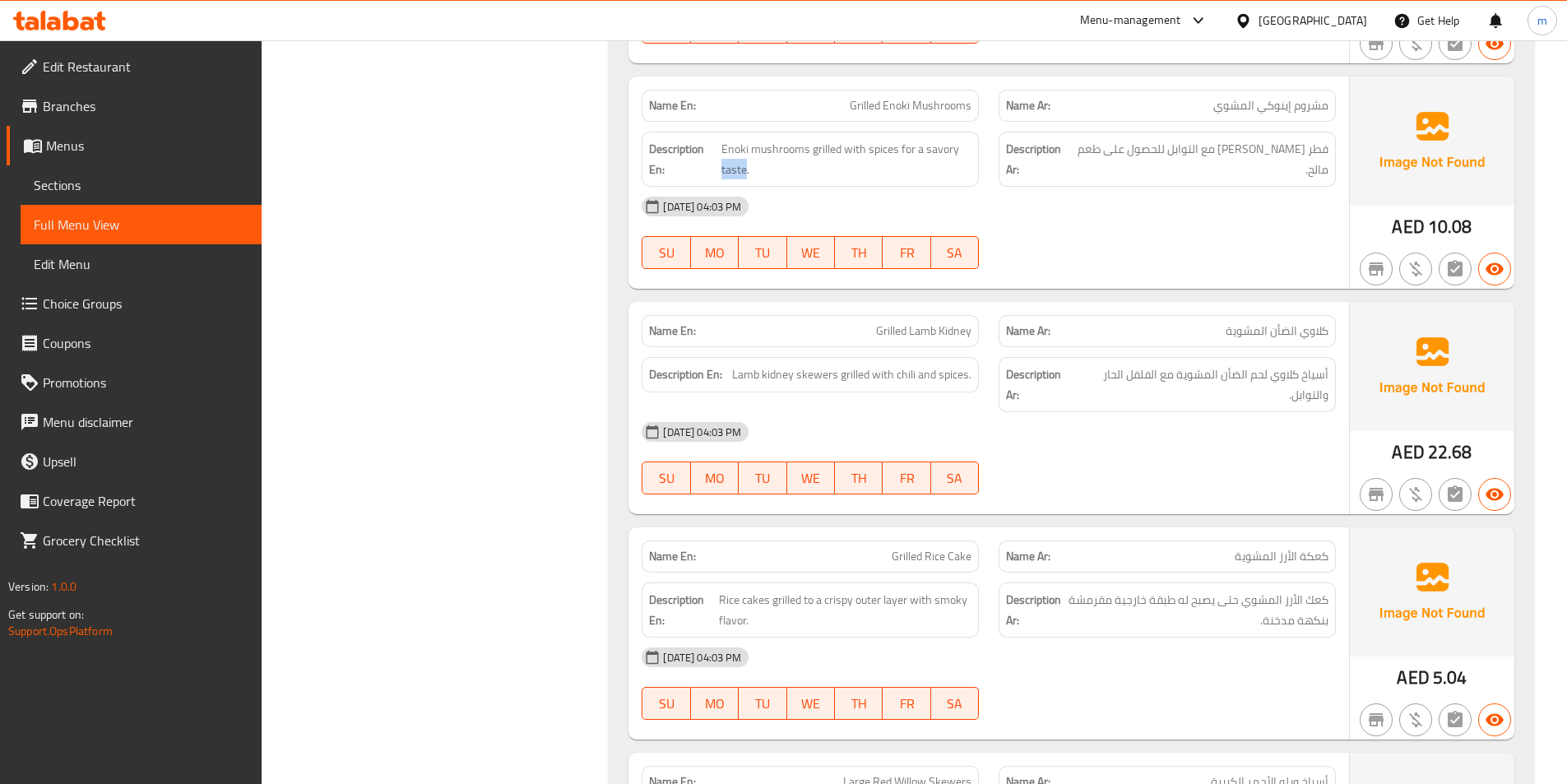
copy span "taste"
click at [1143, 414] on div "15-09-2025 04:03 PM" at bounding box center [989, 431] width 714 height 40
click at [860, 323] on p "Name En: Grilled Lamb Kidney" at bounding box center [811, 331] width 323 height 17
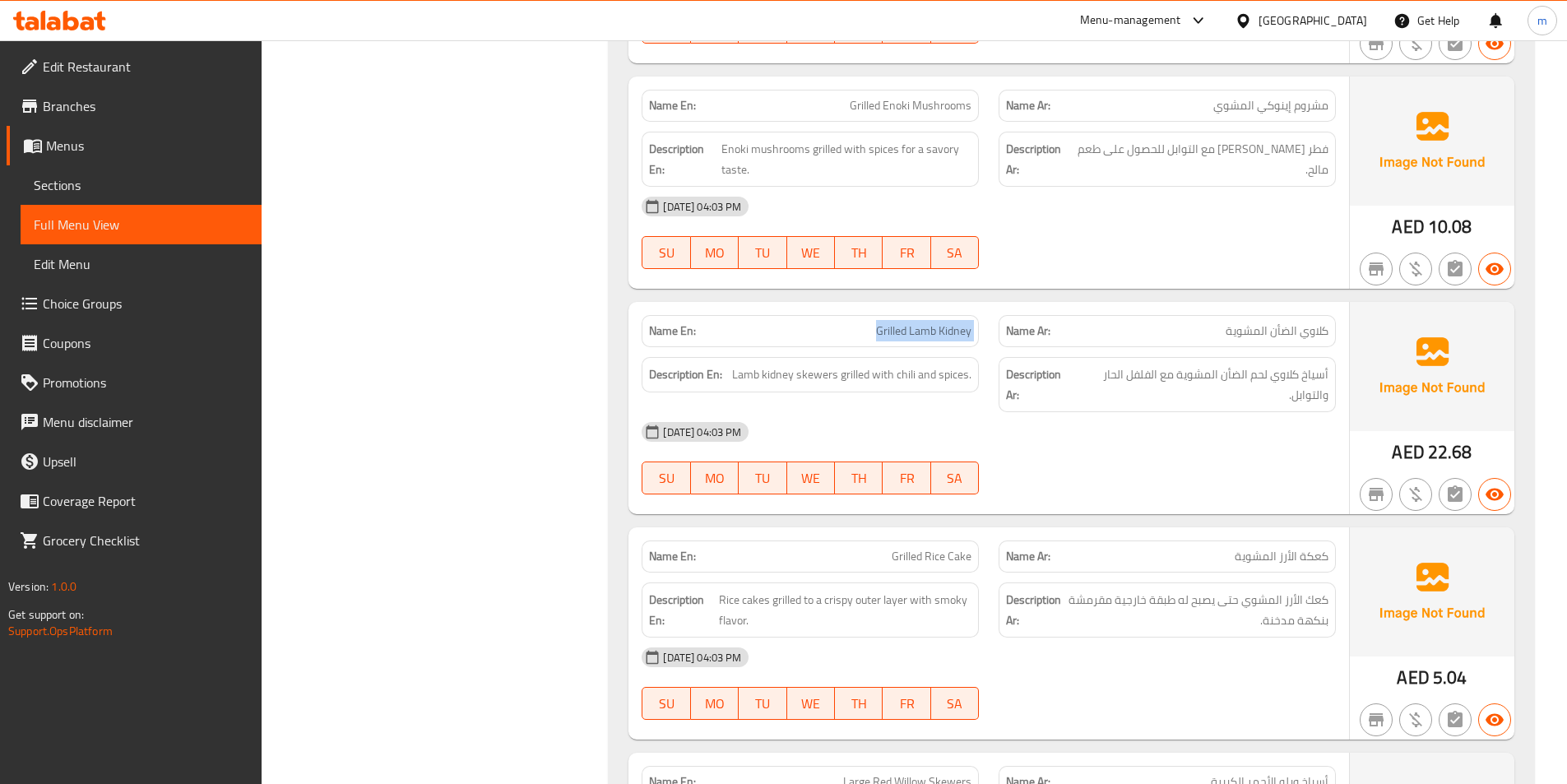
copy span "Grilled Lamb Kidney"
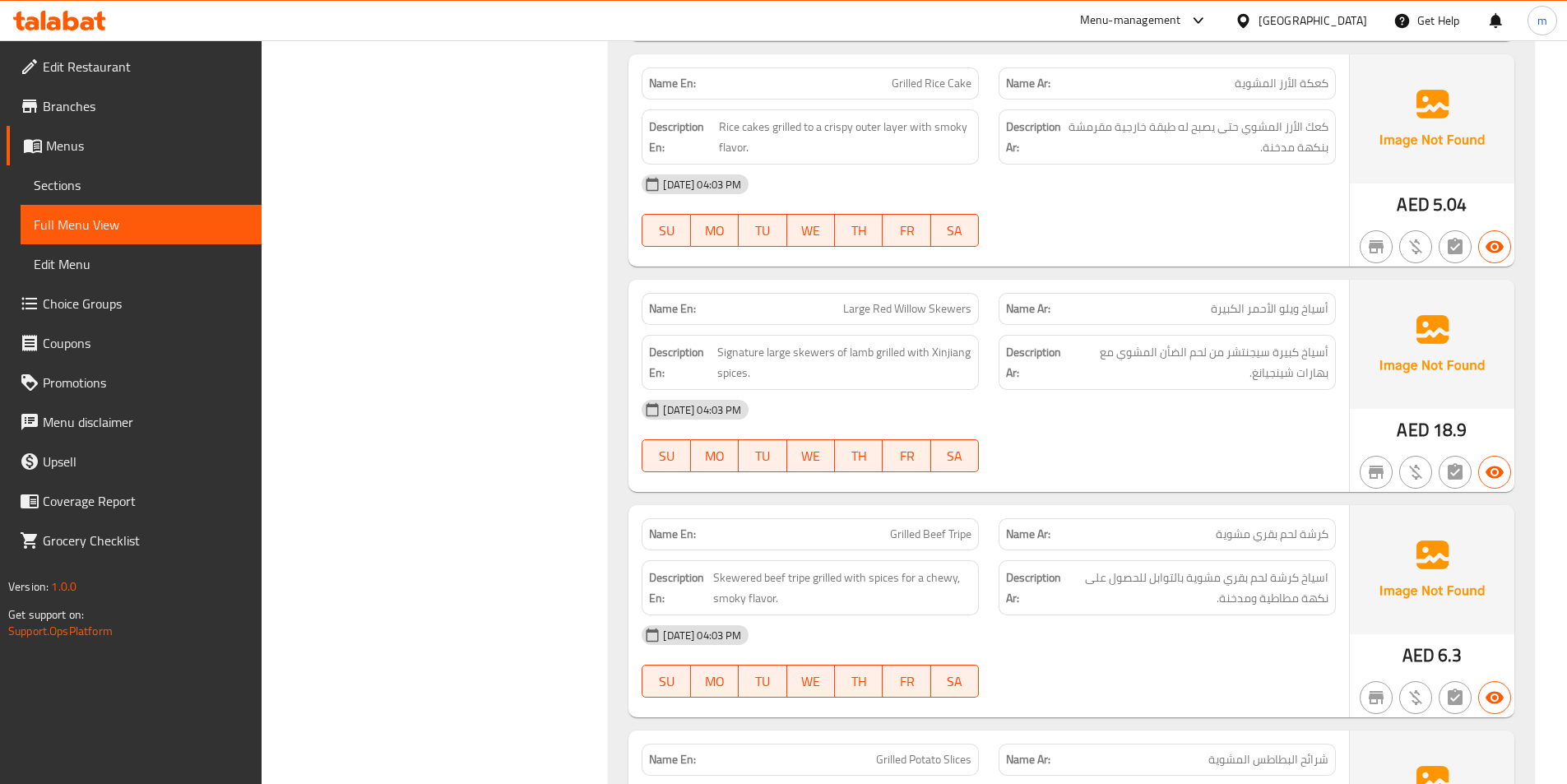
scroll to position [3371, 0]
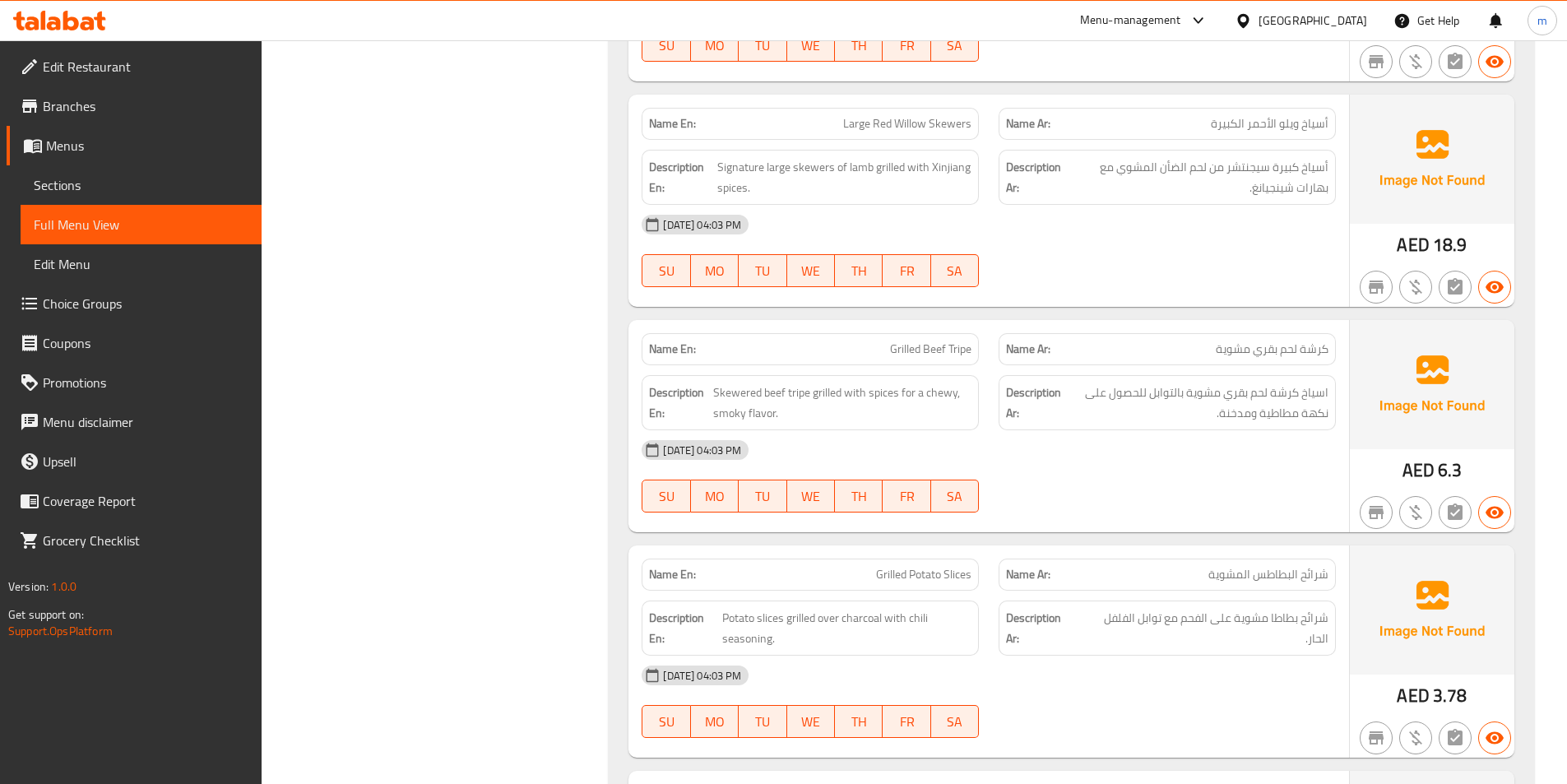
click at [1042, 30] on div "Menu-management United Arab Emirates Get Help m" at bounding box center [784, 20] width 1567 height 40
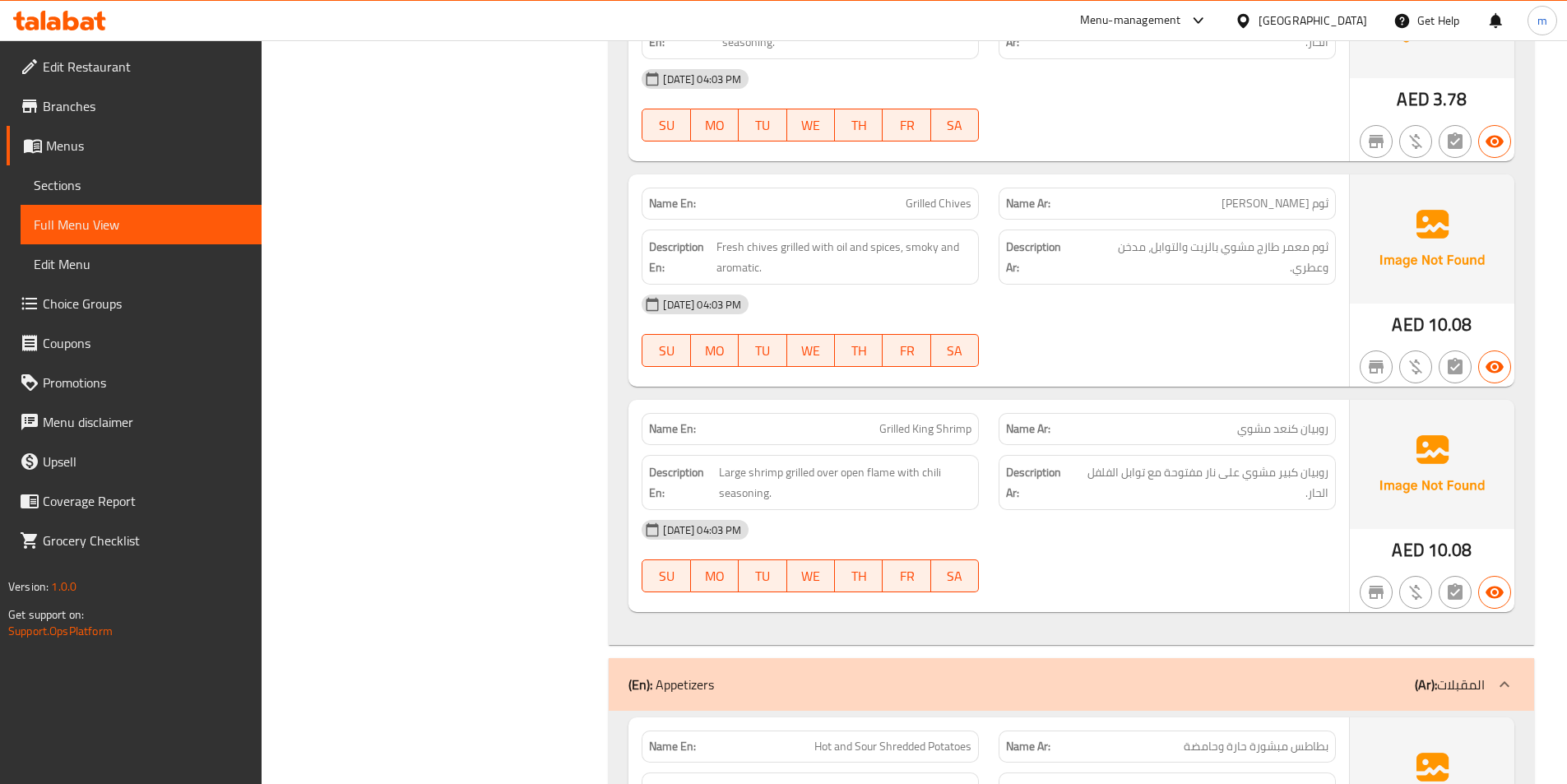
scroll to position [4029, 0]
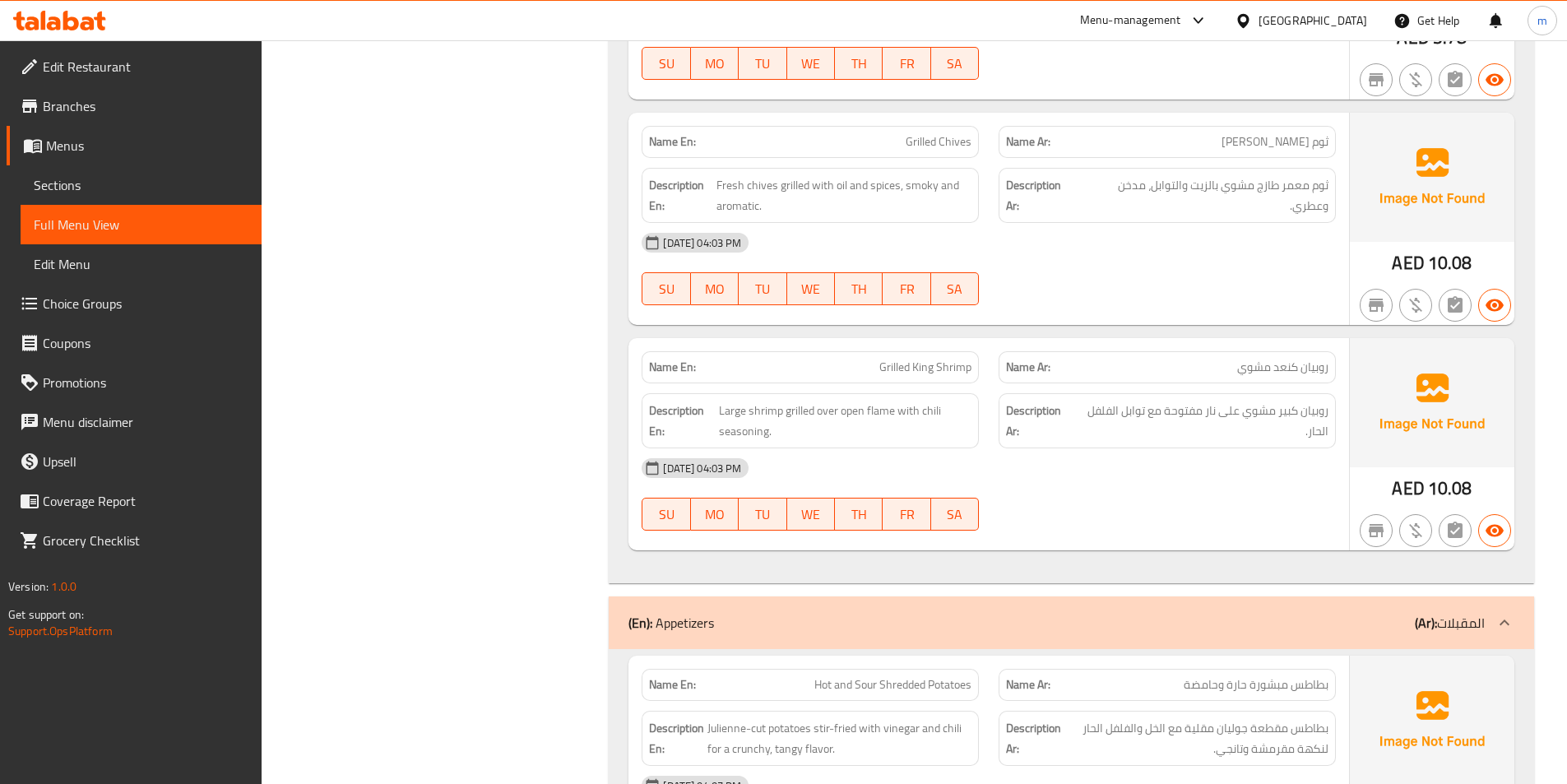
click at [1341, 613] on div "(En): Appetizers (Ar): المقبلات" at bounding box center [1057, 623] width 856 height 19
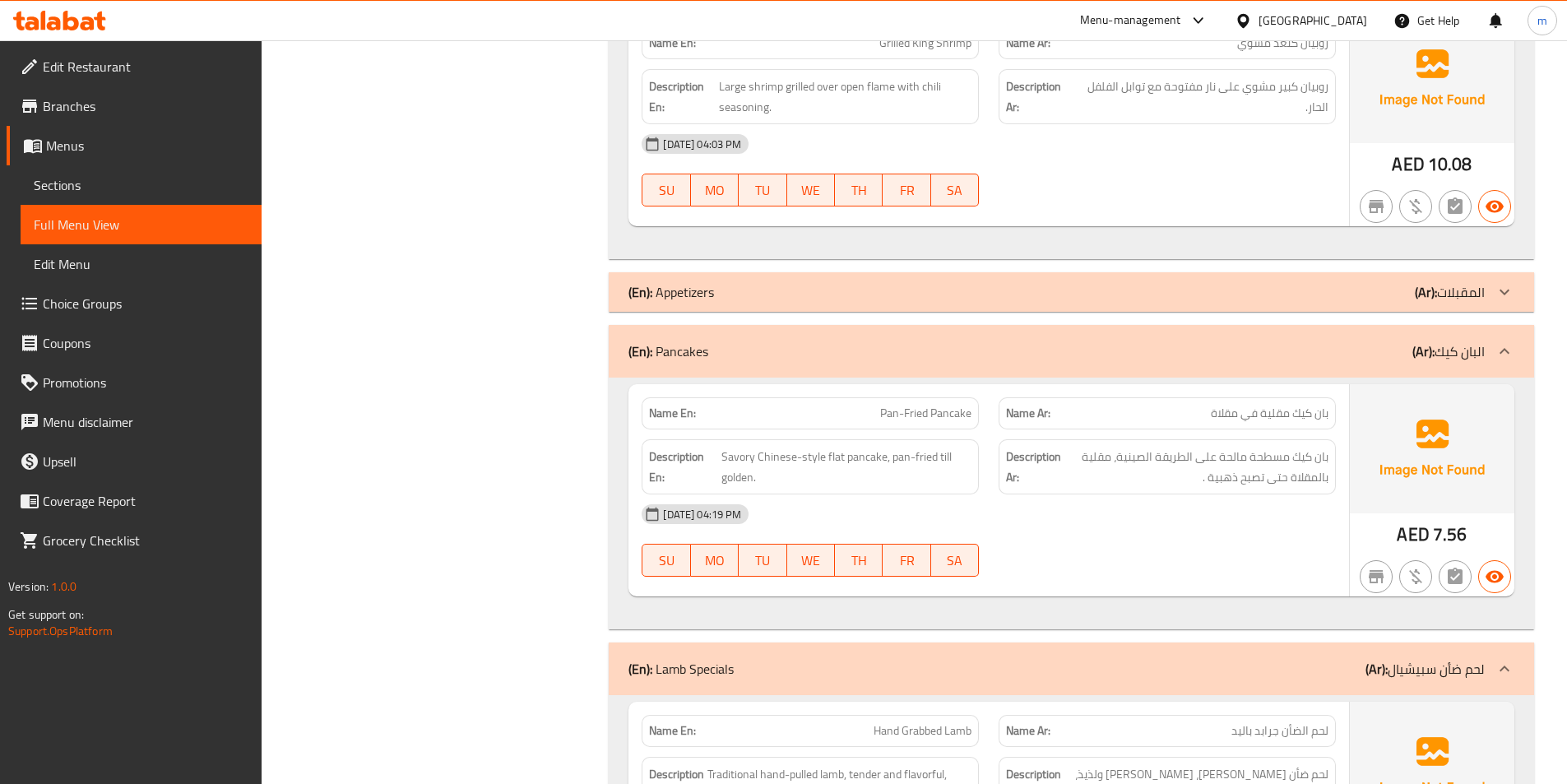
scroll to position [4358, 0]
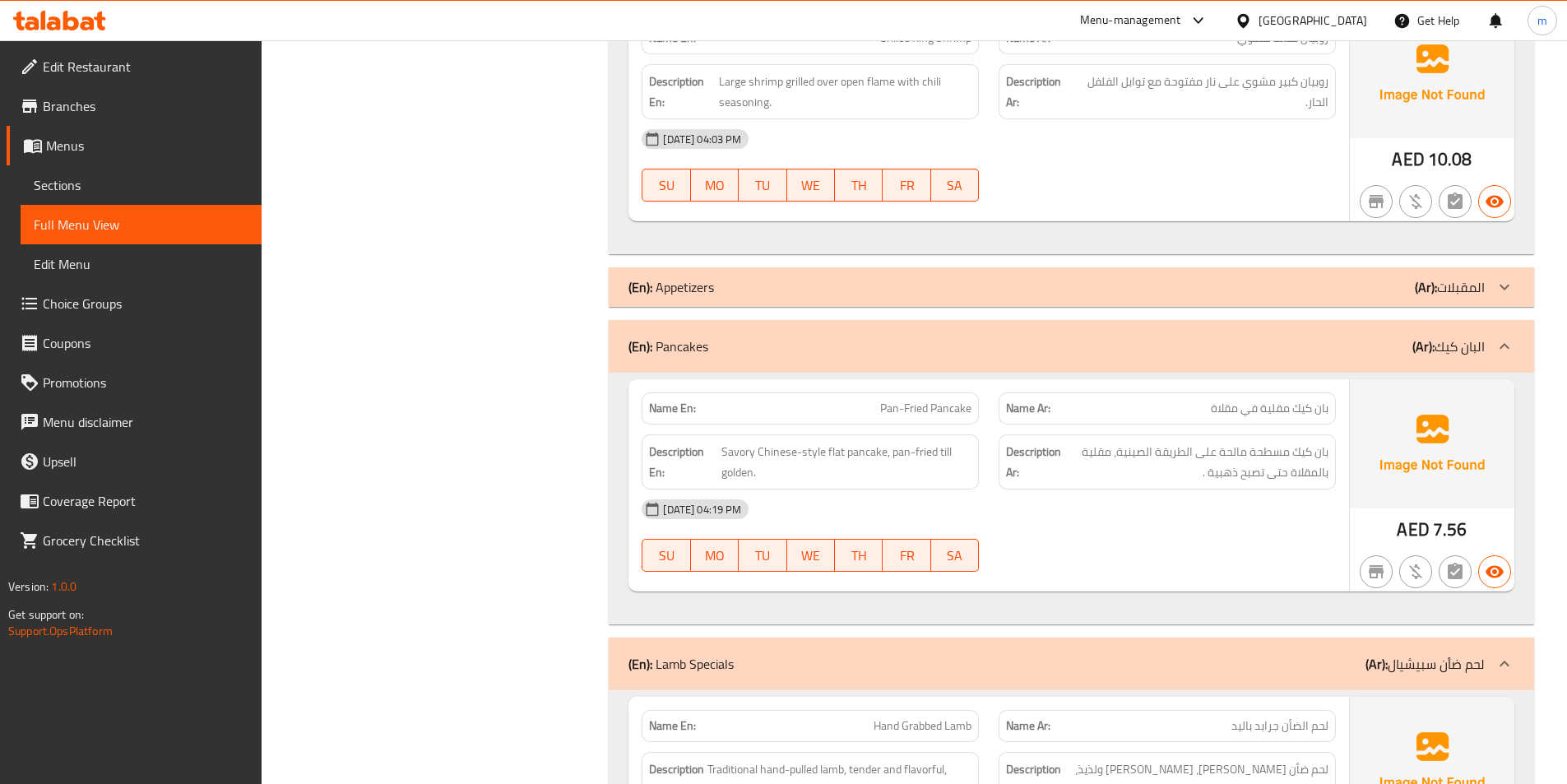
click at [1276, 346] on div "(En): Pancakes (Ar): البان كيك" at bounding box center [1071, 346] width 925 height 52
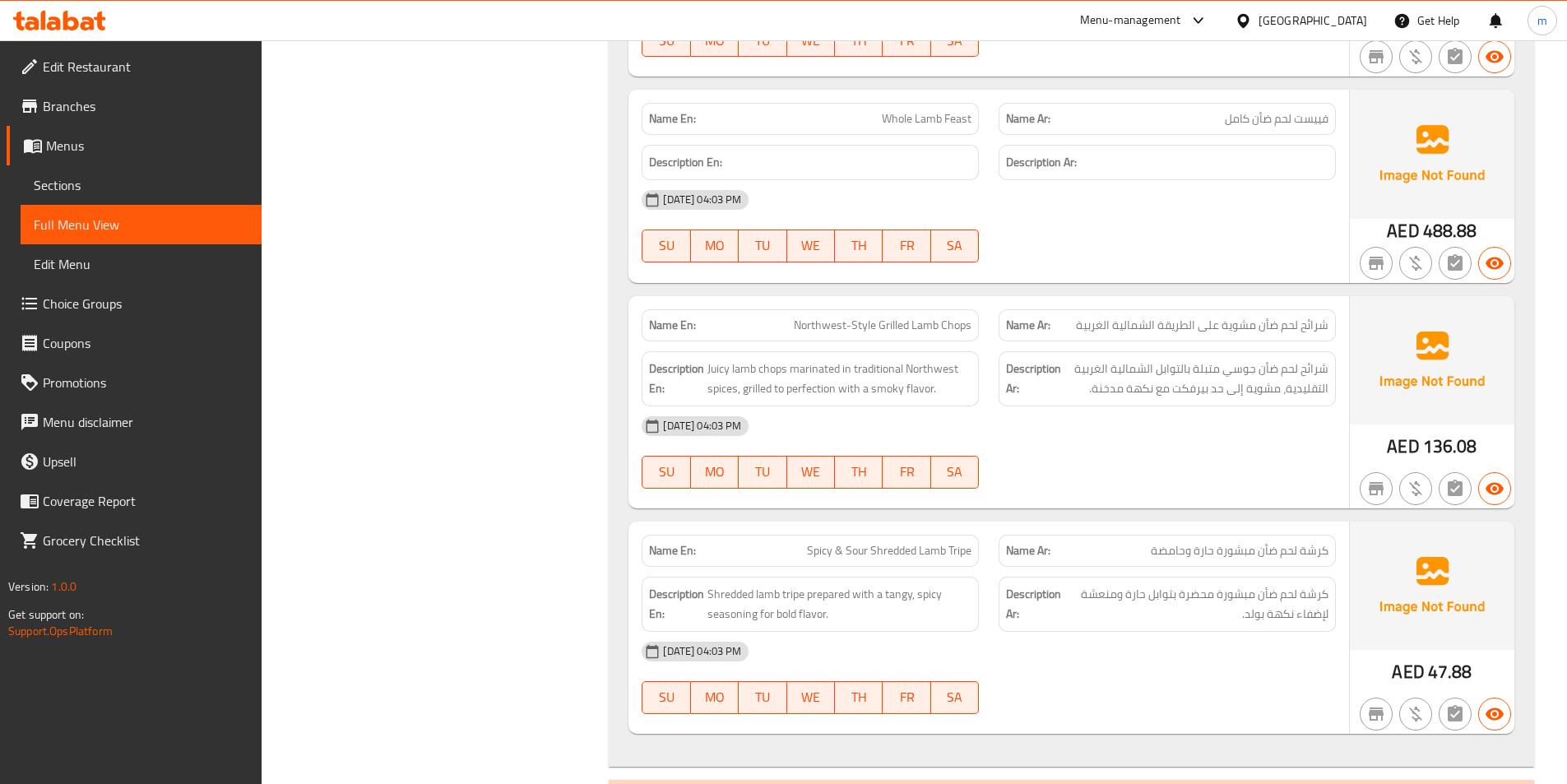
scroll to position [5098, 0]
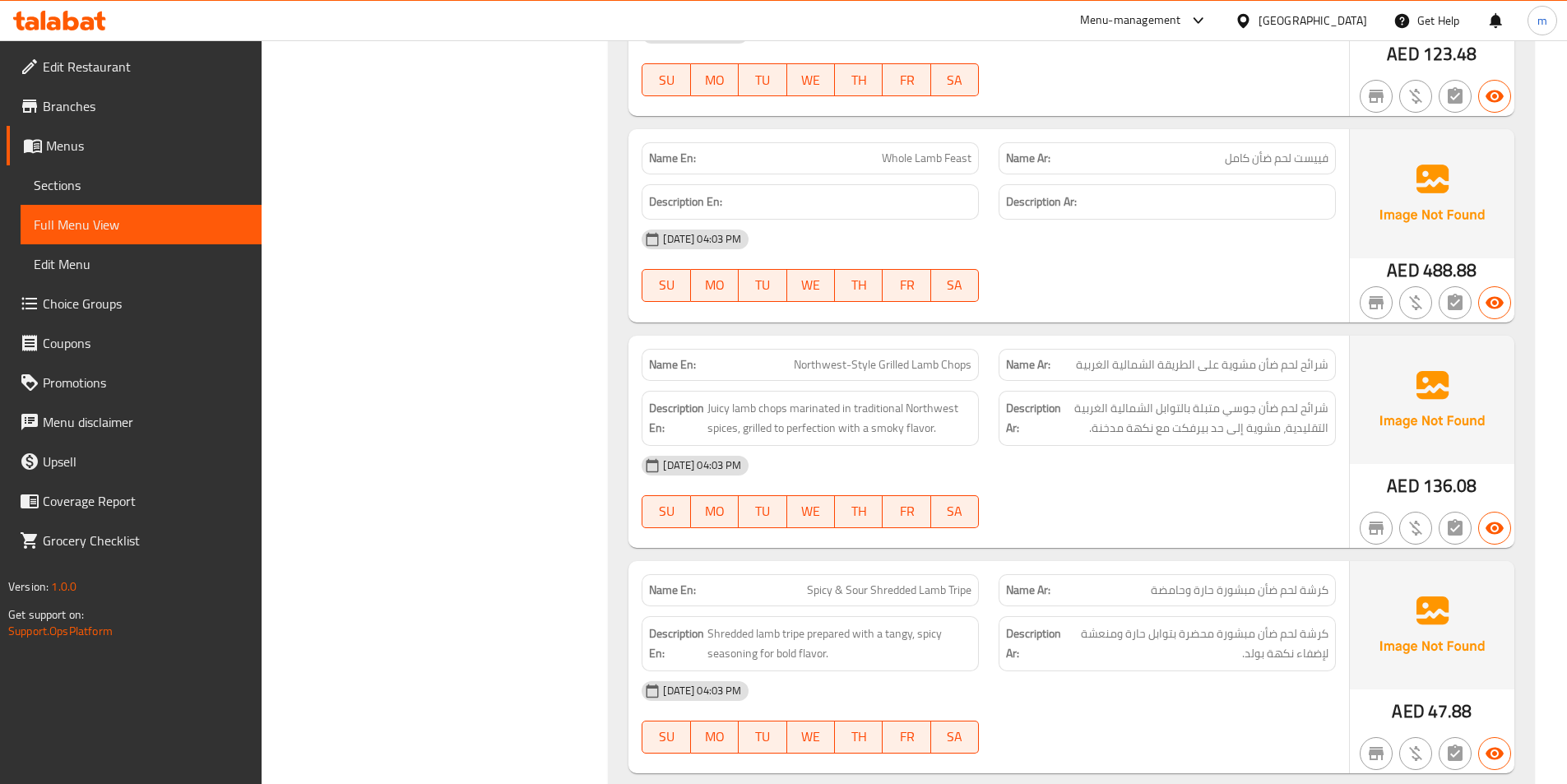
drag, startPoint x: 1247, startPoint y: 217, endPoint x: 1236, endPoint y: 224, distance: 13.0
click at [1237, 223] on div "[DATE] 04:03 PM" at bounding box center [989, 239] width 714 height 40
click at [902, 174] on div "Description En:" at bounding box center [810, 201] width 357 height 55
click at [908, 150] on span "Whole Lamb Feast" at bounding box center [926, 158] width 89 height 17
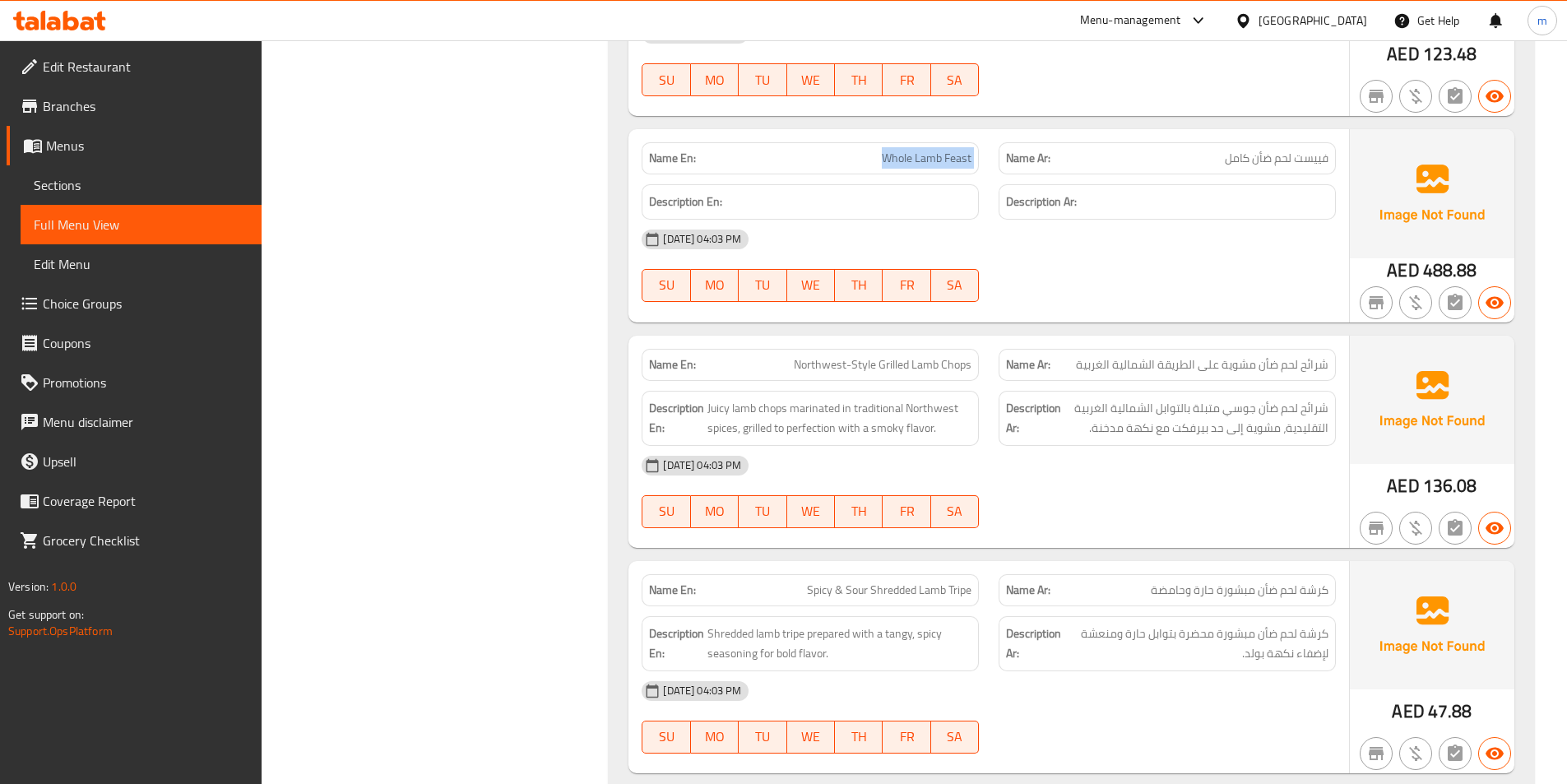
click at [908, 150] on span "Whole Lamb Feast" at bounding box center [926, 158] width 89 height 17
copy span "Whole Lamb Feast"
click at [1105, 244] on div "15-09-2025 04:03 PM SU MO TU WE TH FR SA" at bounding box center [989, 265] width 714 height 92
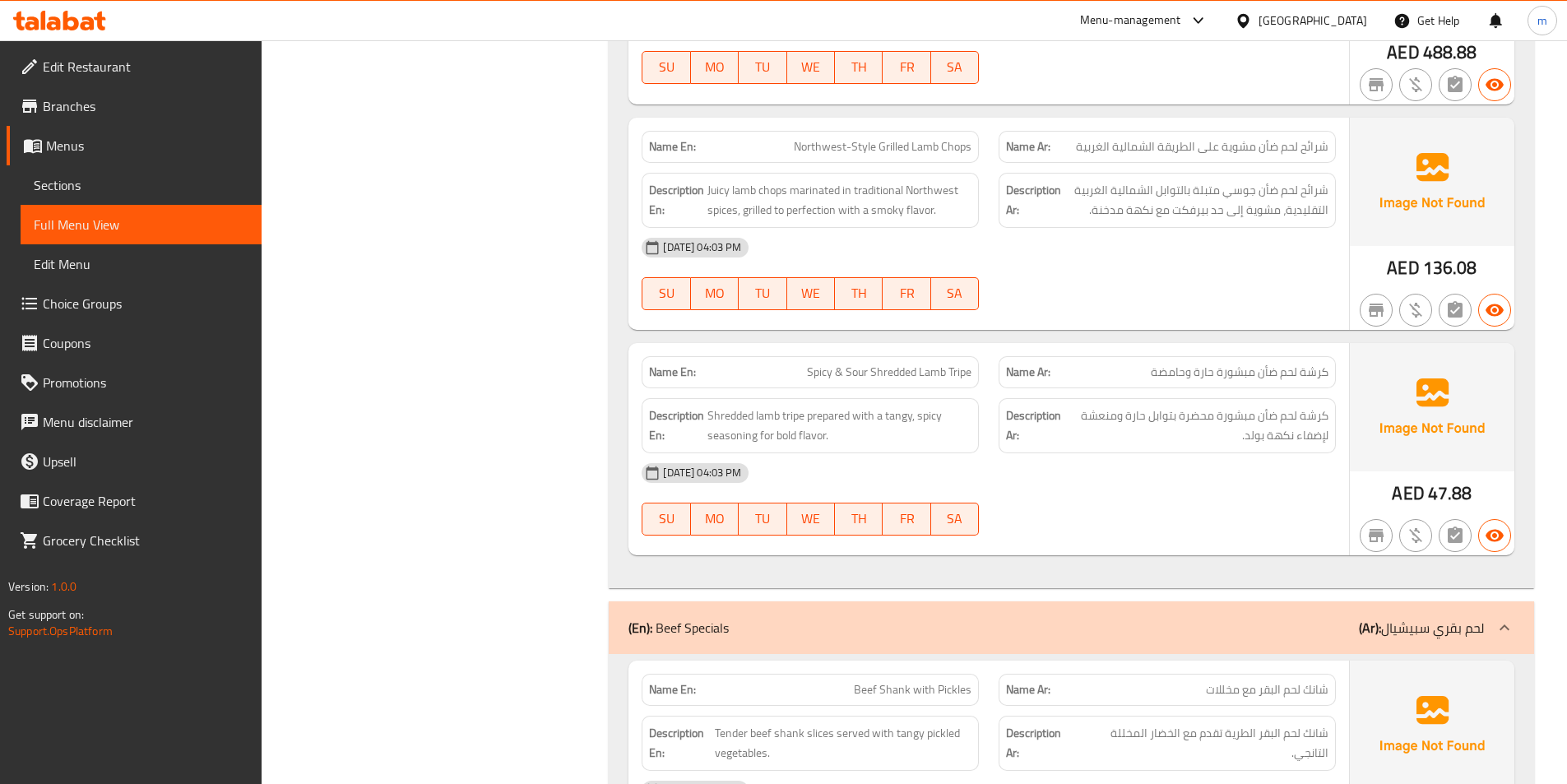
scroll to position [5344, 0]
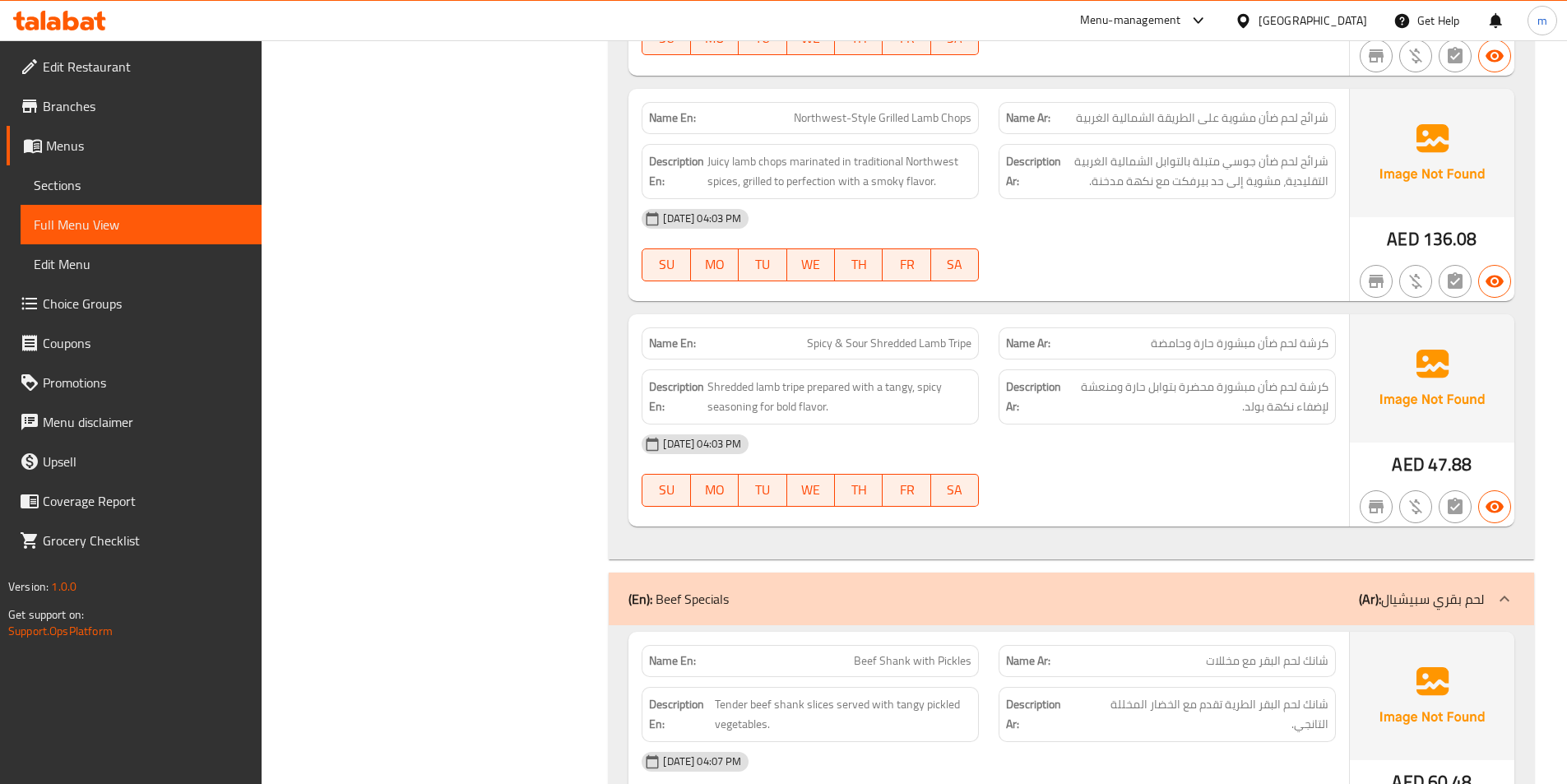
click at [823, 334] on span "Spicy & Sour Shredded Lamb Tripe" at bounding box center [888, 343] width 164 height 17
copy span "Spicy & Sour Shredded Lamb Tripe"
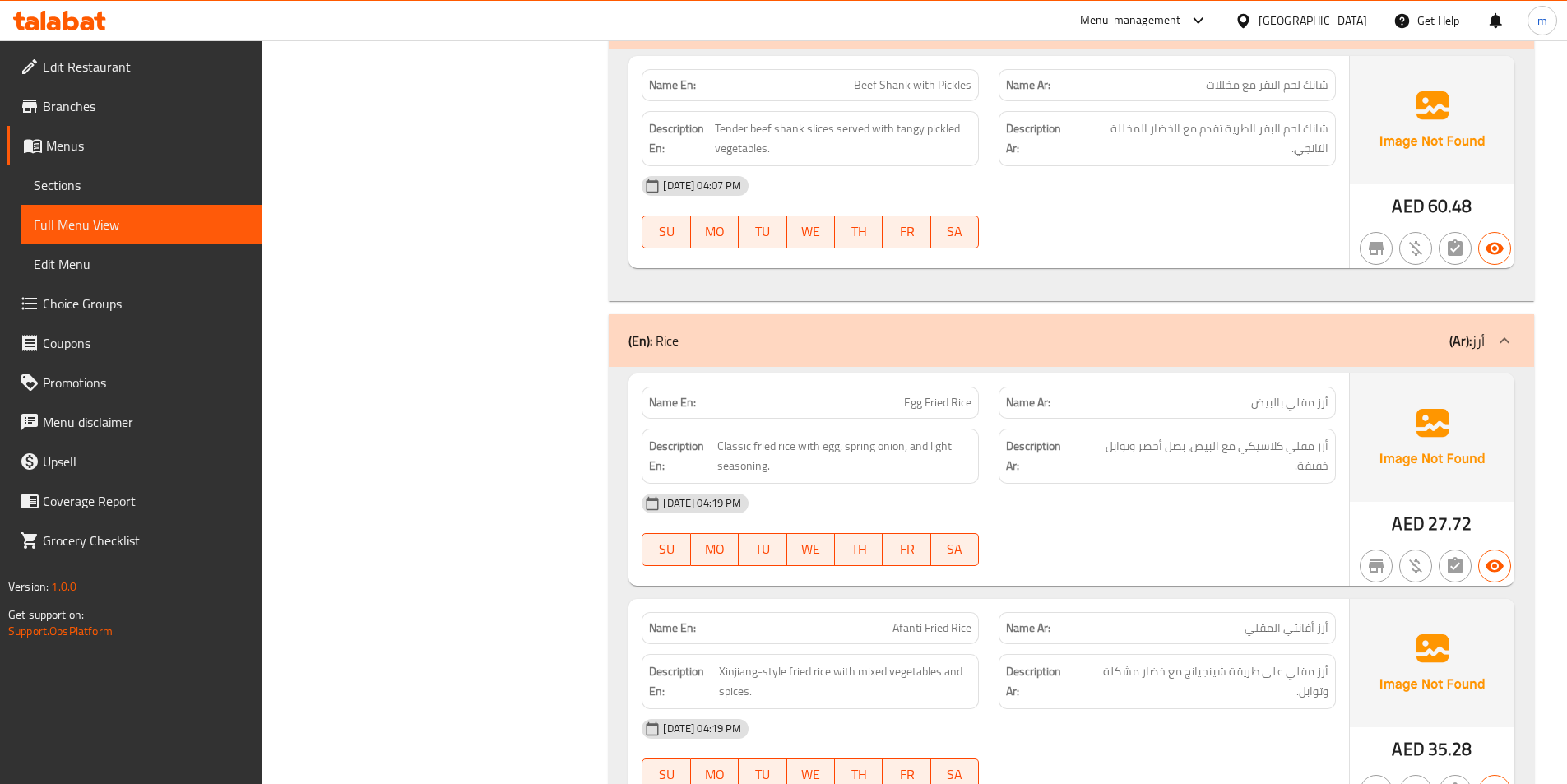
scroll to position [6331, 0]
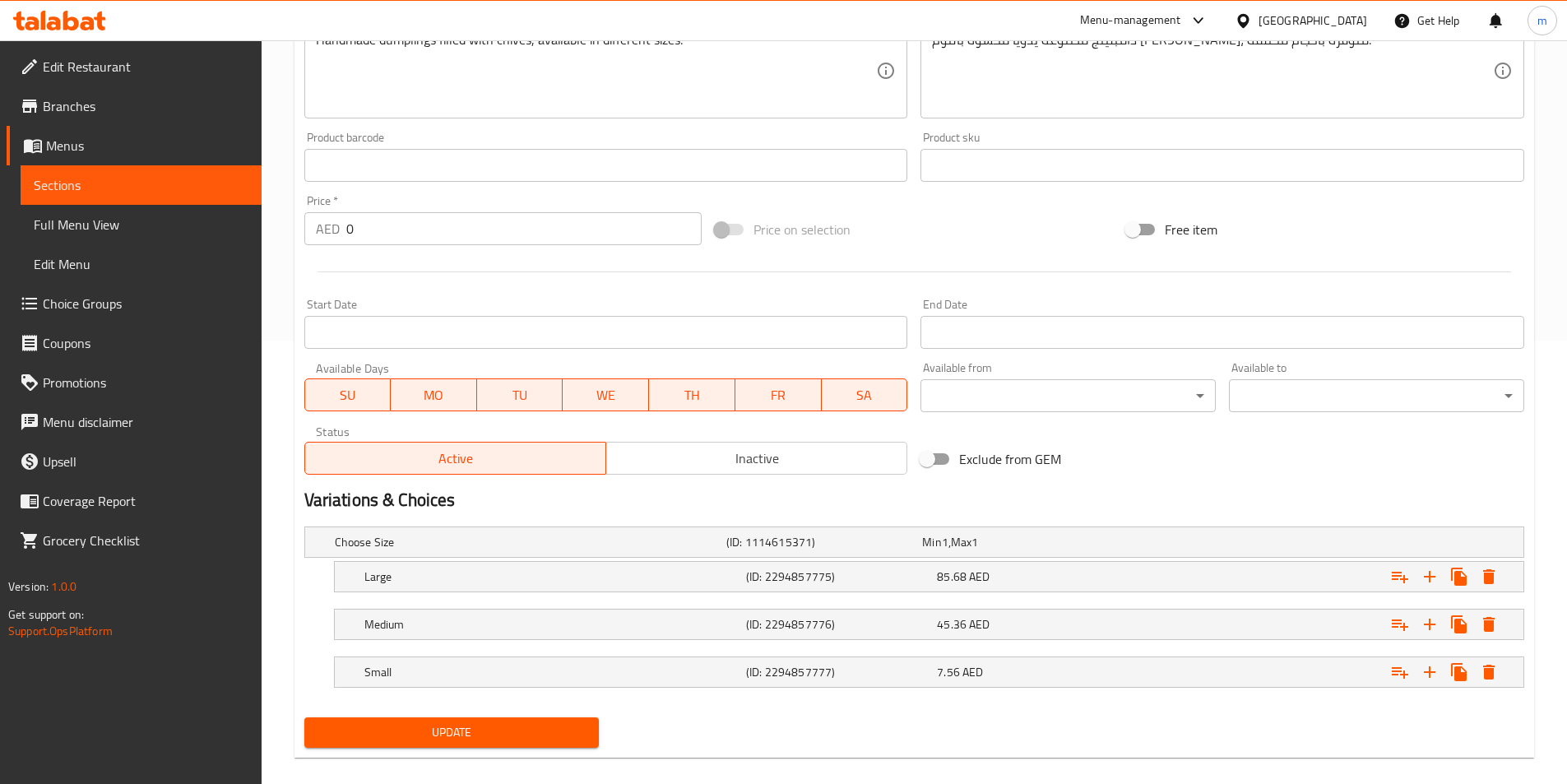
scroll to position [463, 0]
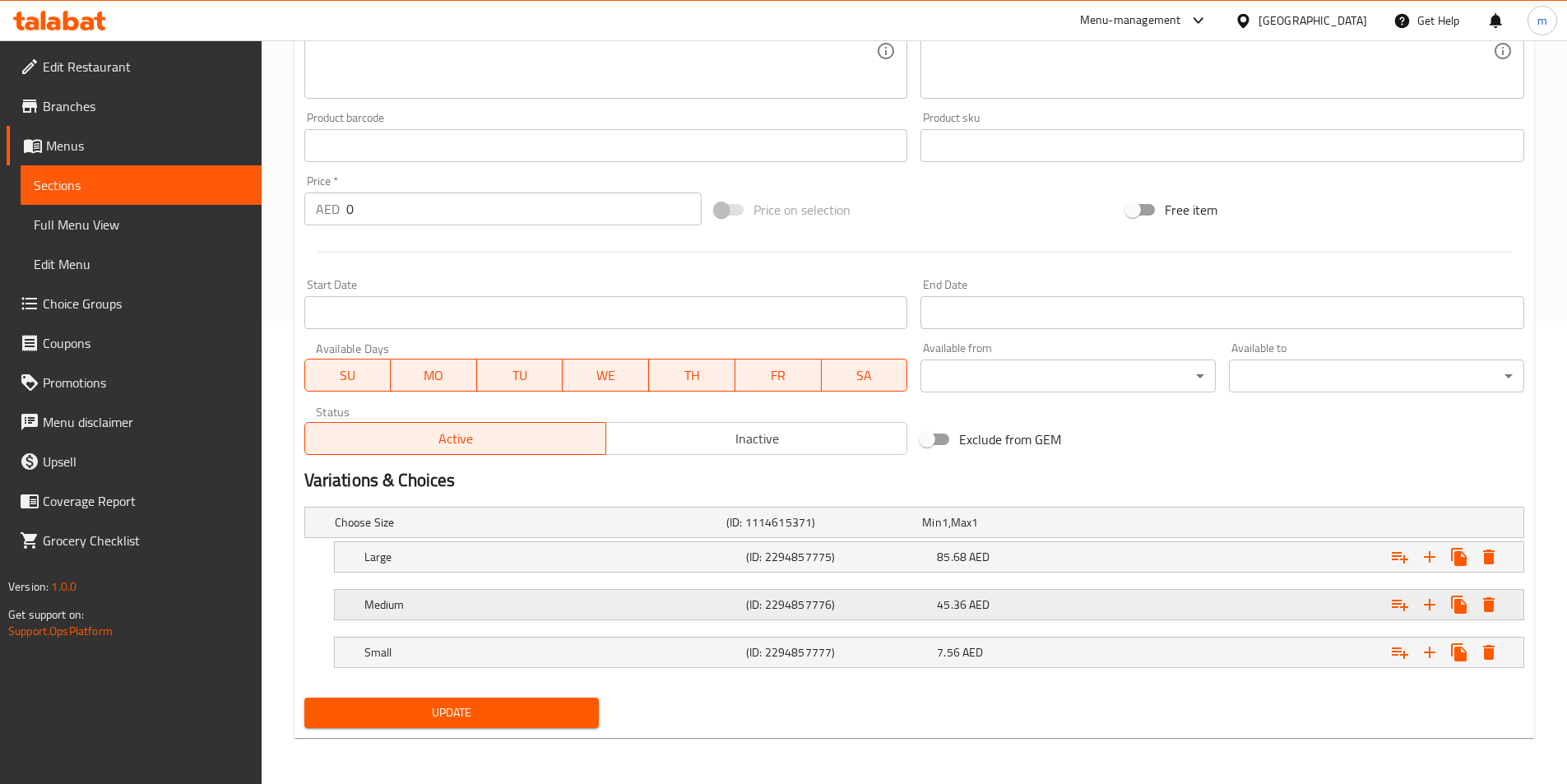
click at [767, 592] on div "Medium (ID: 2294857776) 45.36 AED" at bounding box center [934, 603] width 1146 height 36
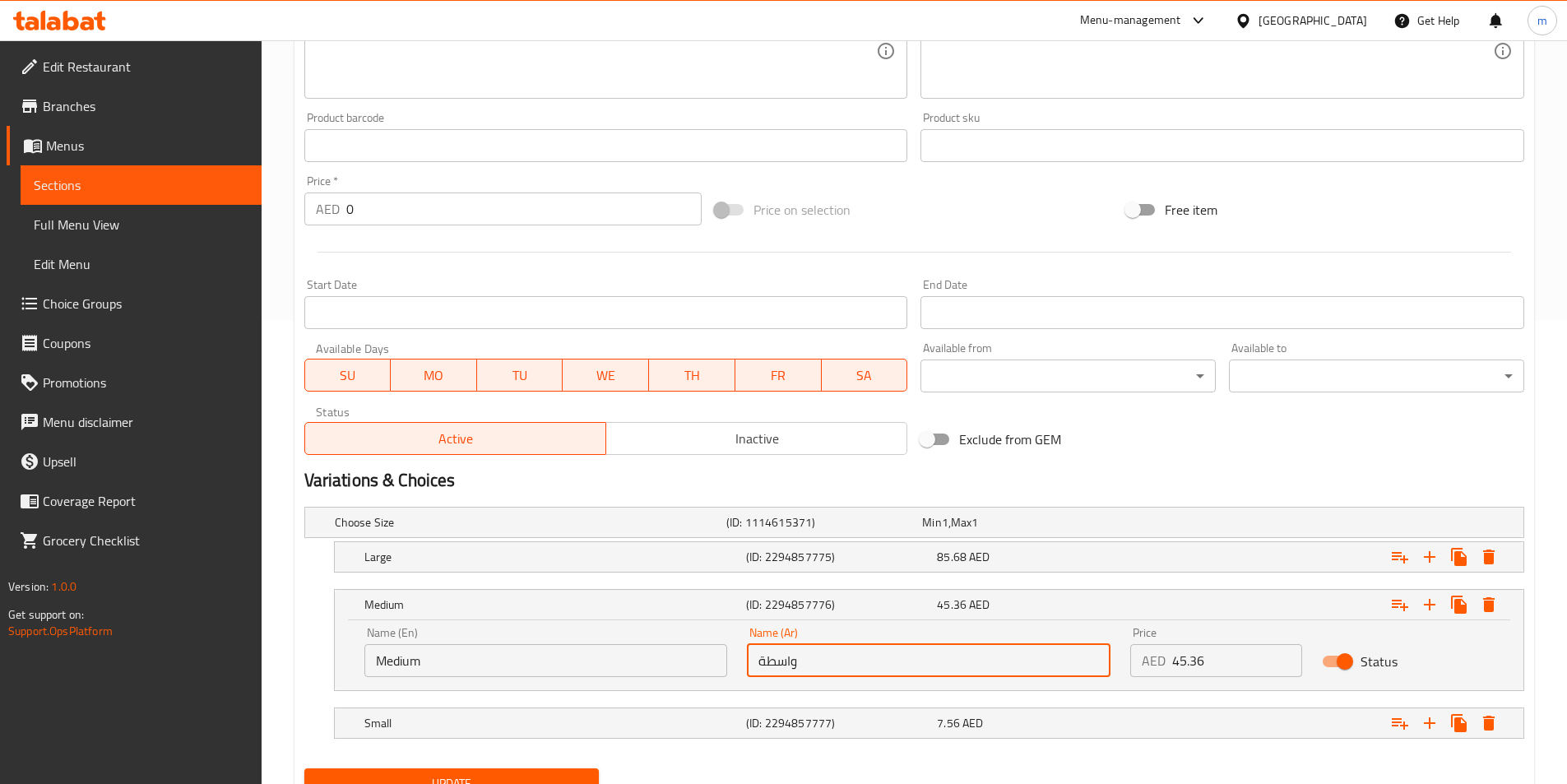
click at [761, 666] on input "واسطة" at bounding box center [929, 661] width 364 height 33
type input "وسط"
click at [1190, 425] on div "Exclude from GEM" at bounding box center [1119, 439] width 411 height 45
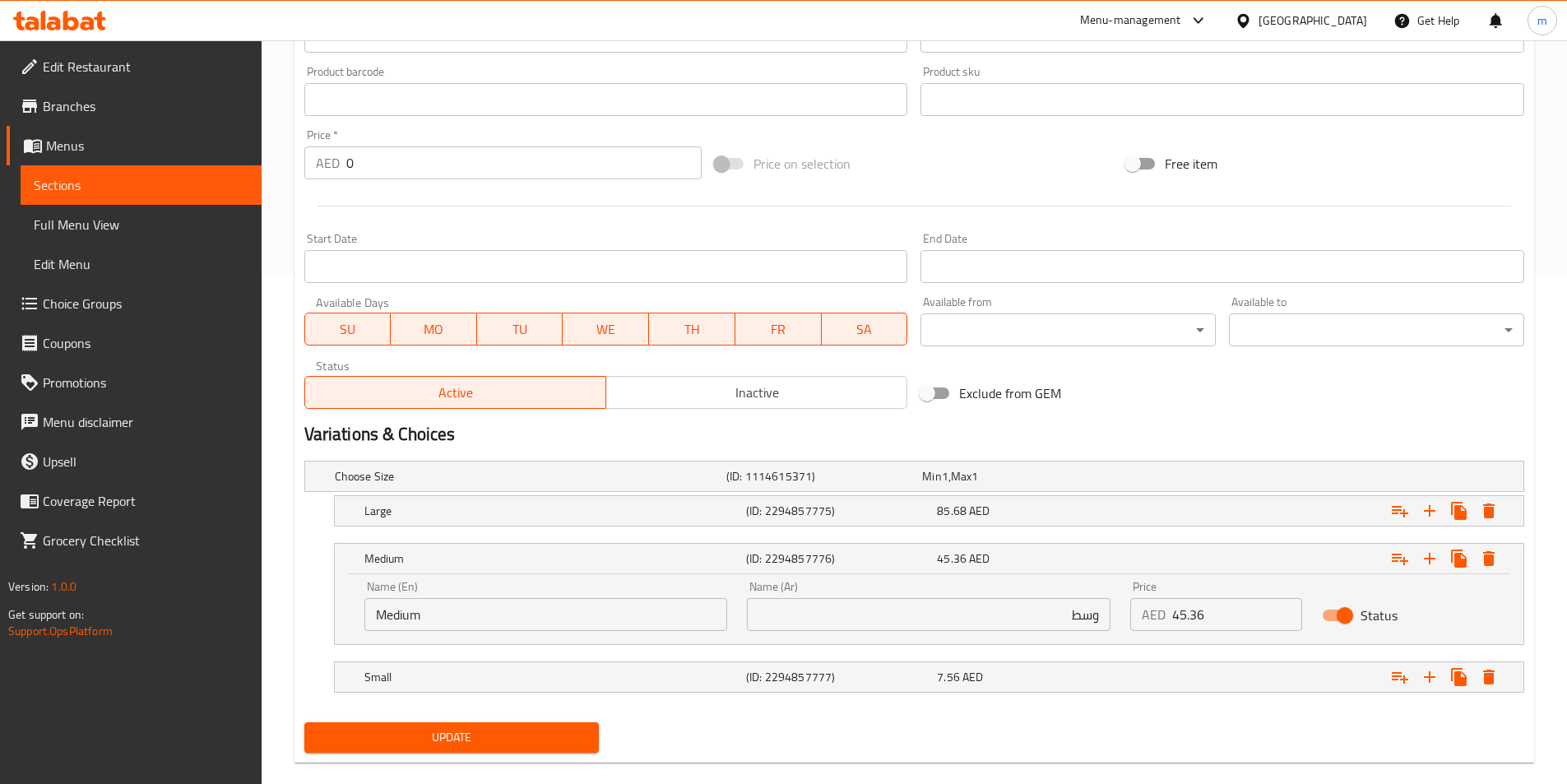
scroll to position [533, 0]
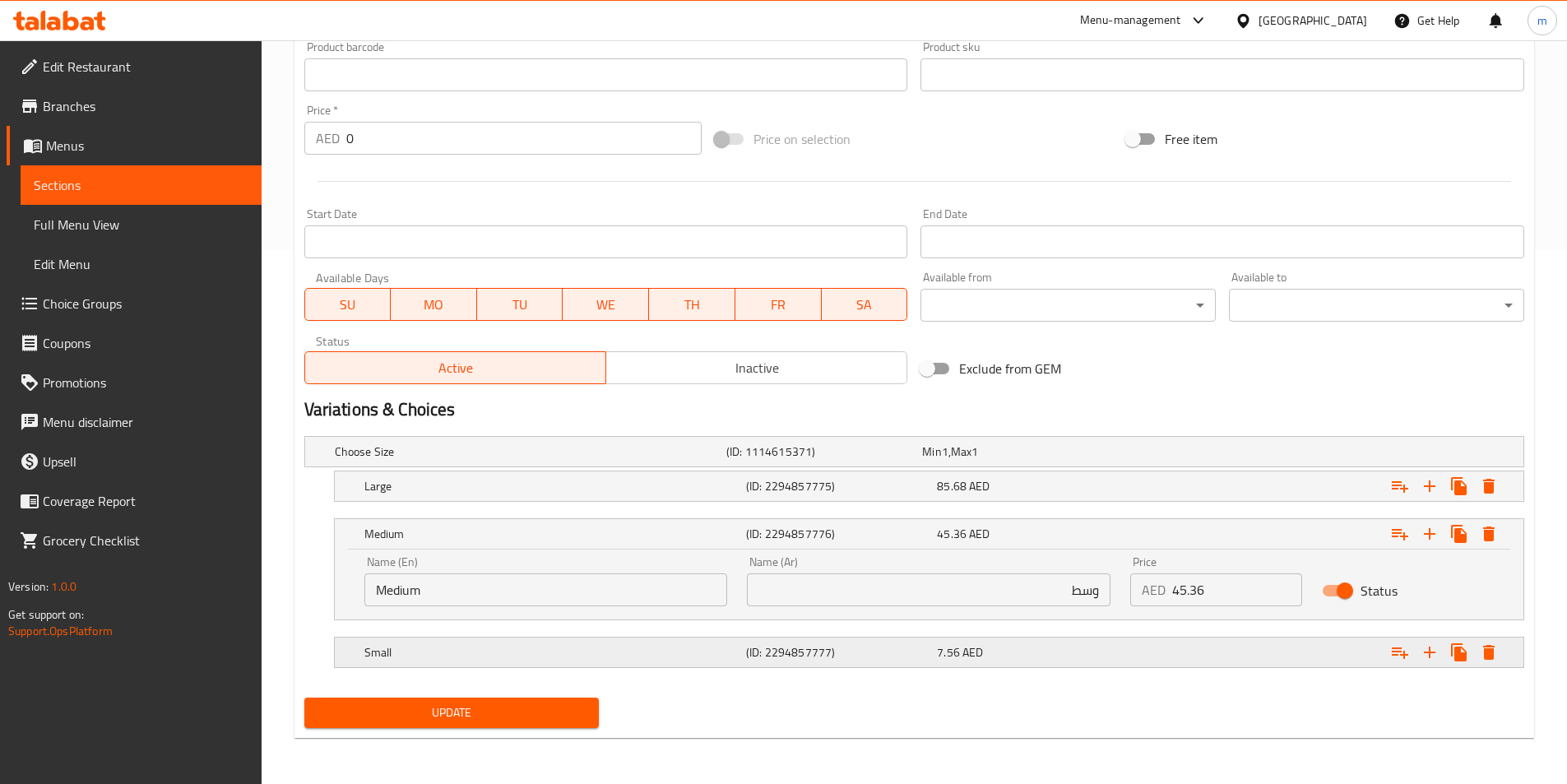
click at [664, 666] on div "Small (ID: 2294857777) 7.56 AED" at bounding box center [934, 652] width 1146 height 36
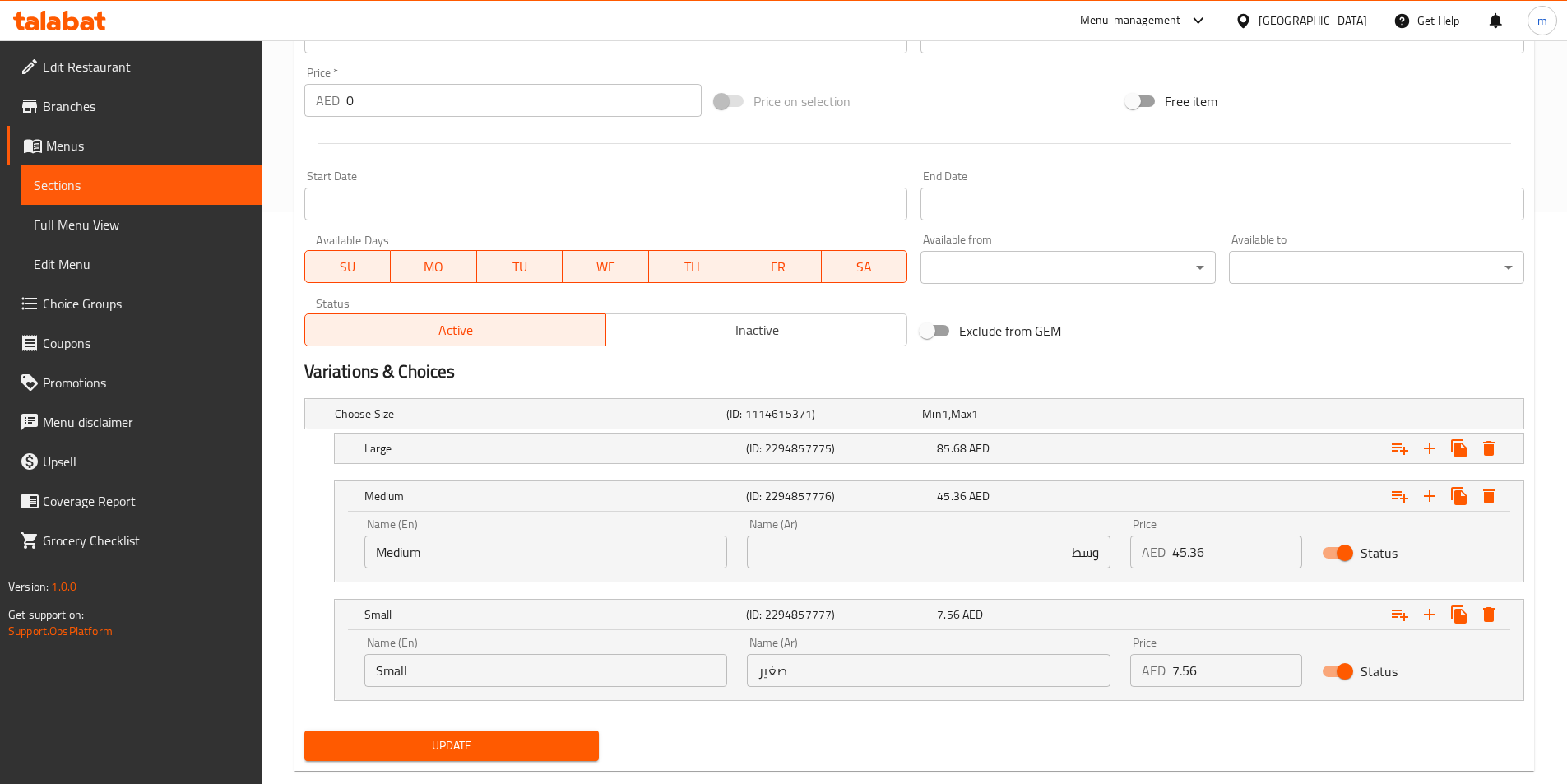
scroll to position [604, 0]
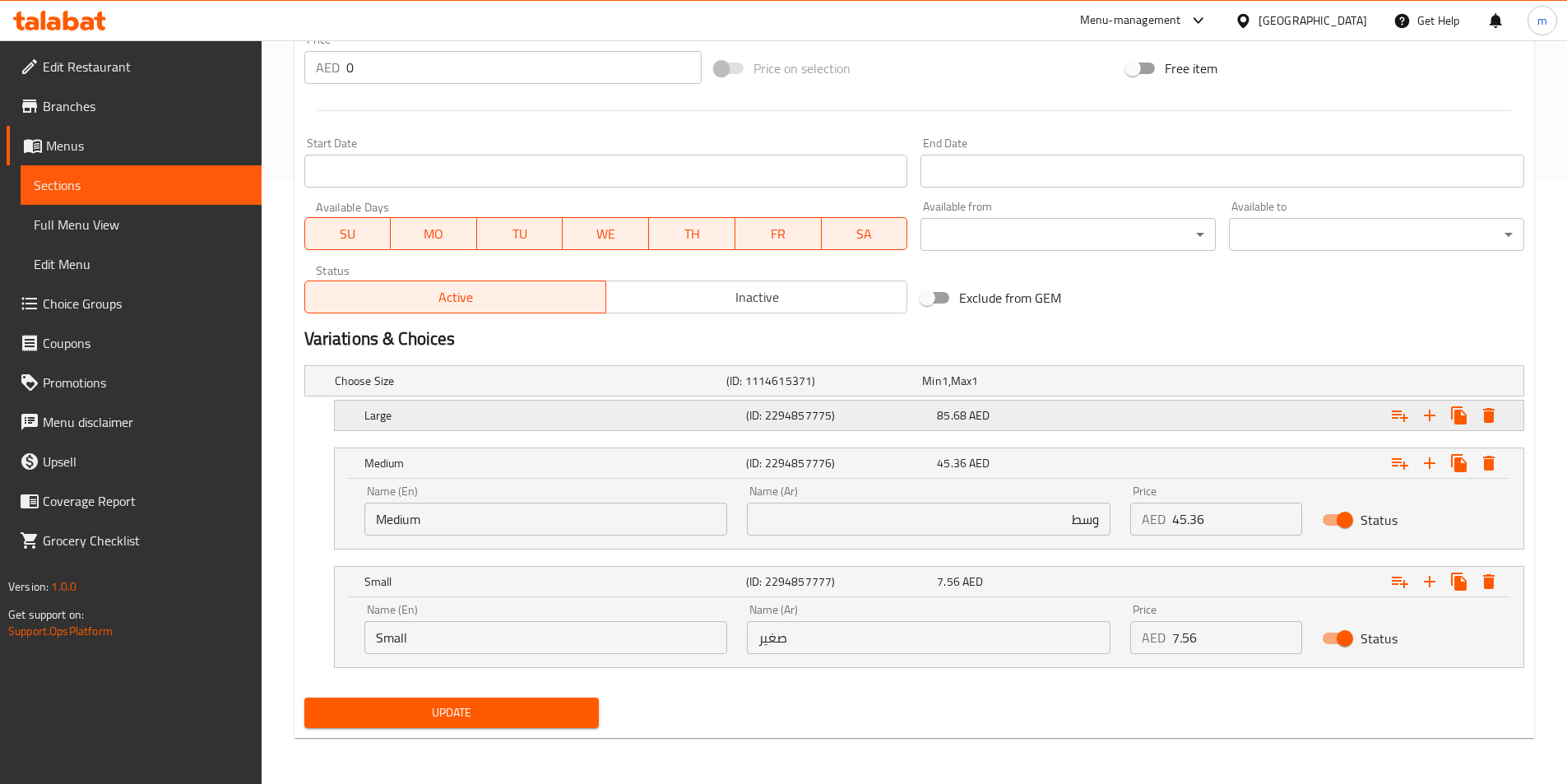
click at [691, 413] on h5 "Large" at bounding box center [552, 415] width 375 height 17
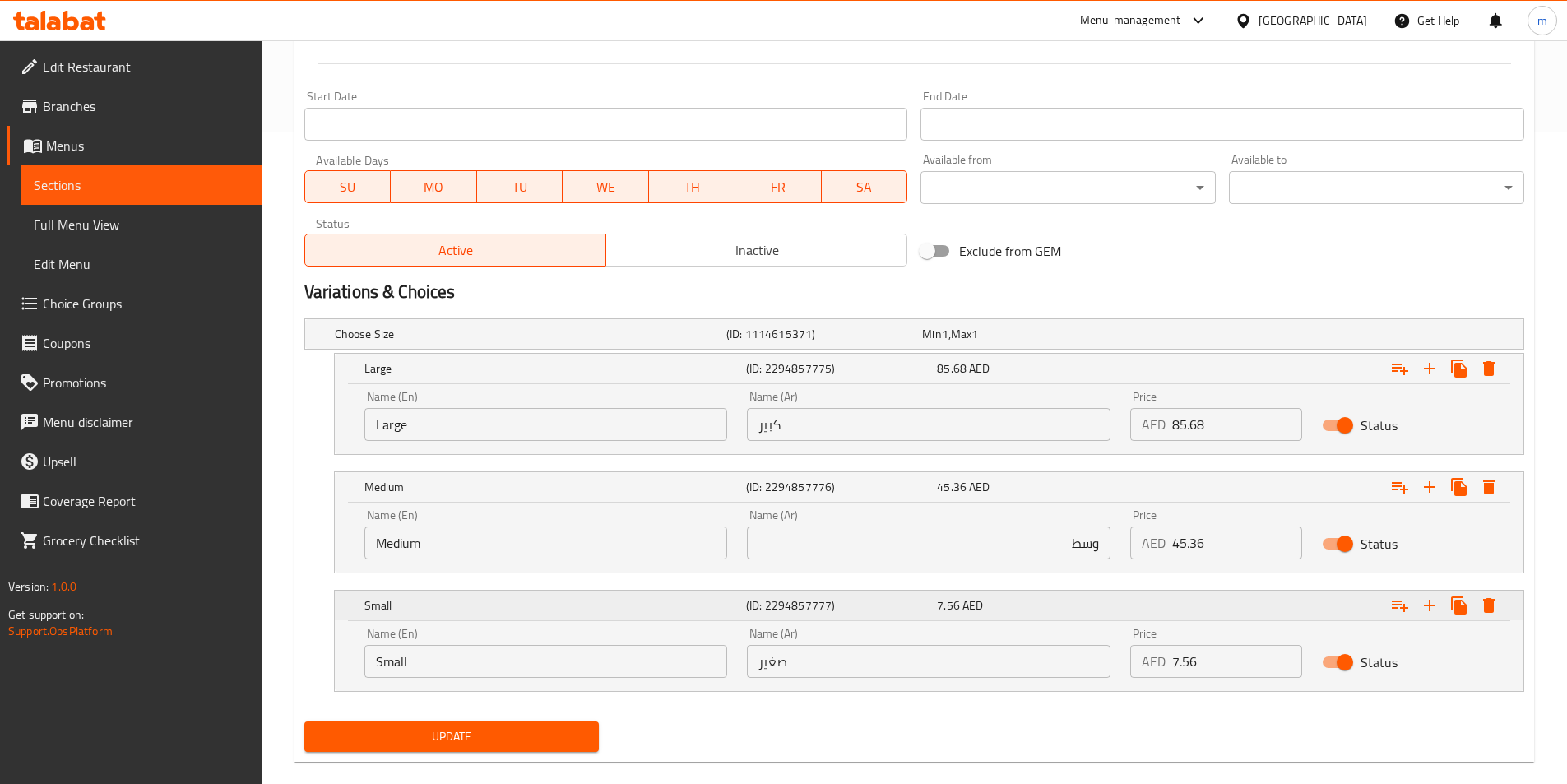
scroll to position [675, 0]
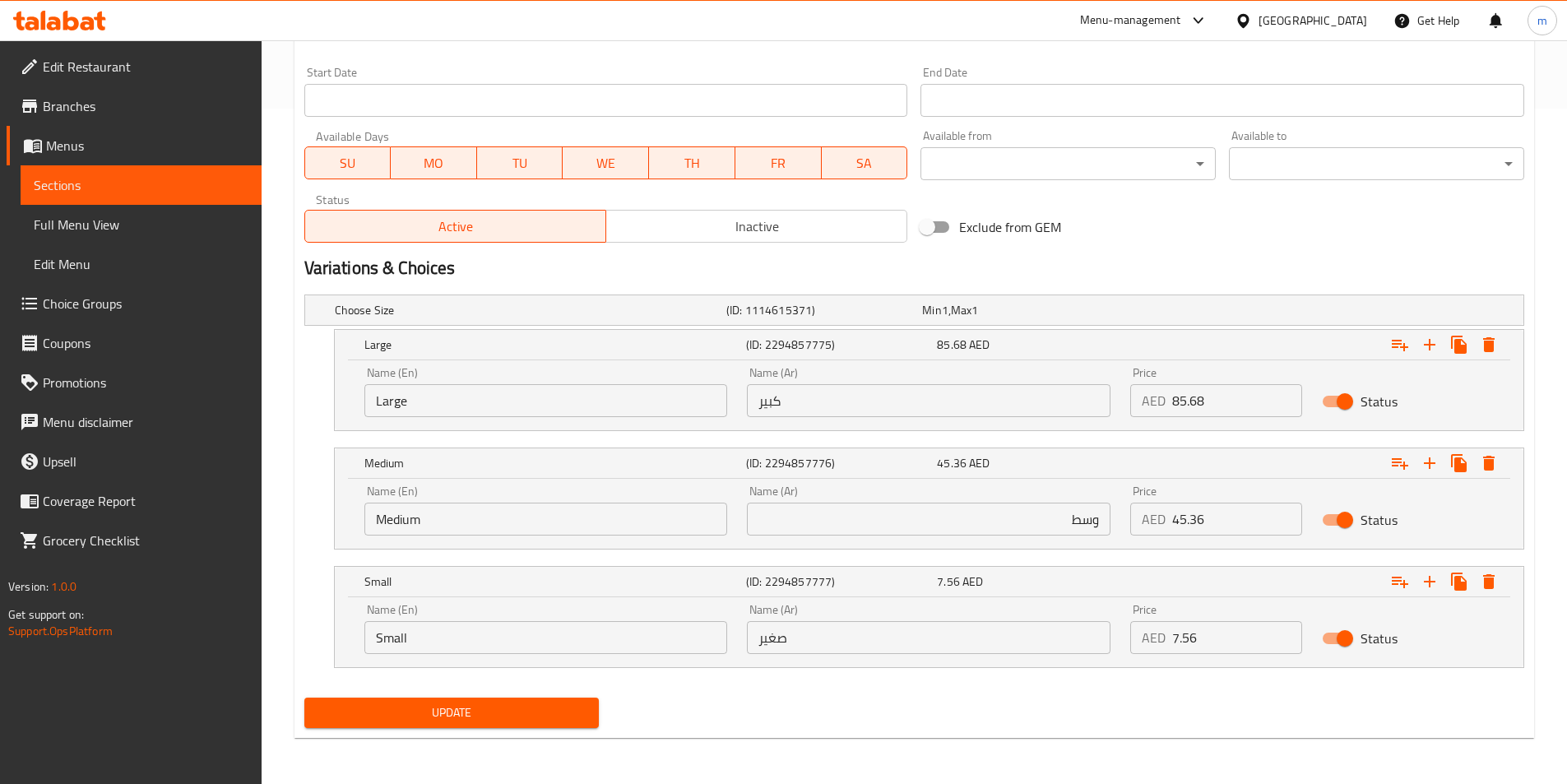
click at [563, 696] on div "Update" at bounding box center [451, 712] width 308 height 44
click at [543, 702] on span "Update" at bounding box center [452, 712] width 269 height 20
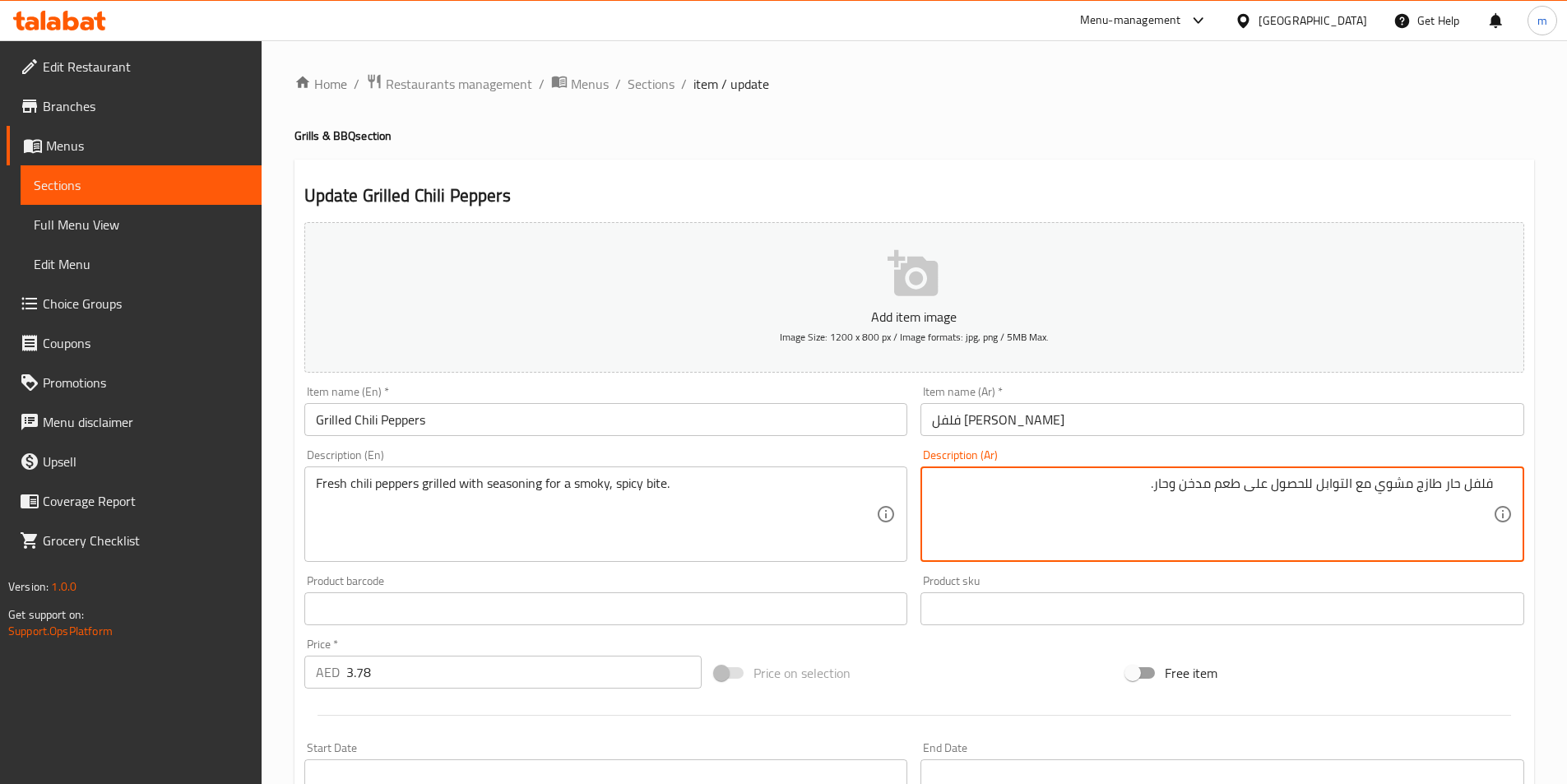
click at [1166, 483] on textarea "فلفل حار طازج مشوي مع التوابل للحصول على طعم مدخن وحار." at bounding box center [1212, 514] width 561 height 78
click at [1170, 492] on textarea "فلفل حار طازج مشوي مع التوابل للحصول على طعم مدخن وحار." at bounding box center [1212, 514] width 561 height 78
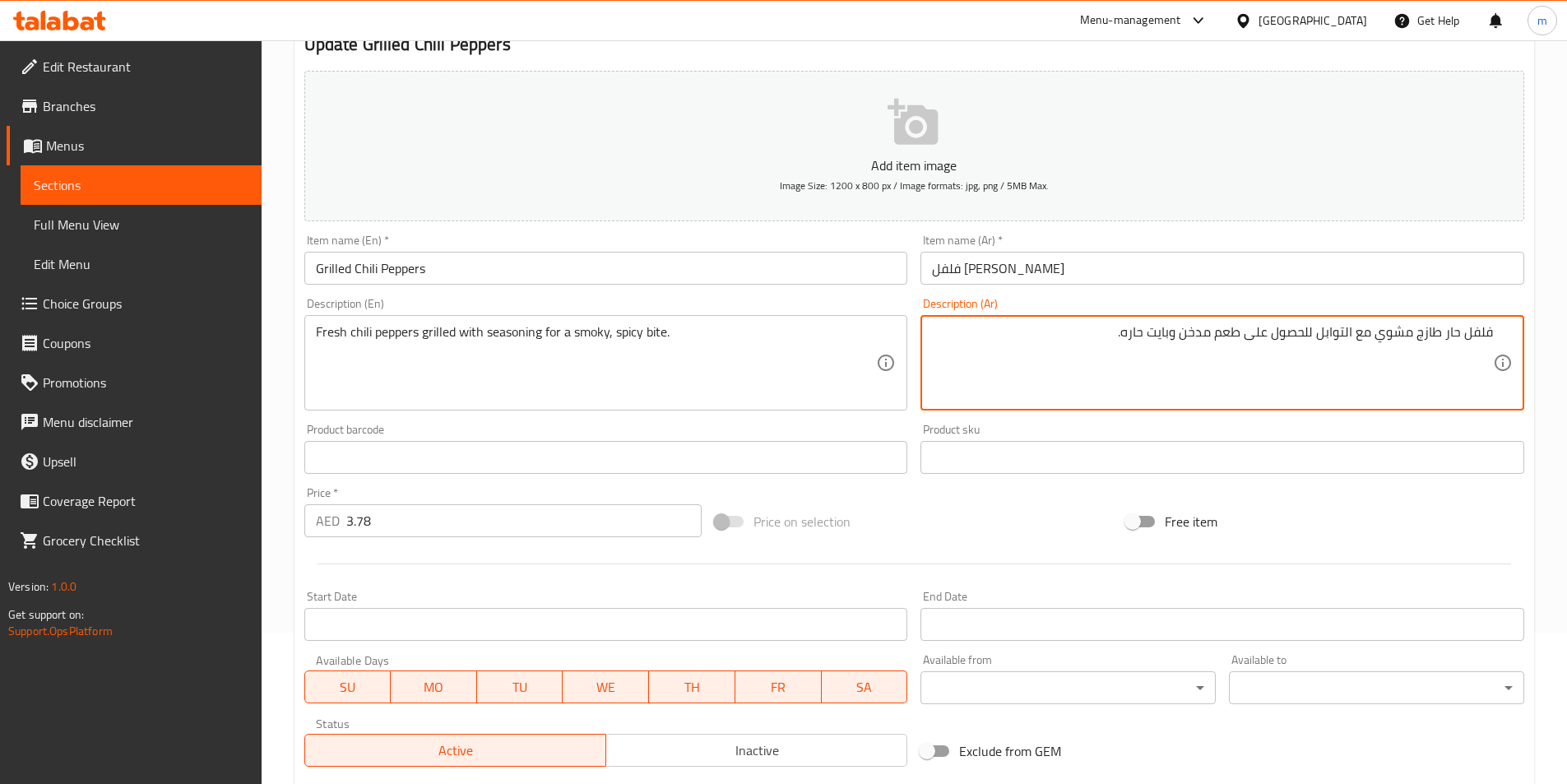
scroll to position [378, 0]
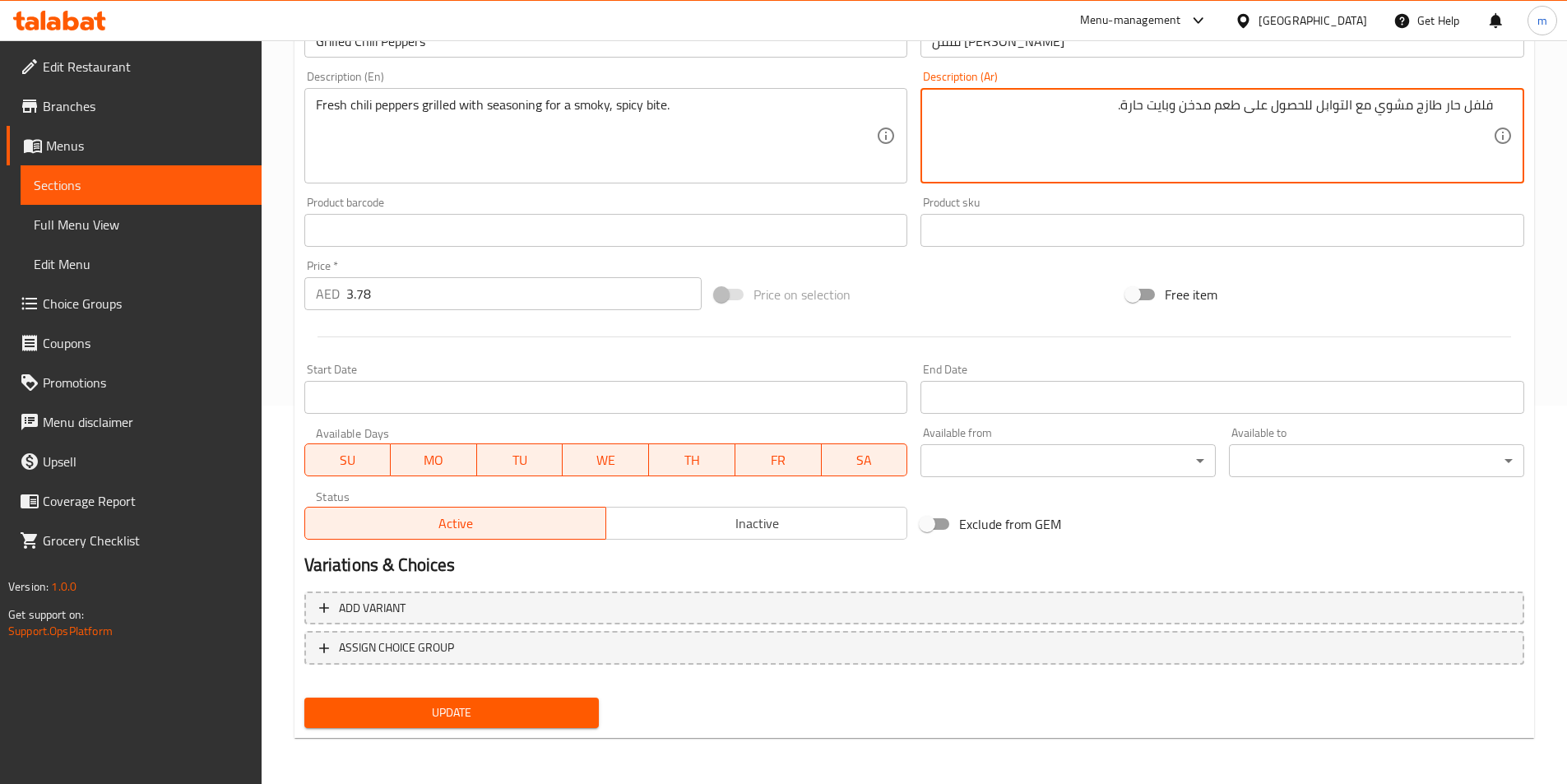
type textarea "فلفل حار طازج مشوي مع التوابل للحصول على طعم مدخن وبايت حارة."
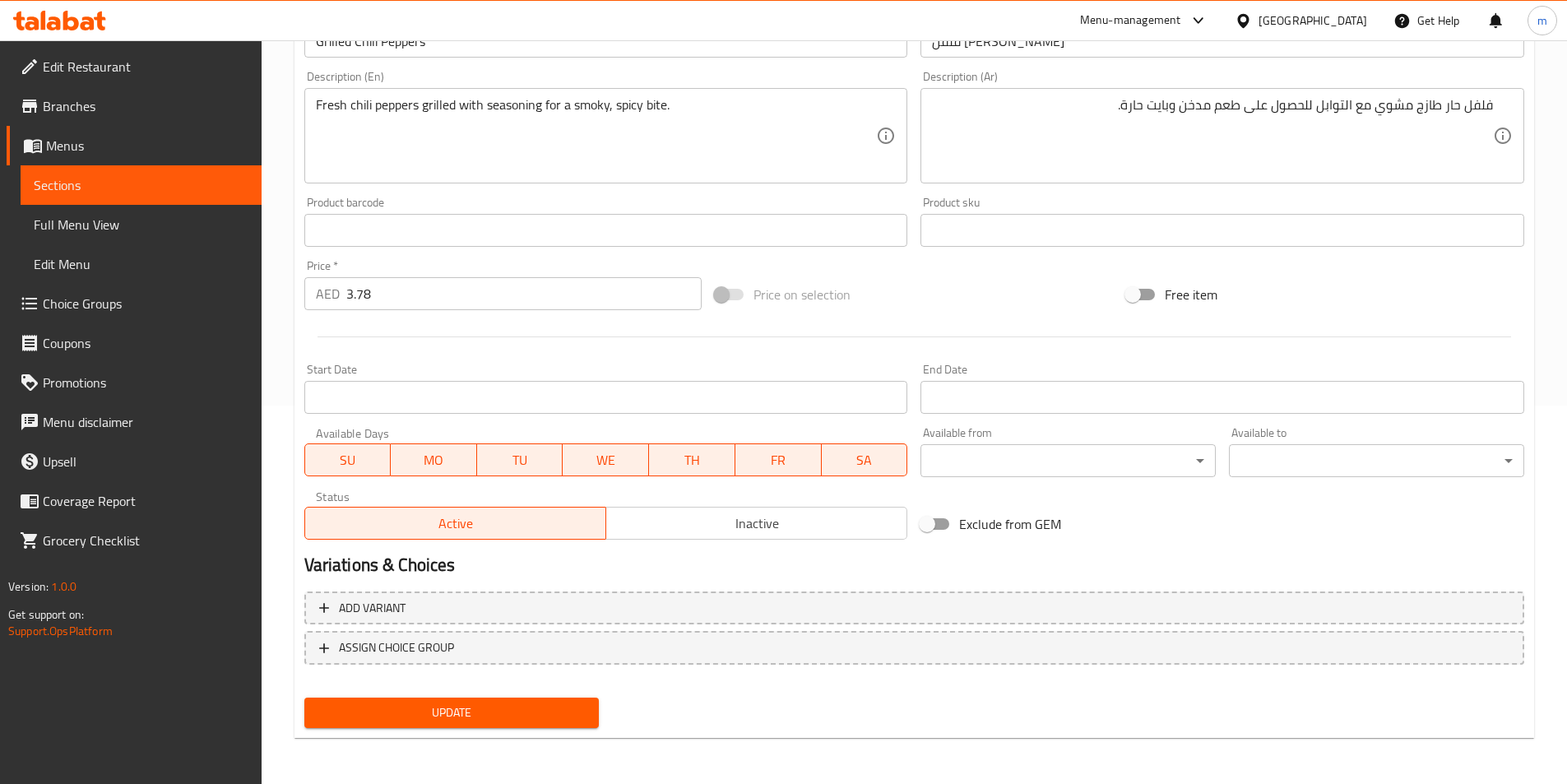
click at [536, 684] on nav at bounding box center [914, 678] width 1220 height 14
click at [536, 693] on div "Update" at bounding box center [451, 712] width 308 height 44
click at [537, 703] on span "Update" at bounding box center [452, 712] width 269 height 20
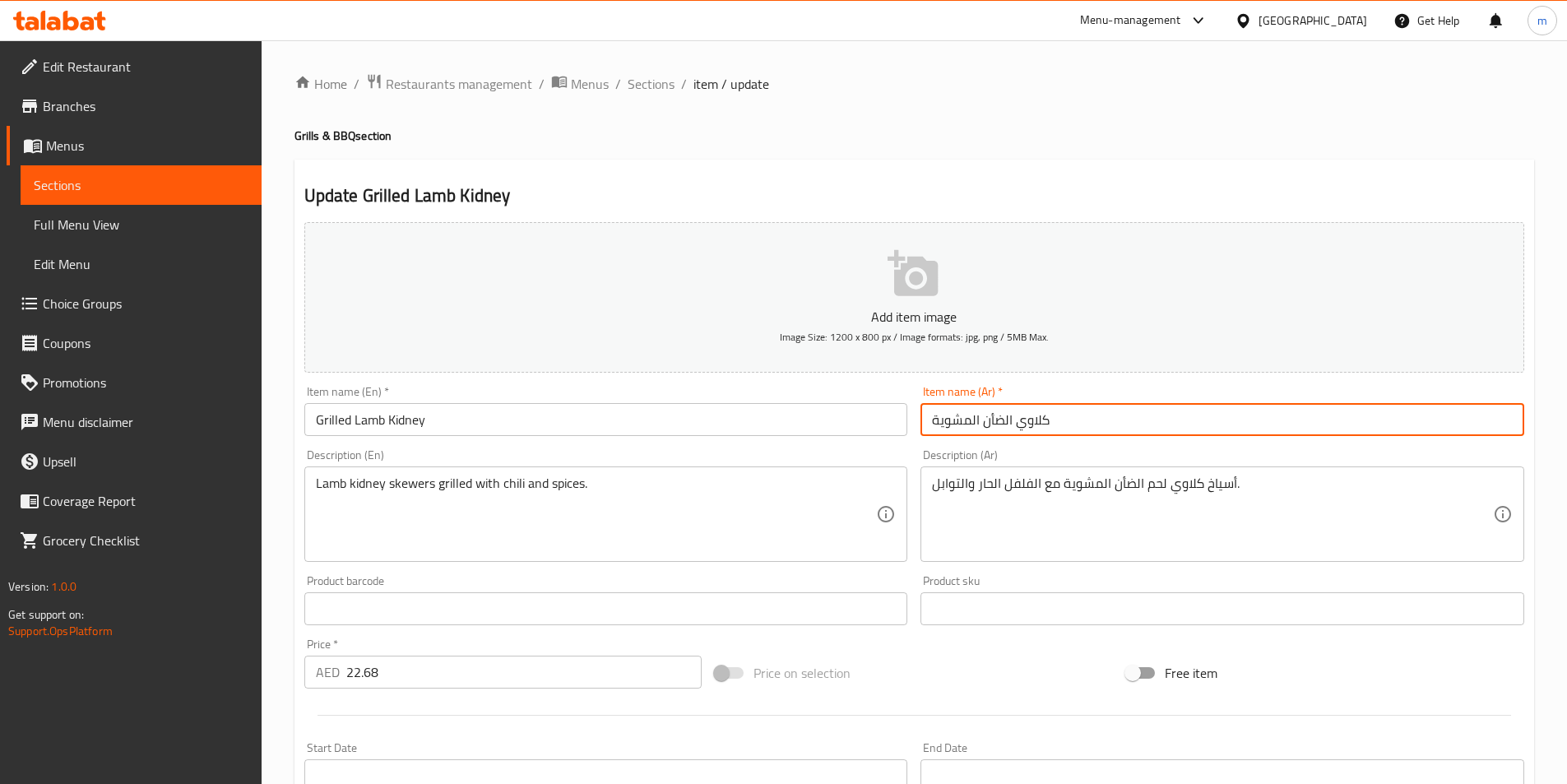
drag, startPoint x: 1010, startPoint y: 420, endPoint x: 1236, endPoint y: 422, distance: 226.0
click at [1236, 422] on input "كلاوي الضأن المشوية" at bounding box center [1222, 420] width 604 height 33
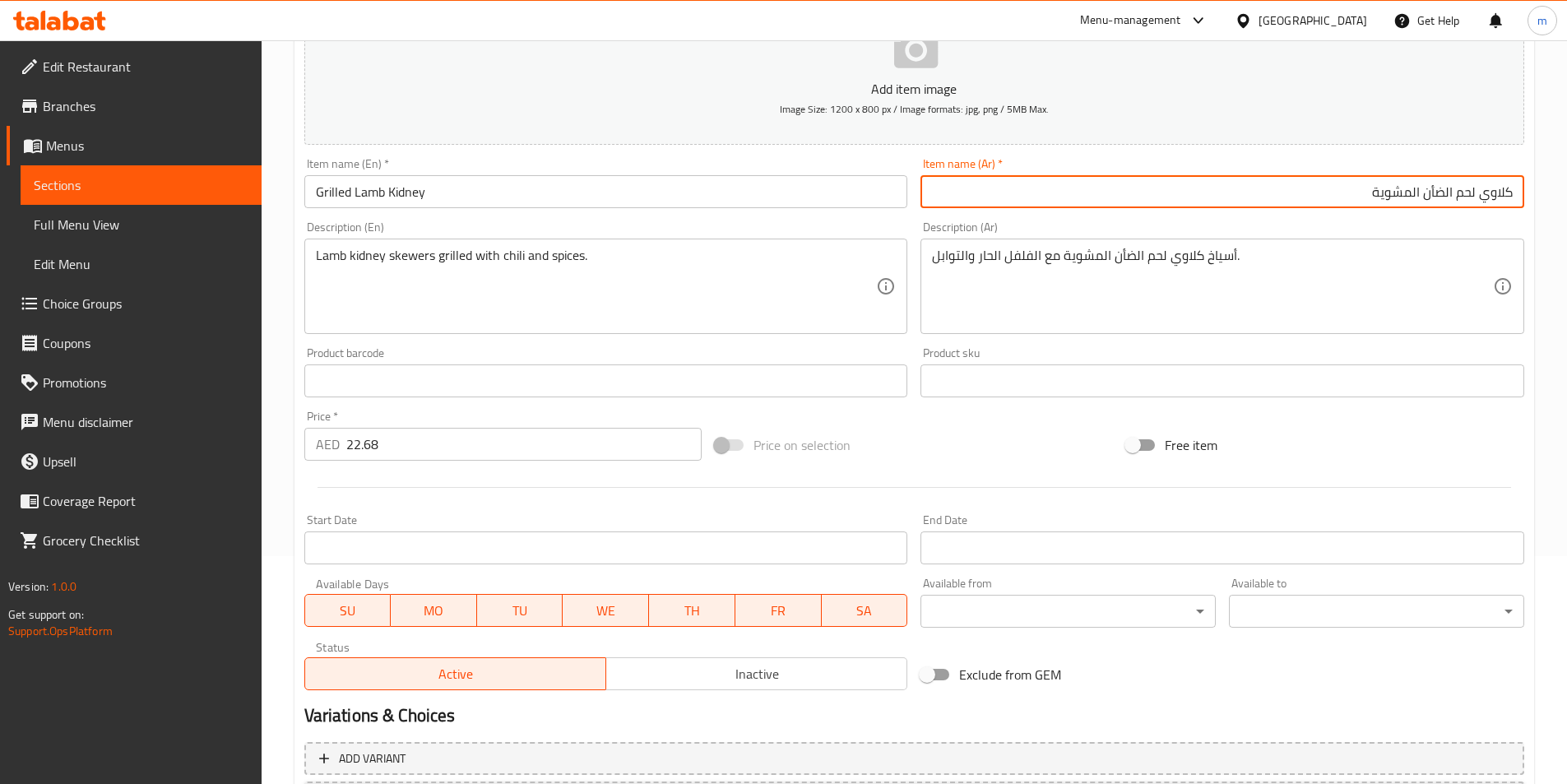
scroll to position [378, 0]
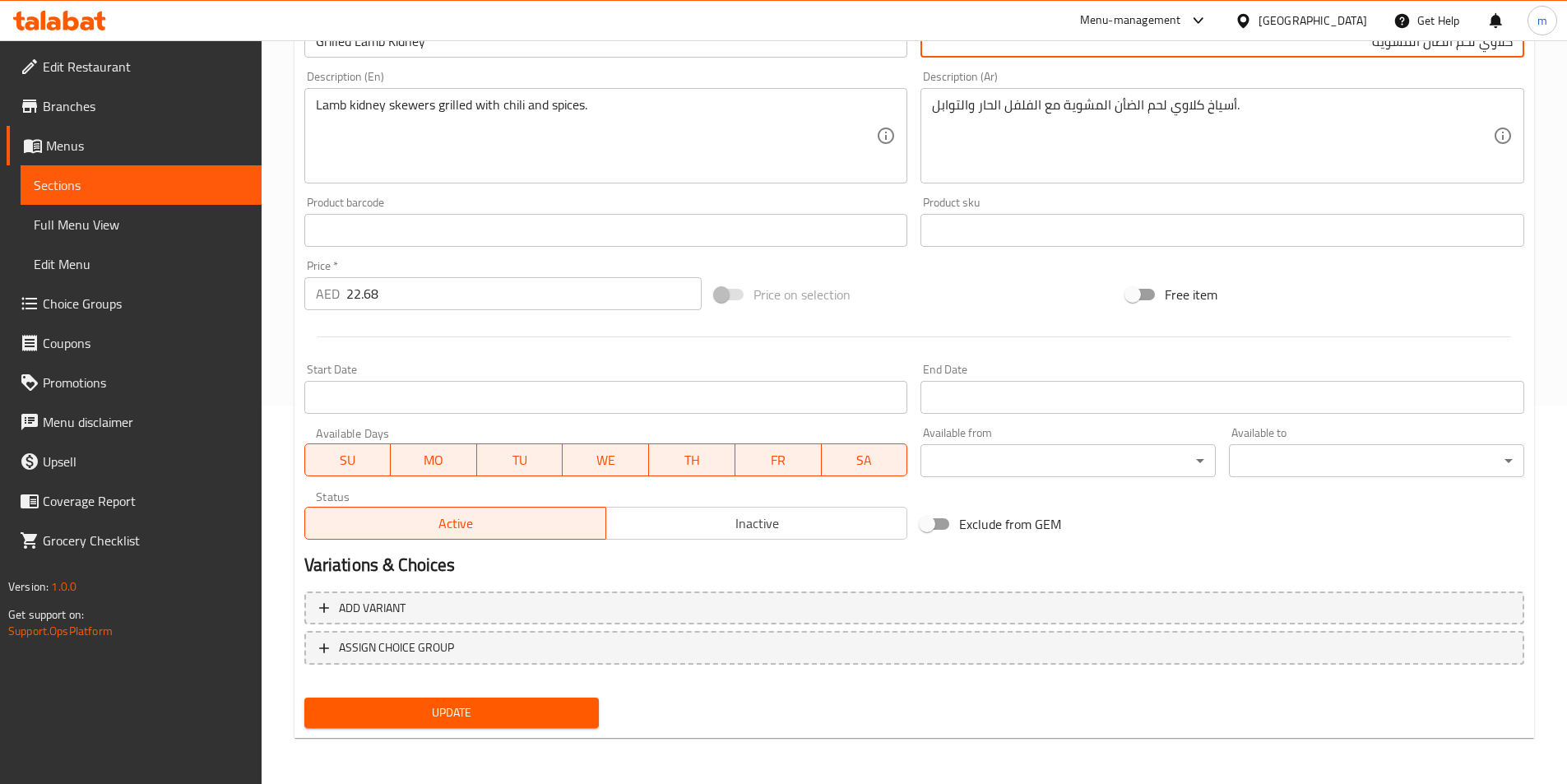
type input "كلاوي لحم الضأن المشوية"
click at [556, 675] on nav at bounding box center [914, 678] width 1220 height 14
click at [554, 689] on div "Add variant ASSIGN CHOICE GROUP" at bounding box center [914, 638] width 1234 height 107
click at [554, 699] on button "Update" at bounding box center [452, 712] width 296 height 30
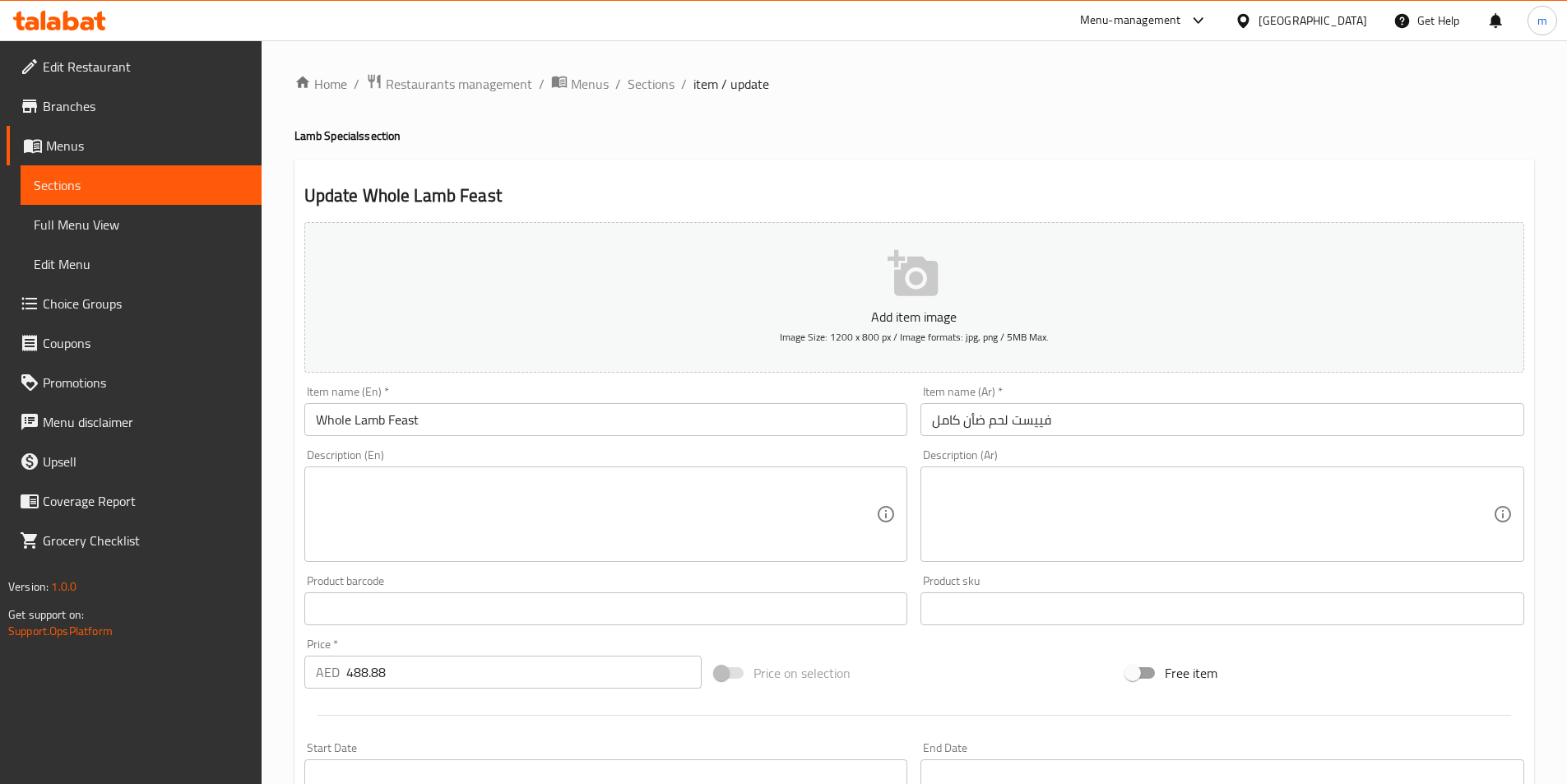
click at [714, 513] on textarea at bounding box center [596, 514] width 561 height 78
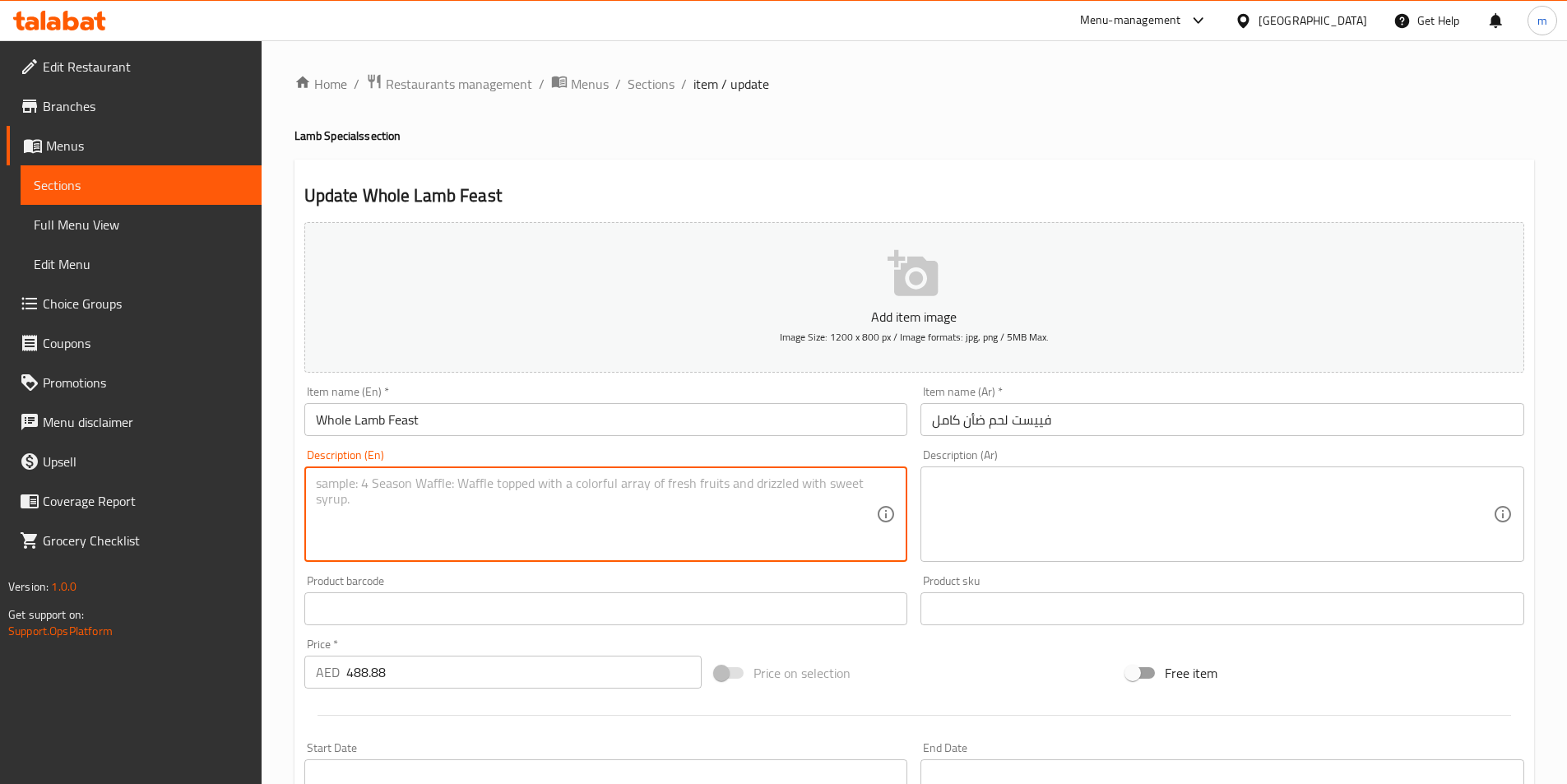
paste textarea "A grand lamb platter featuring premium lamb neck, leg, ribs, liver, spicy tripe…"
type textarea "A grand lamb platter featuring premium lamb neck, leg, ribs, liver, spicy tripe…"
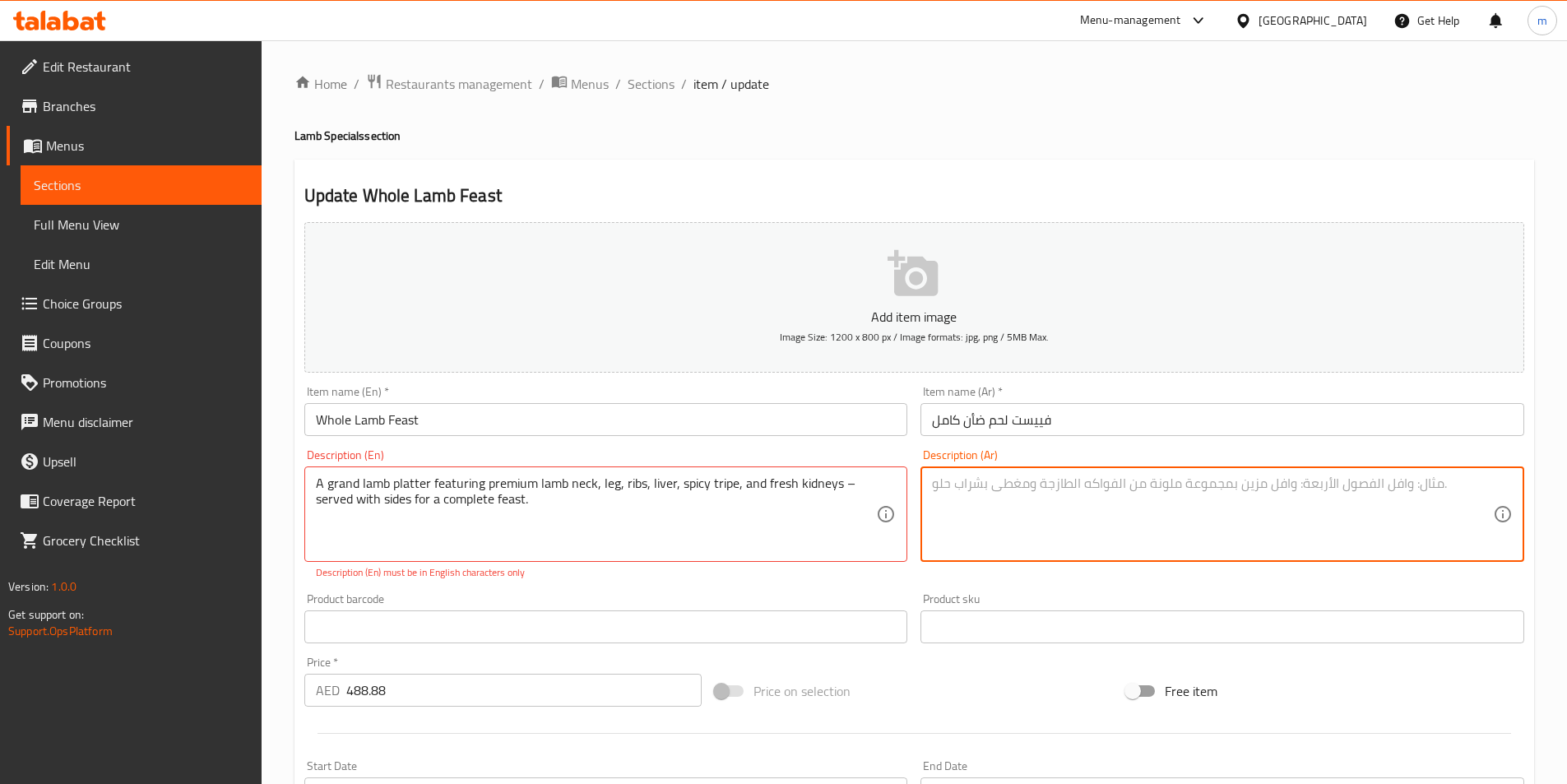
click at [1210, 500] on textarea at bounding box center [1212, 514] width 561 height 78
drag, startPoint x: 1210, startPoint y: 500, endPoint x: 1175, endPoint y: 477, distance: 41.9
click at [1175, 477] on textarea at bounding box center [1212, 514] width 561 height 78
paste textarea "A grand lamb platter featuring premium lamb neck, leg, ribs, liver, spicy tripe…"
type textarea "A grand lamb platter featuring premium lamb neck, leg, ribs, liver, spicy tripe…"
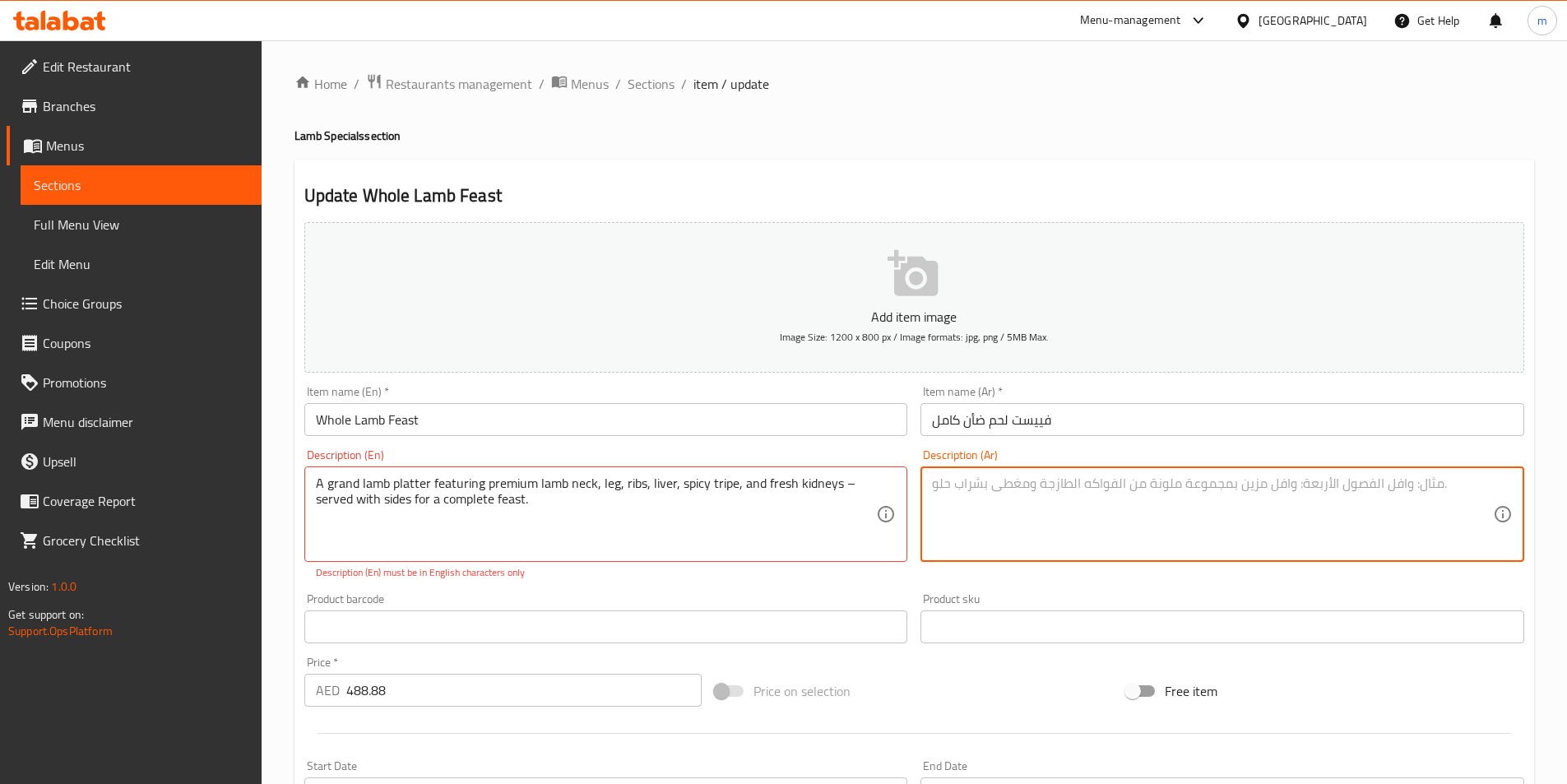
click at [1144, 490] on textarea at bounding box center [1212, 514] width 561 height 78
paste textarea "طبق كبير من لحم الضأن يحتوي على رقبة الضأن الممتازة، والساق، والأضلاع، والكبد، …"
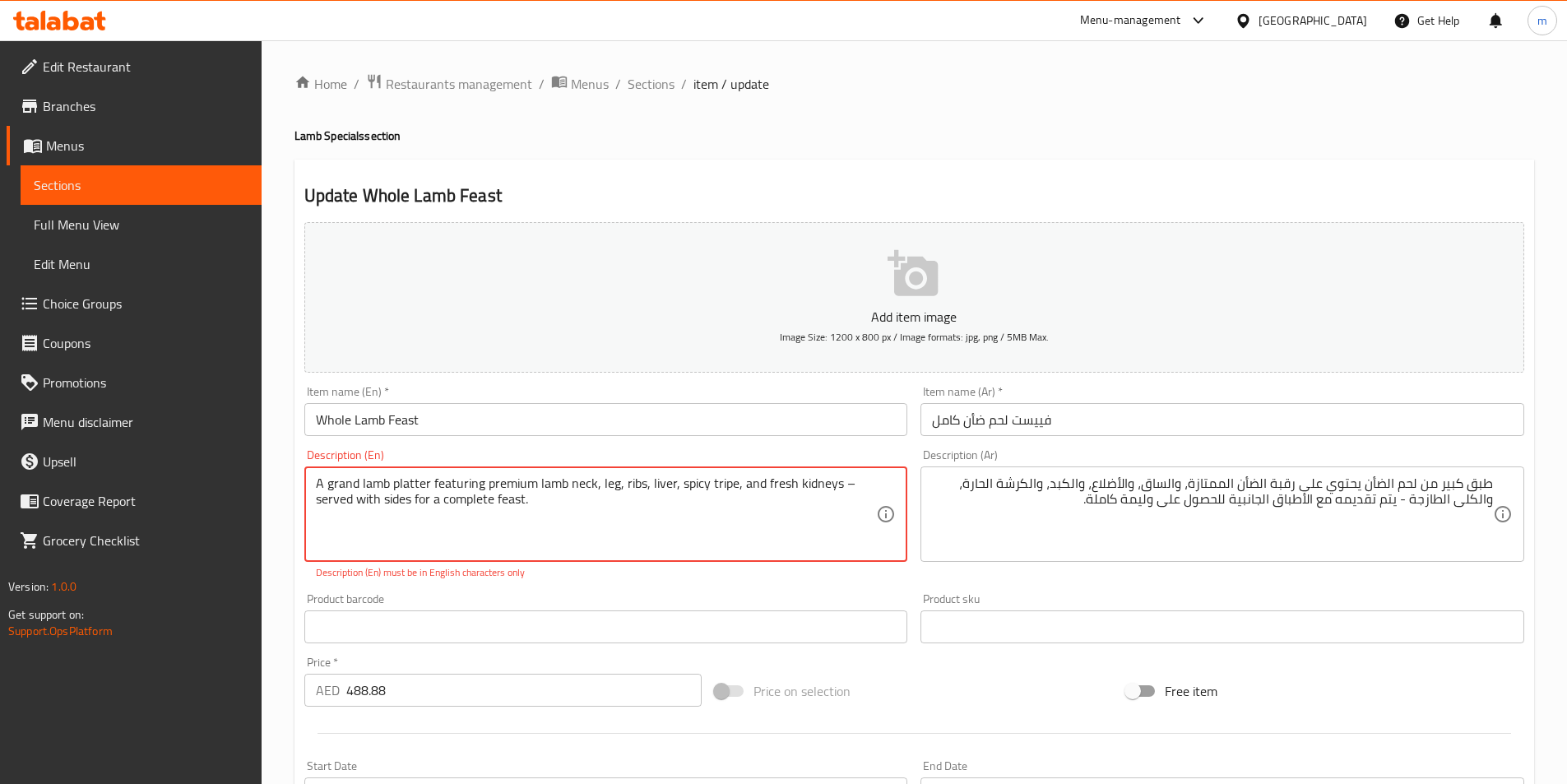
drag, startPoint x: 394, startPoint y: 478, endPoint x: 428, endPoint y: 470, distance: 34.9
click at [428, 470] on div "A grand lamb platter featuring premium lamb neck, leg, ribs, liver, spicy tripe…" at bounding box center [606, 514] width 604 height 95
drag, startPoint x: 327, startPoint y: 480, endPoint x: 359, endPoint y: 482, distance: 32.1
click at [359, 482] on textarea "A grand lamb platter featuring premium lamb neck, leg, ribs, liver, spicy tripe…" at bounding box center [596, 514] width 561 height 78
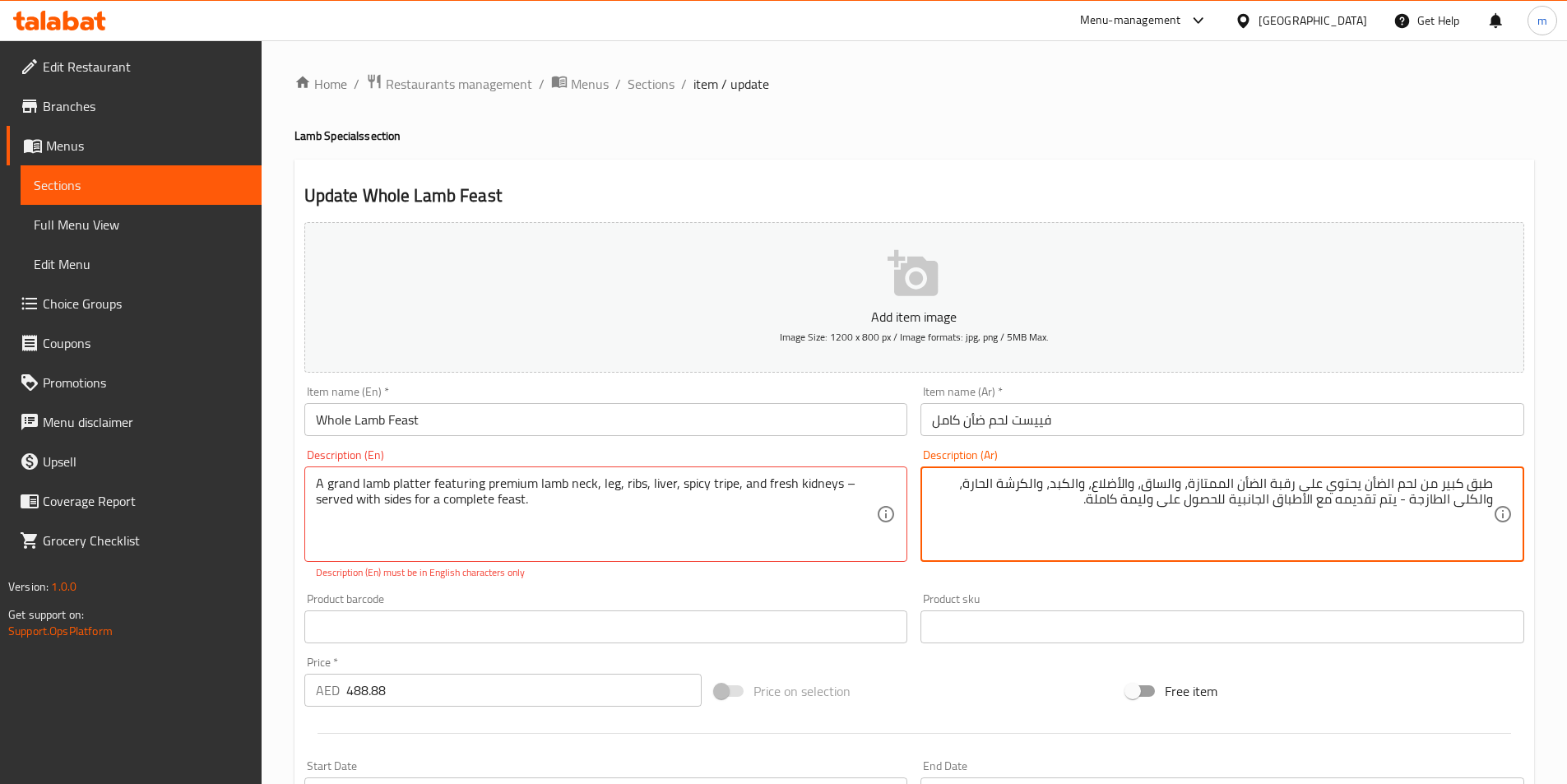
drag, startPoint x: 1444, startPoint y: 480, endPoint x: 1467, endPoint y: 486, distance: 23.8
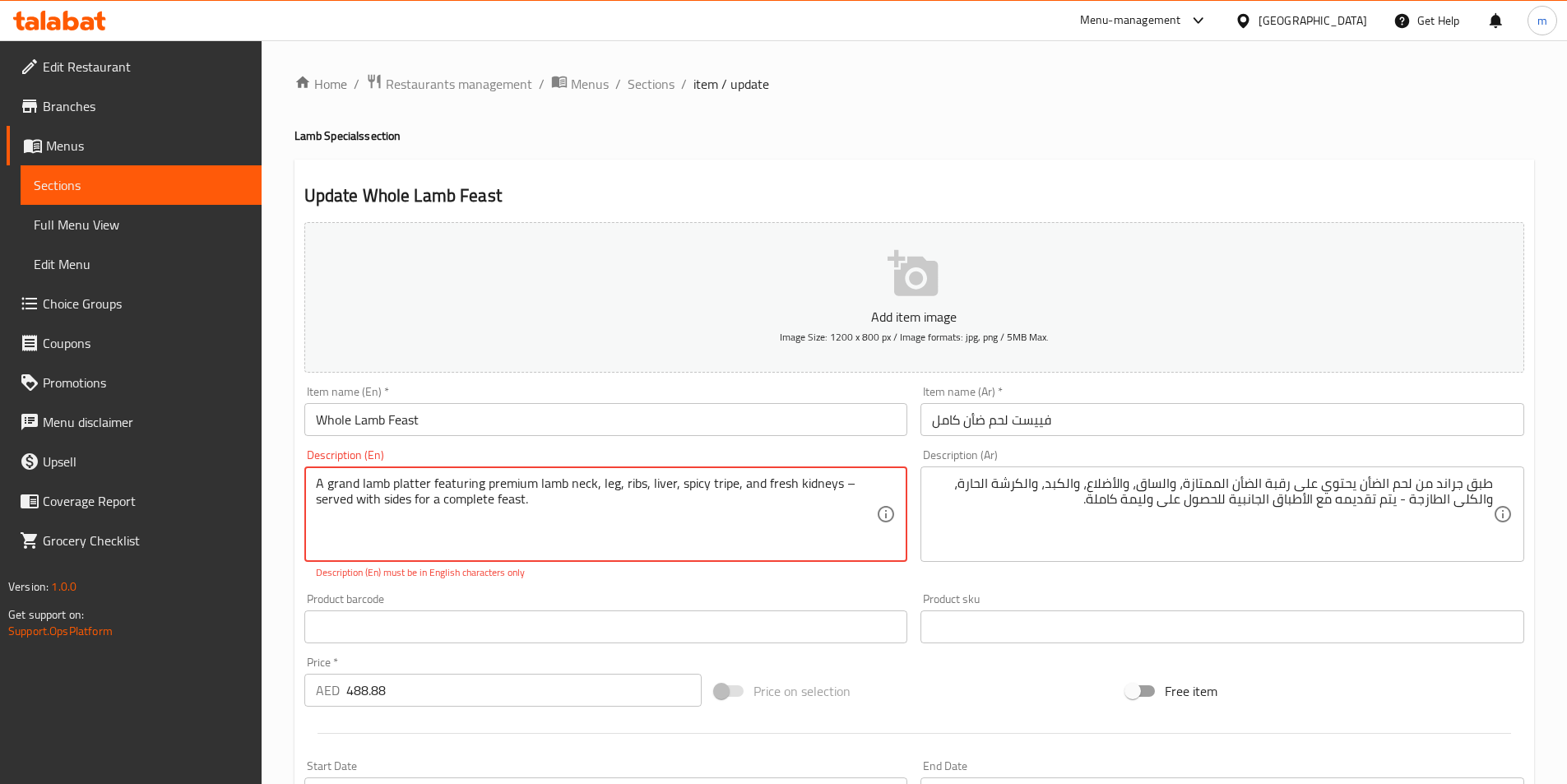
drag, startPoint x: 432, startPoint y: 482, endPoint x: 482, endPoint y: 472, distance: 51.0
drag, startPoint x: 570, startPoint y: 475, endPoint x: 592, endPoint y: 474, distance: 22.0
click at [592, 475] on textarea "A grand lamb platter featuring premium lamb neck, leg, ribs, liver, spicy tripe…" at bounding box center [596, 514] width 561 height 78
click at [769, 586] on div "Description (En) A grand lamb platter featuring premium lamb neck, leg, ribs, l…" at bounding box center [606, 514] width 617 height 144
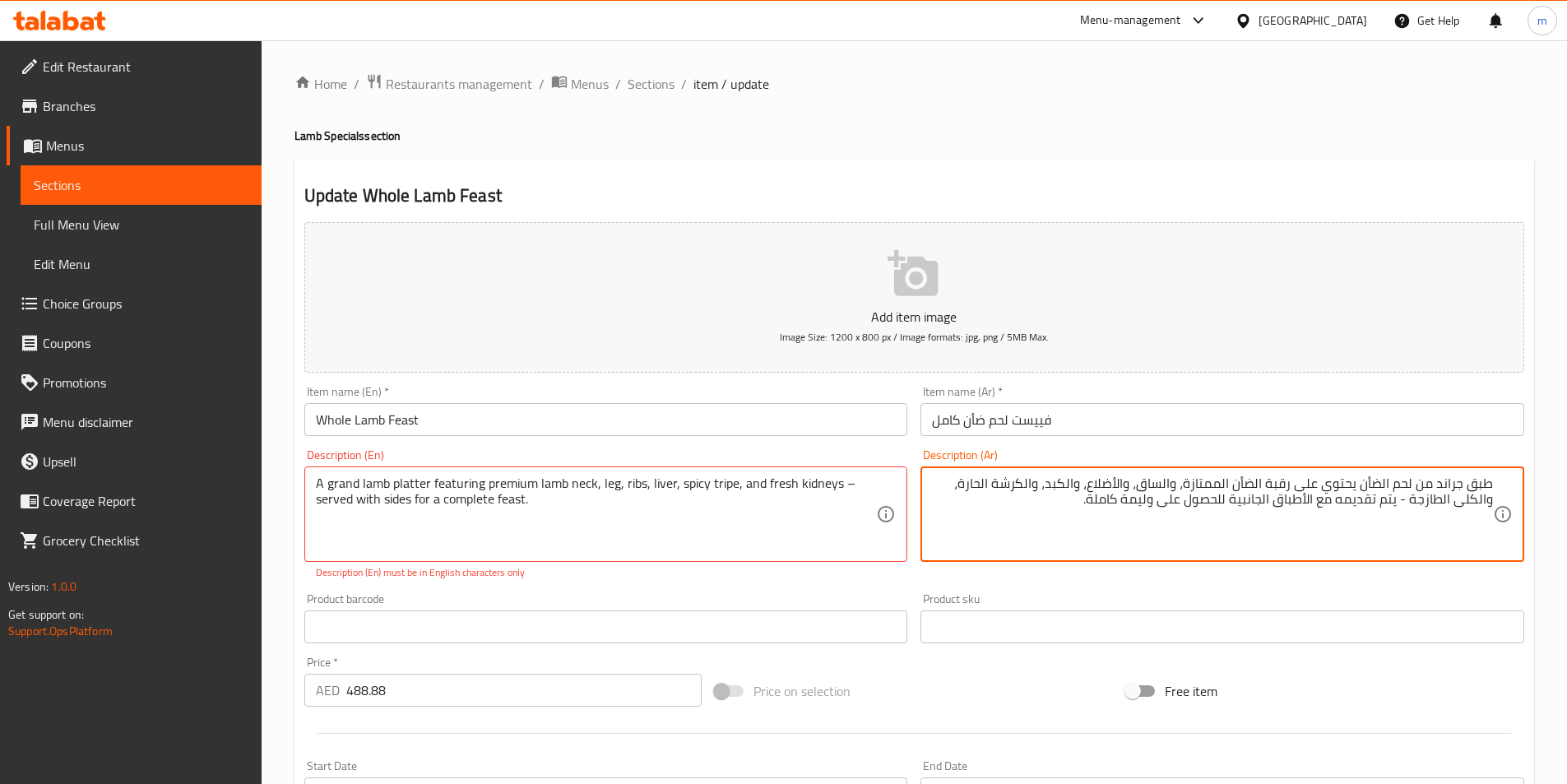
drag, startPoint x: 1236, startPoint y: 481, endPoint x: 1265, endPoint y: 488, distance: 29.8
drag, startPoint x: 1187, startPoint y: 485, endPoint x: 1224, endPoint y: 483, distance: 37.1
click at [1224, 483] on textarea "طبق جراند من لحم الضأن يحتوي على رقبة الضأن الممتازة، والساق، والأضلاع، والكبد،…" at bounding box center [1212, 514] width 561 height 78
drag, startPoint x: 1143, startPoint y: 484, endPoint x: 1174, endPoint y: 485, distance: 31.0
click at [1174, 485] on textarea "طبق جراند من لحم الضأن يحتوي على رقبة الضأن البريميم، والساق، والأضلاع، والكبد،…" at bounding box center [1212, 514] width 561 height 78
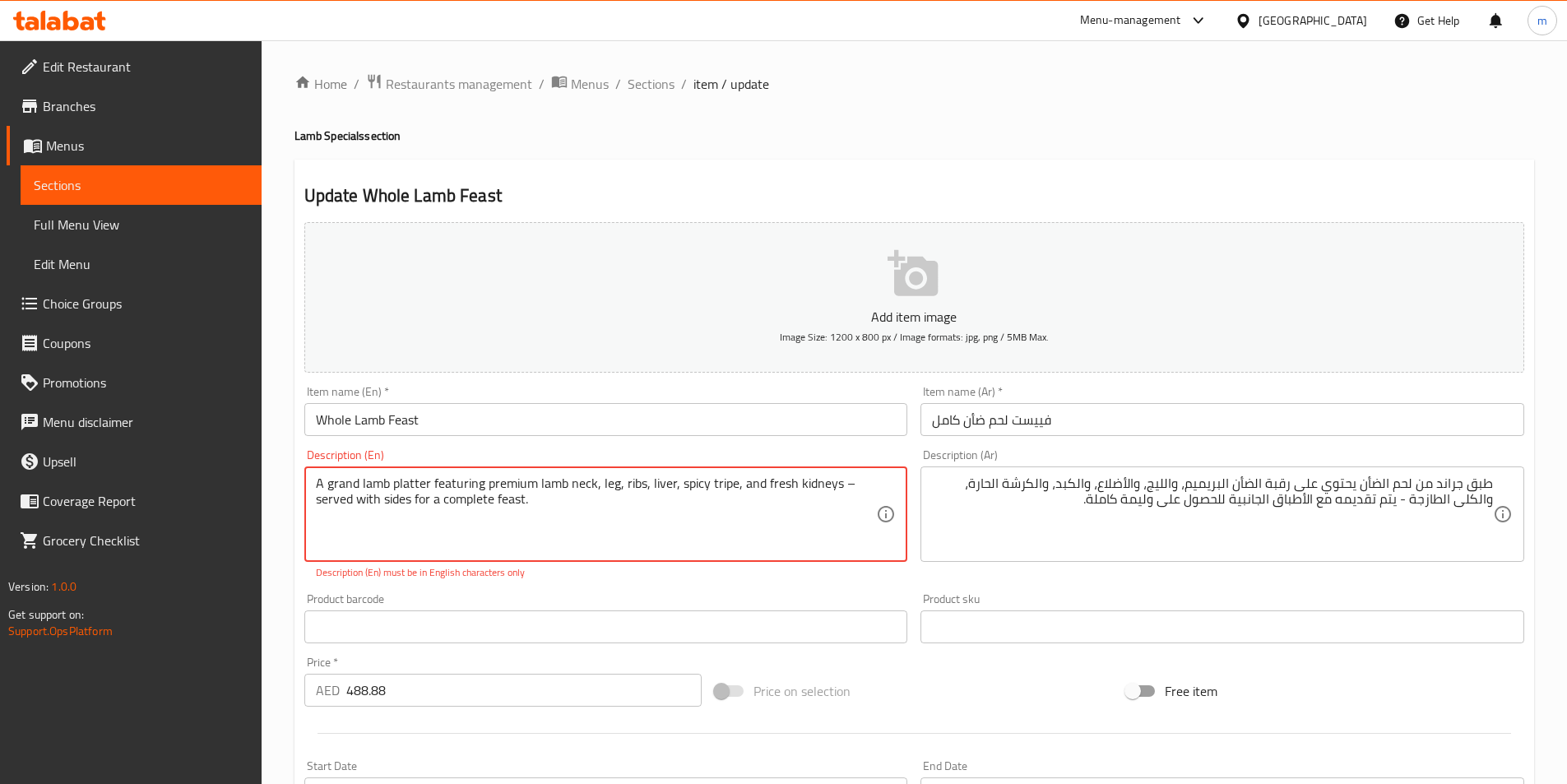
drag, startPoint x: 621, startPoint y: 478, endPoint x: 640, endPoint y: 476, distance: 19.1
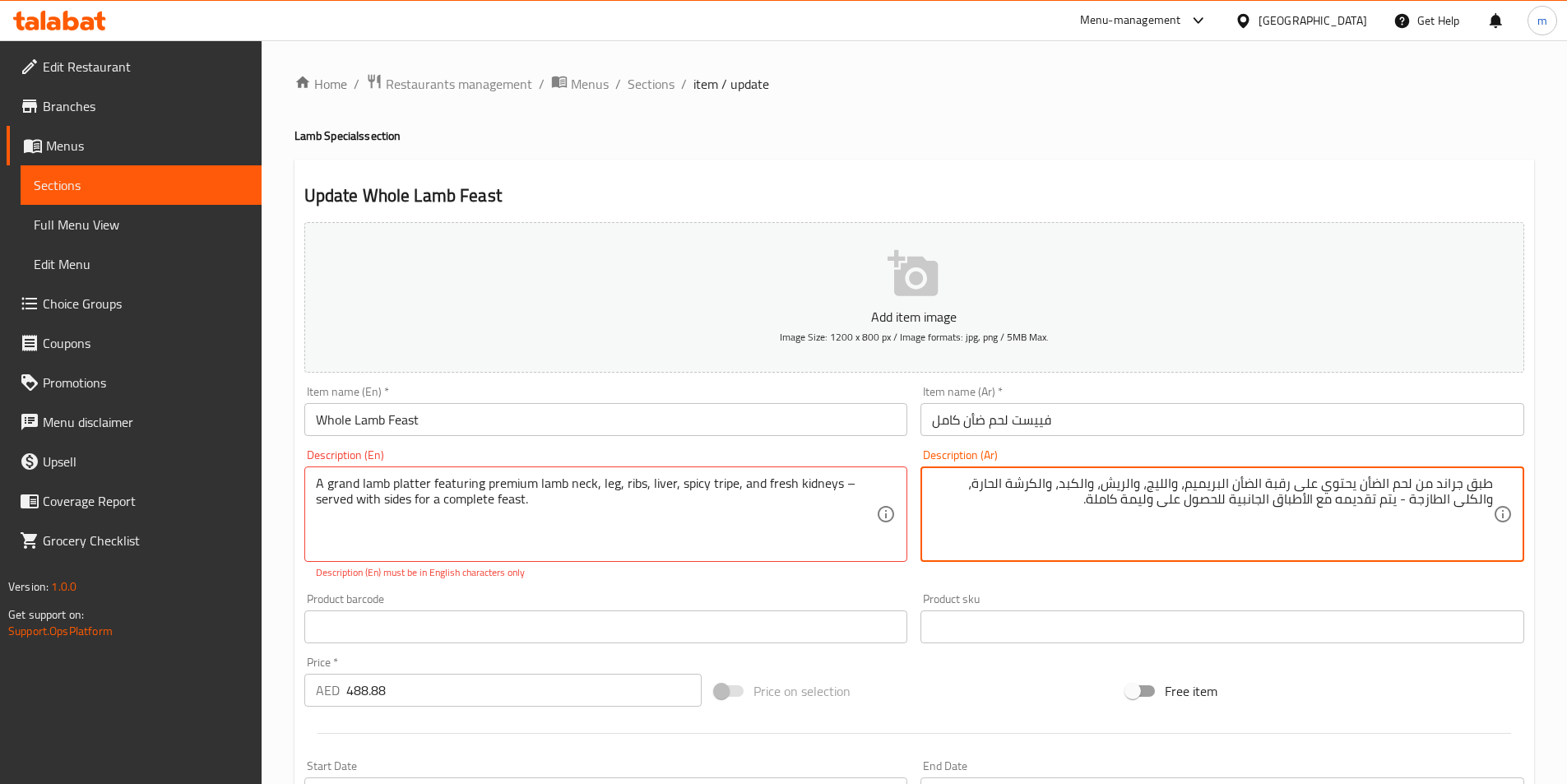
click at [934, 489] on textarea "طبق جراند من لحم الضأن يحتوي على رقبة الضأن البريميم، والليج، والريش، والكبد، و…" at bounding box center [1212, 514] width 561 height 78
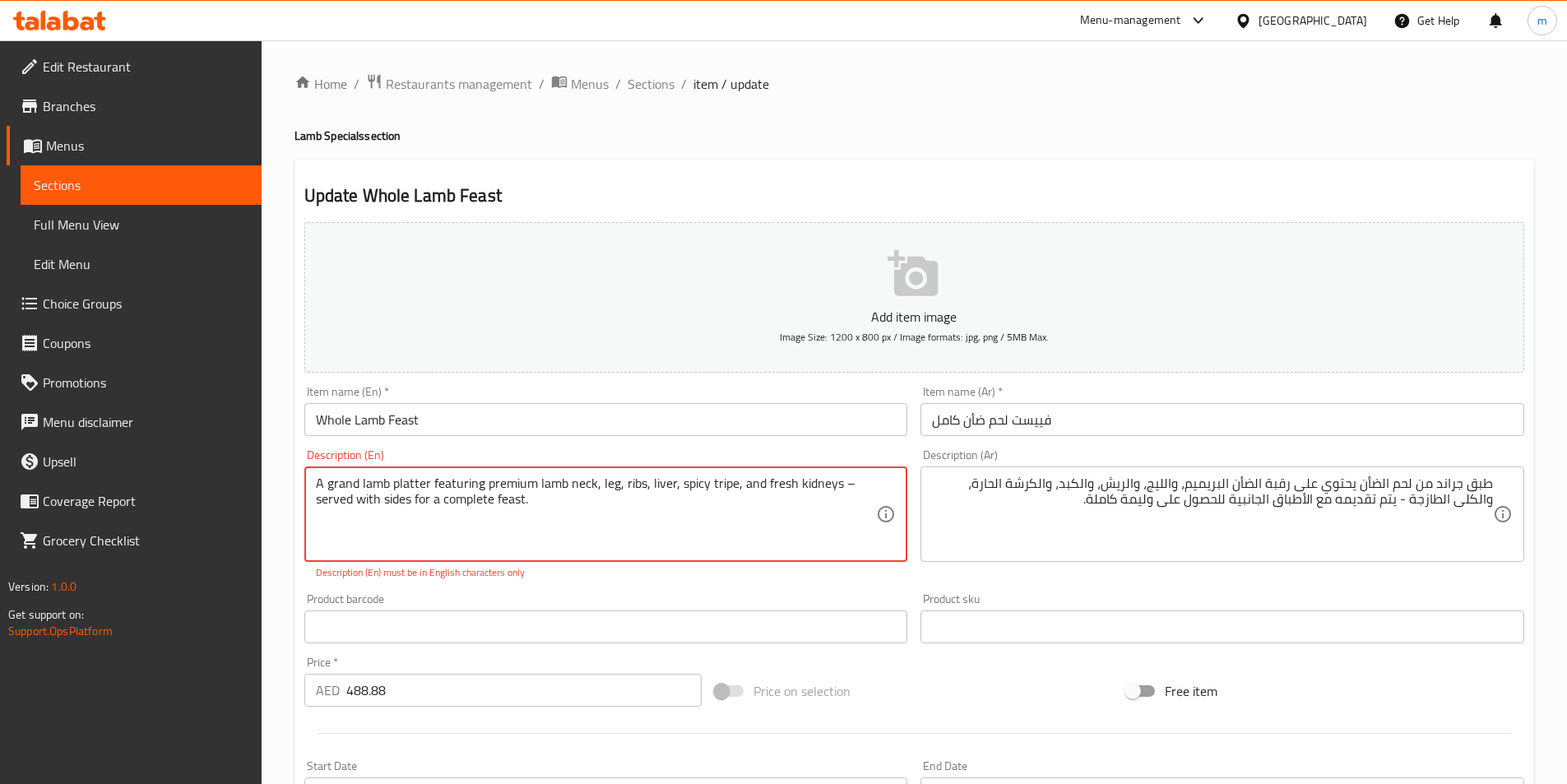
drag, startPoint x: 795, startPoint y: 484, endPoint x: 835, endPoint y: 485, distance: 40.0
drag, startPoint x: 931, startPoint y: 485, endPoint x: 962, endPoint y: 492, distance: 31.8
click at [962, 492] on div "طبق جراند من لحم الضأن يحتوي على رقبة الضأن البريميم، والليج، والريش، والكبد، و…" at bounding box center [1222, 514] width 604 height 95
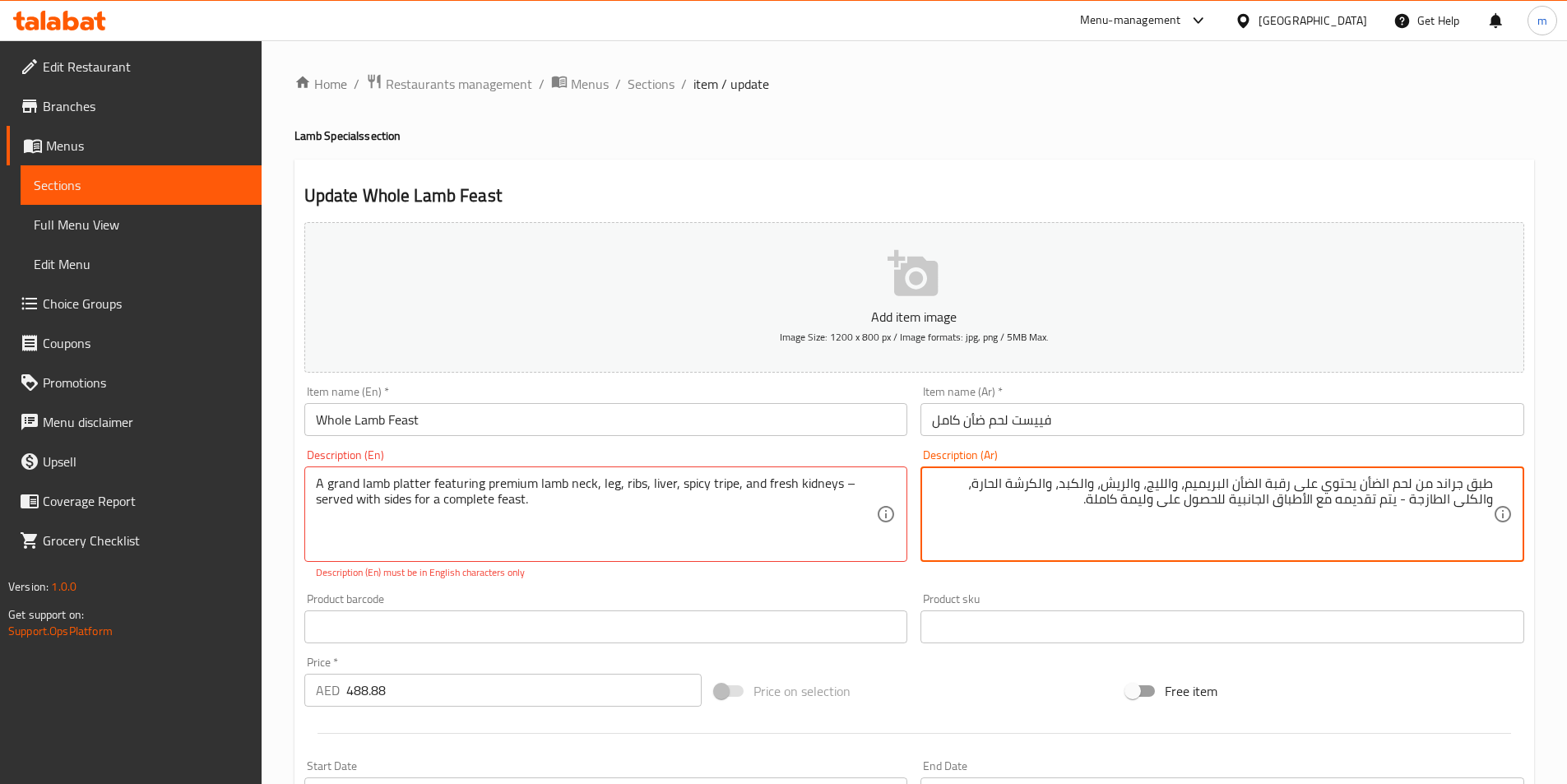
click at [966, 483] on textarea "طبق جراند من لحم الضأن يحتوي على رقبة الضأن البريميم، والليج، والريش، والكبد، و…" at bounding box center [1212, 514] width 561 height 78
paste textarea "كلاوي"
type textarea "طبق جراند من لحم الضأن يحتوي على رقبة الضأن البريميم، والليج، والريش، والكبد، و…"
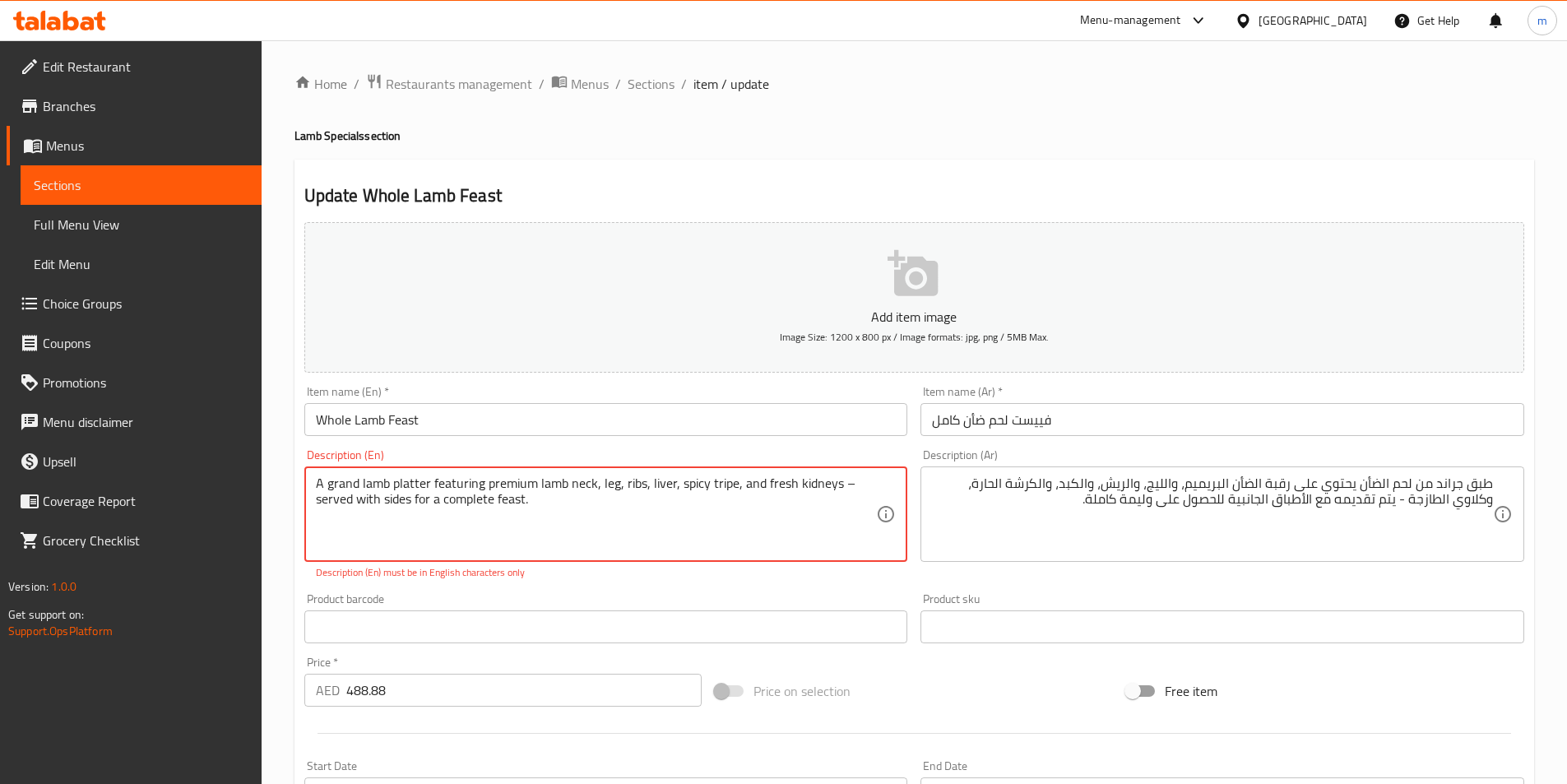
click at [846, 480] on textarea "A grand lamb platter featuring premium lamb neck, leg, ribs, liver, spicy tripe…" at bounding box center [596, 514] width 561 height 78
type textarea "A grand lamb platter featuring premium lamb neck, leg, ribs, liver, spicy tripe…"
click at [907, 584] on div "Add item image Image Size: 1200 x 800 px / Image formats: jpg, png / 5MB Max. I…" at bounding box center [914, 579] width 1234 height 727
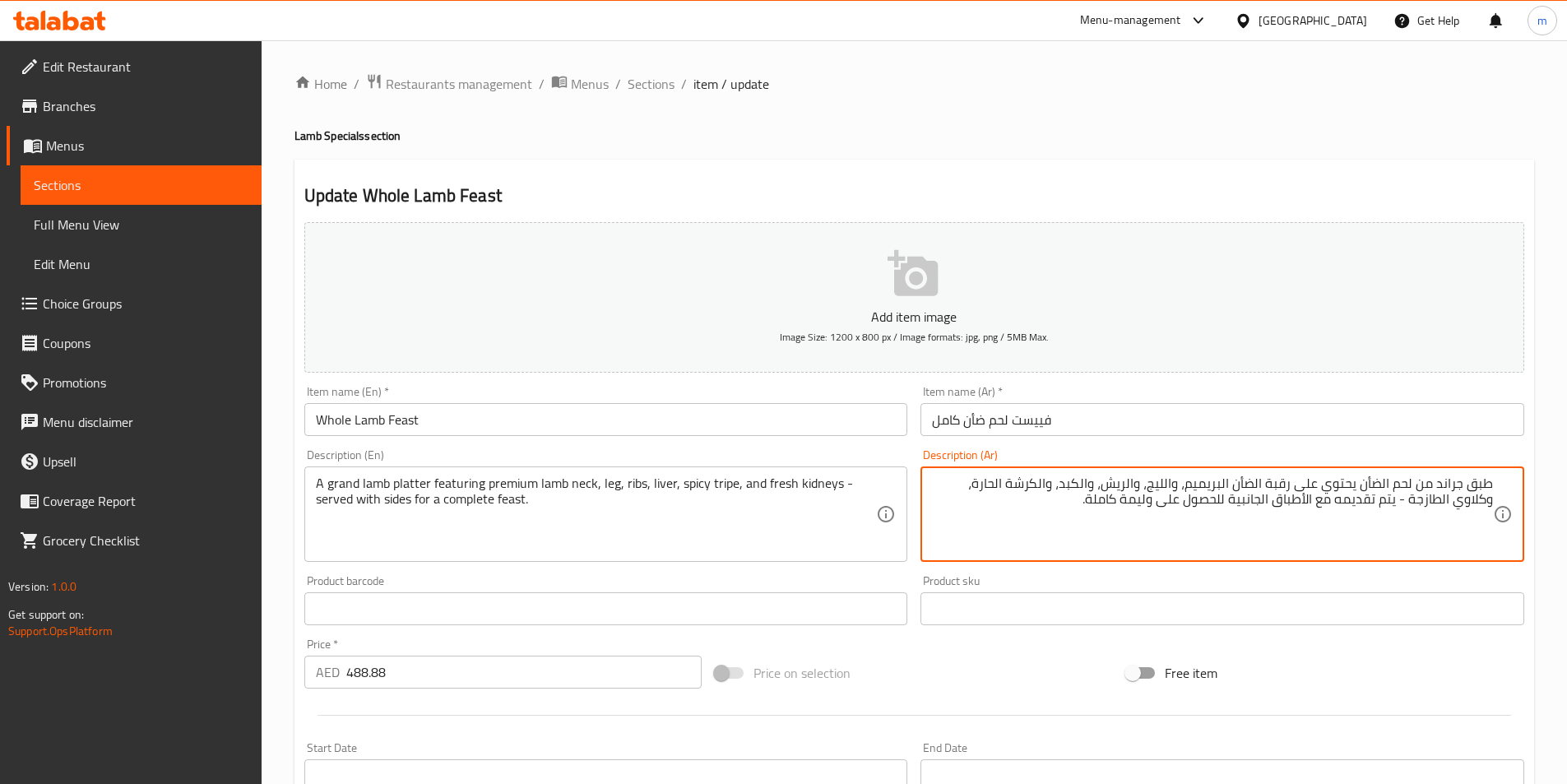
drag, startPoint x: 1166, startPoint y: 495, endPoint x: 1197, endPoint y: 501, distance: 31.6
drag, startPoint x: 1382, startPoint y: 500, endPoint x: 1440, endPoint y: 520, distance: 61.4
click at [1440, 520] on textarea "طبق جراند من لحم الضأن يحتوي على رقبة الضأن البريميم، والليج، والريش، والكبد، و…" at bounding box center [1212, 514] width 561 height 78
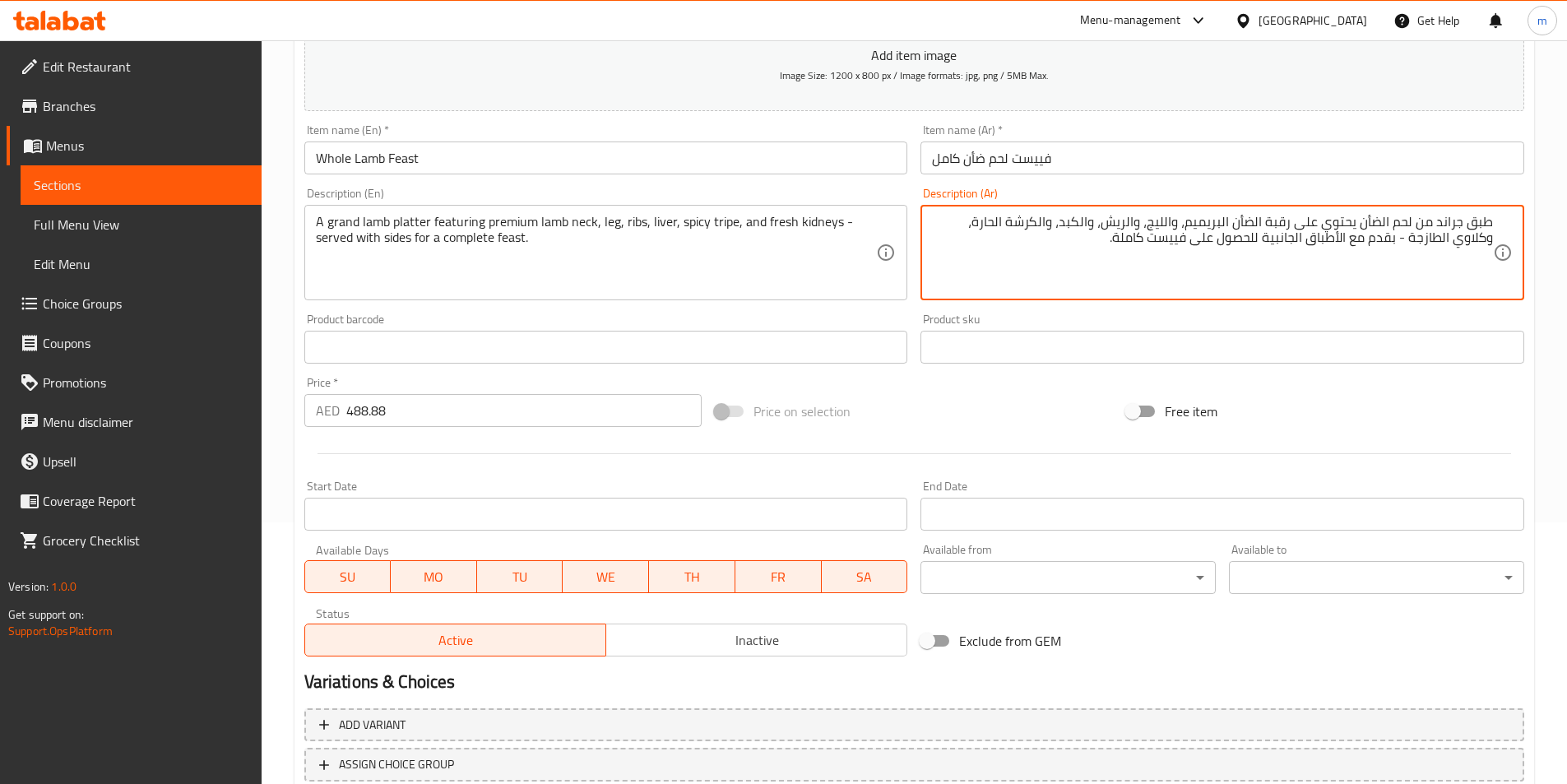
scroll to position [378, 0]
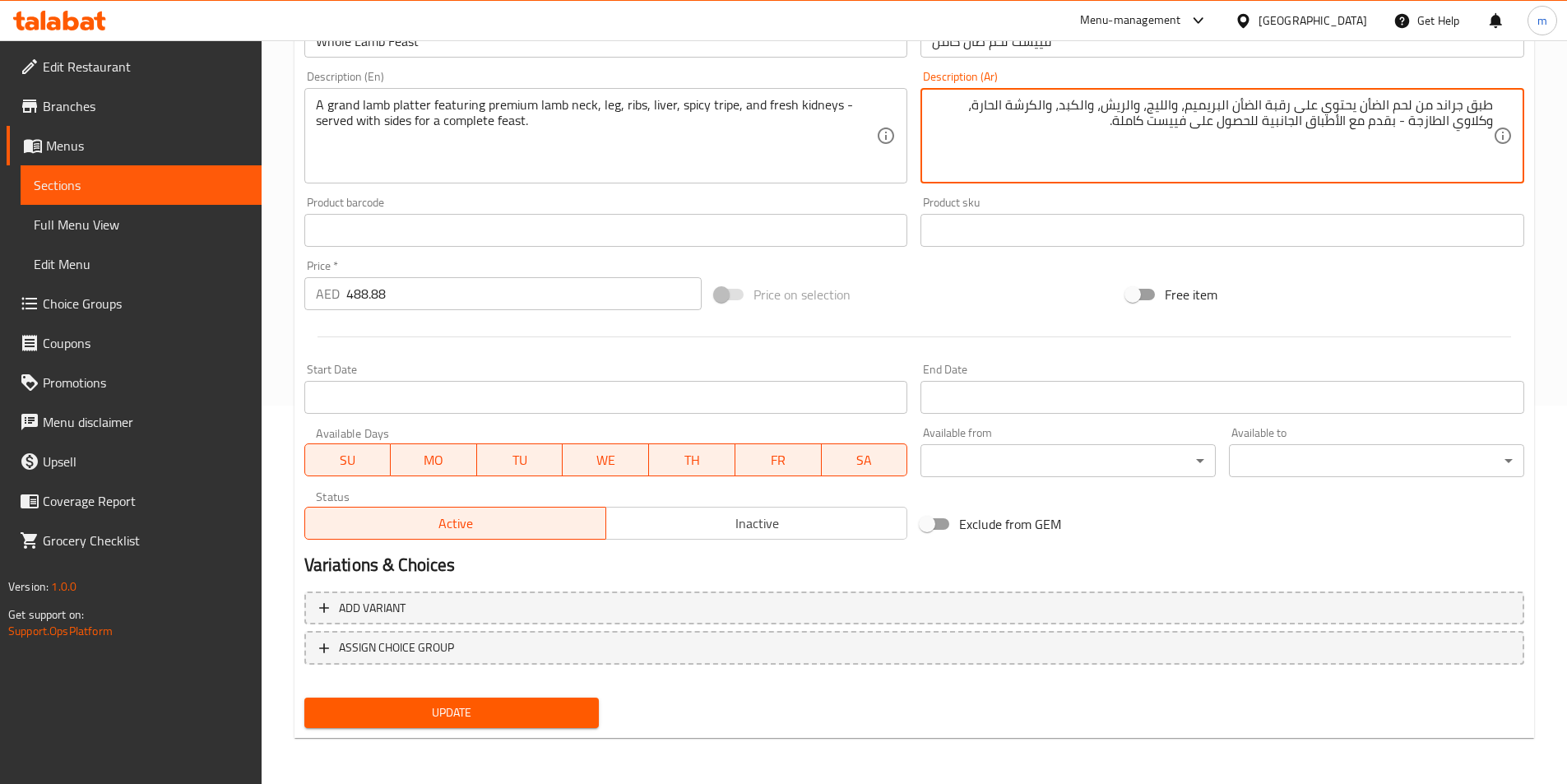
type textarea "طبق جراند من لحم الضأن يحتوي على رقبة الضأن البريميم، والليج، والريش، والكبد، و…"
click at [574, 716] on span "Update" at bounding box center [452, 712] width 269 height 20
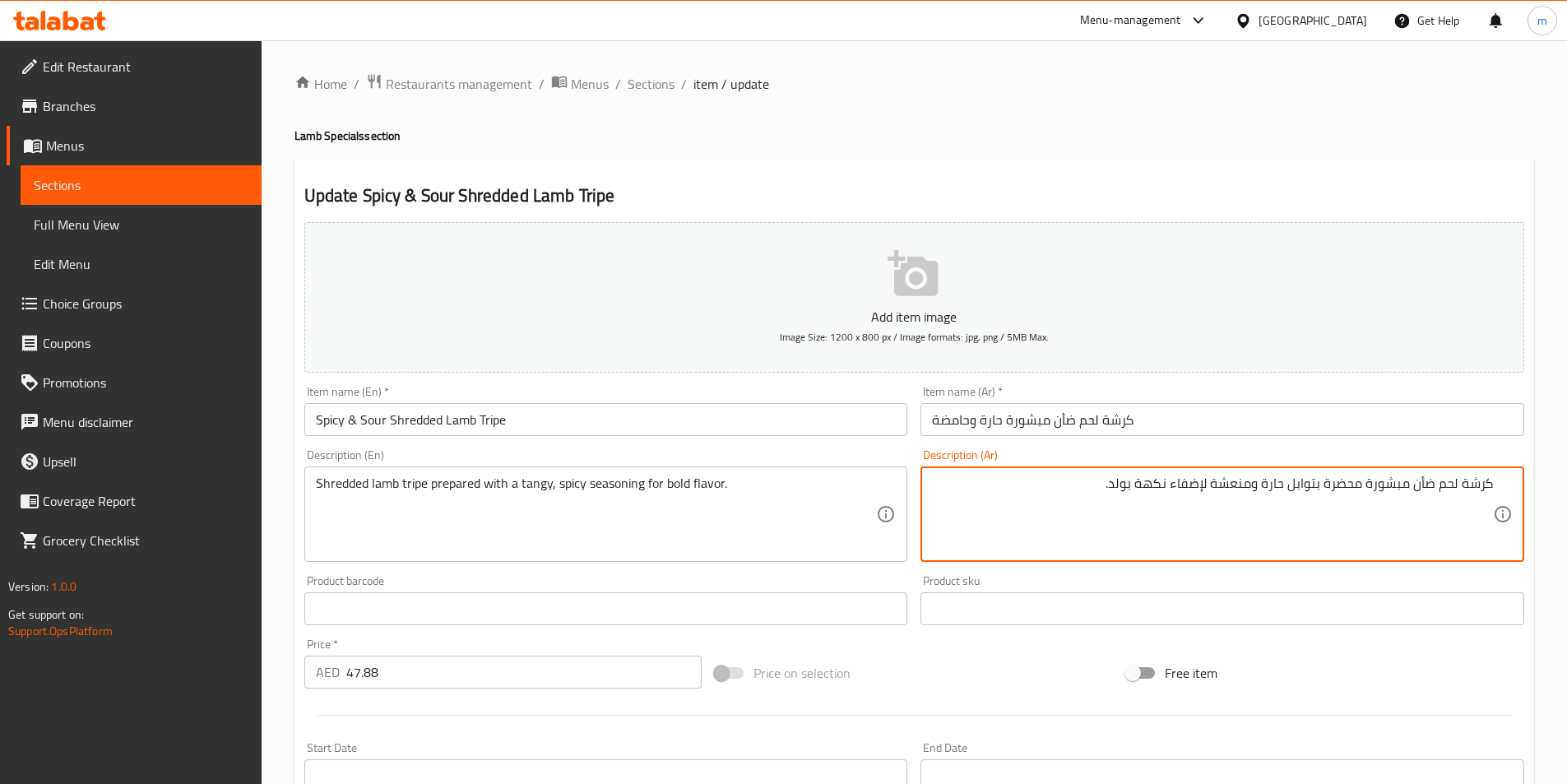
click at [1106, 506] on textarea "كرشة لحم ضأن مبشورة محضرة بتوابل حارة ومنعشة لإضفاء نكهة بولد." at bounding box center [1212, 514] width 561 height 78
click at [1174, 483] on textarea "كرشة لحم ضأن مبشورة محضرة بتوابل حارة ومنعشة لإضفاء نكهة بولد." at bounding box center [1212, 514] width 561 height 78
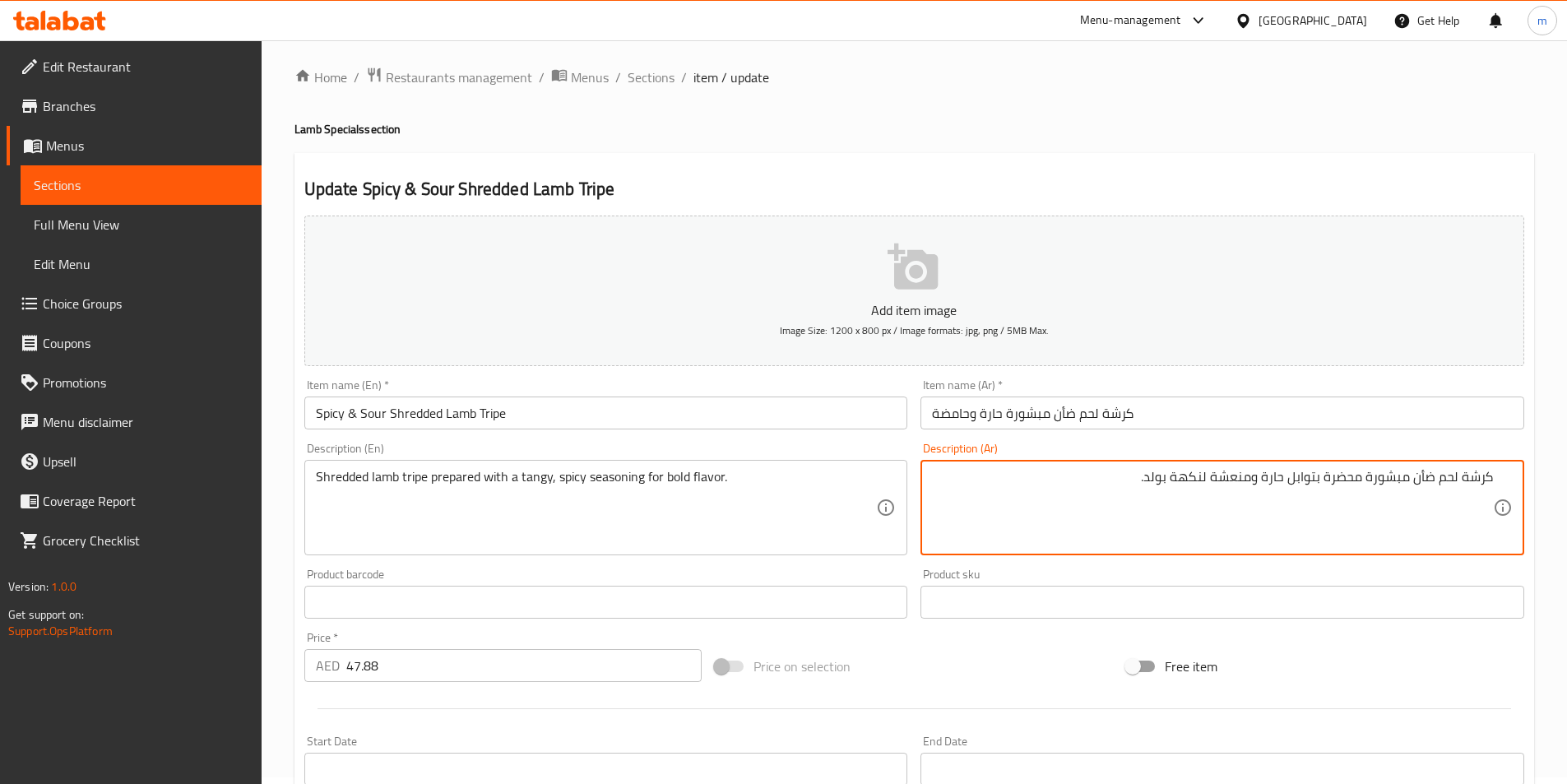
scroll to position [378, 0]
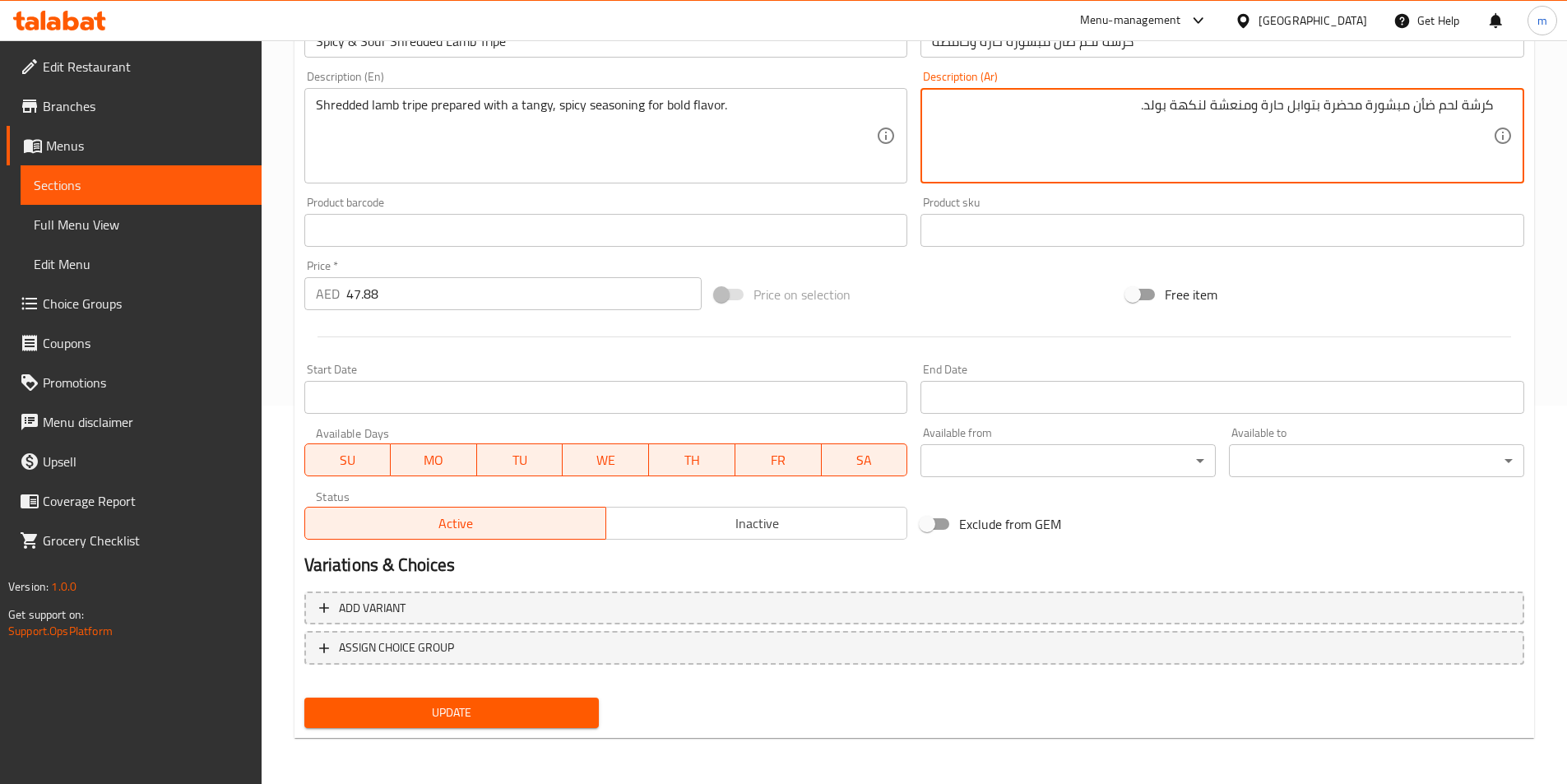
type textarea "كرشة لحم ضأن مبشورة محضرة بتوابل حارة ومنعشة لنكهة بولد."
click at [586, 731] on div "Update" at bounding box center [451, 712] width 308 height 44
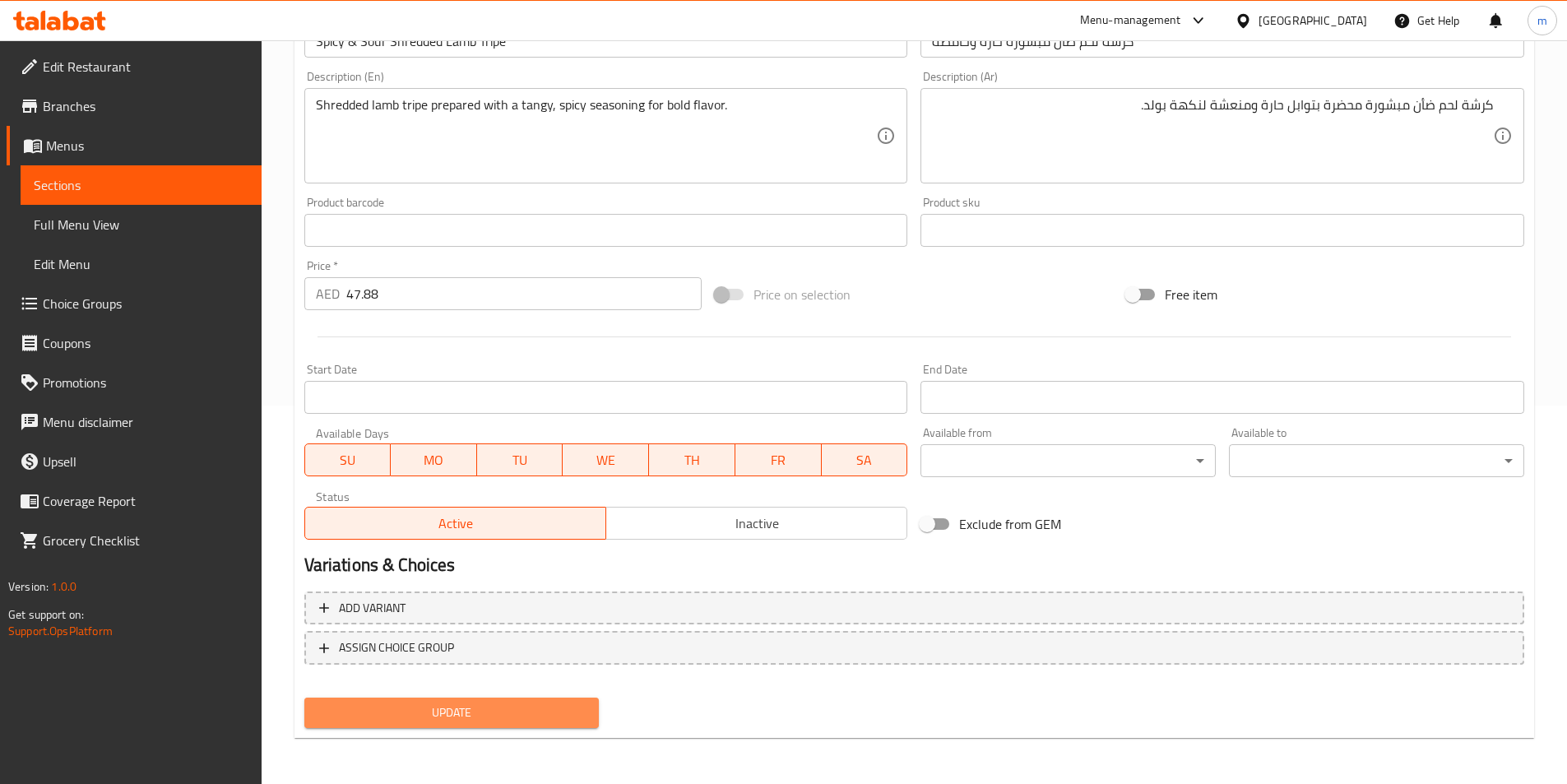
click at [585, 724] on button "Update" at bounding box center [452, 712] width 296 height 30
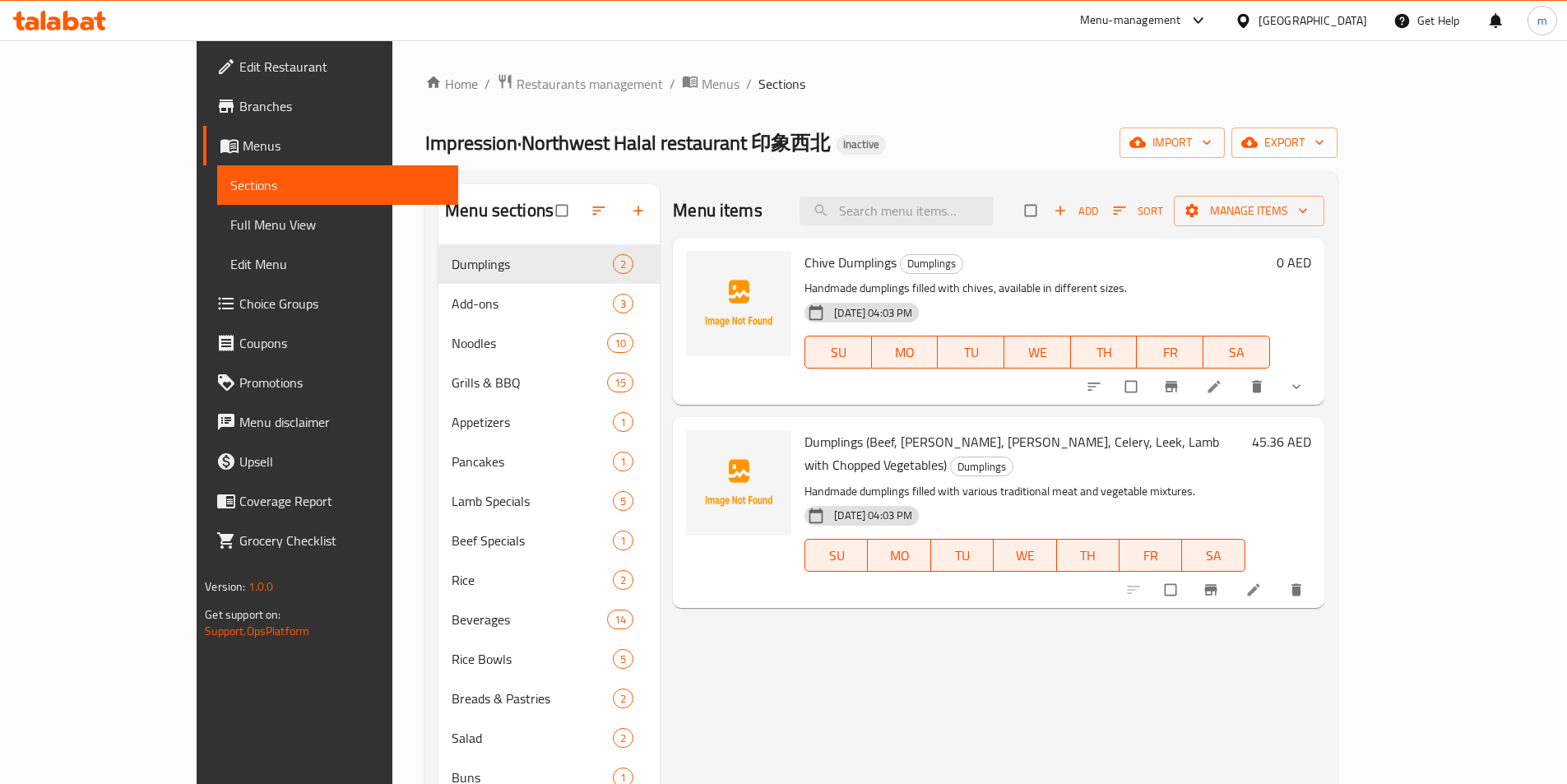
click at [1093, 130] on div "Impression·Northwest Halal restaurant 印象西北 Inactive import export" at bounding box center [882, 142] width 913 height 30
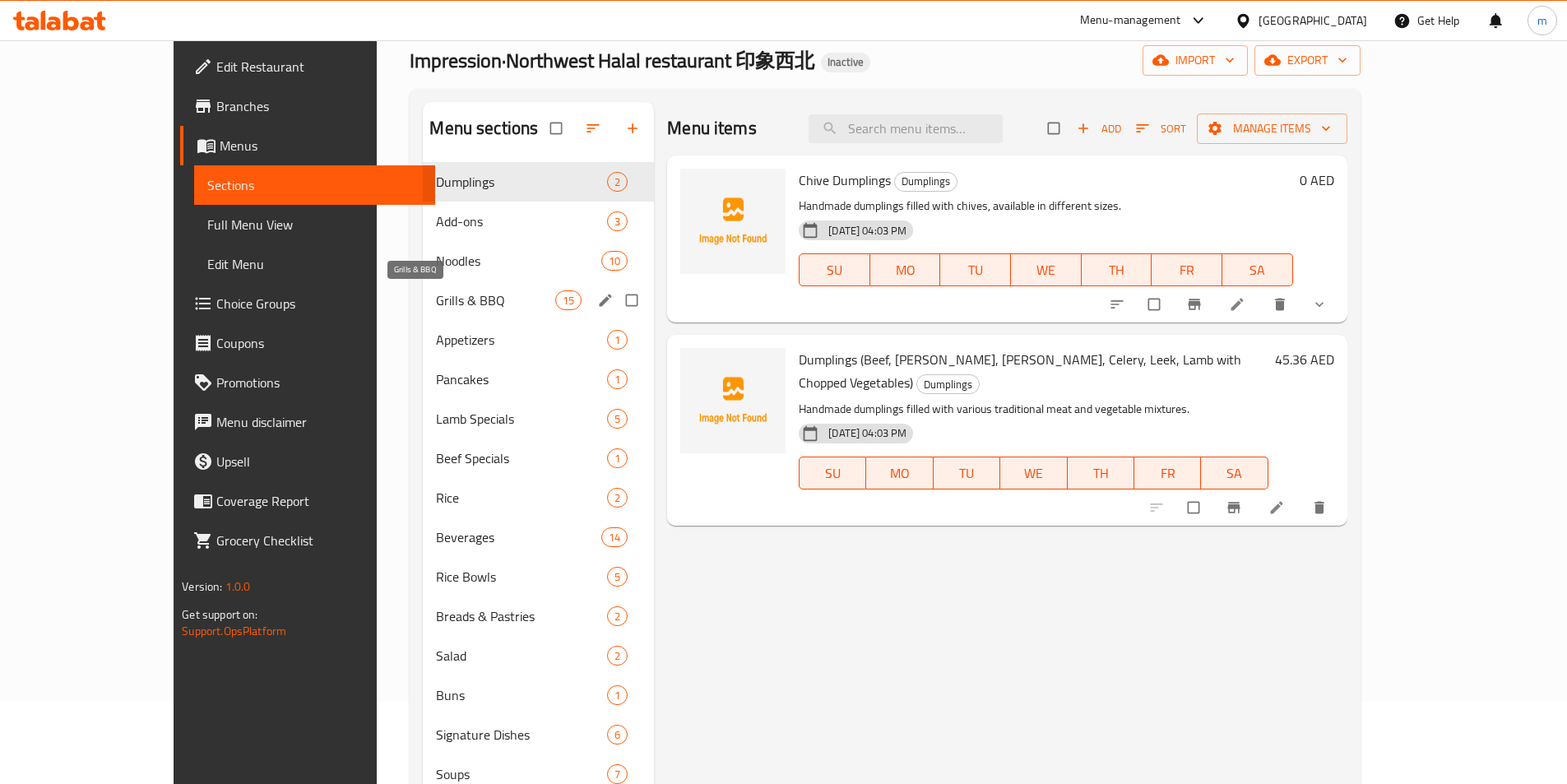
scroll to position [230, 0]
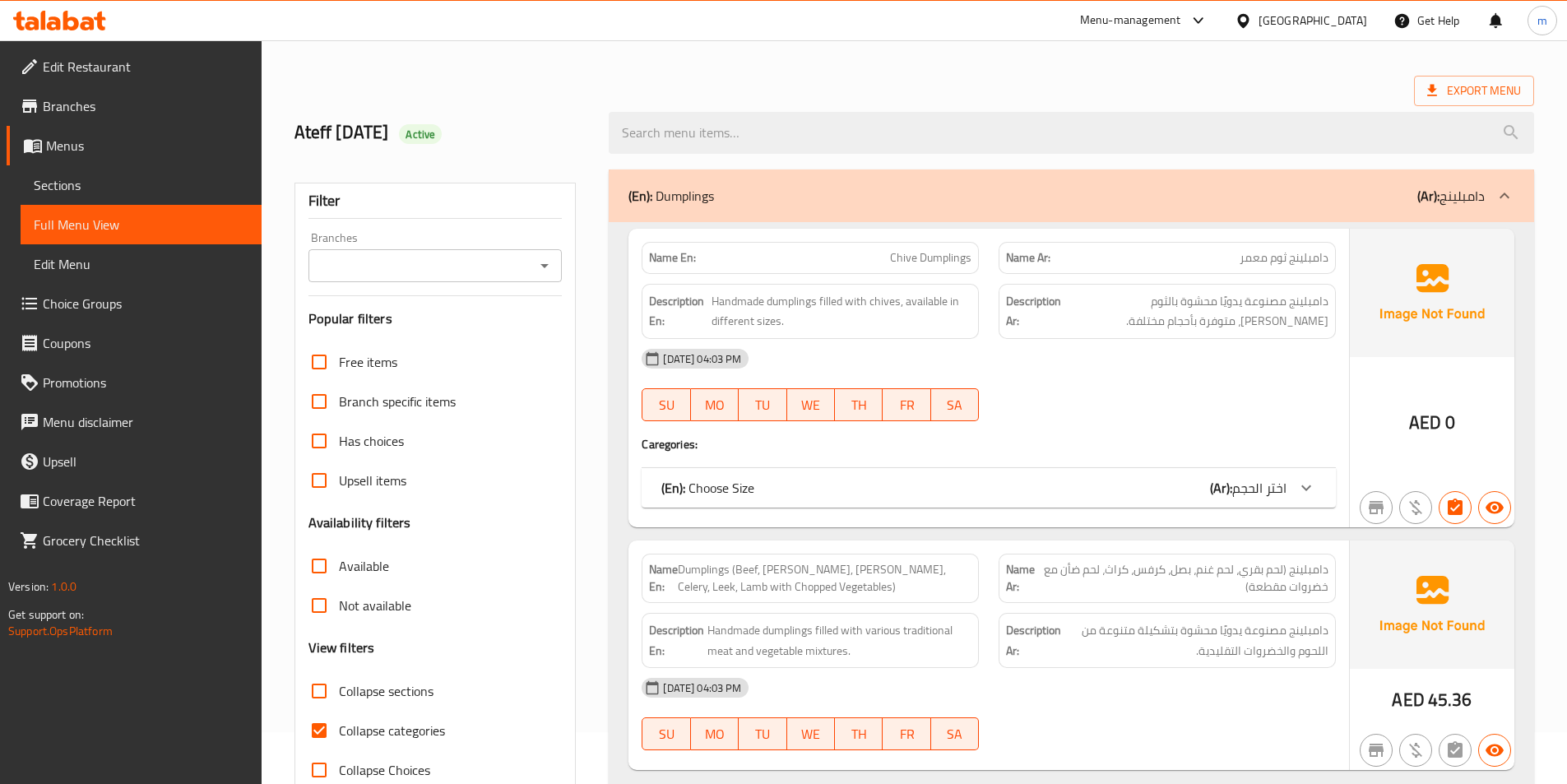
scroll to position [247, 0]
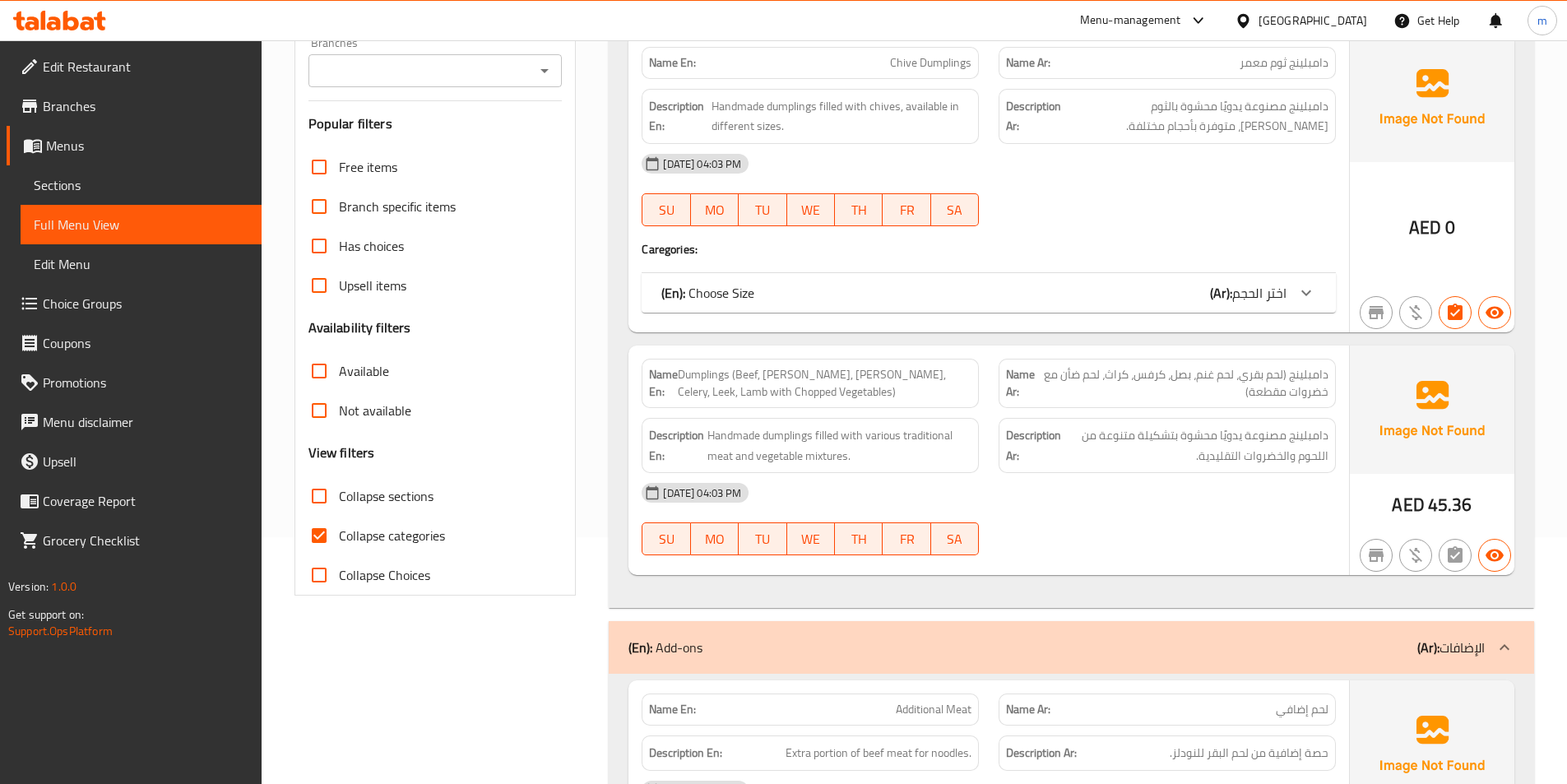
scroll to position [247, 0]
